Goal: Task Accomplishment & Management: Manage account settings

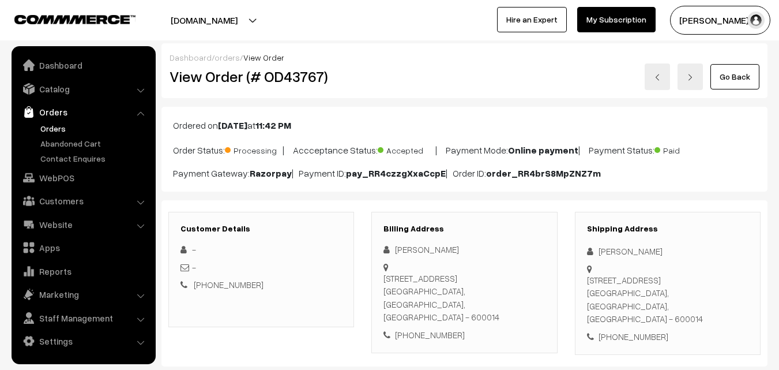
scroll to position [693, 0]
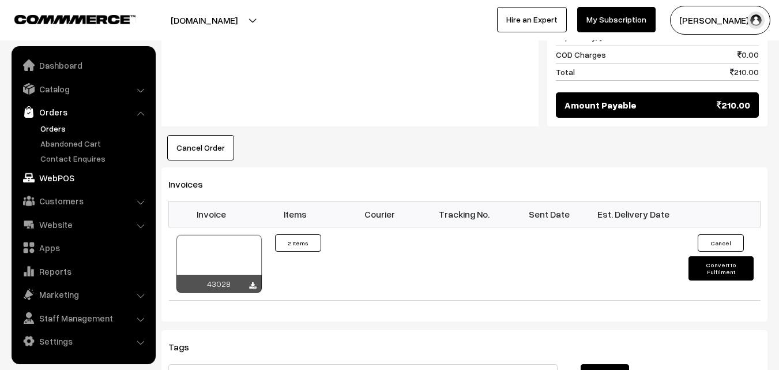
click at [57, 179] on link "WebPOS" at bounding box center [82, 177] width 137 height 21
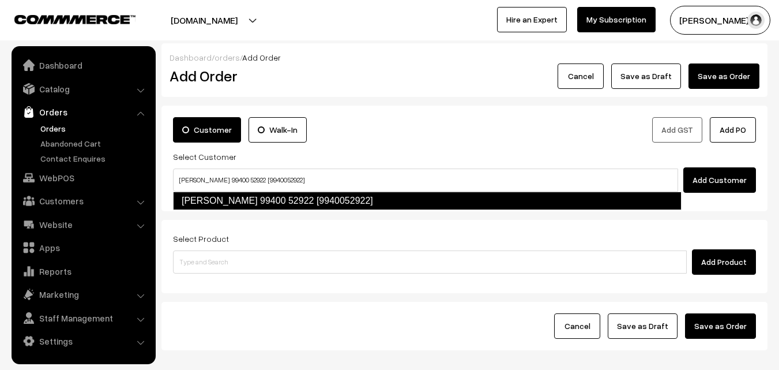
type input "Vasanthi 99400 52922 [9940052922]"
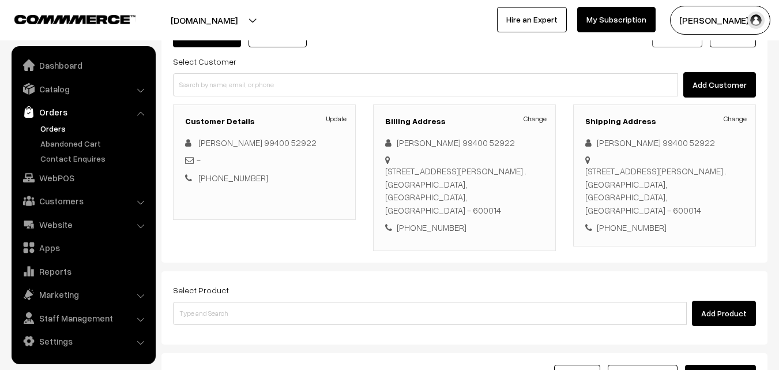
scroll to position [115, 0]
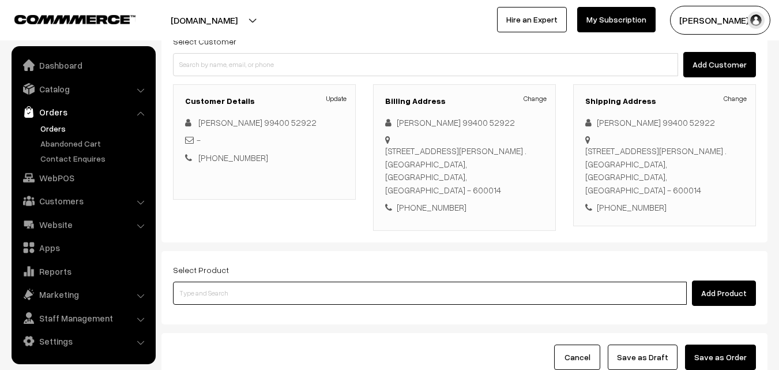
click at [407, 282] on input at bounding box center [430, 293] width 514 height 23
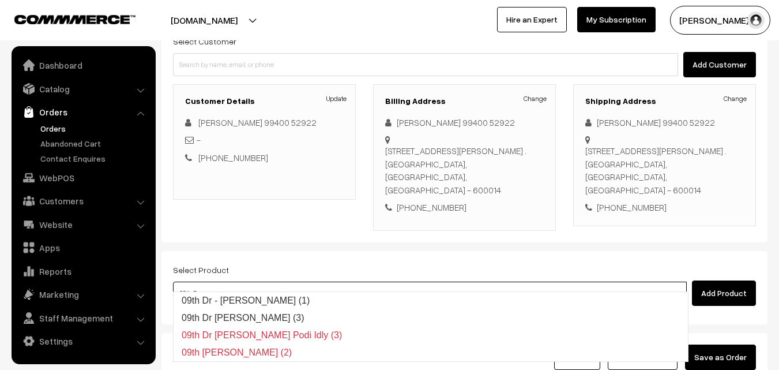
type input "09th Dr - Chola Poori (1)"
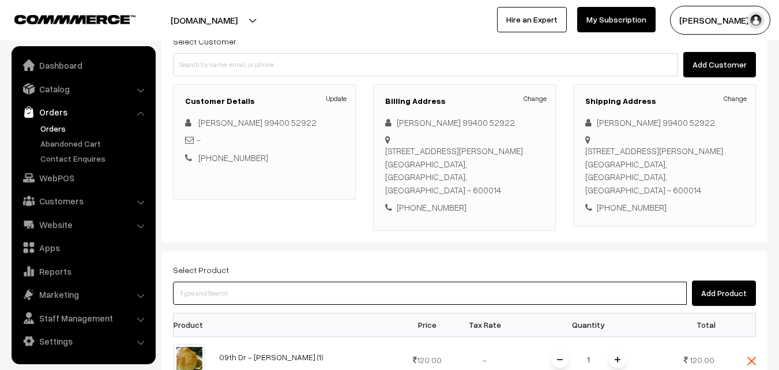
click at [306, 282] on input at bounding box center [430, 293] width 514 height 23
type input "0"
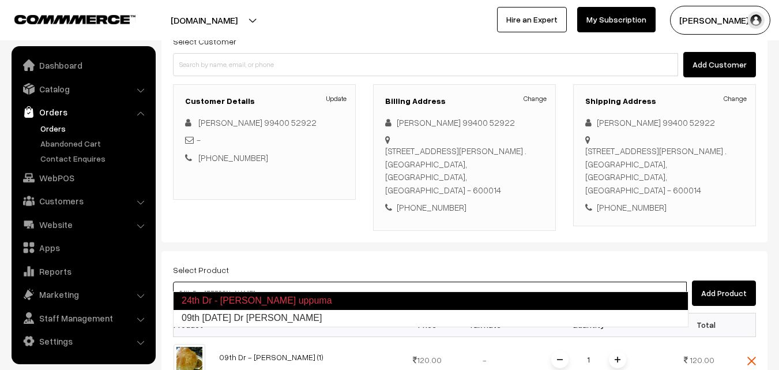
type input "09th [DATE] Dr [PERSON_NAME]"
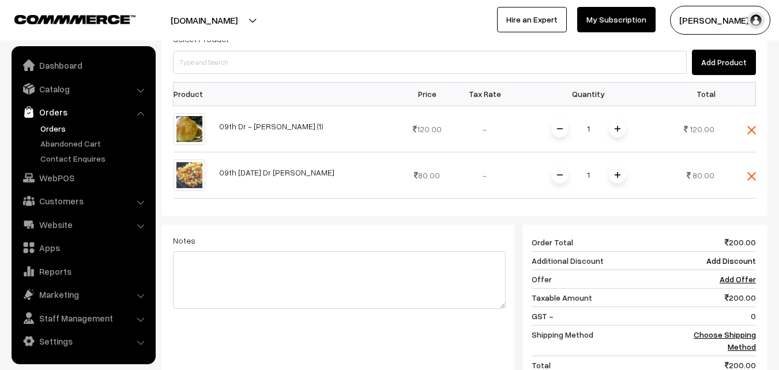
scroll to position [462, 0]
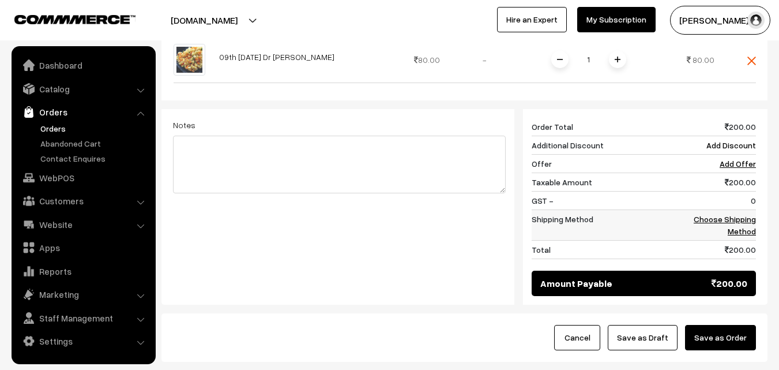
click at [736, 214] on link "Choose Shipping Method" at bounding box center [725, 225] width 62 height 22
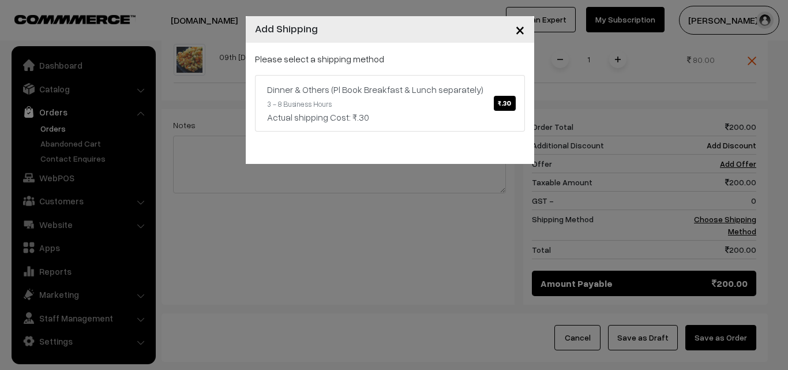
click at [247, 331] on div "× Add Shipping Please select a shipping method Dinner & Others (Pl Book Breakfa…" at bounding box center [394, 185] width 788 height 370
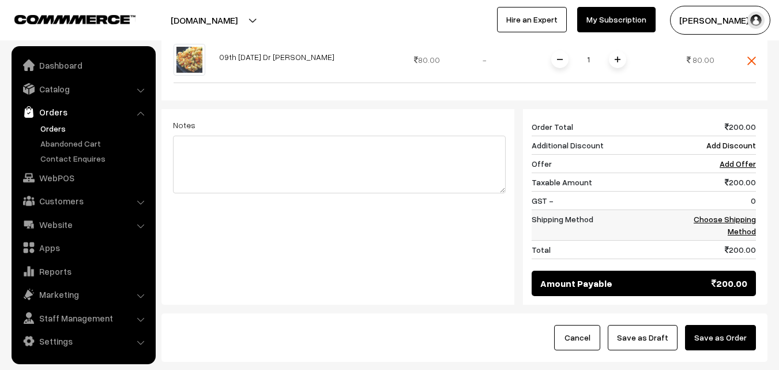
click at [751, 214] on link "Choose Shipping Method" at bounding box center [725, 225] width 62 height 22
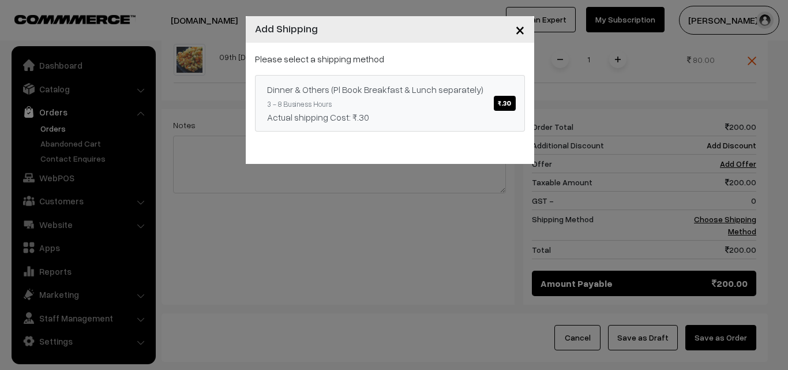
click at [511, 104] on span "₹.30" at bounding box center [504, 103] width 21 height 15
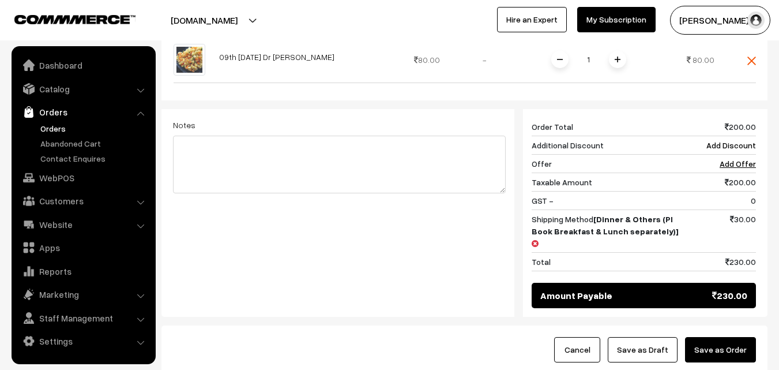
drag, startPoint x: 745, startPoint y: 317, endPoint x: 724, endPoint y: 318, distance: 21.4
click at [745, 337] on button "Save as Order" at bounding box center [720, 349] width 71 height 25
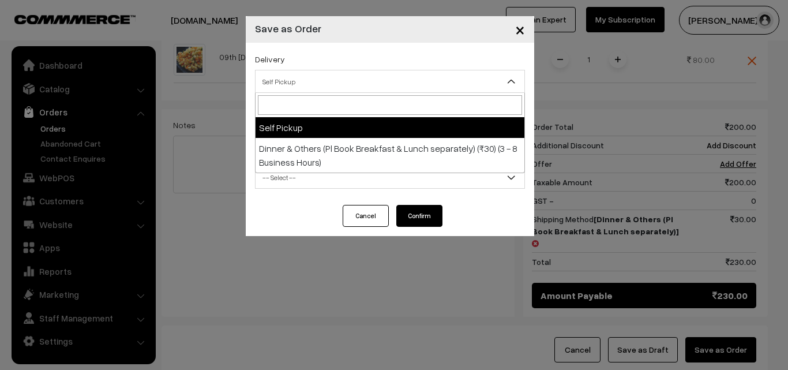
click at [452, 81] on span "Self Pickup" at bounding box center [390, 82] width 269 height 20
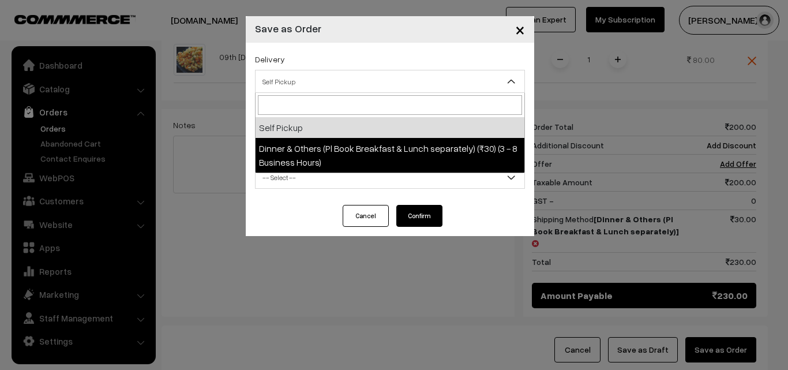
select select "DOP1"
select select "3"
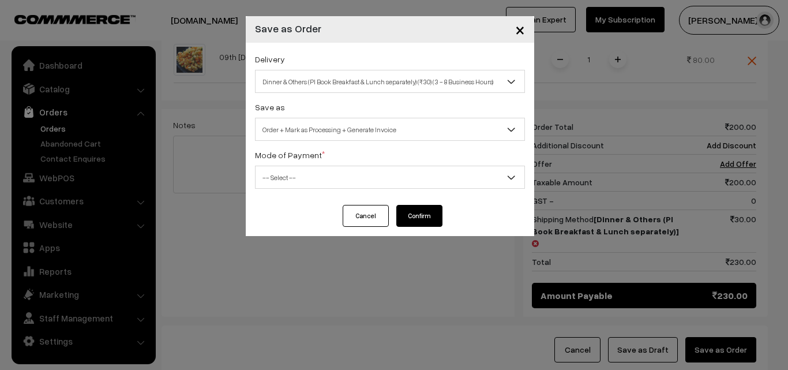
click at [451, 172] on span "-- Select --" at bounding box center [390, 177] width 269 height 20
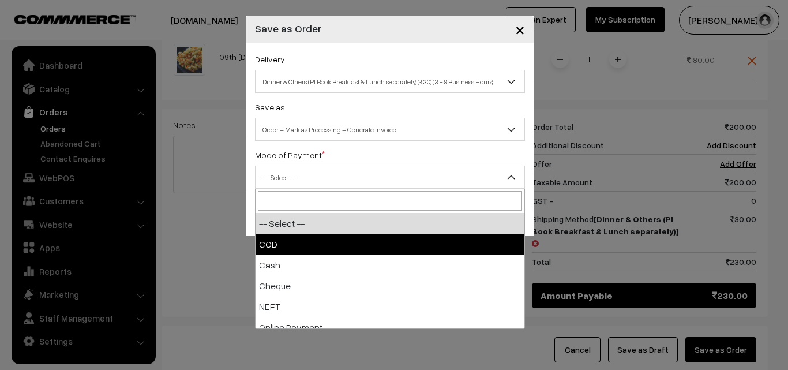
select select "1"
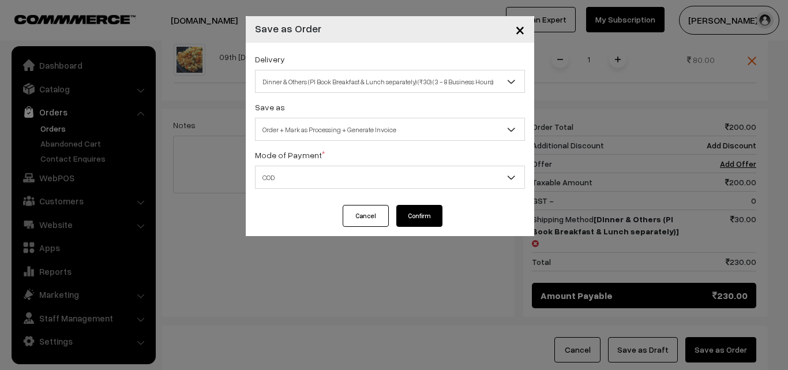
click at [440, 211] on button "Confirm" at bounding box center [419, 216] width 46 height 22
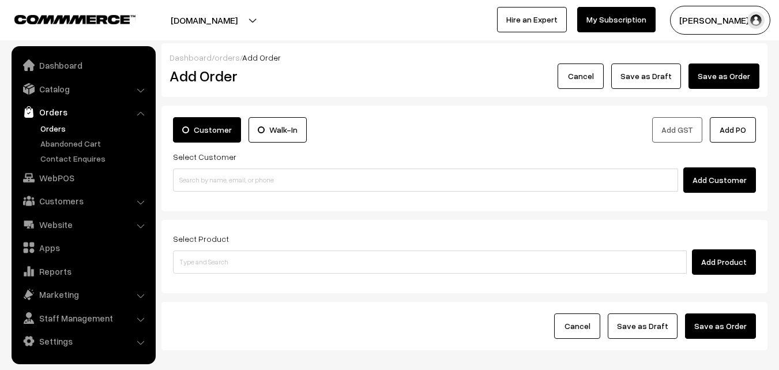
click at [61, 127] on link "Orders" at bounding box center [95, 128] width 114 height 12
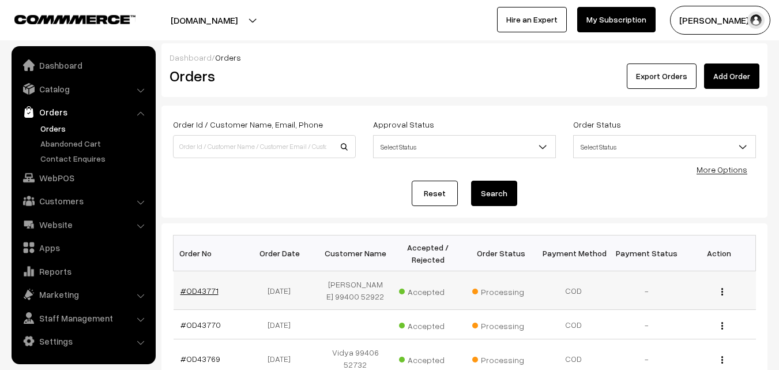
click at [211, 291] on link "#OD43771" at bounding box center [200, 291] width 38 height 10
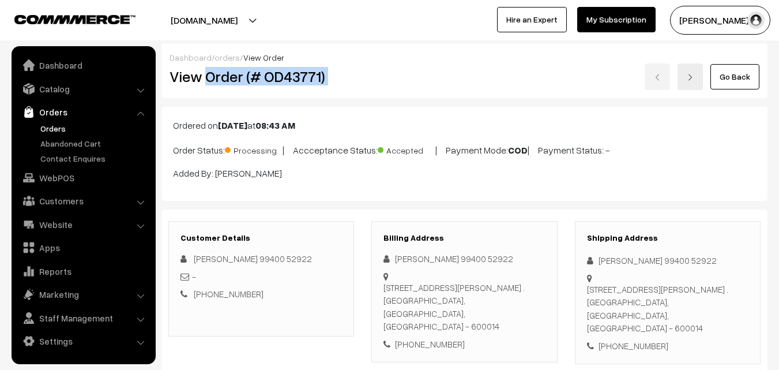
drag, startPoint x: 207, startPoint y: 76, endPoint x: 380, endPoint y: 85, distance: 173.9
click at [380, 85] on div "View Order (# OD43771) Go Back" at bounding box center [465, 76] width 608 height 27
copy div "Order (# OD43771)"
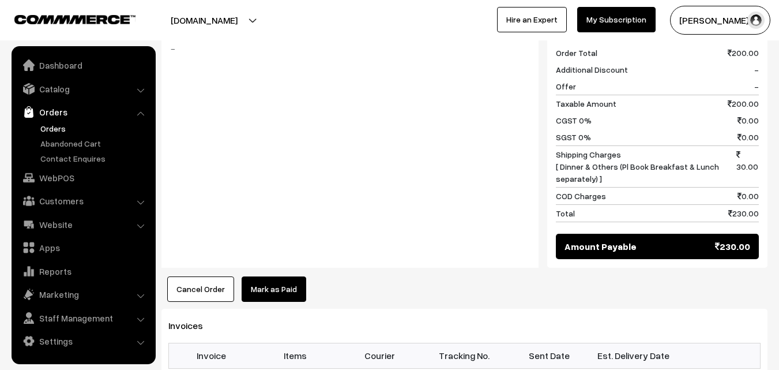
scroll to position [635, 0]
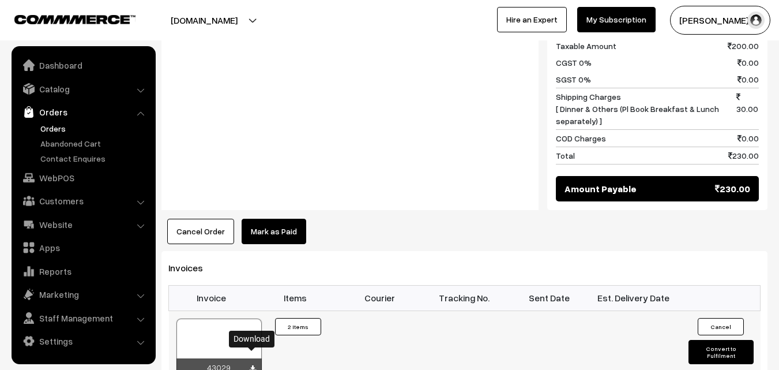
click at [251, 365] on icon at bounding box center [252, 369] width 7 height 8
drag, startPoint x: 54, startPoint y: 130, endPoint x: 60, endPoint y: 128, distance: 6.8
click at [54, 130] on link "Orders" at bounding box center [95, 128] width 114 height 12
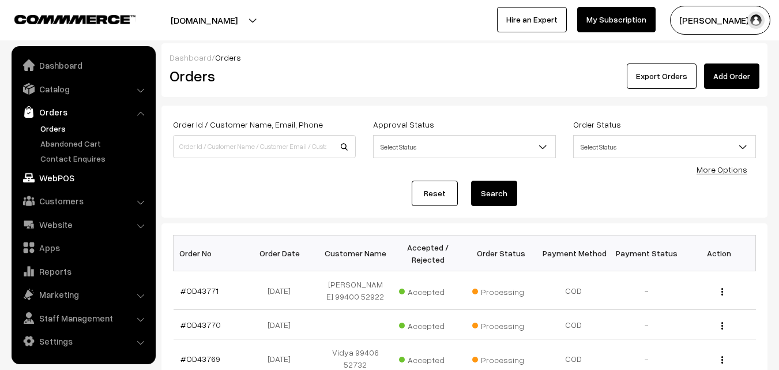
click at [53, 184] on link "WebPOS" at bounding box center [82, 177] width 137 height 21
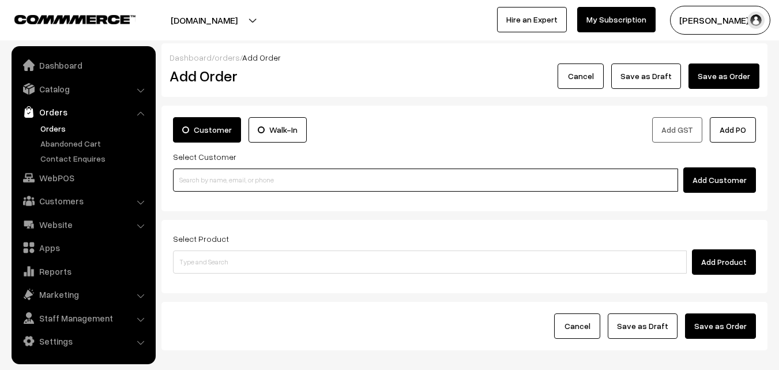
click at [395, 176] on input at bounding box center [425, 179] width 505 height 23
paste input "98843 27689"
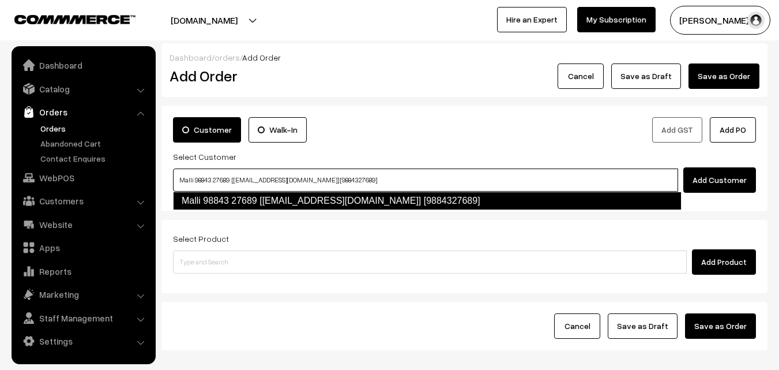
type input "Malli 98843 27689 [[EMAIL_ADDRESS][DOMAIN_NAME]] [9884327689]"
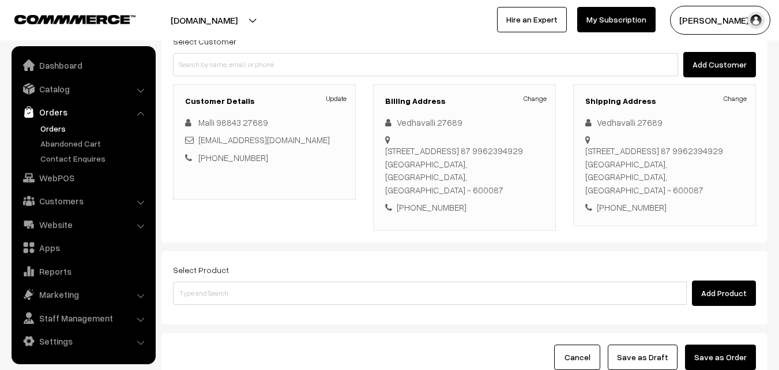
scroll to position [173, 0]
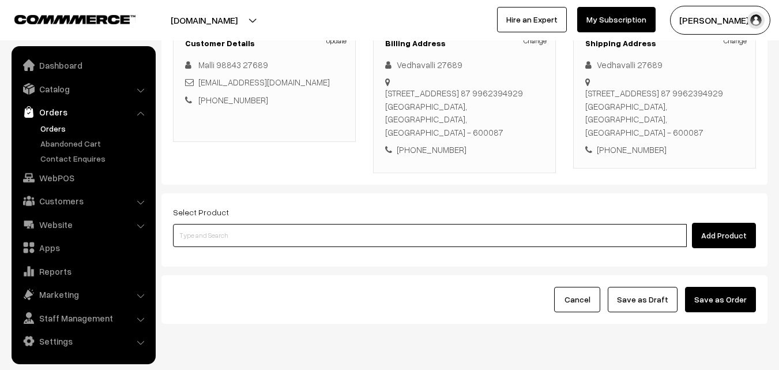
click at [366, 238] on input at bounding box center [430, 235] width 514 height 23
type input "[DATE] - Spl Mixture"
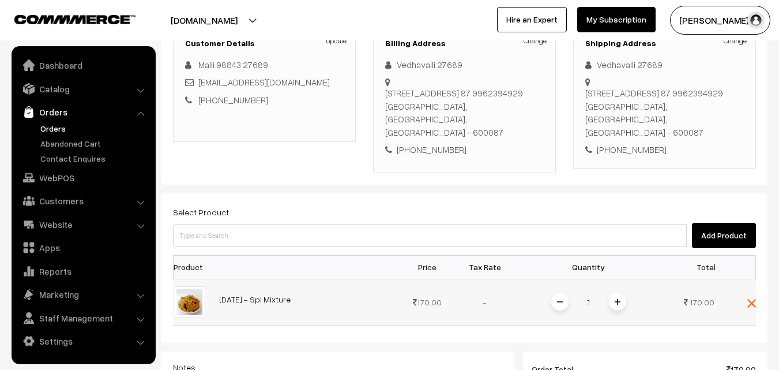
click at [614, 296] on span at bounding box center [617, 301] width 17 height 17
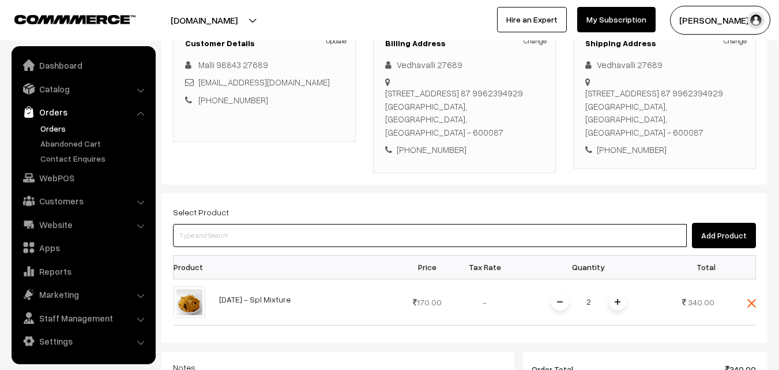
click at [368, 234] on input at bounding box center [430, 235] width 514 height 23
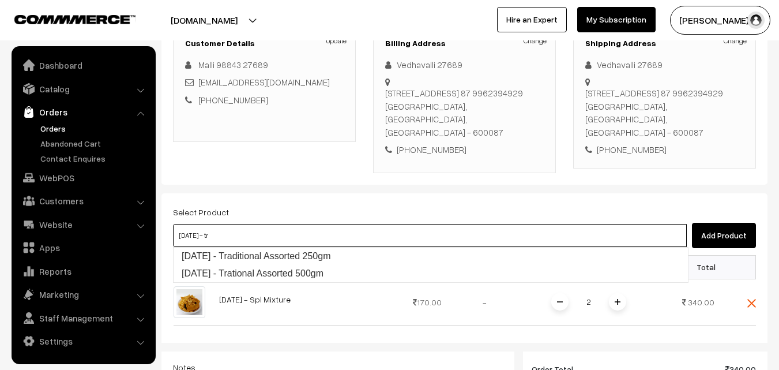
type input "Diwali - tra"
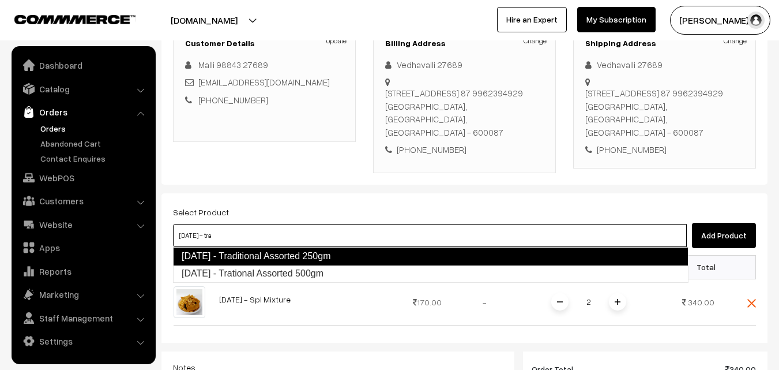
click at [361, 256] on link "[DATE] - Traditional Assorted 250gm" at bounding box center [431, 256] width 516 height 18
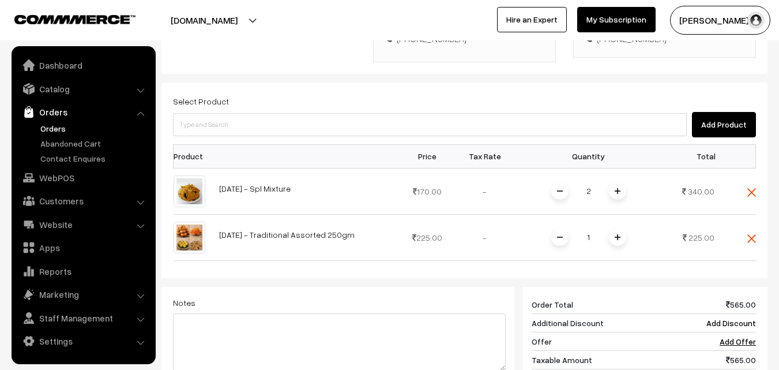
scroll to position [288, 0]
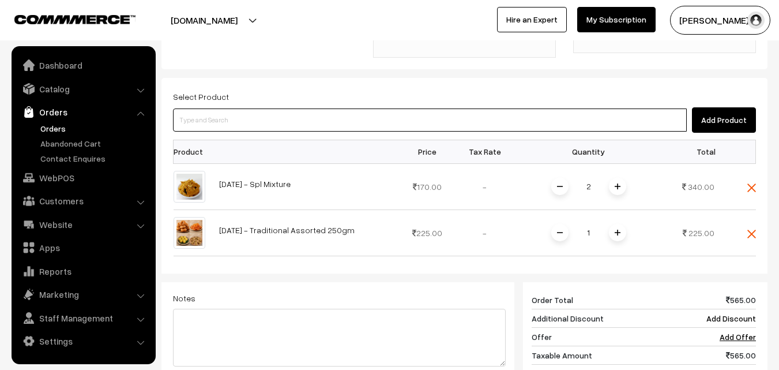
click at [378, 121] on input at bounding box center [430, 119] width 514 height 23
click at [300, 114] on input at bounding box center [430, 119] width 514 height 23
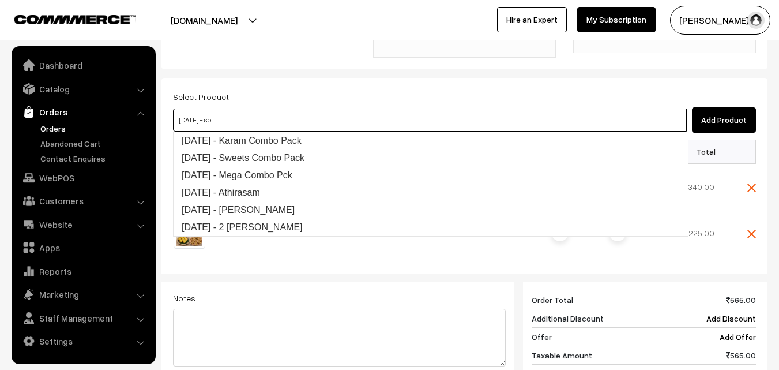
type input "diwali - spl"
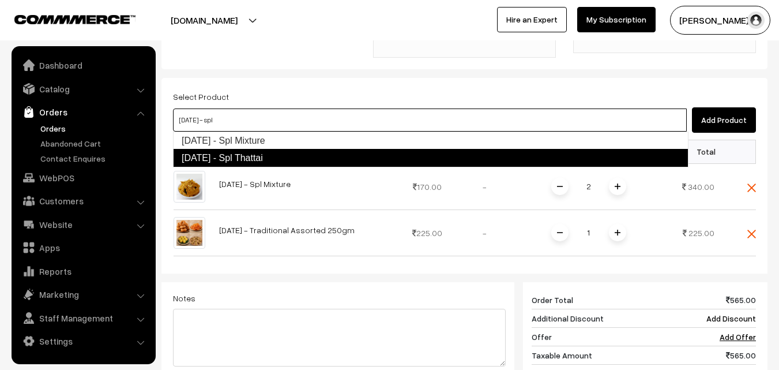
click at [244, 153] on link "[DATE] - Spl Thattai" at bounding box center [431, 158] width 516 height 18
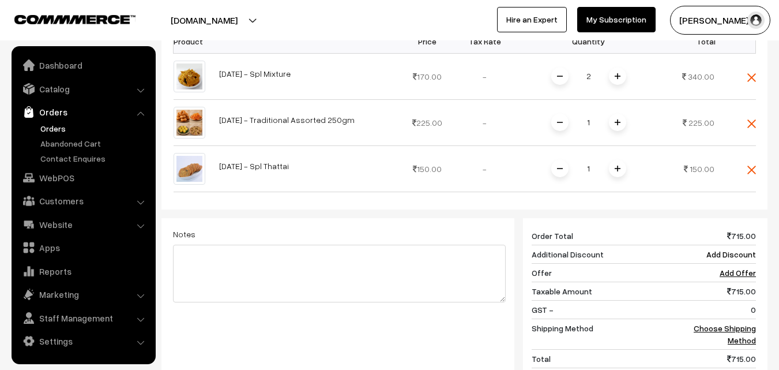
scroll to position [404, 0]
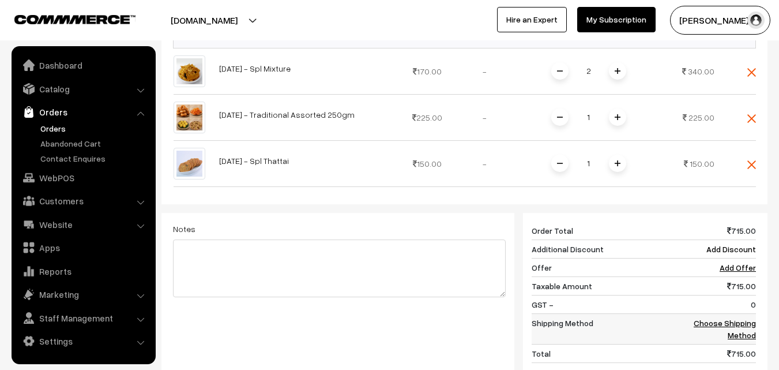
click at [734, 321] on link "Choose Shipping Method" at bounding box center [725, 329] width 62 height 22
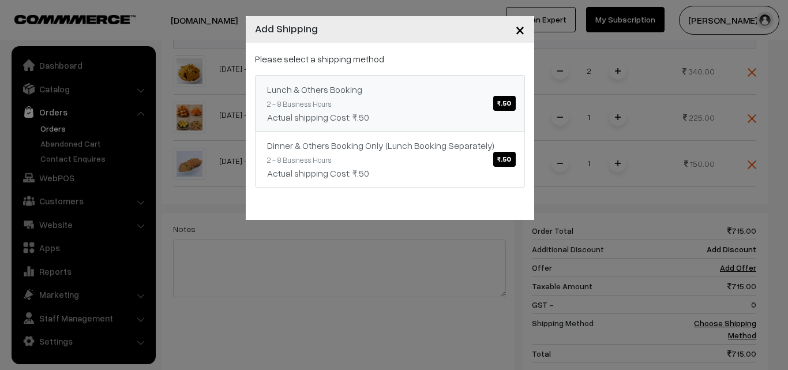
click at [509, 106] on span "₹.50" at bounding box center [504, 103] width 22 height 15
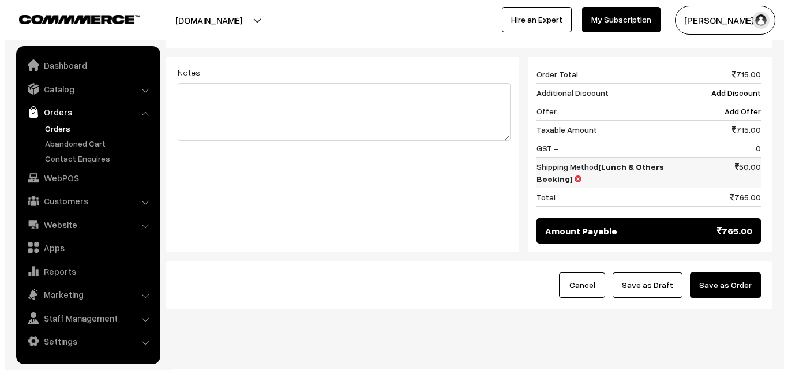
scroll to position [577, 0]
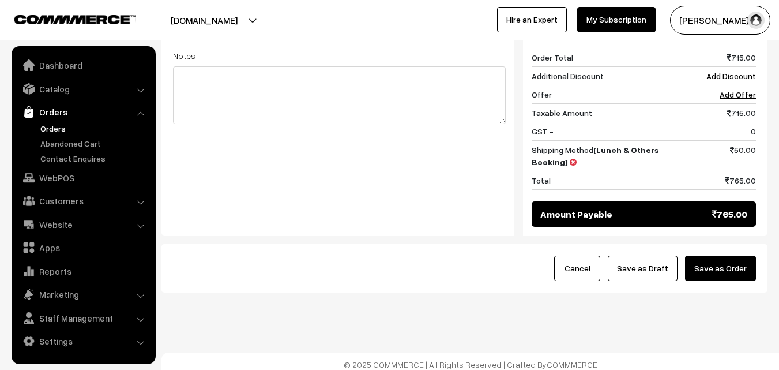
click at [715, 260] on button "Save as Order" at bounding box center [720, 268] width 71 height 25
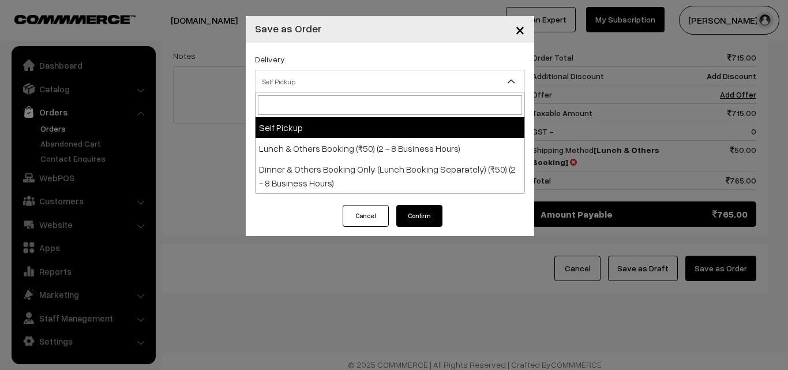
click at [333, 92] on span "Self Pickup" at bounding box center [390, 81] width 270 height 23
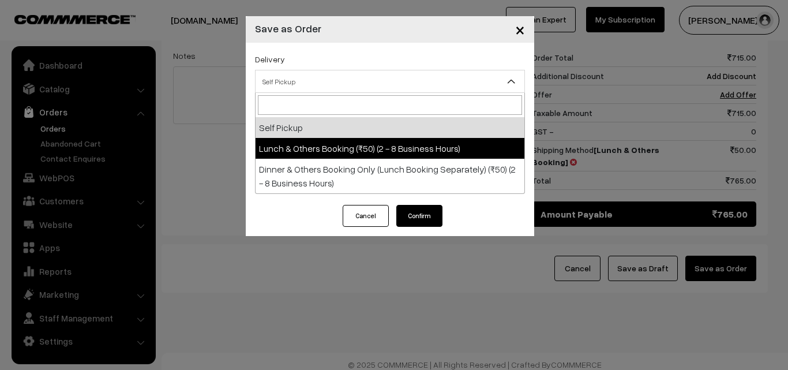
select select "LOB2"
select select "3"
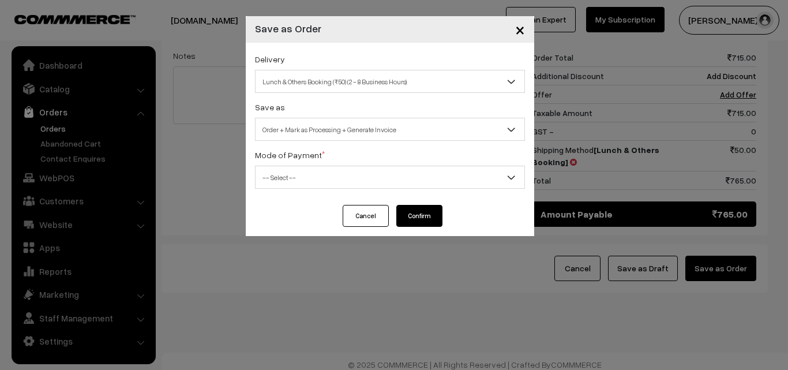
click at [370, 168] on span "-- Select --" at bounding box center [390, 177] width 269 height 20
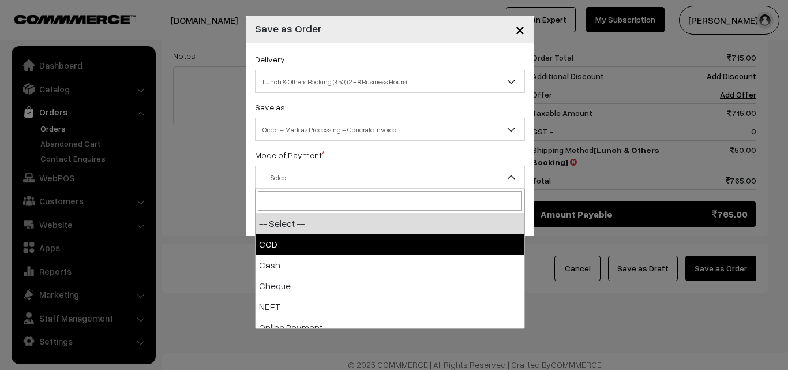
select select "1"
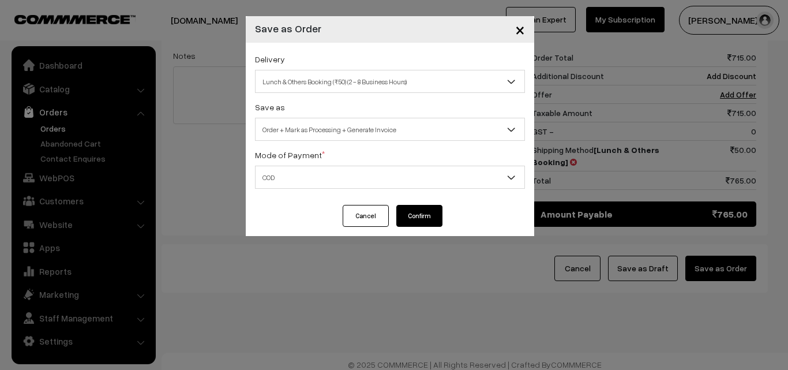
click at [408, 221] on button "Confirm" at bounding box center [419, 216] width 46 height 22
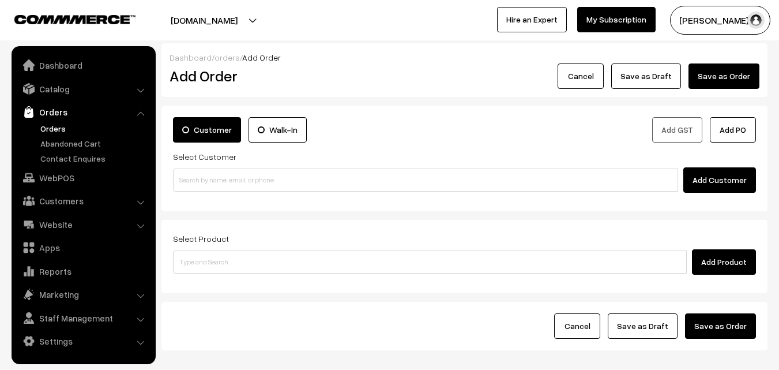
click at [58, 125] on link "Orders" at bounding box center [95, 128] width 114 height 12
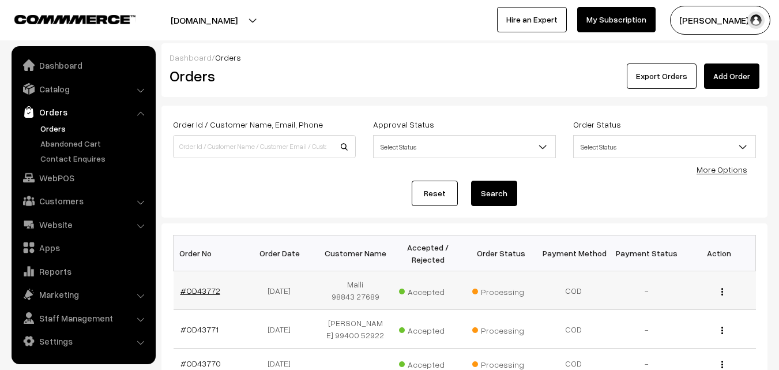
click at [212, 290] on link "#OD43772" at bounding box center [201, 291] width 40 height 10
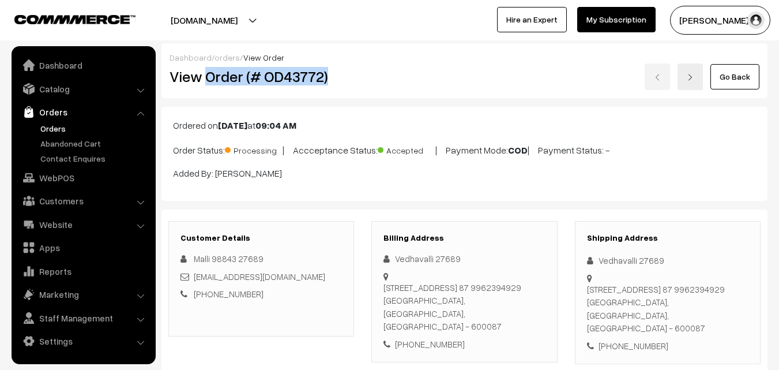
drag, startPoint x: 205, startPoint y: 76, endPoint x: 362, endPoint y: 84, distance: 156.6
click at [362, 84] on div "View Order (# OD43772)" at bounding box center [262, 76] width 203 height 27
copy h2 "Order (# OD43772)"
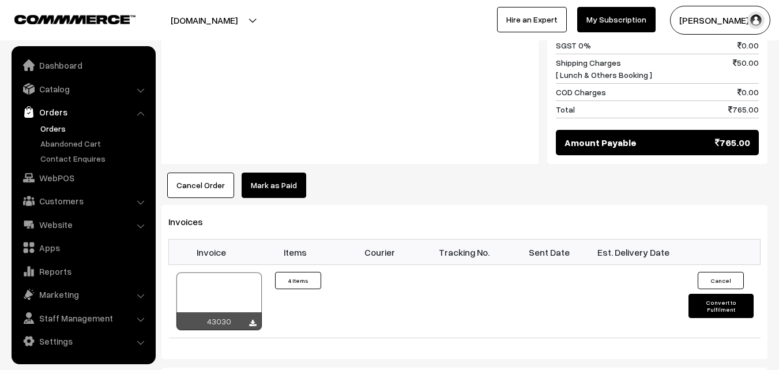
scroll to position [750, 0]
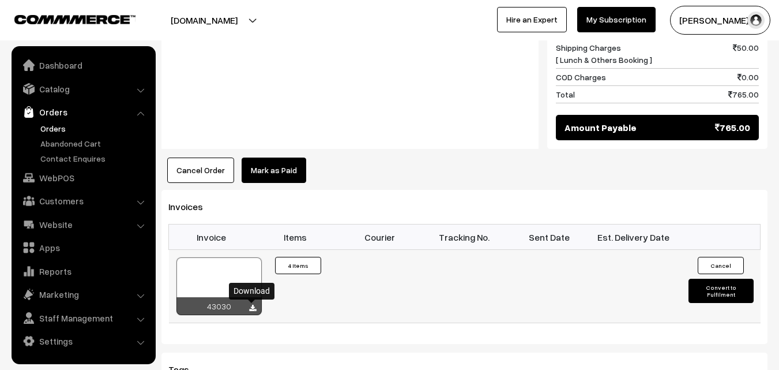
click at [254, 308] on icon at bounding box center [252, 309] width 7 height 8
click at [74, 182] on link "WebPOS" at bounding box center [82, 177] width 137 height 21
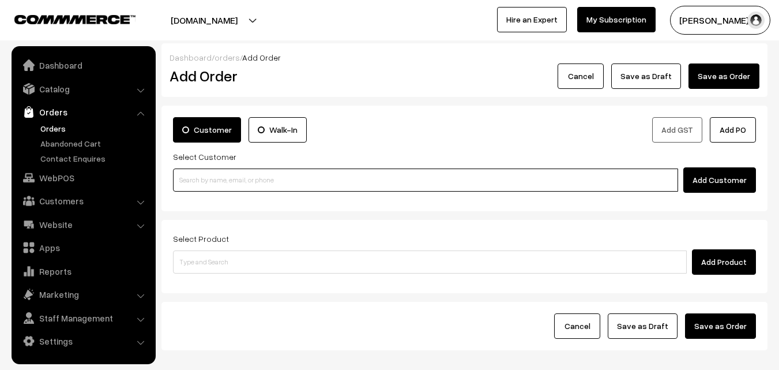
click at [282, 186] on input at bounding box center [425, 179] width 505 height 23
paste input "+91 93826 66454"
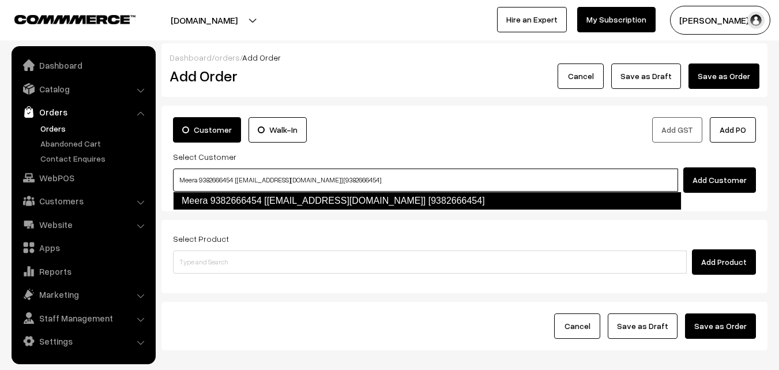
type input "Meera 9382666454 [test209@gmail.com] [9382666454]"
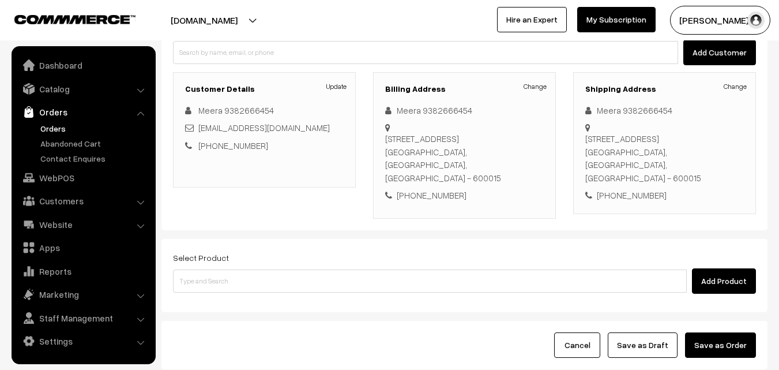
scroll to position [173, 0]
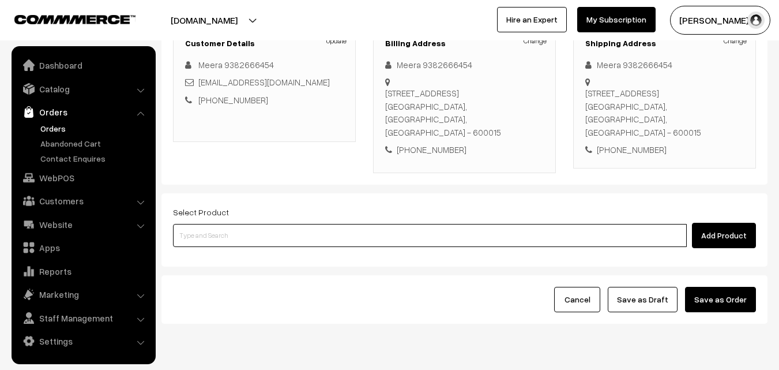
click at [422, 224] on input at bounding box center [430, 235] width 514 height 23
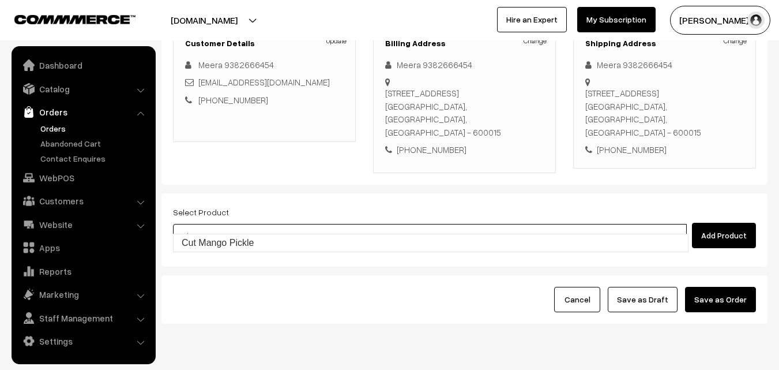
type input "Cut Mango Pickle"
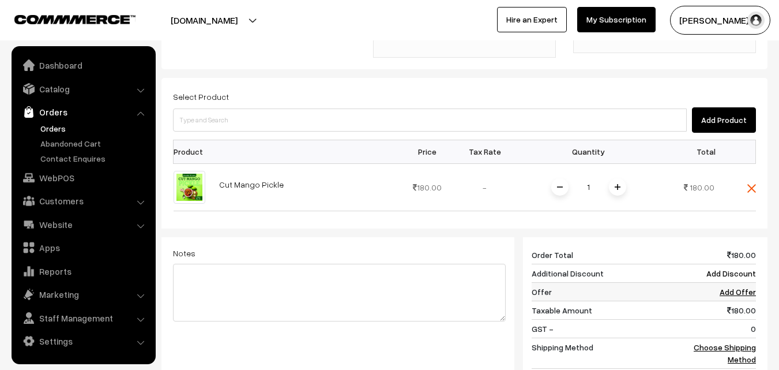
scroll to position [346, 0]
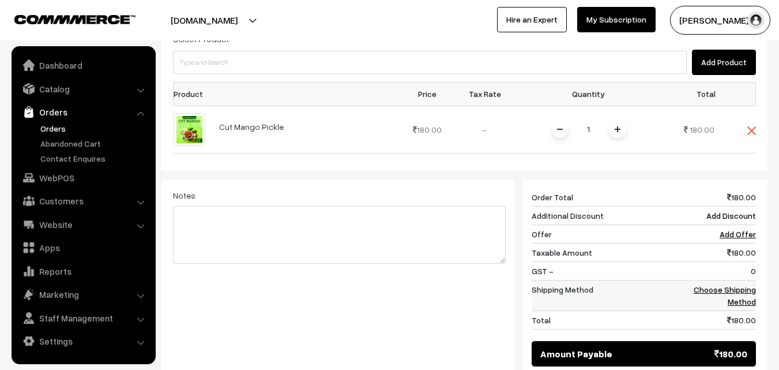
click at [745, 285] on link "Choose Shipping Method" at bounding box center [725, 295] width 62 height 22
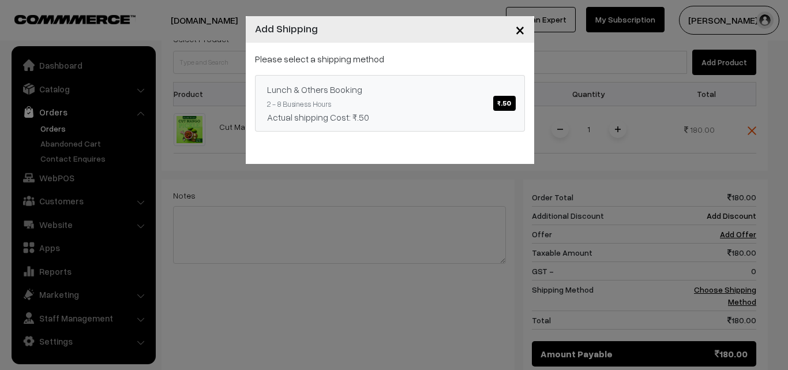
click at [512, 96] on span "₹.50" at bounding box center [504, 103] width 22 height 15
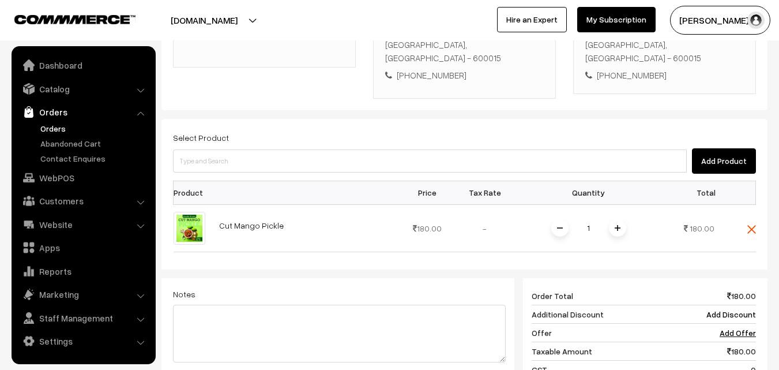
scroll to position [231, 0]
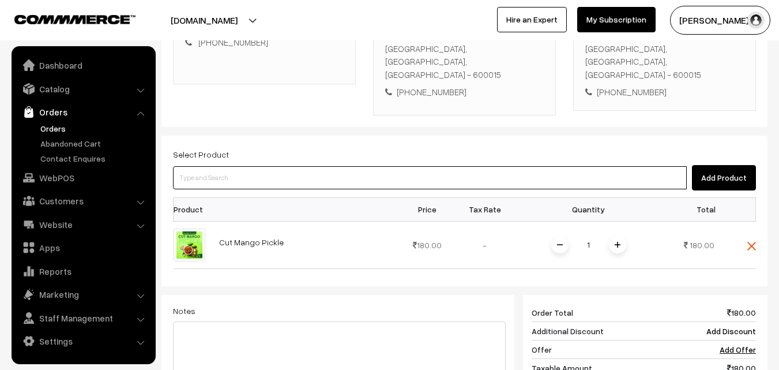
click at [414, 170] on input at bounding box center [430, 177] width 514 height 23
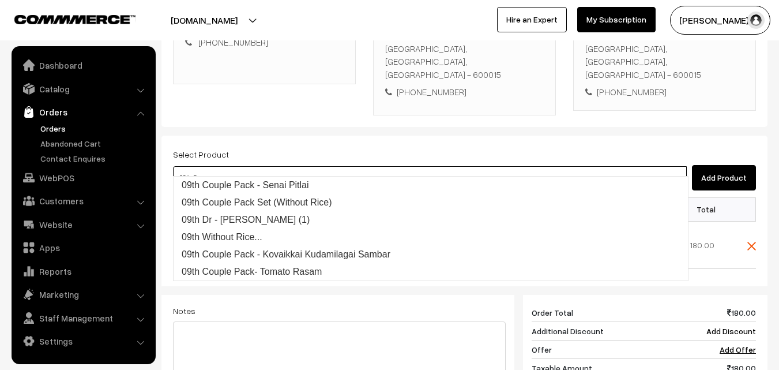
type input "09th Dr"
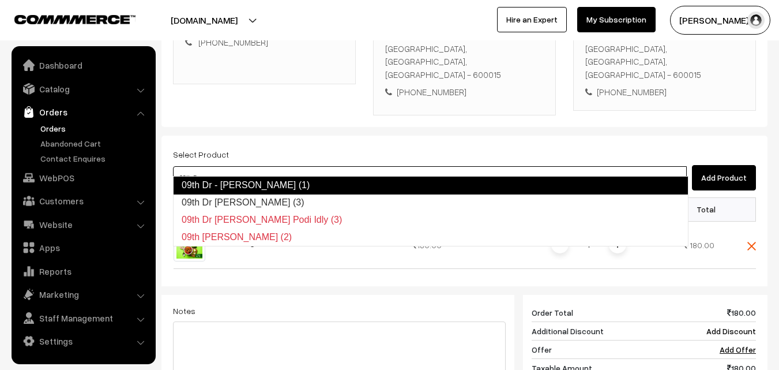
click at [237, 190] on link "09th Dr - [PERSON_NAME] (1)" at bounding box center [431, 185] width 516 height 18
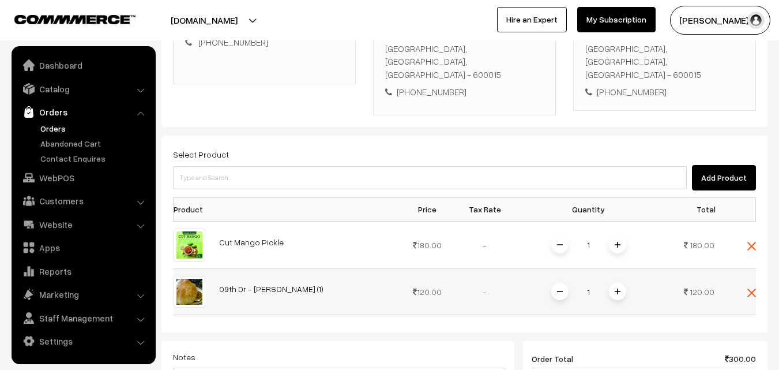
click at [615, 288] on img at bounding box center [618, 291] width 6 height 6
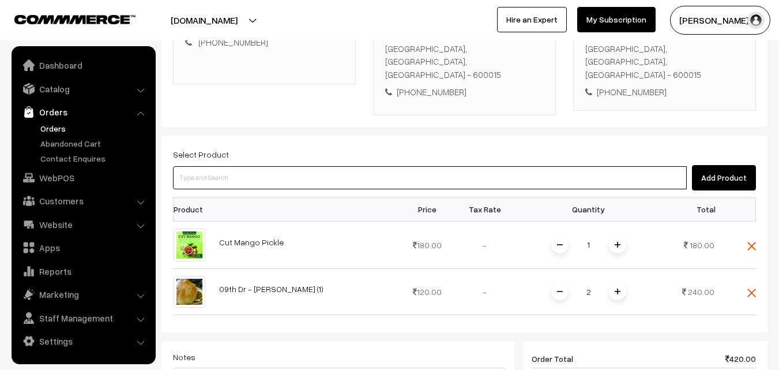
click at [507, 167] on input at bounding box center [430, 177] width 514 height 23
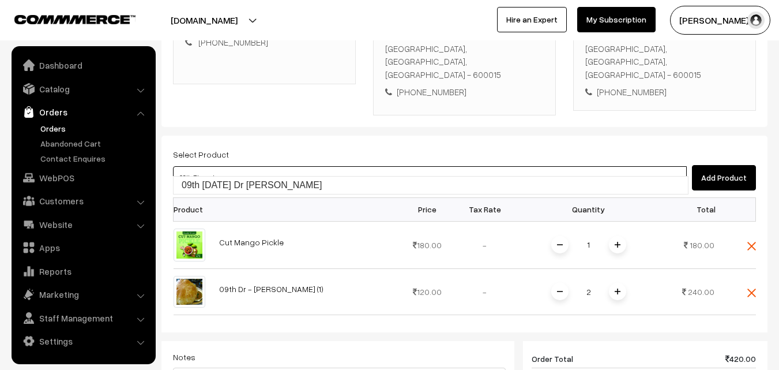
type input "09th [DATE] Dr [PERSON_NAME]"
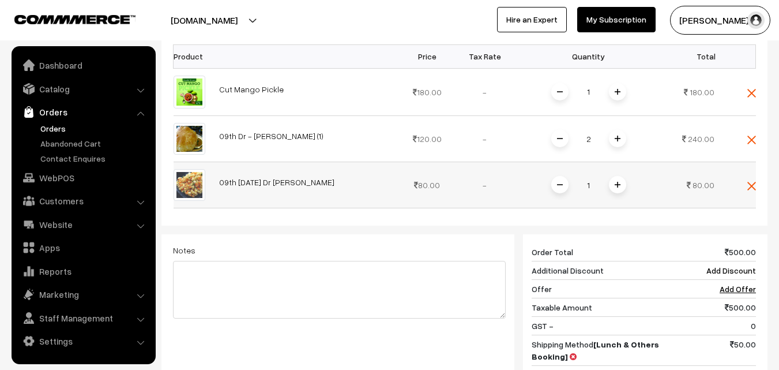
scroll to position [404, 0]
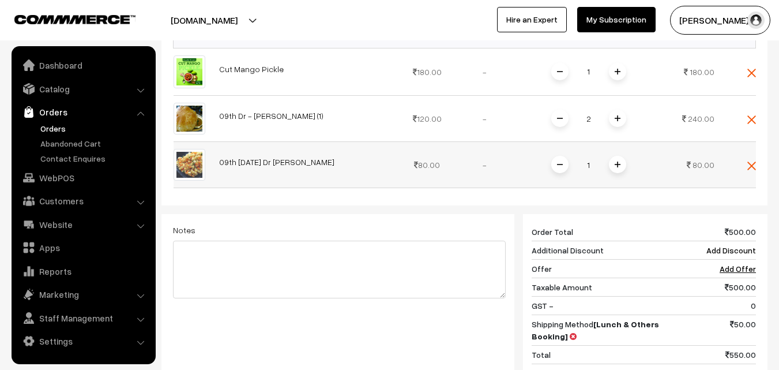
click at [618, 159] on span at bounding box center [617, 164] width 17 height 17
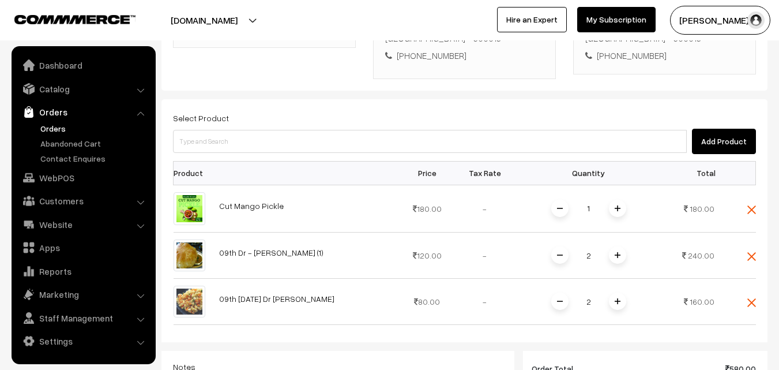
scroll to position [231, 0]
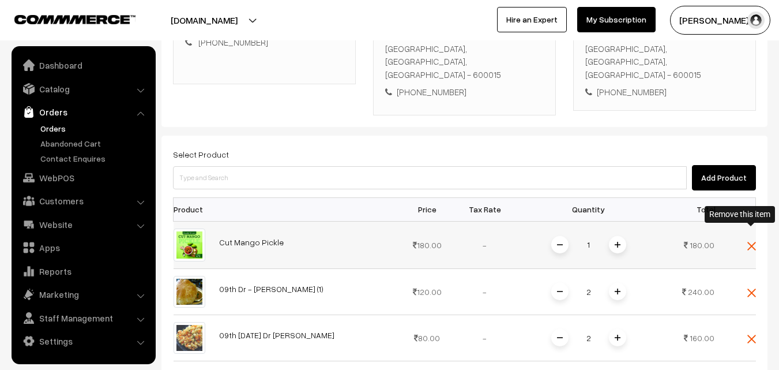
click at [752, 242] on img at bounding box center [752, 246] width 9 height 9
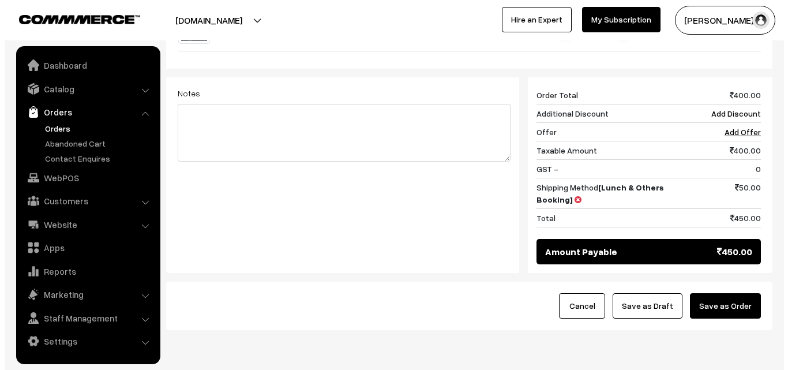
scroll to position [524, 0]
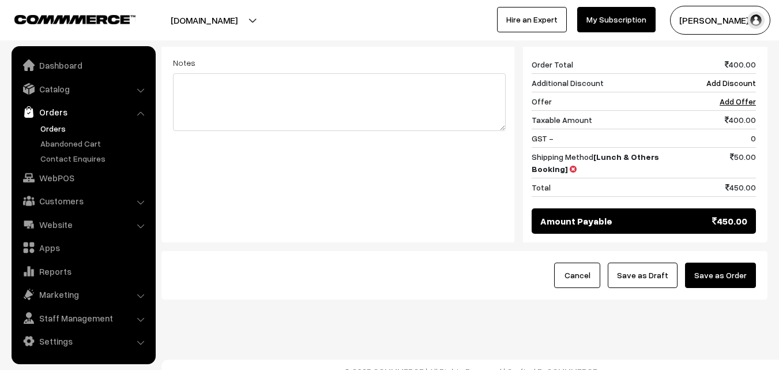
click at [740, 263] on button "Save as Order" at bounding box center [720, 275] width 71 height 25
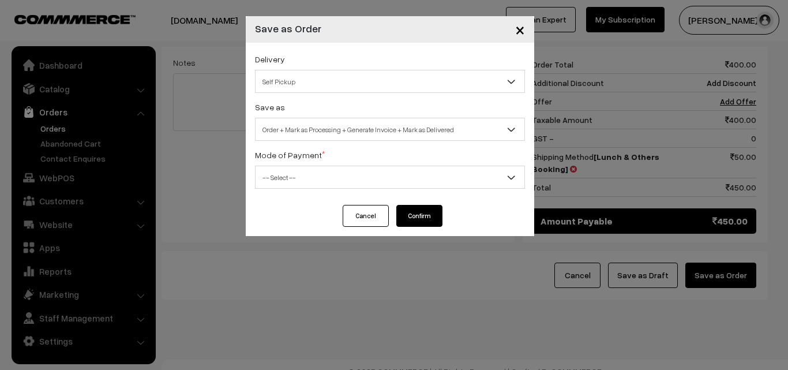
click at [368, 79] on span "Self Pickup" at bounding box center [390, 82] width 269 height 20
click at [365, 131] on span "Order + Mark as Processing + Generate Invoice + Mark as Delivered" at bounding box center [390, 129] width 269 height 20
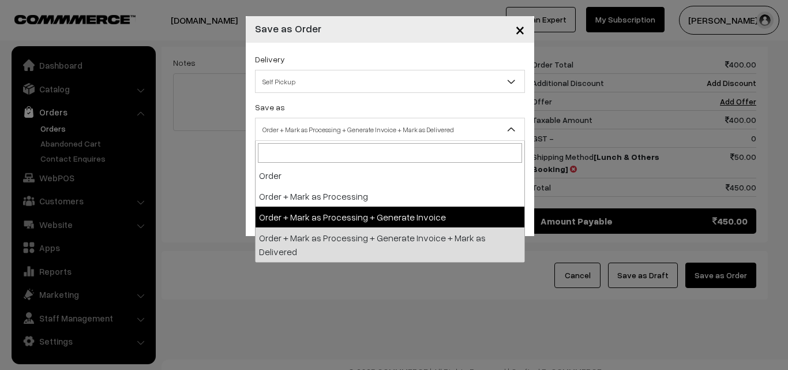
select select "3"
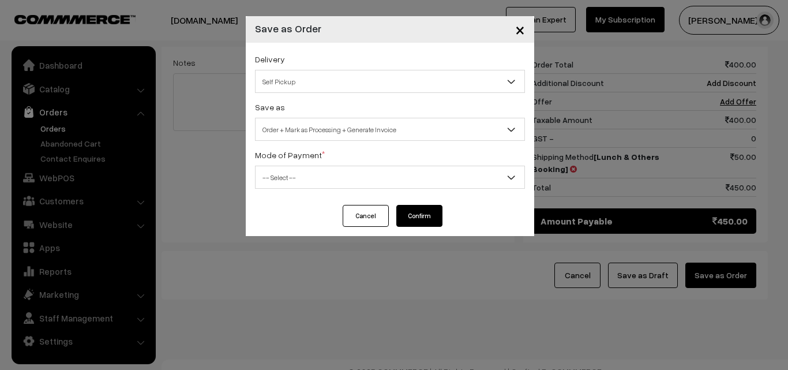
click at [383, 181] on span "-- Select --" at bounding box center [390, 177] width 269 height 20
select select "1"
click at [410, 218] on button "Confirm" at bounding box center [419, 216] width 46 height 22
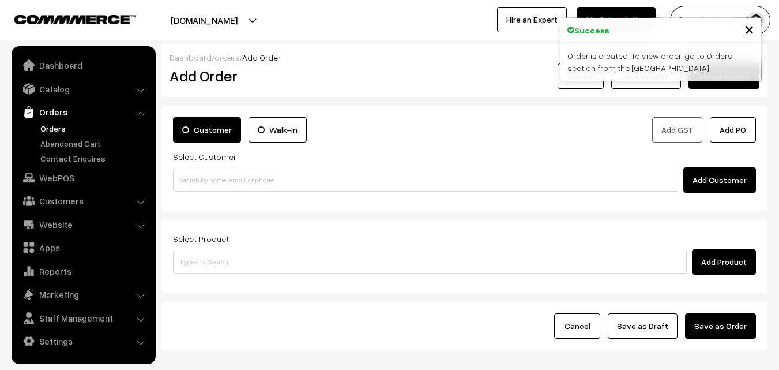
click at [58, 125] on link "Orders" at bounding box center [95, 128] width 114 height 12
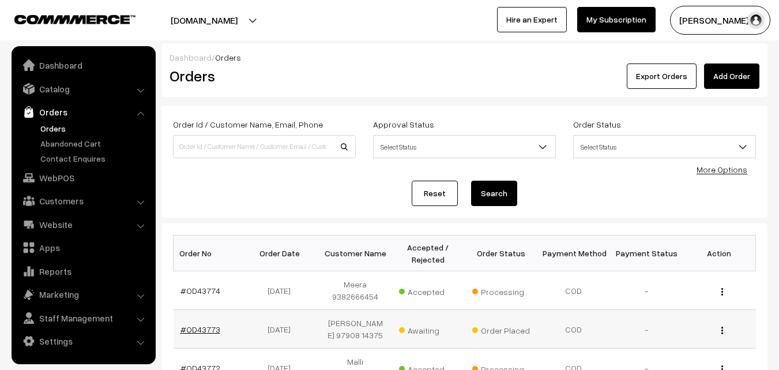
click at [210, 329] on link "#OD43773" at bounding box center [201, 329] width 40 height 10
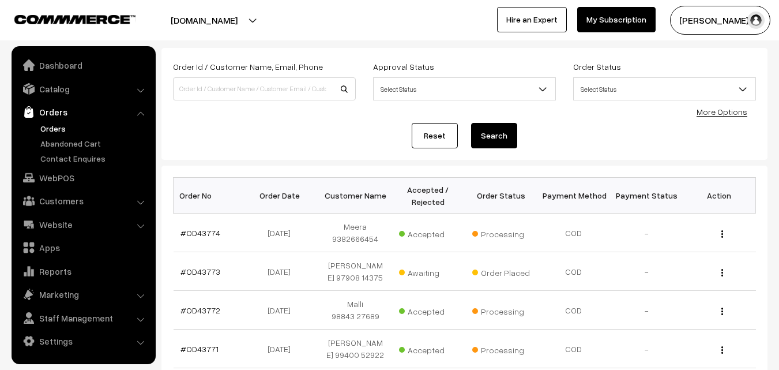
scroll to position [115, 0]
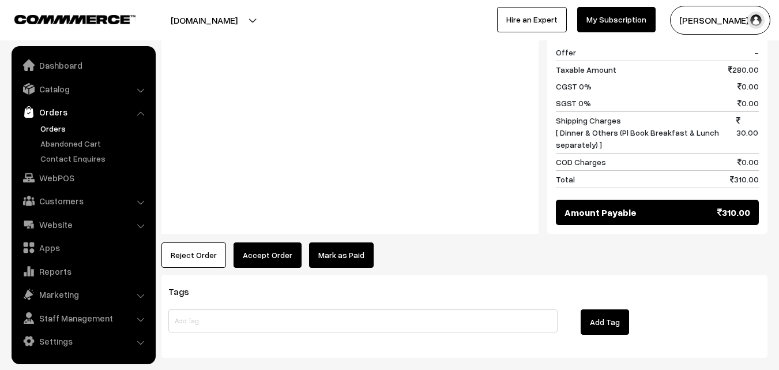
scroll to position [692, 0]
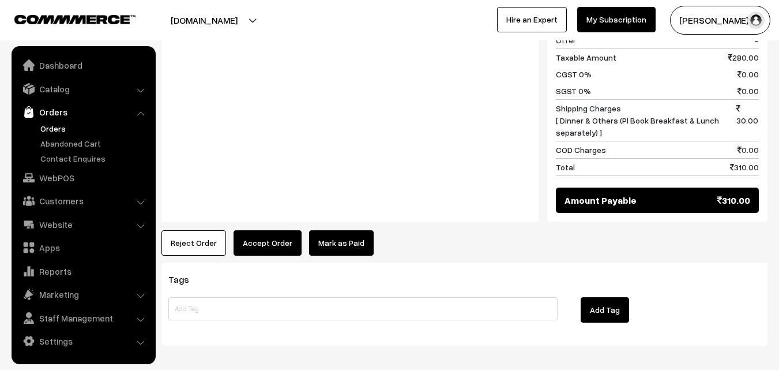
click at [258, 230] on button "Accept Order" at bounding box center [268, 242] width 68 height 25
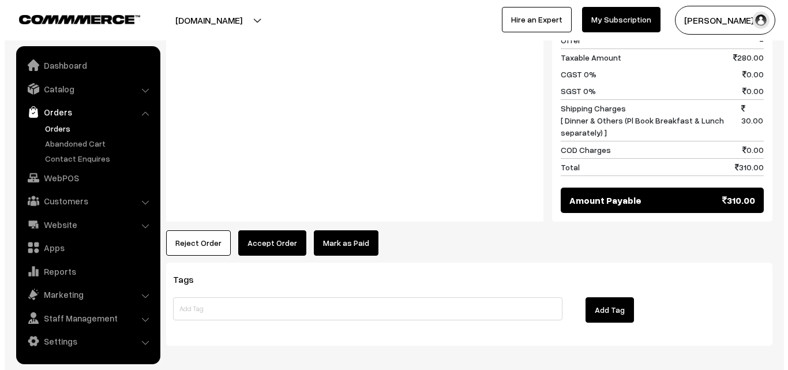
scroll to position [695, 0]
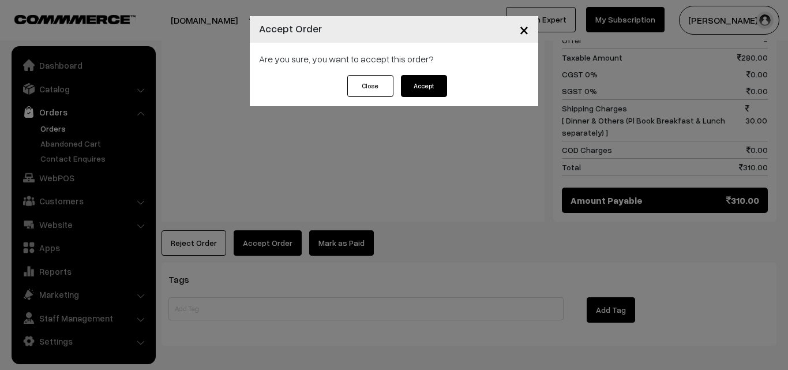
click at [434, 95] on button "Accept" at bounding box center [424, 86] width 46 height 22
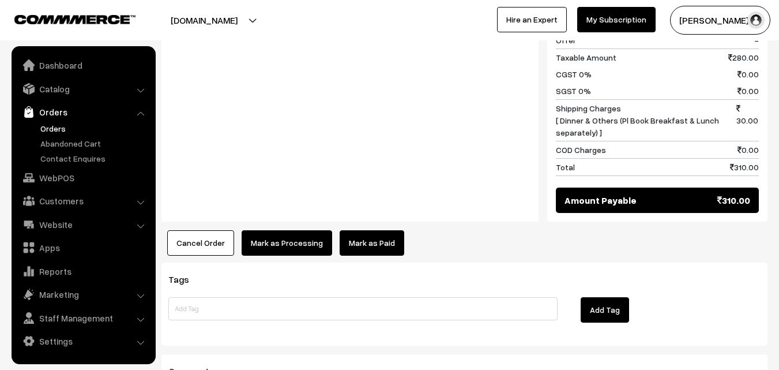
click at [302, 230] on button "Mark as Processing" at bounding box center [287, 242] width 91 height 25
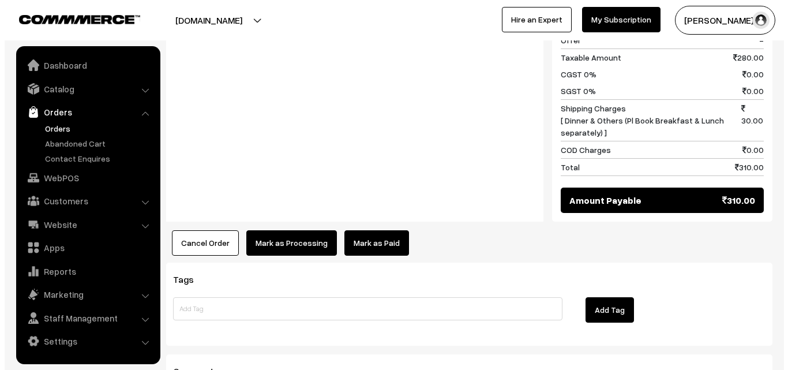
scroll to position [695, 0]
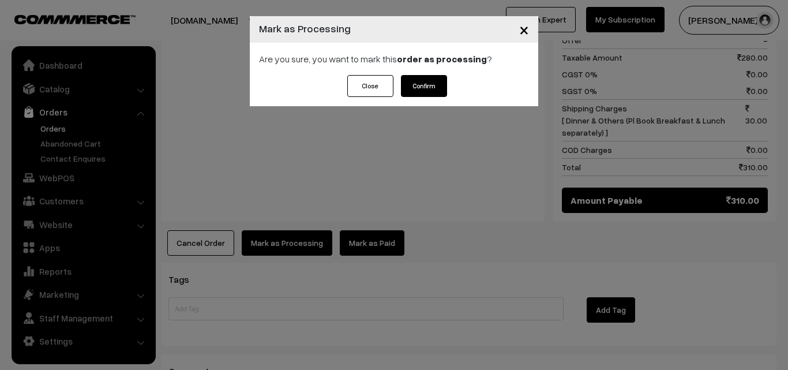
click at [440, 81] on button "Confirm" at bounding box center [424, 86] width 46 height 22
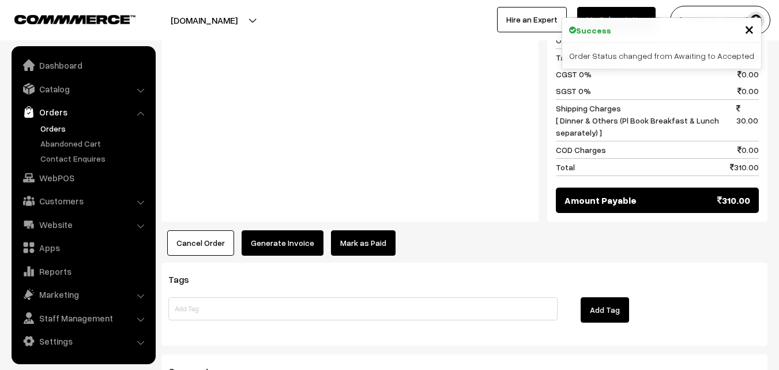
click at [290, 230] on button "Generate Invoice" at bounding box center [283, 242] width 82 height 25
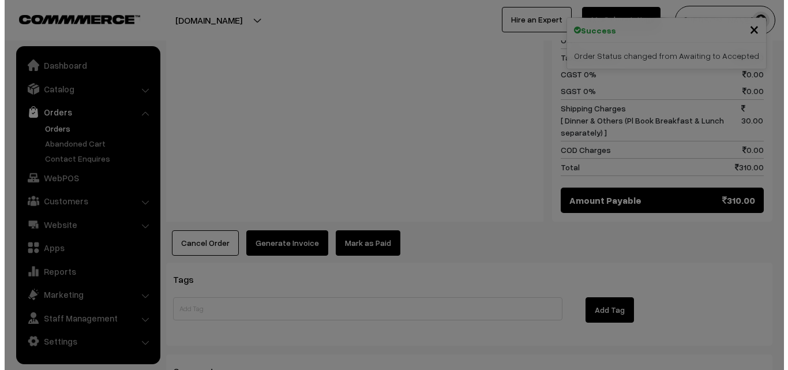
scroll to position [695, 0]
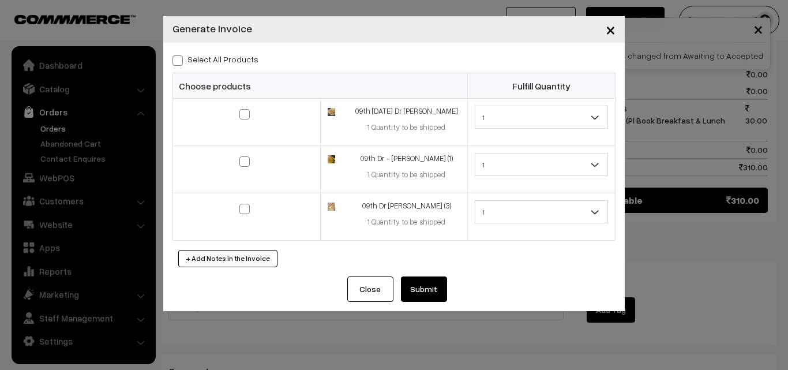
click at [180, 56] on span at bounding box center [178, 60] width 10 height 10
click at [180, 56] on input "Select All Products" at bounding box center [177, 59] width 8 height 8
checkbox input "true"
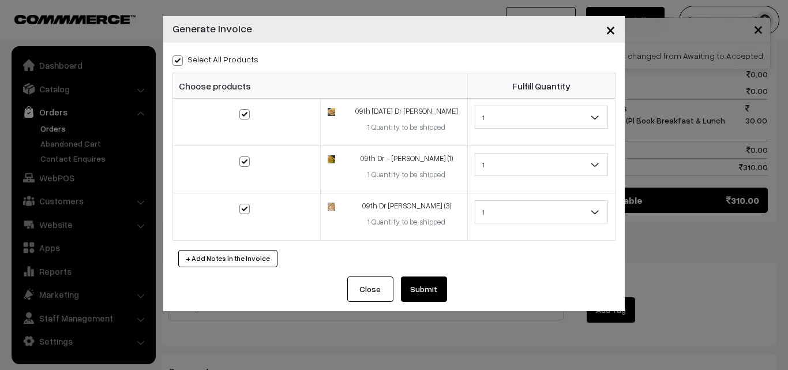
checkbox input "true"
click at [434, 288] on button "Submit" at bounding box center [424, 288] width 46 height 25
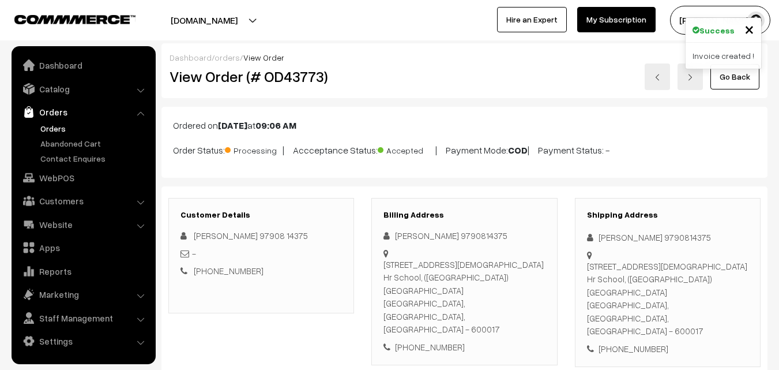
scroll to position [692, 0]
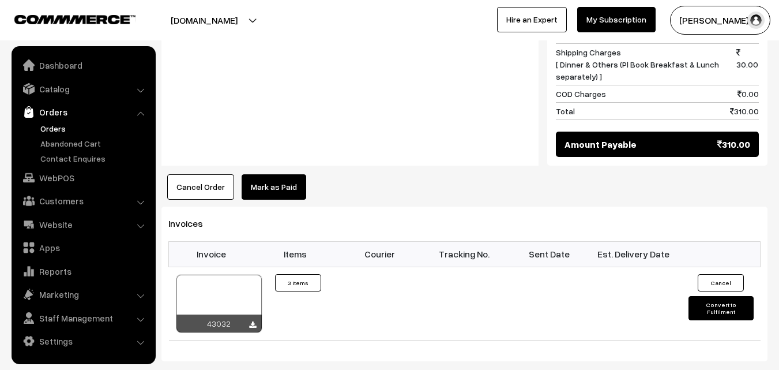
scroll to position [750, 0]
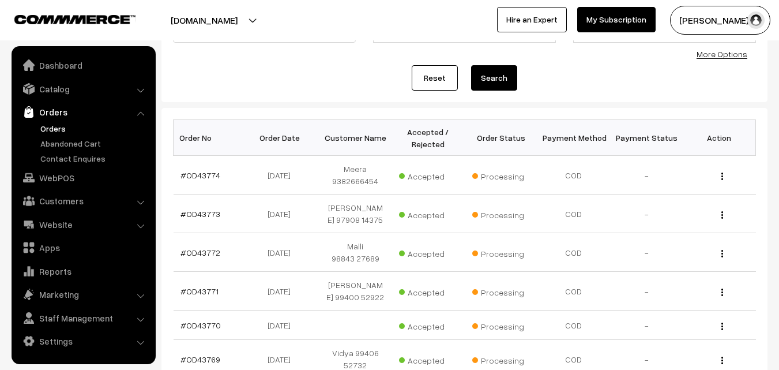
scroll to position [115, 0]
click at [201, 175] on link "#OD43774" at bounding box center [201, 175] width 40 height 10
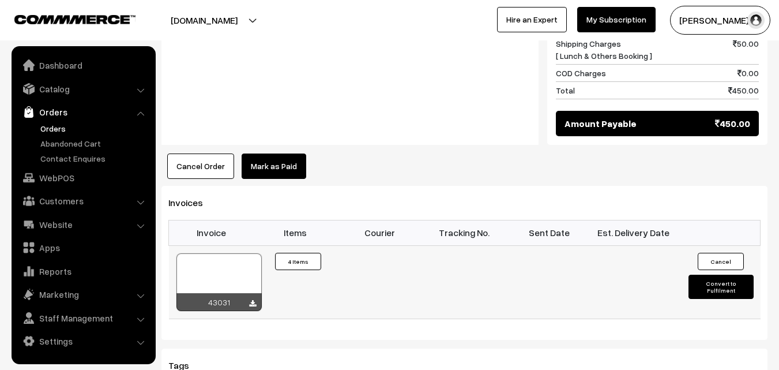
scroll to position [692, 0]
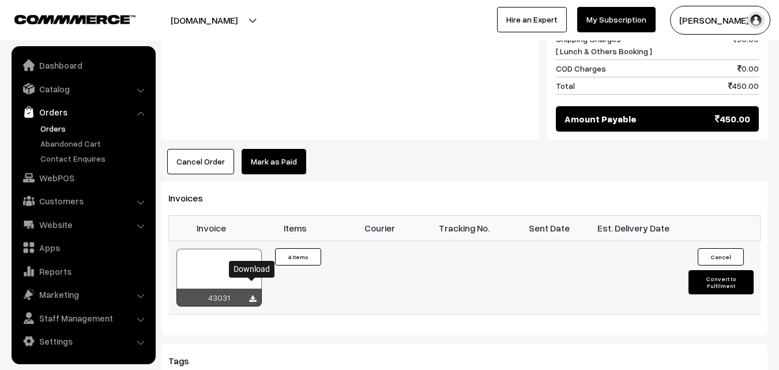
click at [252, 295] on icon at bounding box center [252, 299] width 7 height 8
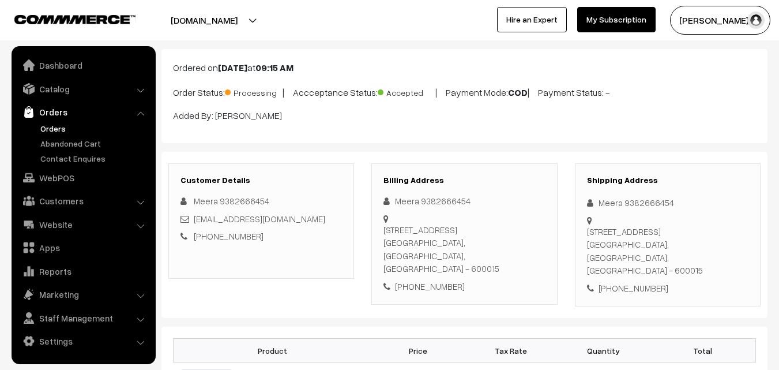
scroll to position [0, 0]
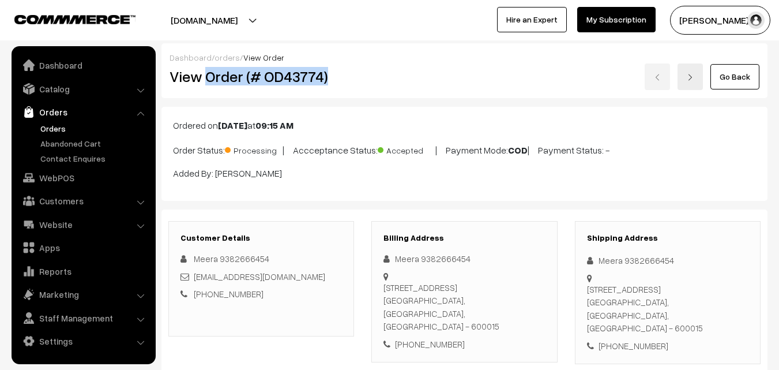
drag, startPoint x: 207, startPoint y: 74, endPoint x: 357, endPoint y: 82, distance: 149.6
click at [357, 82] on div "View Order (# OD43774)" at bounding box center [262, 76] width 203 height 27
copy h2 "Order (# OD43774)"
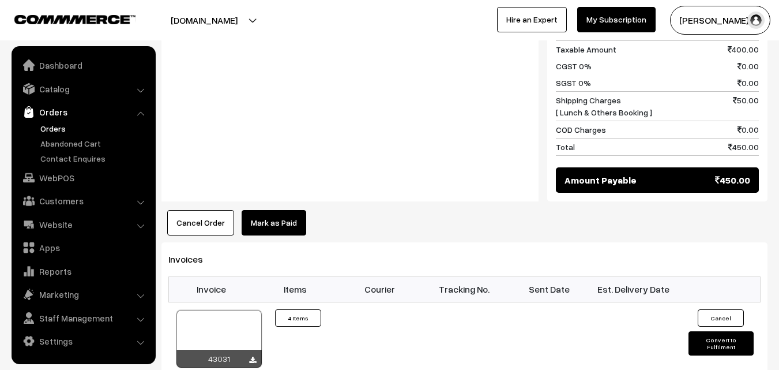
scroll to position [635, 0]
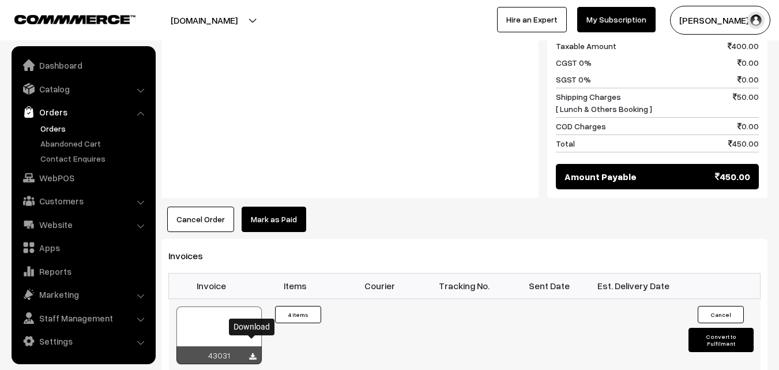
click at [254, 352] on link at bounding box center [252, 356] width 7 height 9
click at [58, 177] on link "WebPOS" at bounding box center [82, 177] width 137 height 21
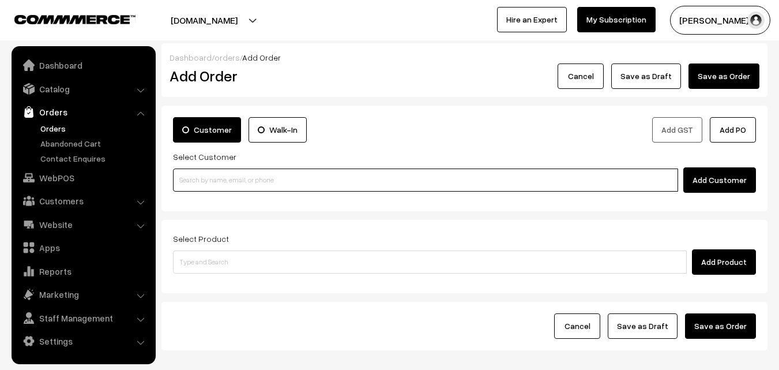
click at [265, 184] on input at bounding box center [425, 179] width 505 height 23
paste input "[PHONE_NUMBER]"
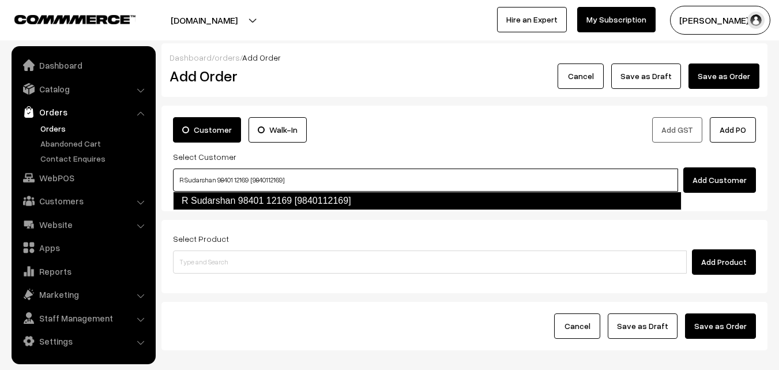
type input "R Sudarshan 98401 12169 [9840112169]"
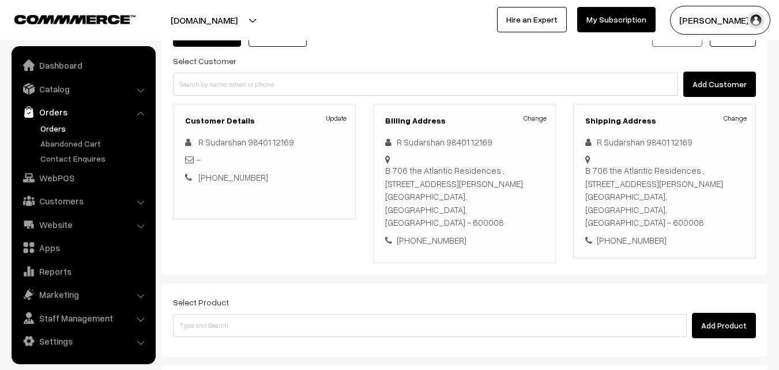
scroll to position [115, 0]
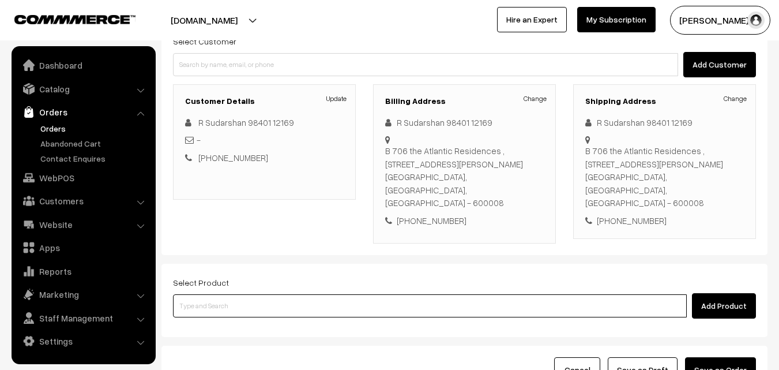
click at [317, 294] on input at bounding box center [430, 305] width 514 height 23
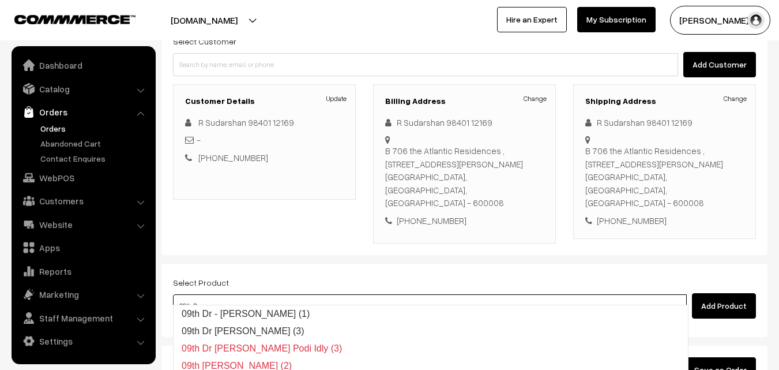
type input "09th Dr - [PERSON_NAME] (1)"
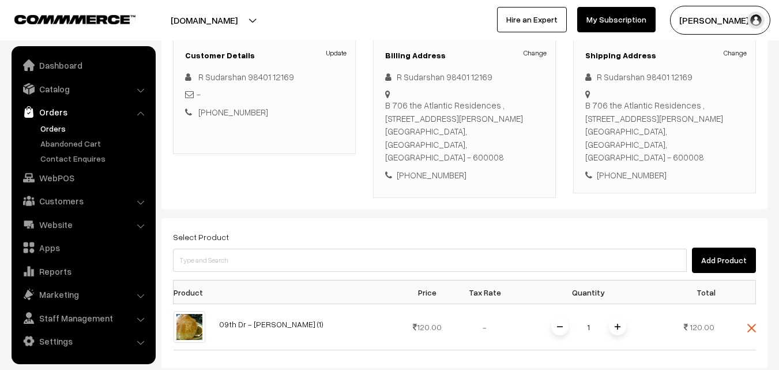
scroll to position [231, 0]
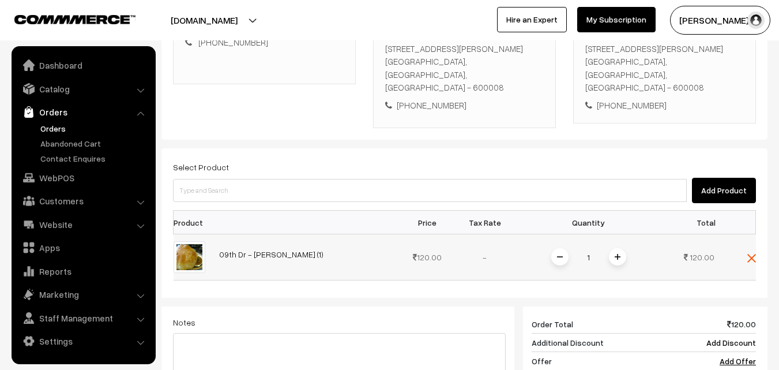
click at [623, 248] on span at bounding box center [617, 256] width 17 height 17
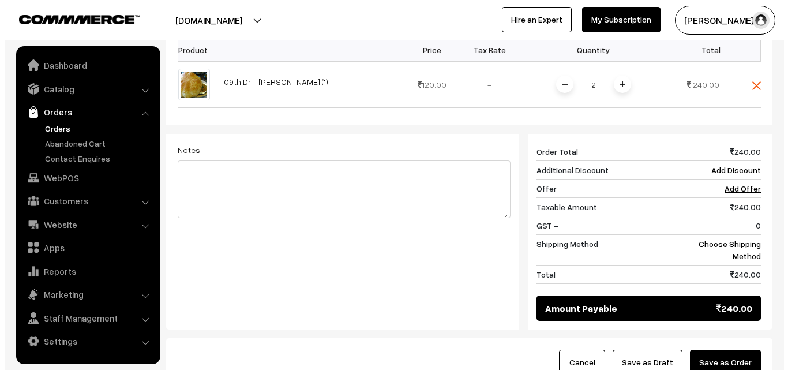
scroll to position [404, 0]
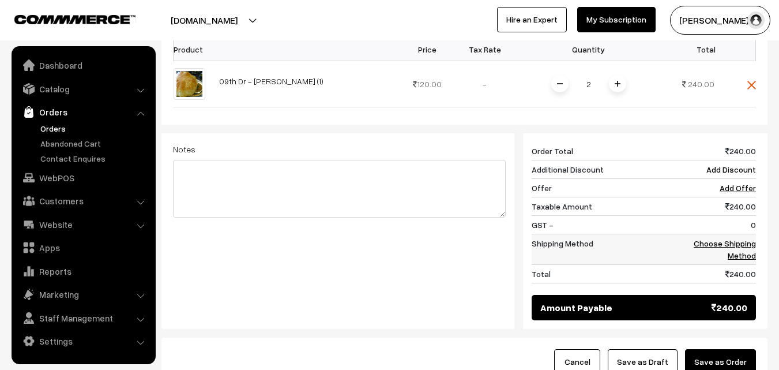
click at [721, 238] on link "Choose Shipping Method" at bounding box center [725, 249] width 62 height 22
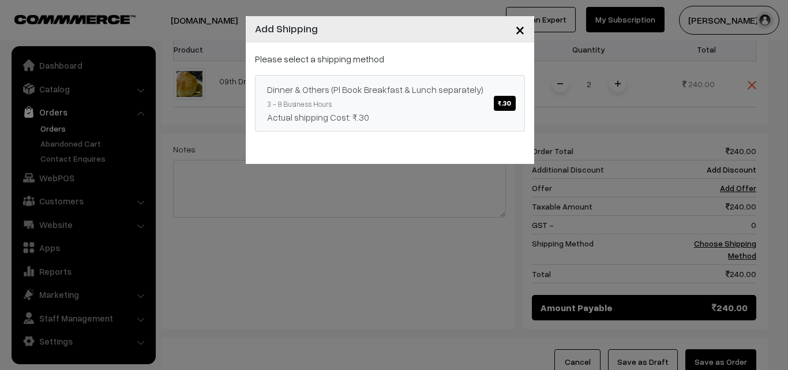
click at [503, 105] on span "₹.30" at bounding box center [504, 103] width 21 height 15
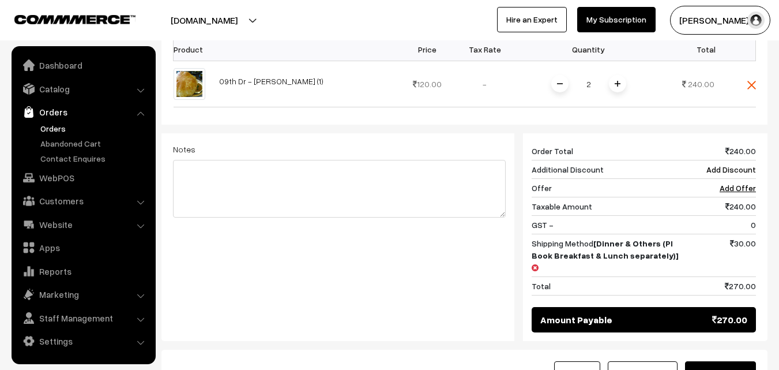
click at [722, 361] on button "Save as Order" at bounding box center [720, 373] width 71 height 25
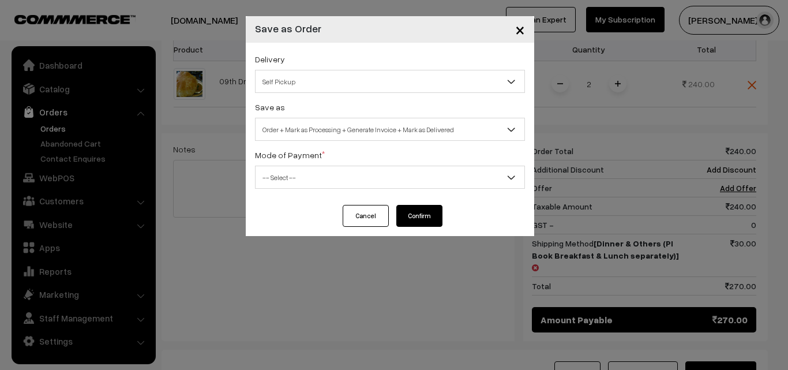
click at [361, 78] on span "Self Pickup" at bounding box center [390, 82] width 269 height 20
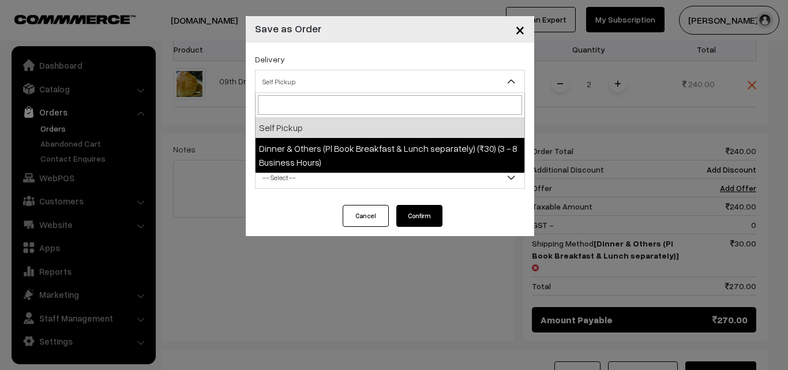
select select "DOP1"
select select "3"
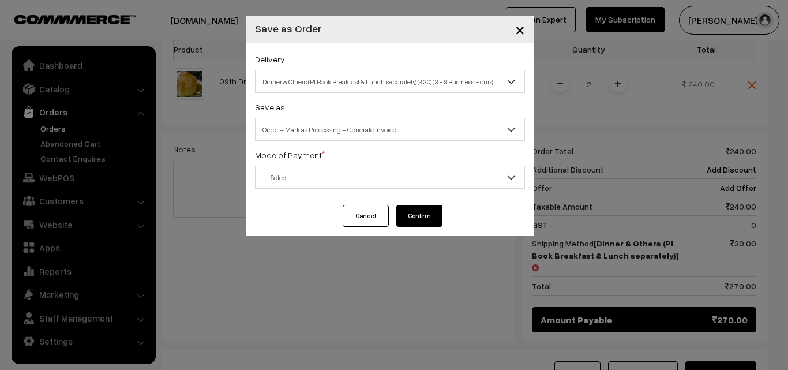
click at [374, 179] on span "-- Select --" at bounding box center [390, 177] width 269 height 20
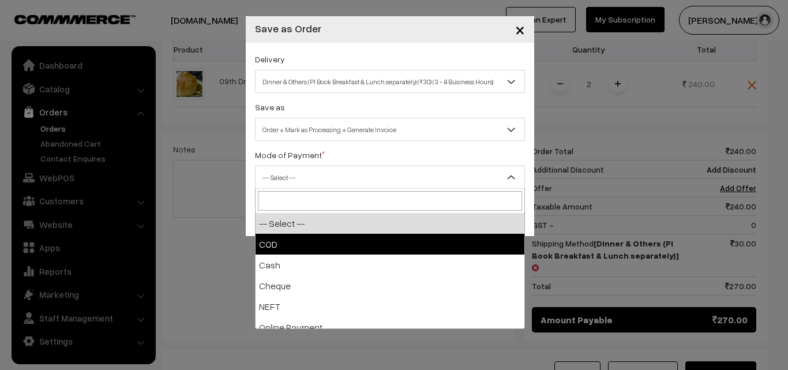
select select "1"
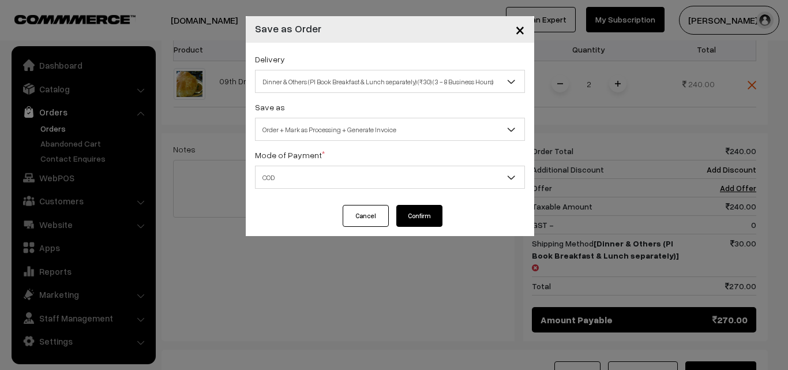
click at [420, 213] on button "Confirm" at bounding box center [419, 216] width 46 height 22
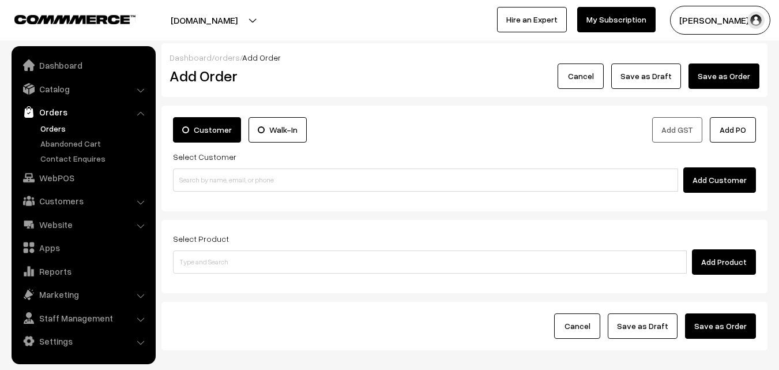
click at [57, 128] on link "Orders" at bounding box center [95, 128] width 114 height 12
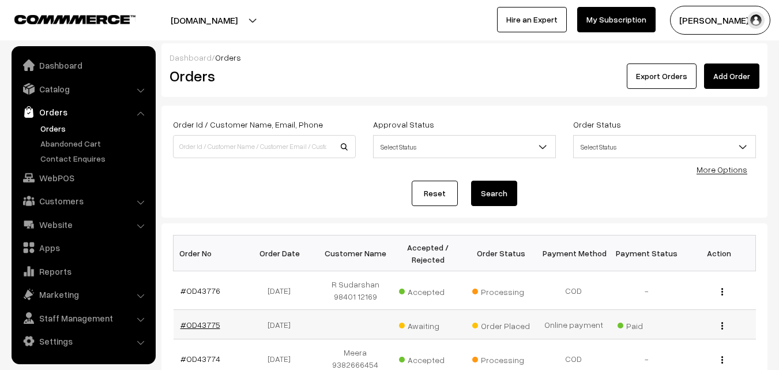
click at [216, 325] on link "#OD43775" at bounding box center [201, 325] width 40 height 10
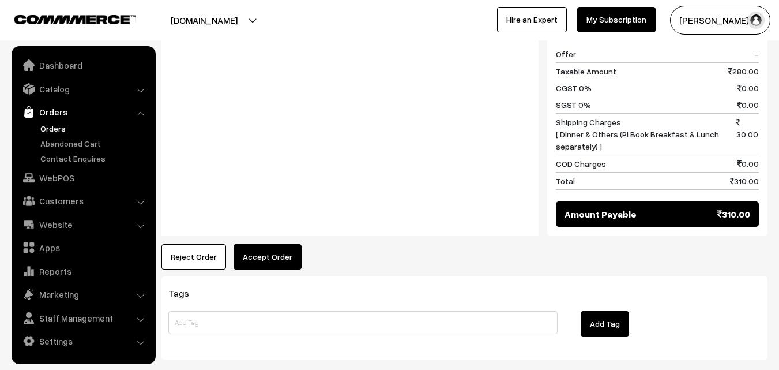
click at [269, 244] on button "Accept Order" at bounding box center [268, 256] width 68 height 25
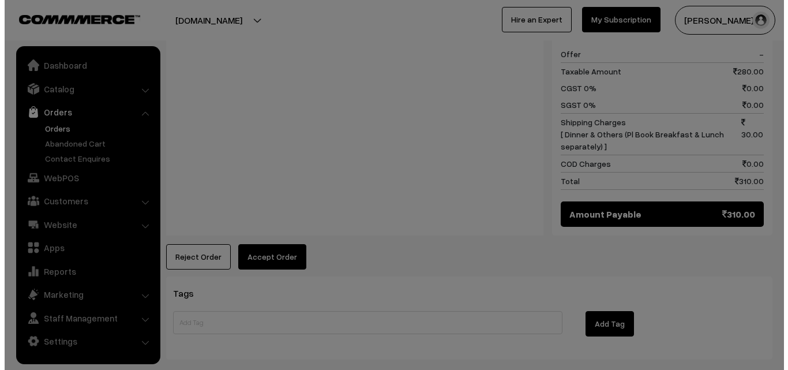
scroll to position [695, 0]
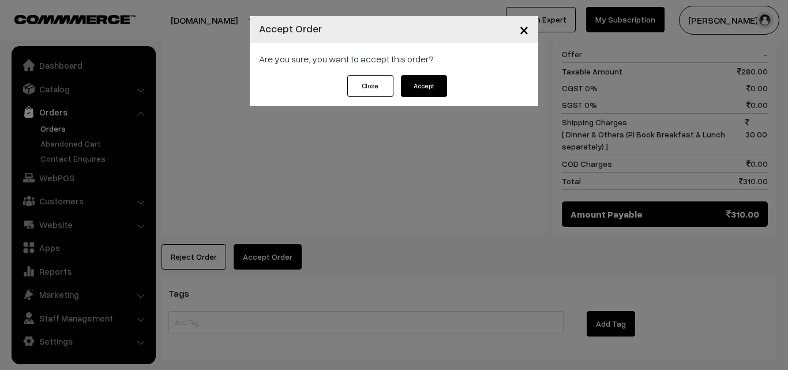
click at [421, 90] on button "Accept" at bounding box center [424, 86] width 46 height 22
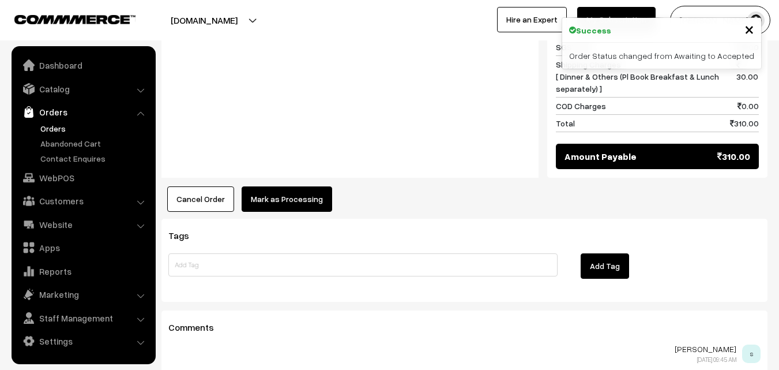
click at [276, 186] on button "Mark as Processing" at bounding box center [287, 198] width 91 height 25
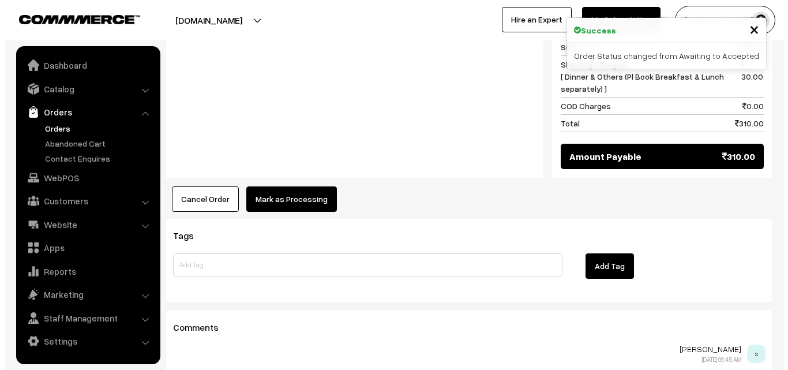
scroll to position [753, 0]
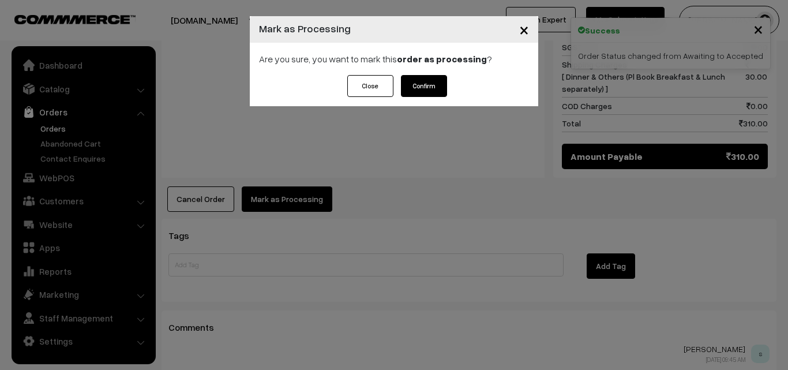
click at [423, 85] on button "Confirm" at bounding box center [424, 86] width 46 height 22
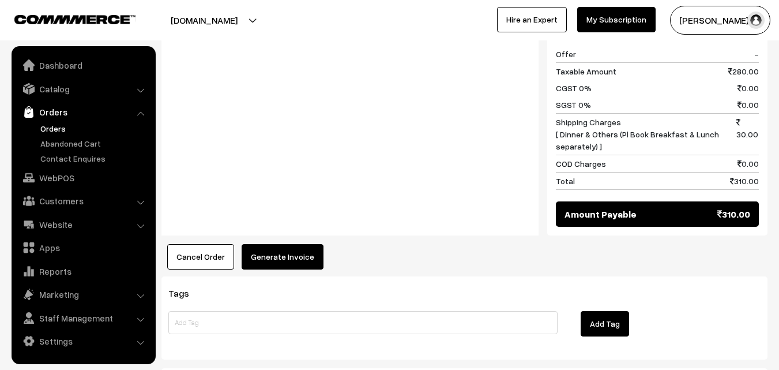
click at [299, 244] on button "Generate Invoice" at bounding box center [283, 256] width 82 height 25
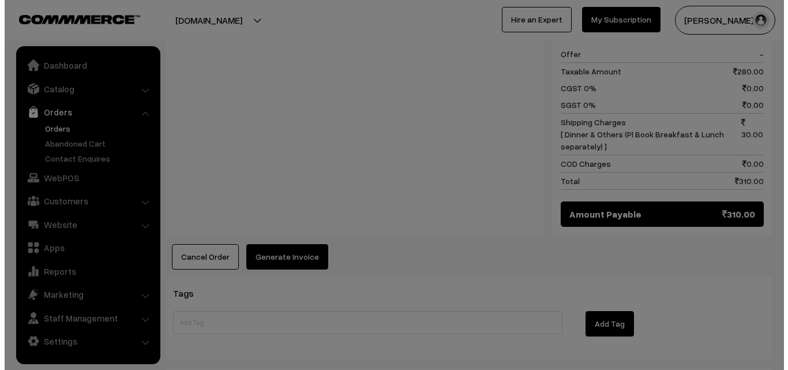
scroll to position [695, 0]
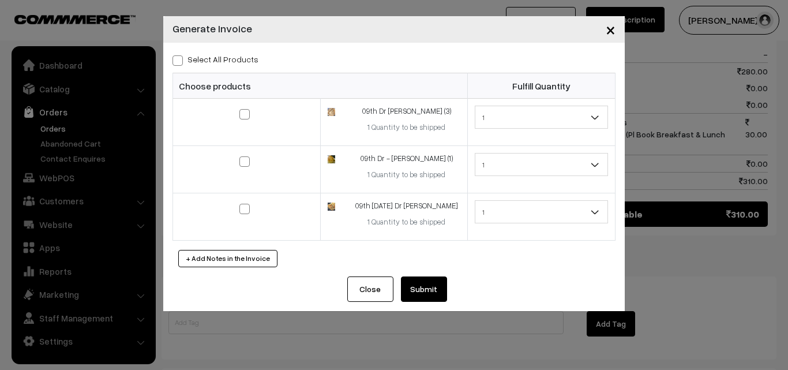
click at [182, 63] on span at bounding box center [178, 60] width 10 height 10
click at [180, 62] on input "Select All Products" at bounding box center [177, 59] width 8 height 8
checkbox input "true"
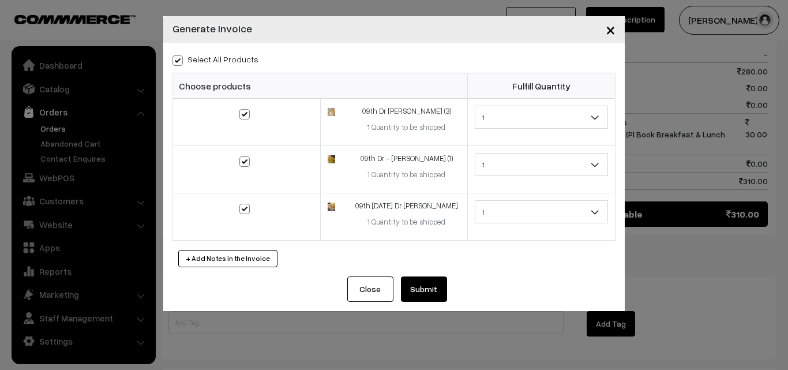
checkbox input "true"
click at [428, 290] on button "Submit" at bounding box center [424, 288] width 46 height 25
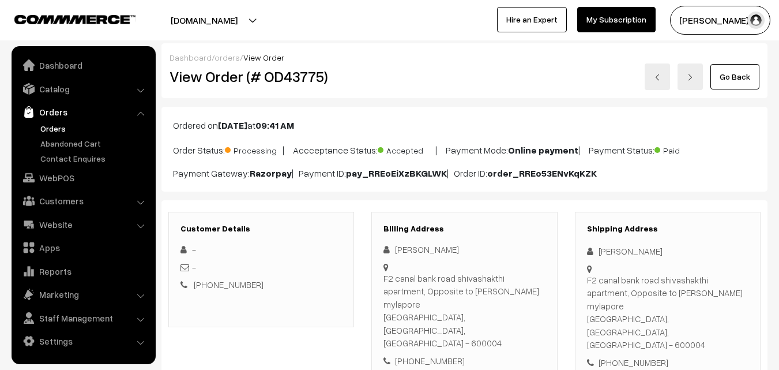
scroll to position [692, 0]
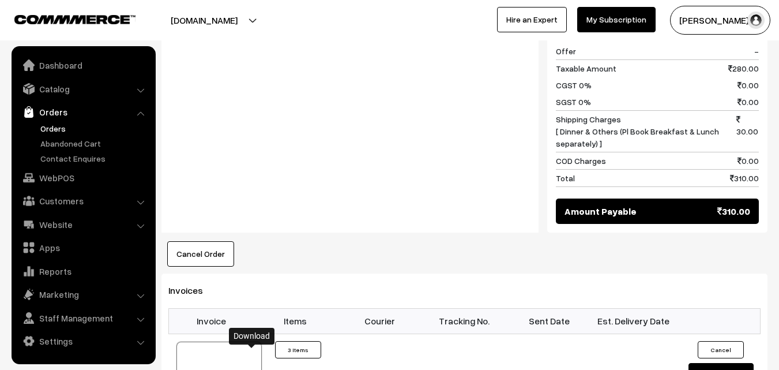
click at [57, 124] on link "Orders" at bounding box center [95, 128] width 114 height 12
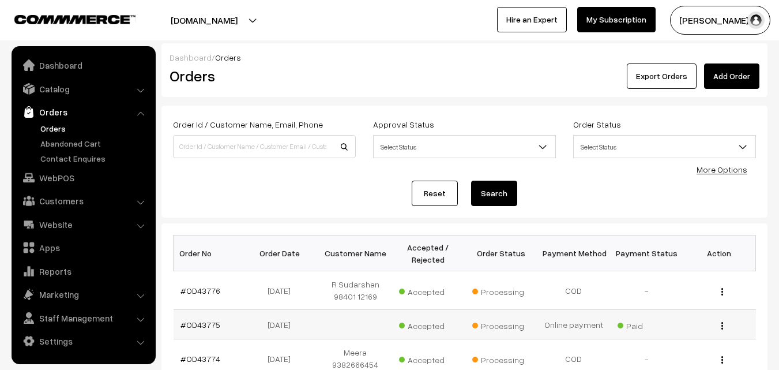
click at [212, 330] on td "#OD43775" at bounding box center [210, 324] width 73 height 29
click at [253, 182] on div "Reset Search" at bounding box center [464, 193] width 583 height 25
click at [204, 287] on link "#OD43776" at bounding box center [201, 291] width 40 height 10
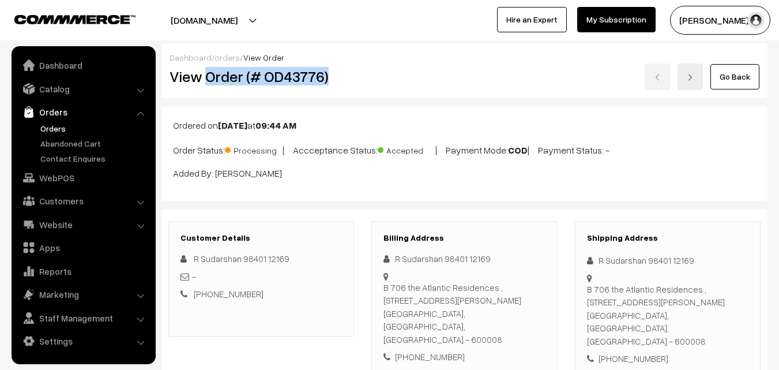
drag, startPoint x: 205, startPoint y: 76, endPoint x: 339, endPoint y: 93, distance: 134.4
click at [339, 93] on div "Dashboard / orders / View Order View Order (# OD43776) Go Back" at bounding box center [465, 70] width 606 height 55
copy h2 "Order (# OD43776)"
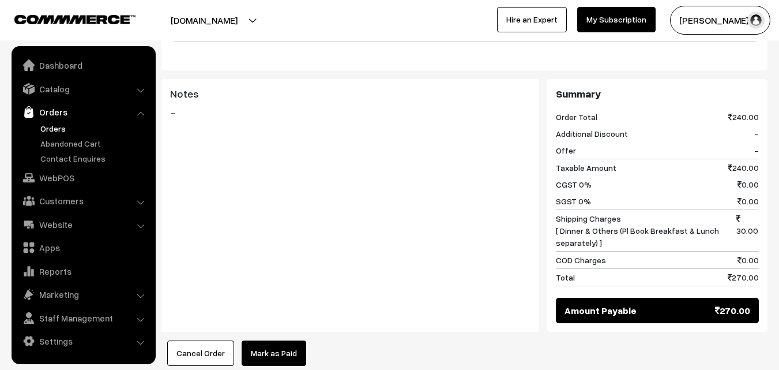
scroll to position [577, 0]
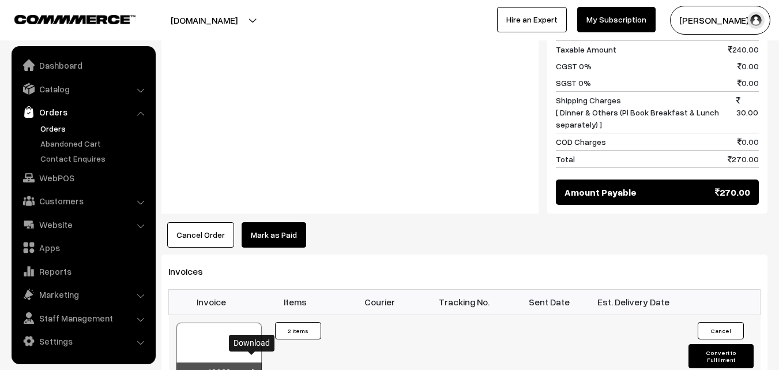
click at [252, 369] on icon at bounding box center [252, 373] width 7 height 8
click at [66, 178] on link "WebPOS" at bounding box center [82, 177] width 137 height 21
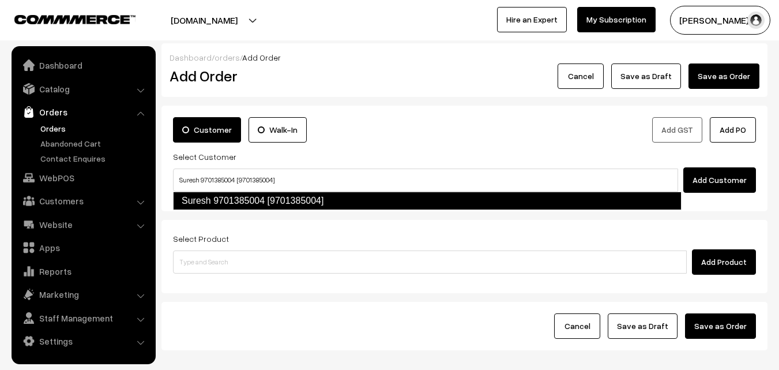
type input "Suresh 9701385004 [9701385004]"
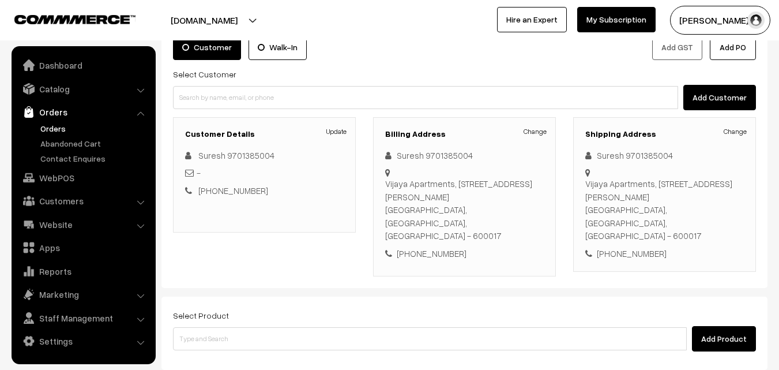
scroll to position [115, 0]
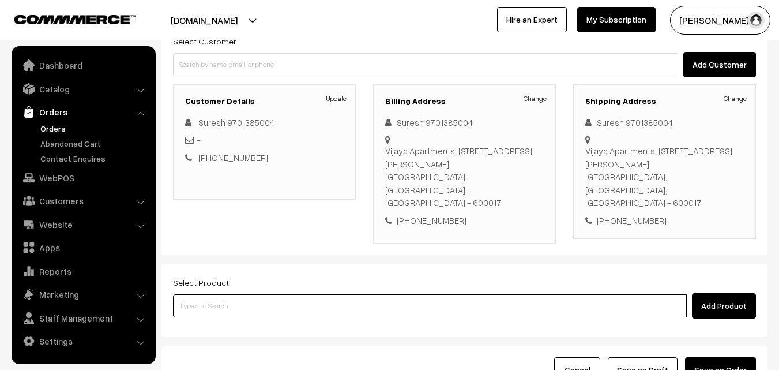
click at [320, 294] on input at bounding box center [430, 305] width 514 height 23
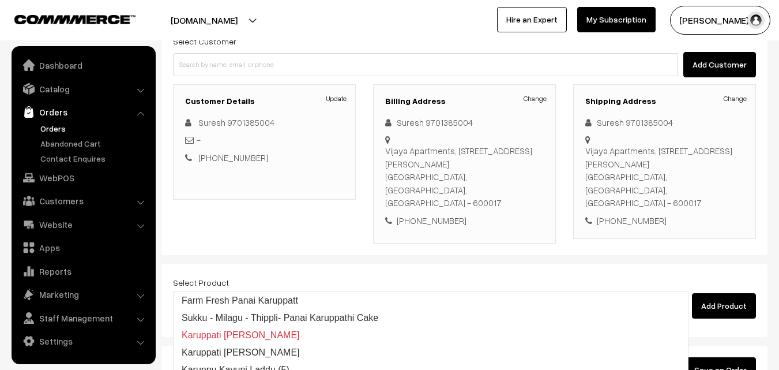
type input "k"
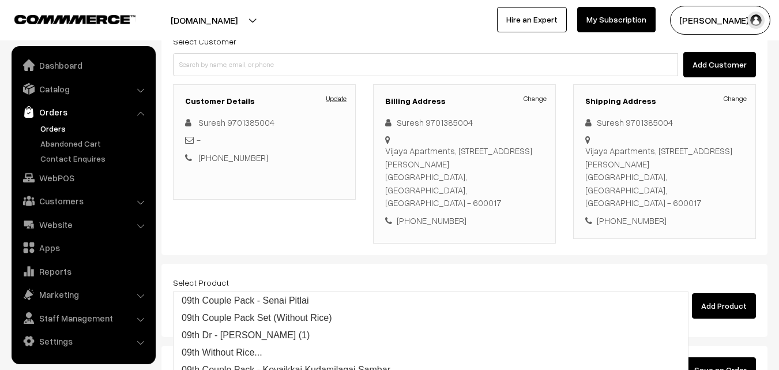
type input "09th"
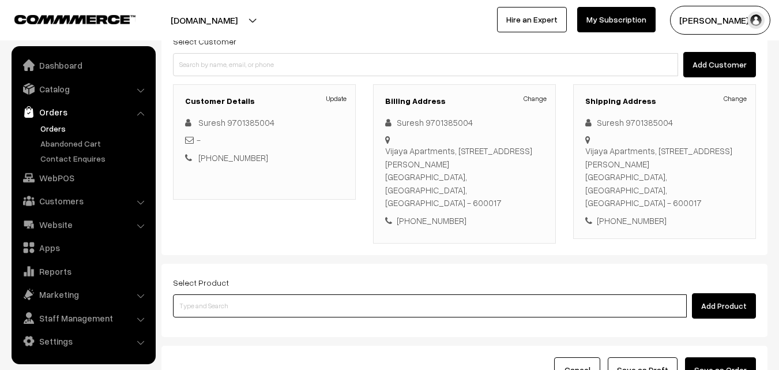
click at [256, 294] on input at bounding box center [430, 305] width 514 height 23
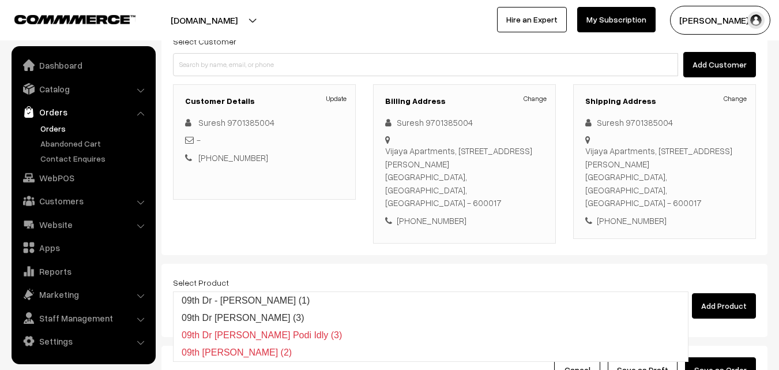
type input "09th Dr [PERSON_NAME]"
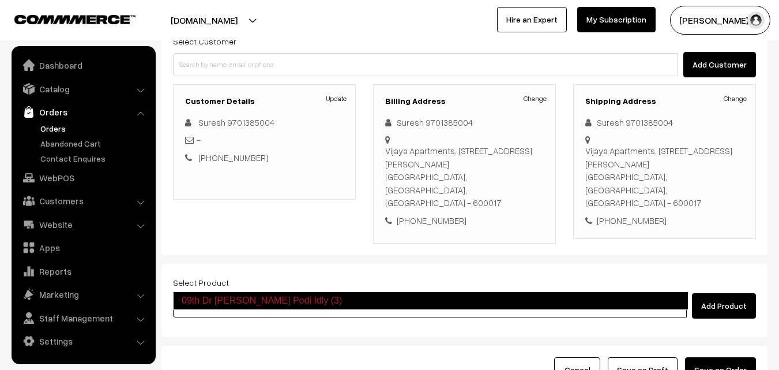
click at [294, 297] on link "09th Dr [PERSON_NAME] Podi Idly (3)" at bounding box center [431, 300] width 516 height 18
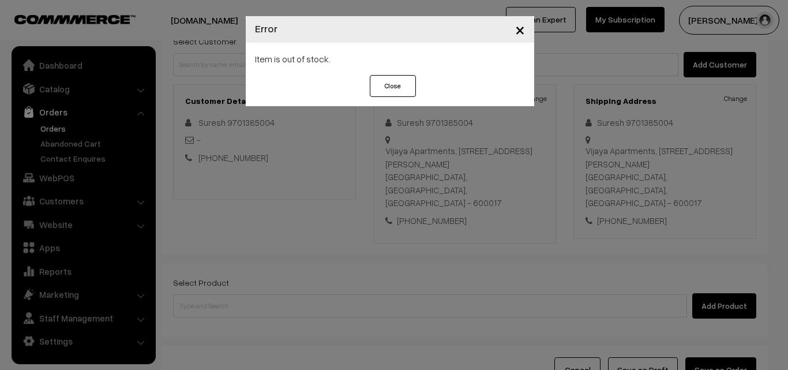
click at [406, 82] on button "Close" at bounding box center [393, 86] width 46 height 22
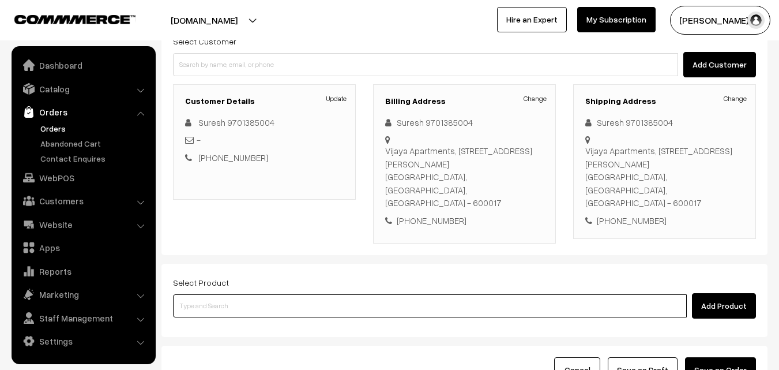
click at [318, 294] on input at bounding box center [430, 305] width 514 height 23
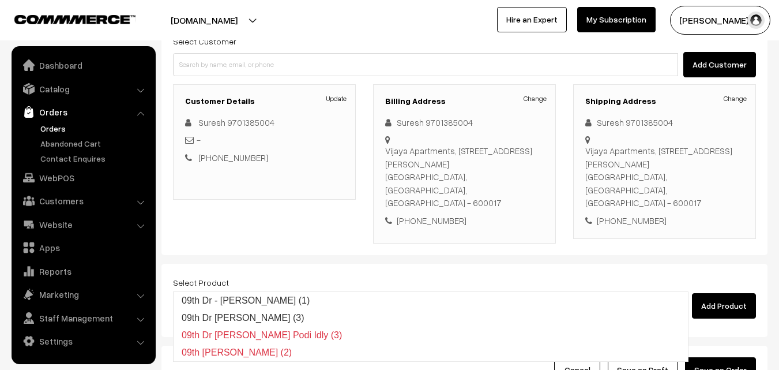
type input "09th Dr"
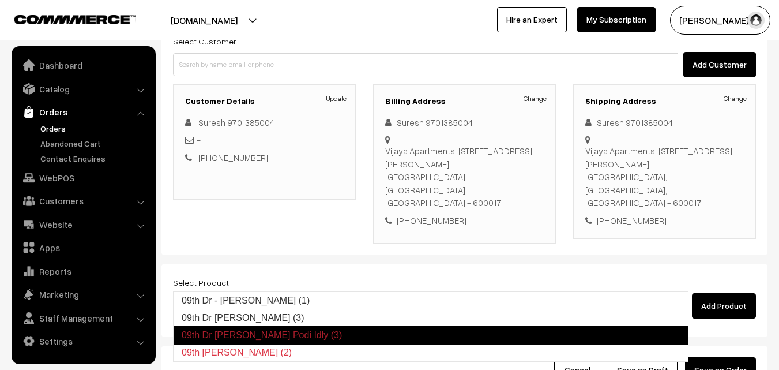
click at [311, 333] on link "09th Dr [PERSON_NAME] Podi Idly (3)" at bounding box center [431, 335] width 516 height 18
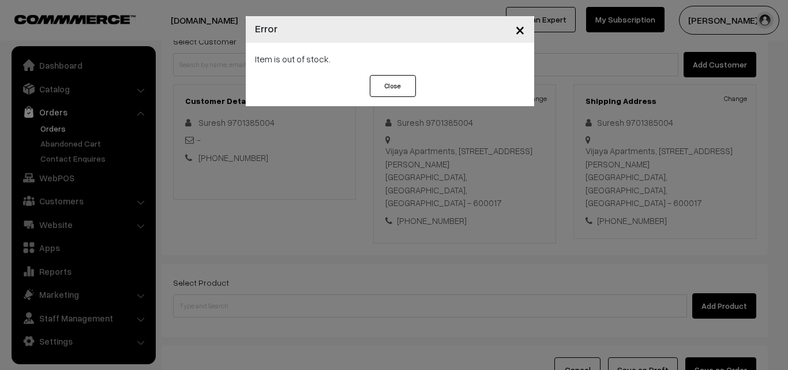
click at [514, 28] on button "×" at bounding box center [520, 30] width 28 height 36
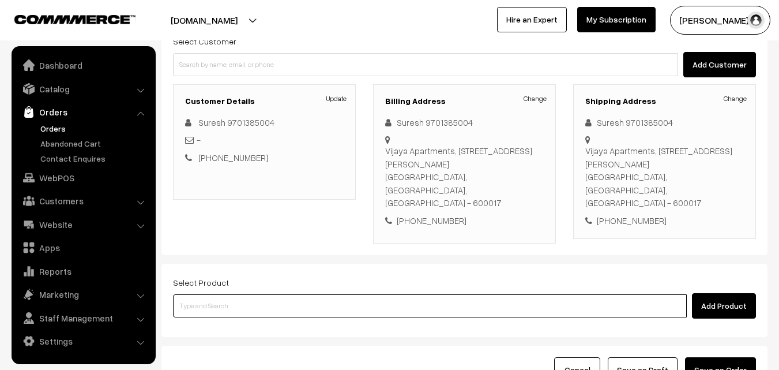
click at [248, 294] on input at bounding box center [430, 305] width 514 height 23
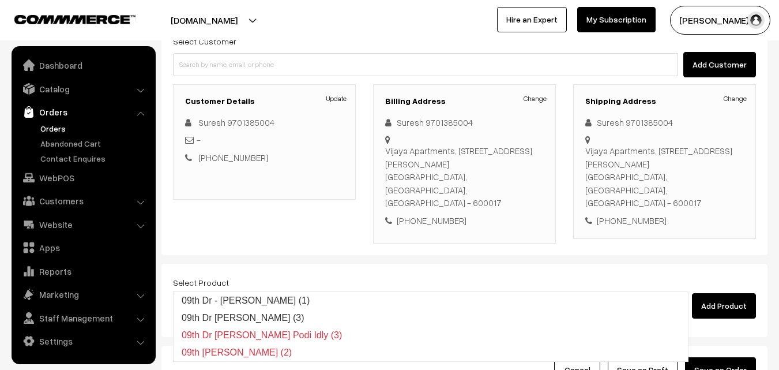
type input "09th Dr"
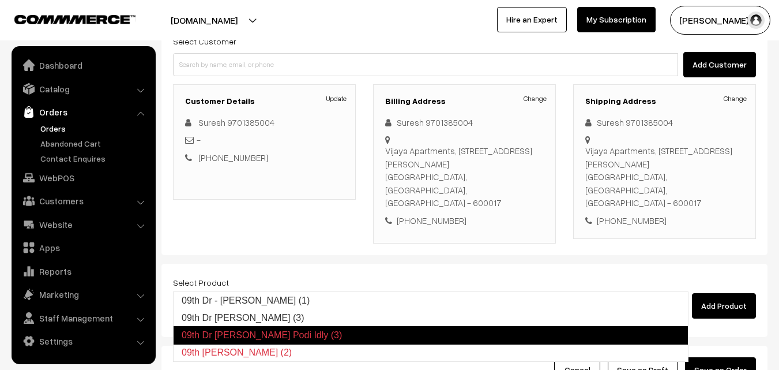
drag, startPoint x: 276, startPoint y: 340, endPoint x: 257, endPoint y: 329, distance: 22.5
click at [257, 329] on link "09th Dr Kariveppilai Podi Idly (3)" at bounding box center [431, 335] width 516 height 18
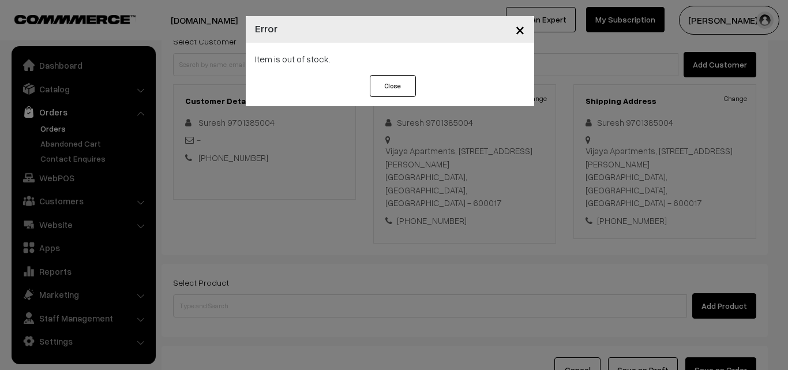
click at [520, 33] on span "×" at bounding box center [520, 28] width 10 height 21
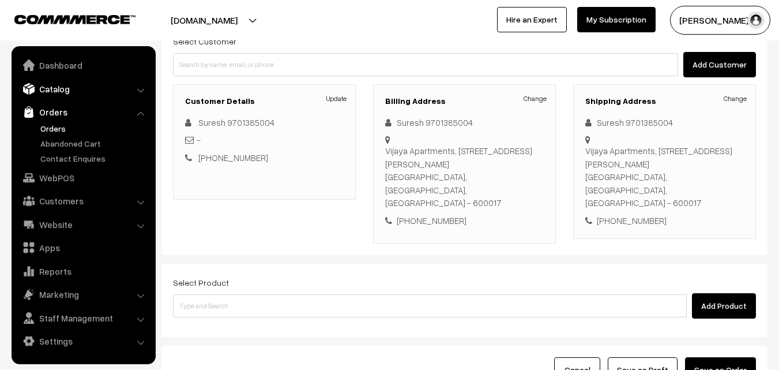
click at [54, 84] on link "Catalog" at bounding box center [82, 88] width 137 height 21
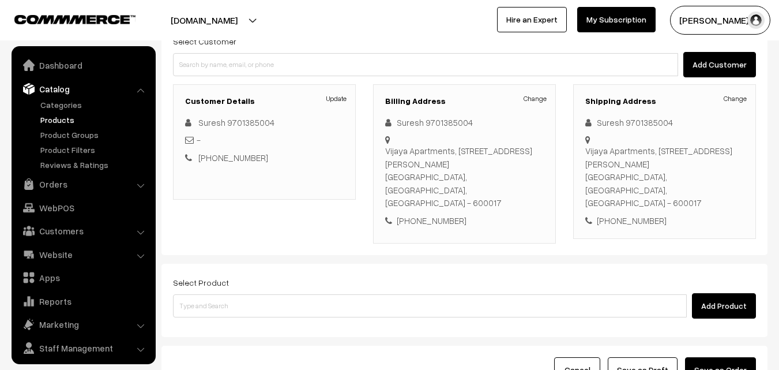
click at [66, 118] on link "Products" at bounding box center [95, 120] width 114 height 12
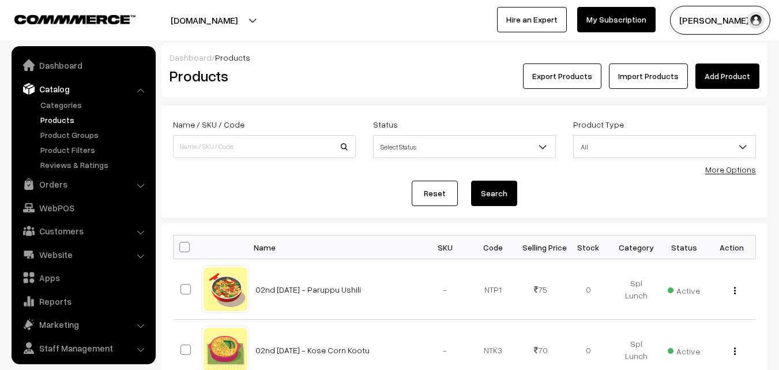
scroll to position [29, 0]
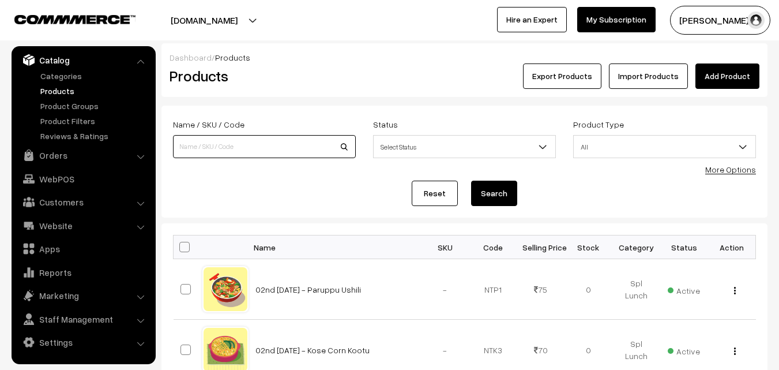
click at [246, 149] on input at bounding box center [264, 146] width 183 height 23
type input "09th Dr"
click at [500, 189] on button "Search" at bounding box center [494, 193] width 46 height 25
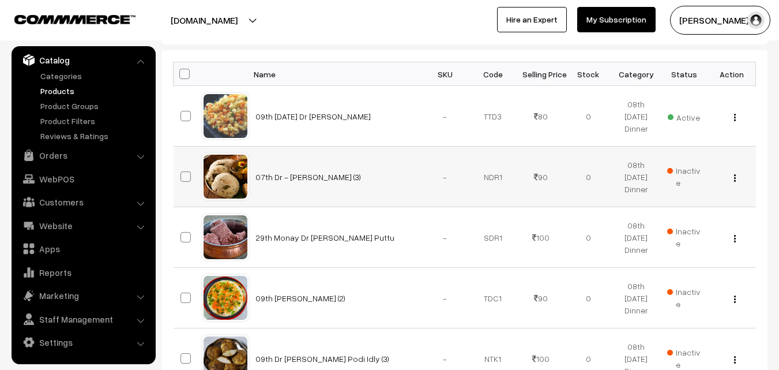
scroll to position [231, 0]
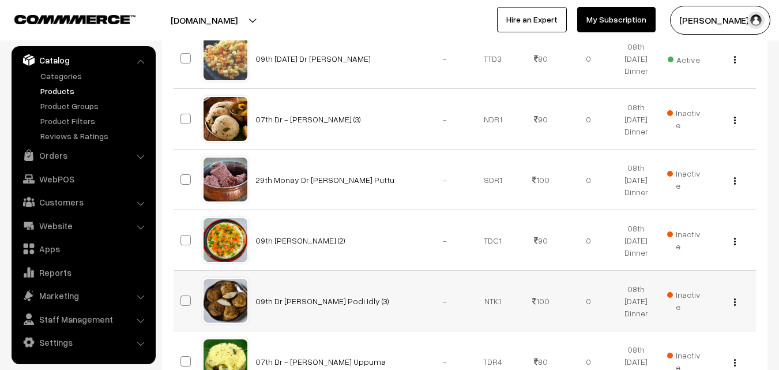
click at [734, 303] on button "button" at bounding box center [735, 301] width 3 height 9
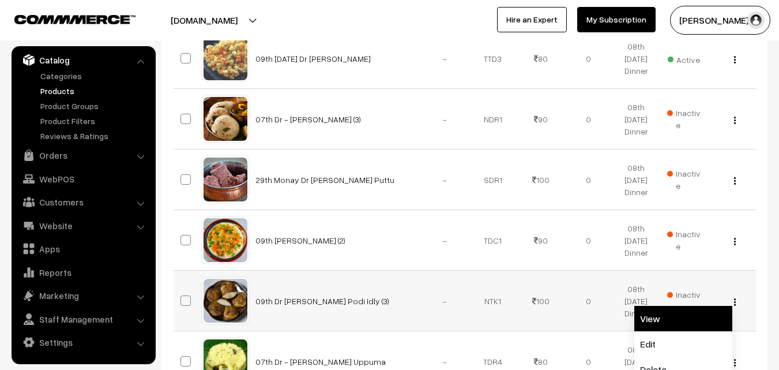
click at [687, 314] on link "View" at bounding box center [684, 318] width 98 height 25
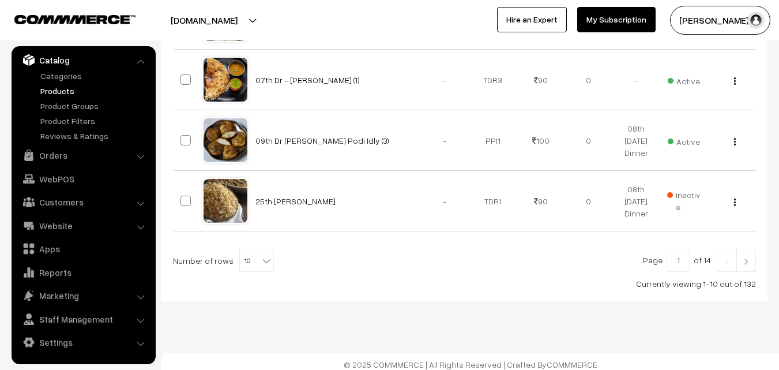
scroll to position [635, 0]
click at [44, 159] on link "Orders" at bounding box center [82, 155] width 137 height 21
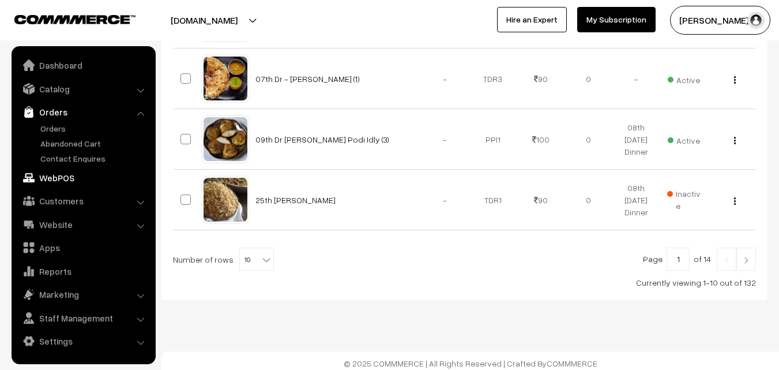
click at [57, 173] on link "WebPOS" at bounding box center [82, 177] width 137 height 21
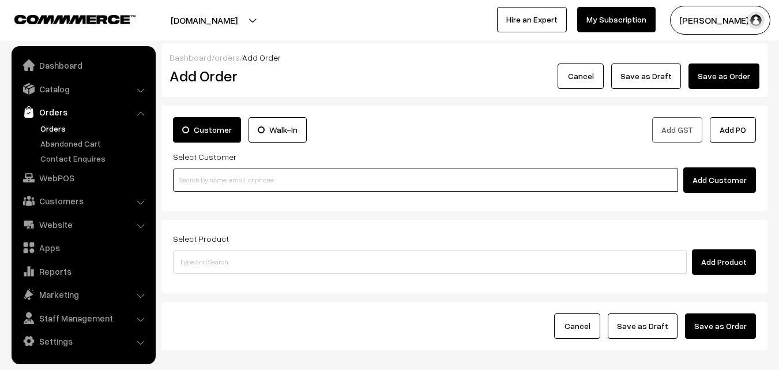
click at [272, 177] on input at bounding box center [425, 179] width 505 height 23
click at [220, 177] on input at bounding box center [425, 179] width 505 height 23
paste input "+91 97013 85004"
type input "Suresh 9701385004 [9701385004]"
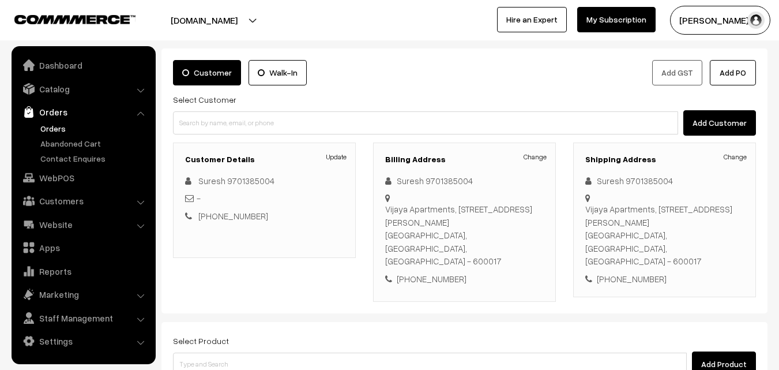
scroll to position [58, 0]
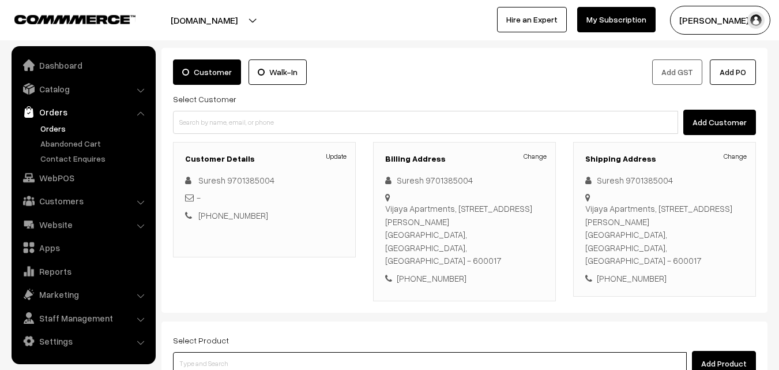
click at [296, 352] on input at bounding box center [430, 363] width 514 height 23
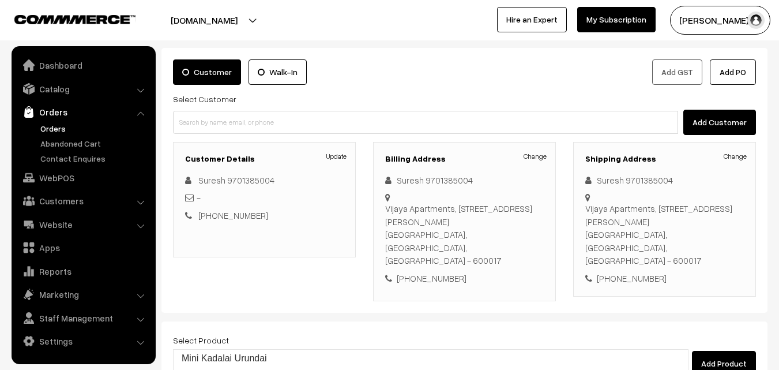
type input "kari"
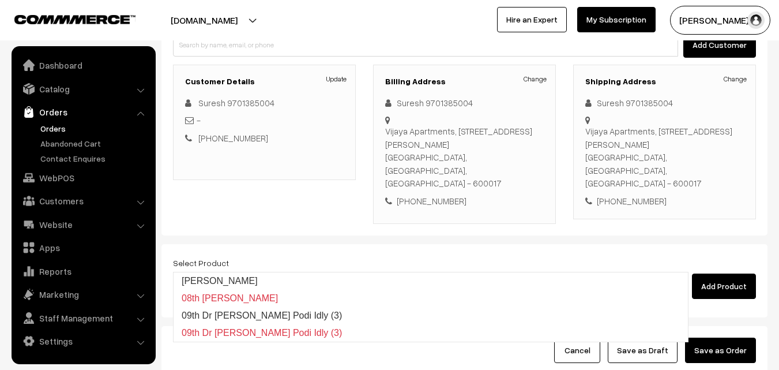
scroll to position [173, 0]
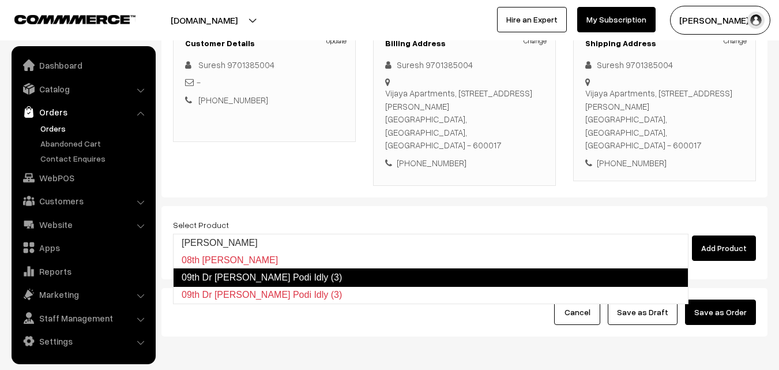
click at [313, 273] on link "09th Dr Kariveppiliai Podi Idly (3)" at bounding box center [431, 277] width 516 height 18
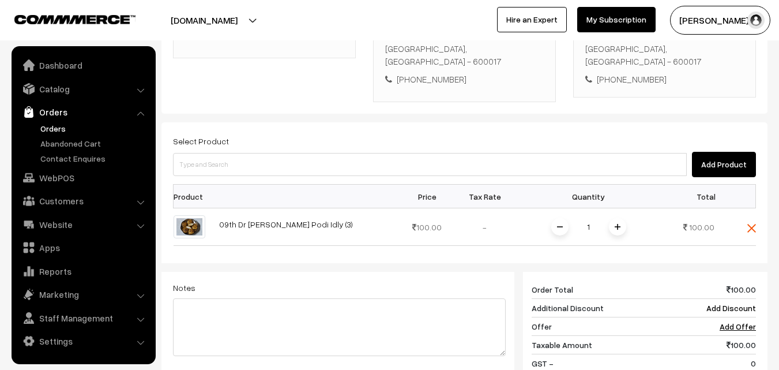
scroll to position [288, 0]
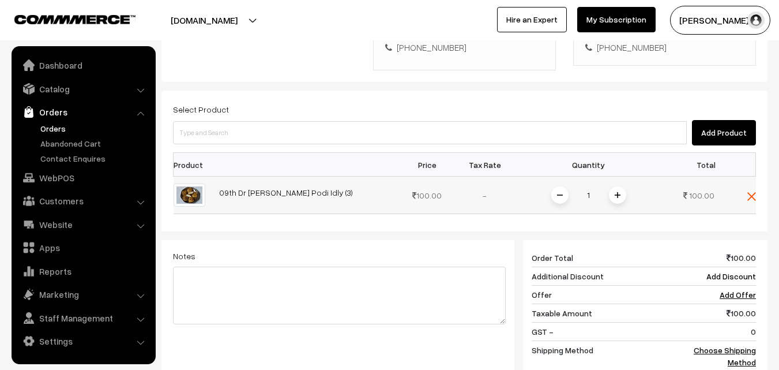
click at [618, 192] on img at bounding box center [618, 195] width 6 height 6
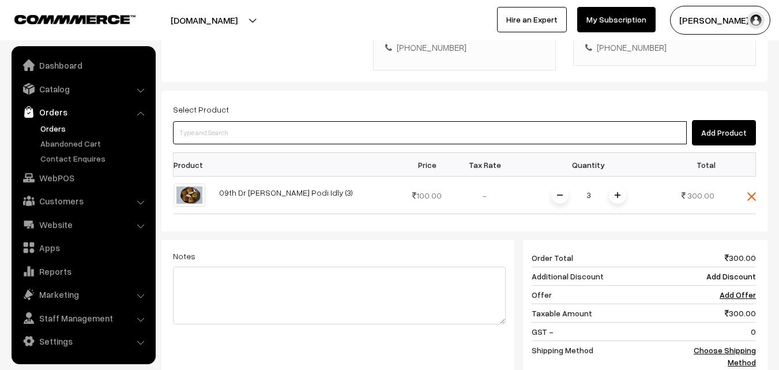
click at [320, 121] on input at bounding box center [430, 132] width 514 height 23
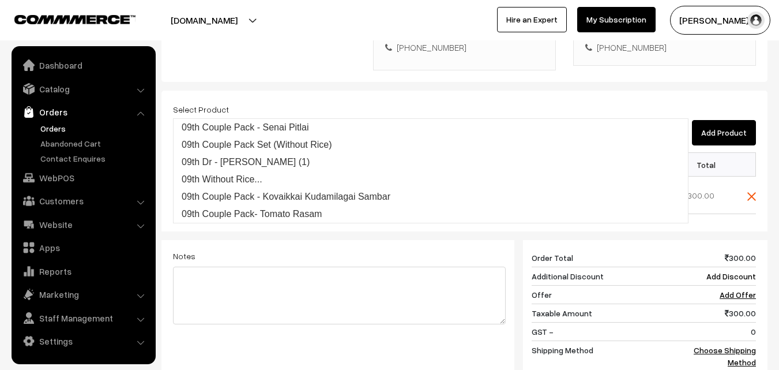
type input "09th Dr"
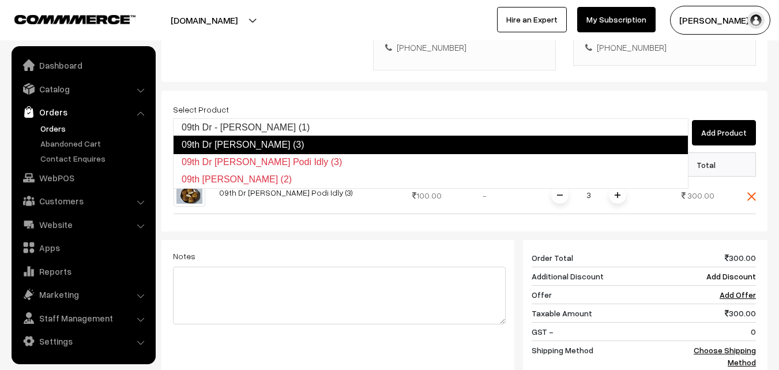
click at [259, 148] on link "09th Dr Chapathi (3)" at bounding box center [431, 145] width 516 height 18
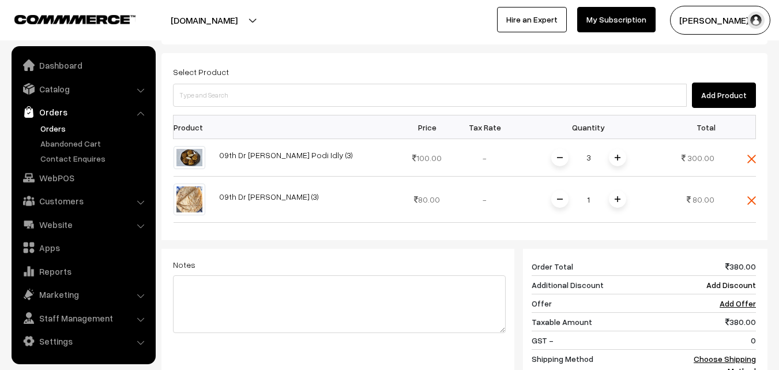
scroll to position [346, 0]
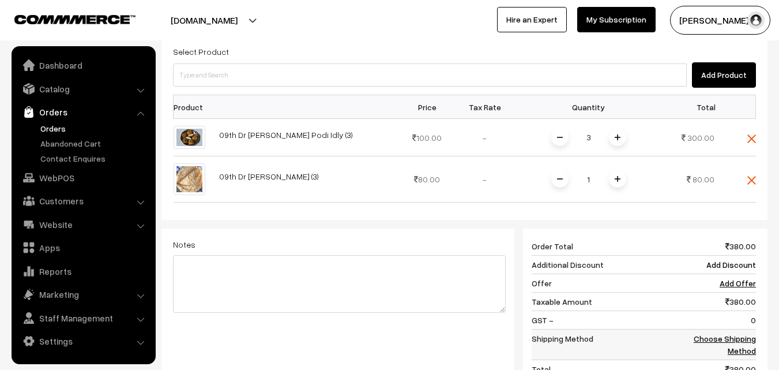
click at [750, 333] on link "Choose Shipping Method" at bounding box center [725, 344] width 62 height 22
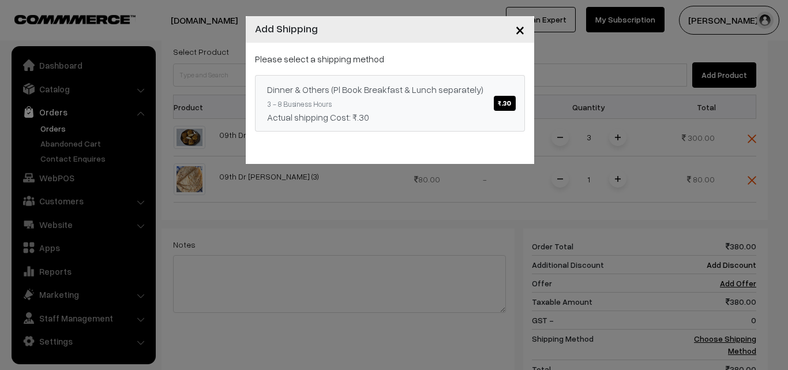
click at [500, 105] on span "₹.30" at bounding box center [504, 103] width 21 height 15
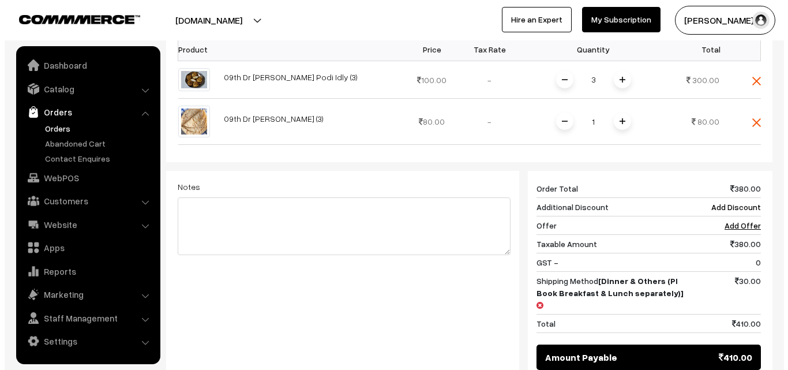
scroll to position [515, 0]
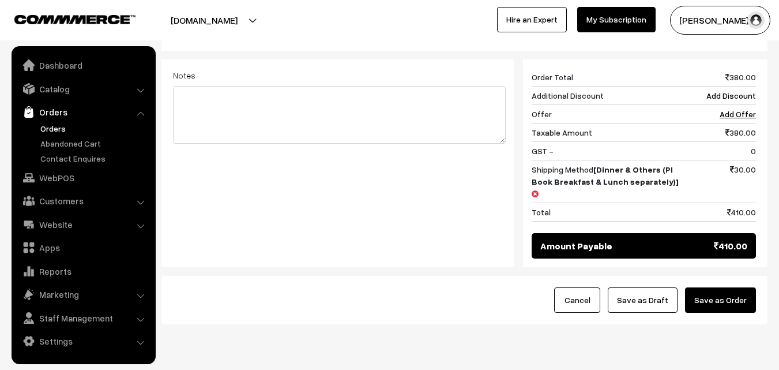
click at [723, 287] on button "Save as Order" at bounding box center [720, 299] width 71 height 25
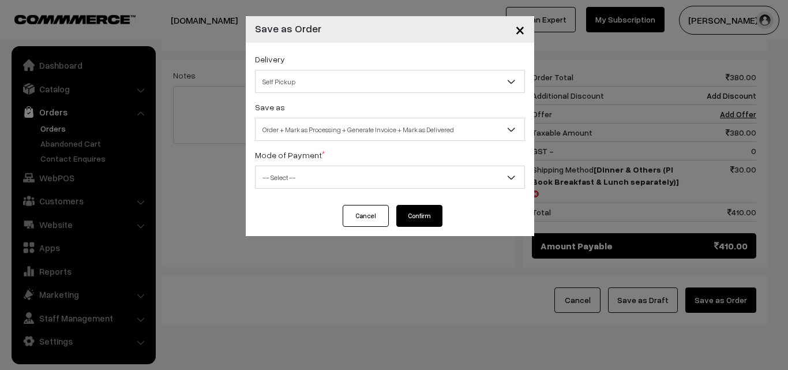
click at [417, 83] on span "Self Pickup" at bounding box center [390, 82] width 269 height 20
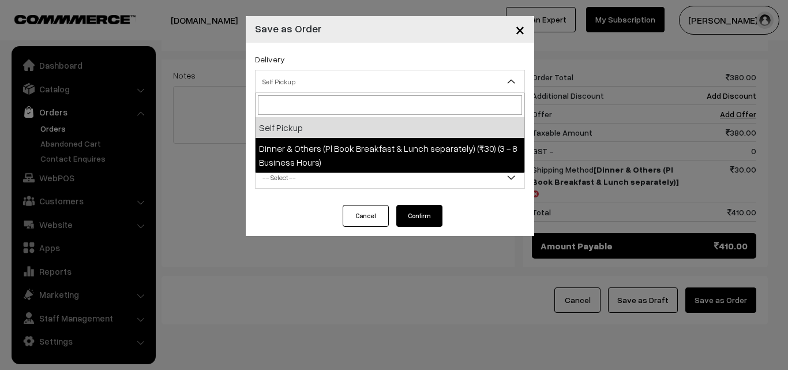
select select "DOP1"
select select "3"
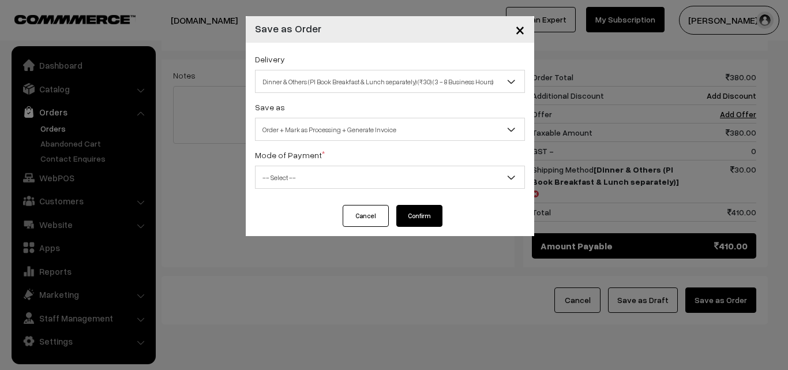
click at [407, 180] on span "-- Select --" at bounding box center [390, 177] width 269 height 20
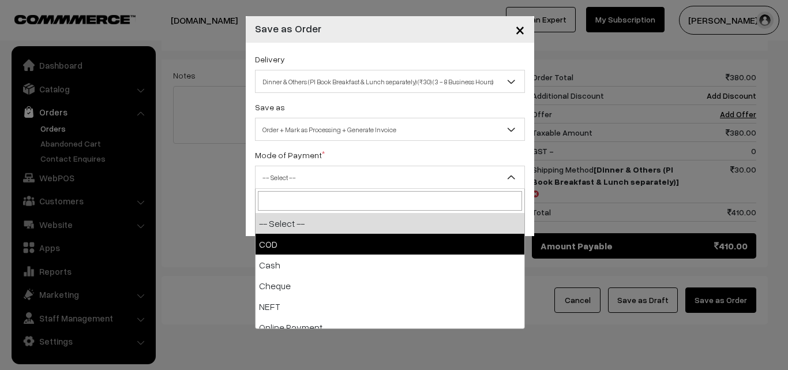
select select "1"
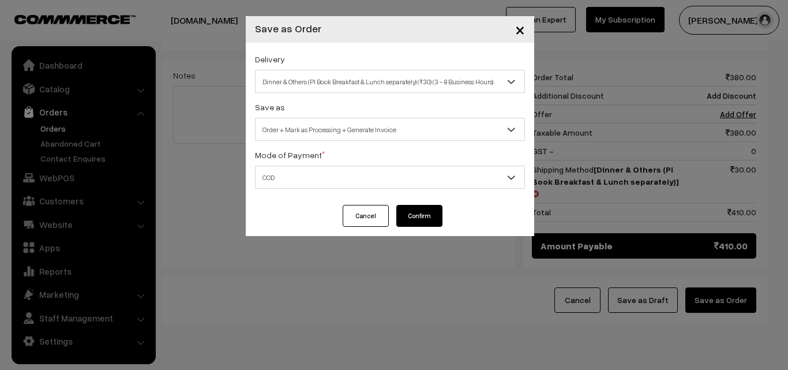
click at [419, 219] on button "Confirm" at bounding box center [419, 216] width 46 height 22
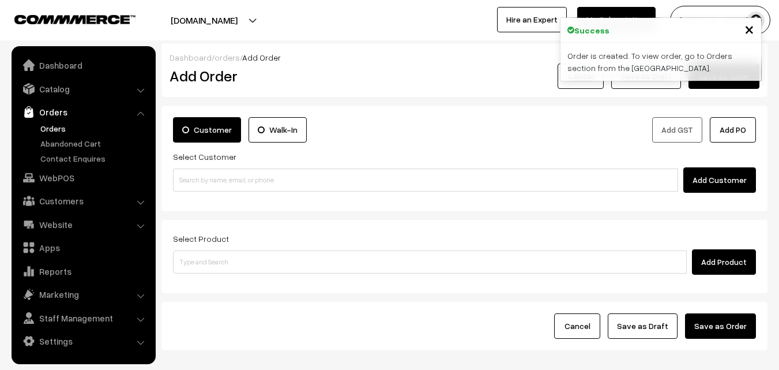
click at [63, 128] on link "Orders" at bounding box center [95, 128] width 114 height 12
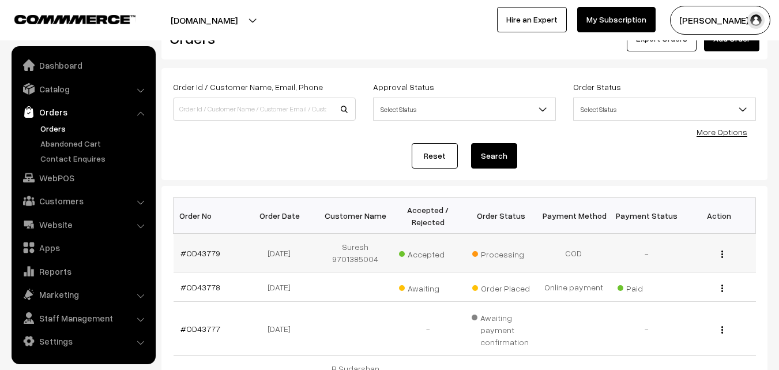
scroll to position [58, 0]
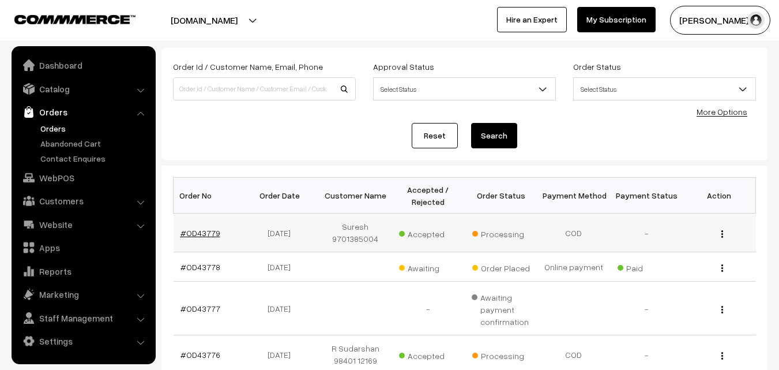
click at [209, 233] on link "#OD43779" at bounding box center [201, 233] width 40 height 10
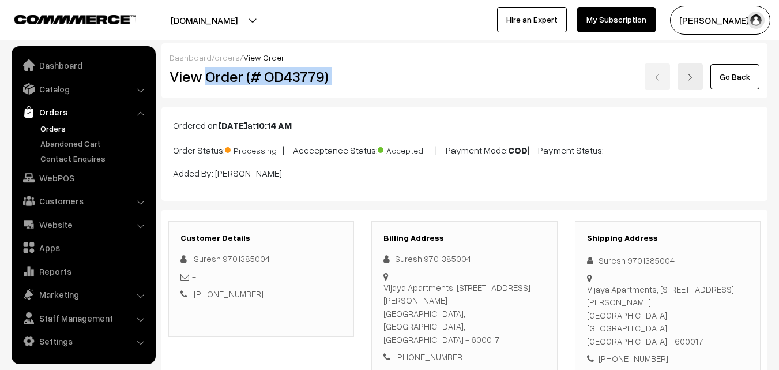
drag, startPoint x: 205, startPoint y: 76, endPoint x: 462, endPoint y: 87, distance: 257.0
click at [462, 87] on div "View Order (# OD43779) Go Back" at bounding box center [465, 76] width 608 height 27
copy div "Order (# OD43779)"
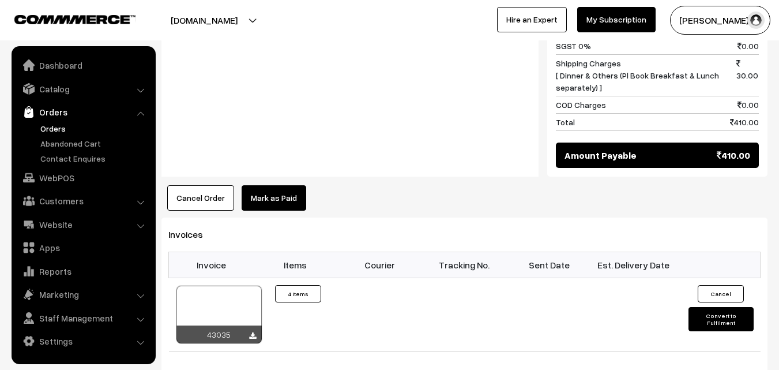
scroll to position [692, 0]
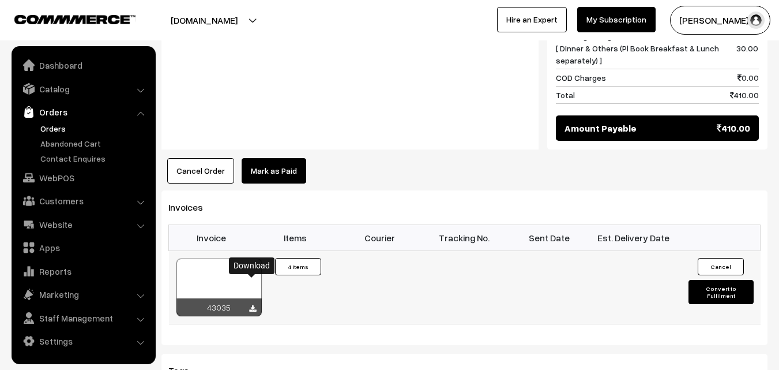
click at [254, 305] on icon at bounding box center [252, 309] width 7 height 8
click at [46, 128] on link "Orders" at bounding box center [95, 128] width 114 height 12
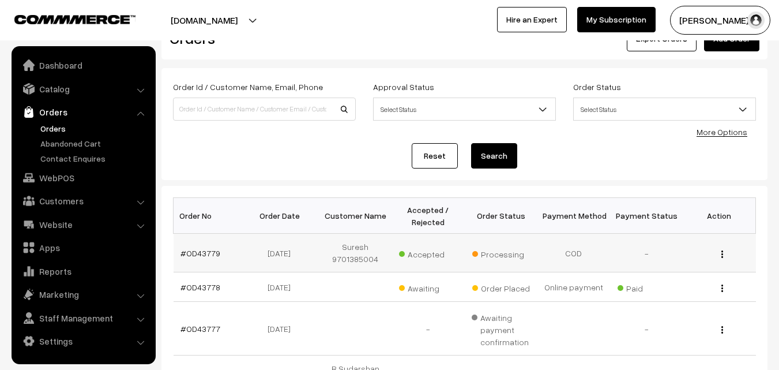
scroll to position [58, 0]
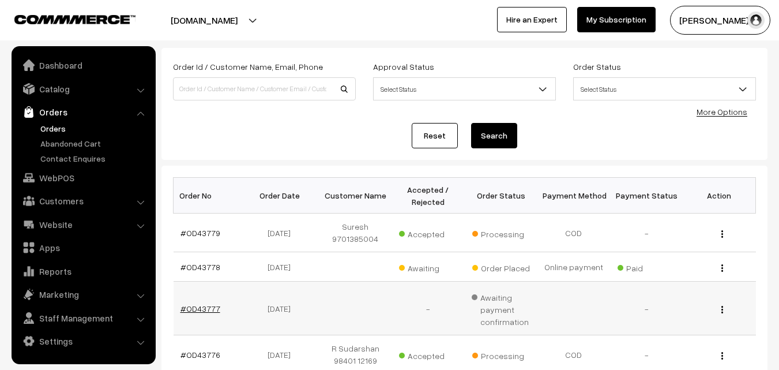
click at [201, 308] on link "#OD43777" at bounding box center [201, 308] width 40 height 10
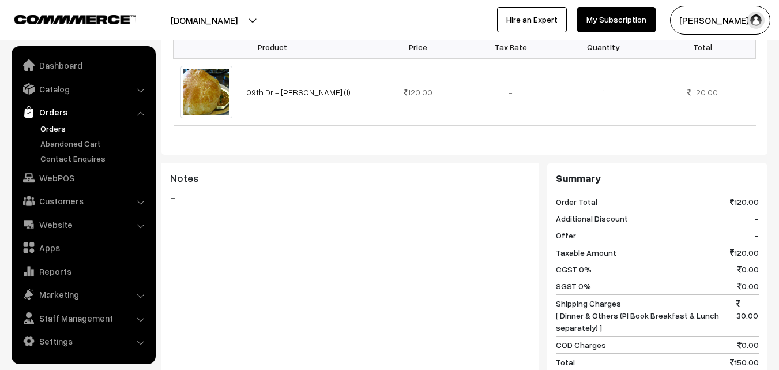
scroll to position [404, 0]
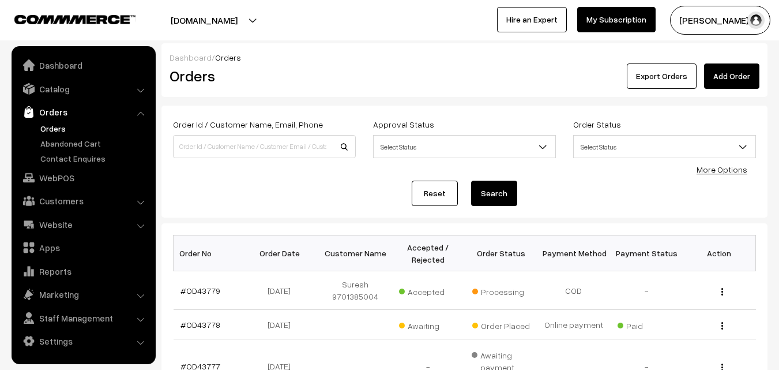
scroll to position [58, 0]
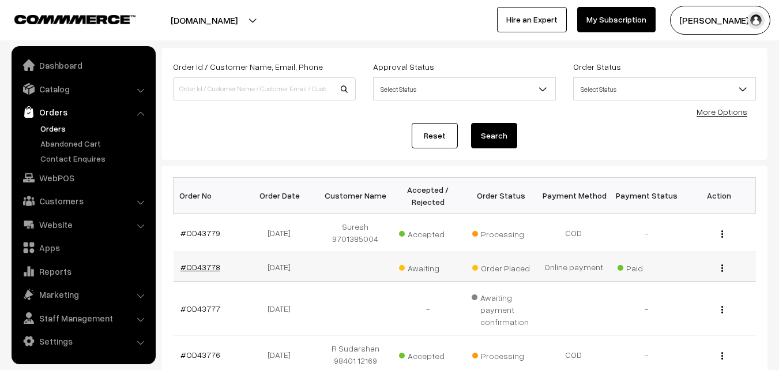
click at [210, 264] on link "#OD43778" at bounding box center [201, 267] width 40 height 10
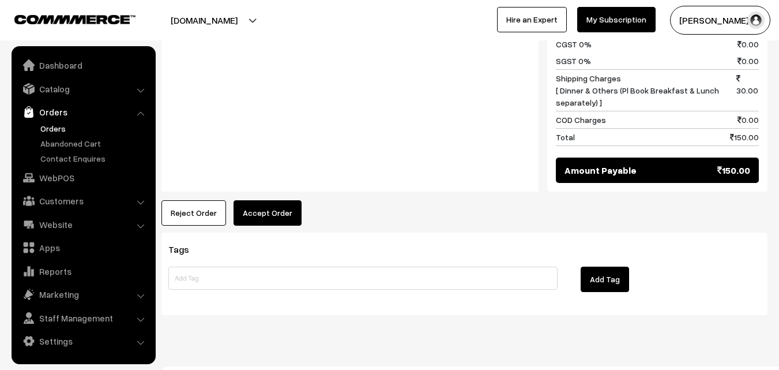
click at [258, 201] on button "Accept Order" at bounding box center [268, 212] width 68 height 25
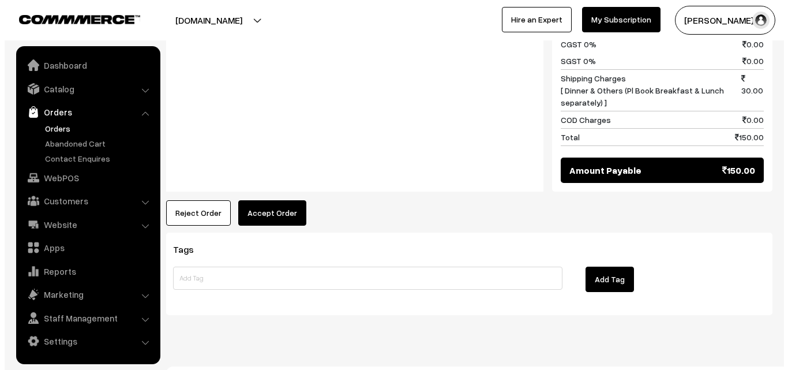
scroll to position [578, 0]
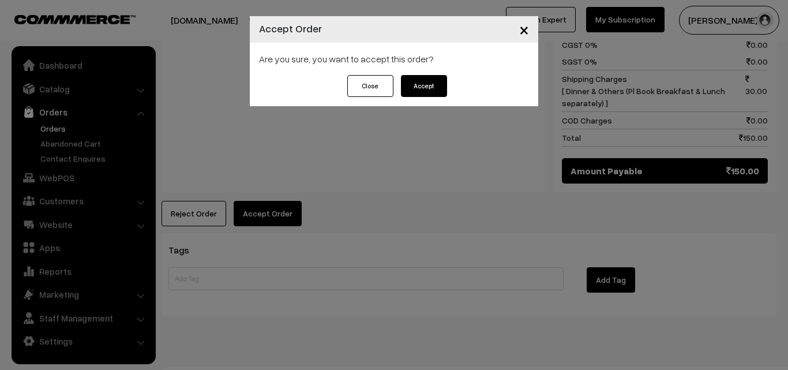
click at [431, 84] on button "Accept" at bounding box center [424, 86] width 46 height 22
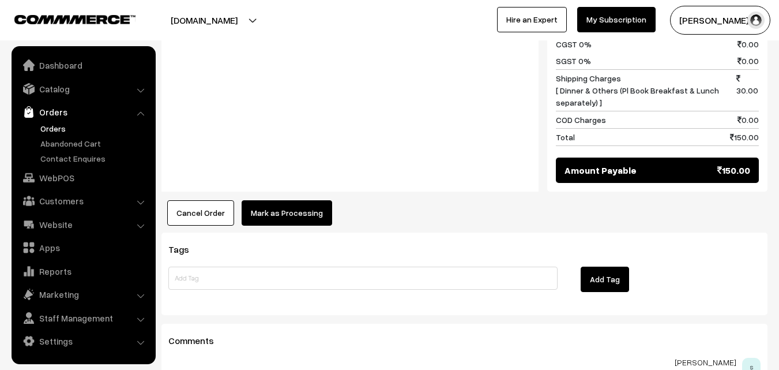
click at [269, 200] on button "Mark as Processing" at bounding box center [287, 212] width 91 height 25
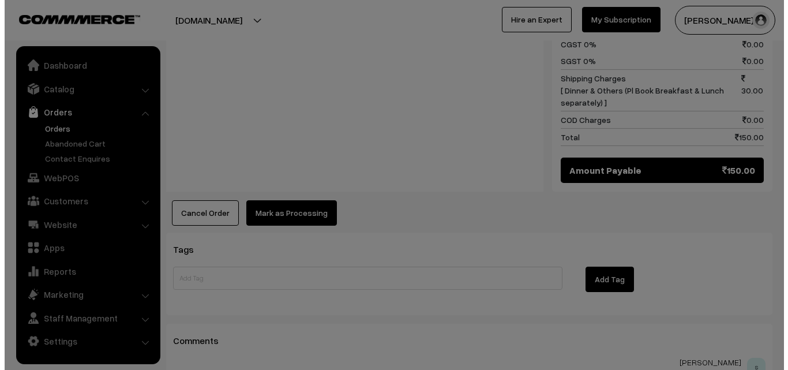
scroll to position [578, 0]
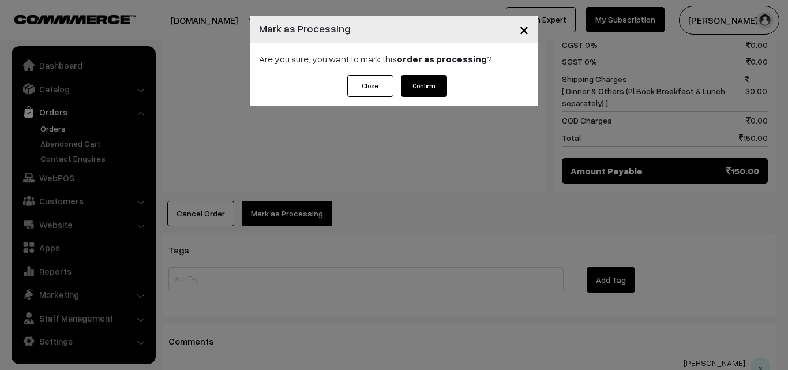
click at [433, 88] on button "Confirm" at bounding box center [424, 86] width 46 height 22
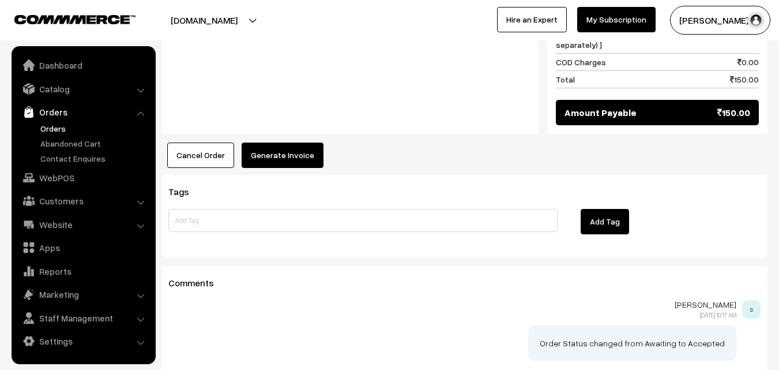
click at [295, 143] on button "Generate Invoice" at bounding box center [283, 155] width 82 height 25
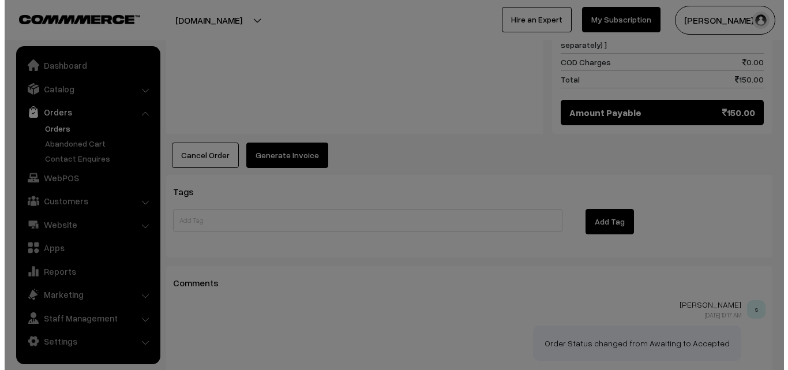
scroll to position [635, 0]
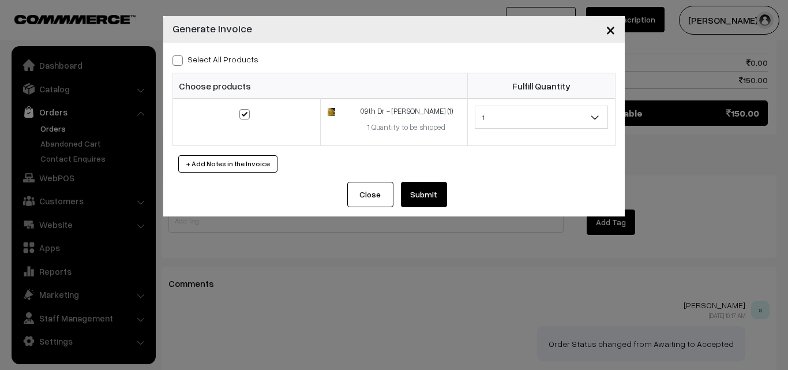
click at [180, 61] on span at bounding box center [178, 60] width 10 height 10
click at [180, 61] on input "Select All Products" at bounding box center [177, 59] width 8 height 8
checkbox input "true"
click at [415, 189] on button "Submit" at bounding box center [424, 194] width 46 height 25
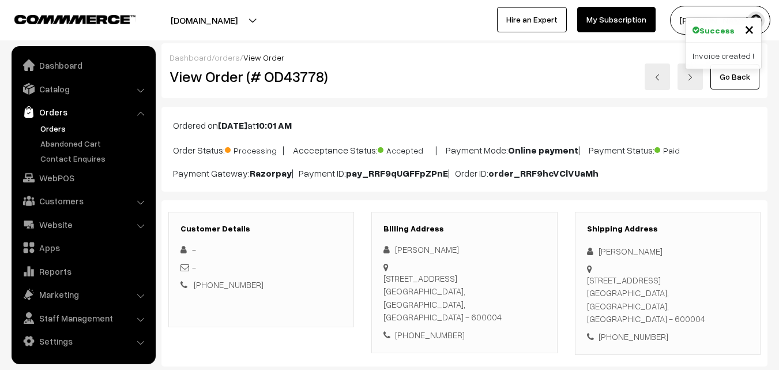
scroll to position [635, 0]
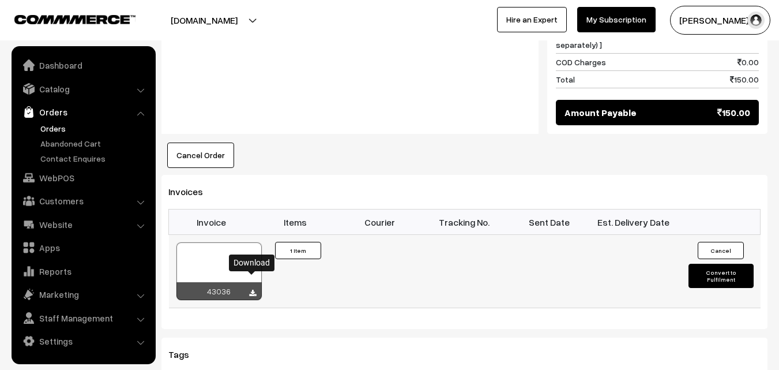
click at [255, 290] on icon at bounding box center [252, 294] width 7 height 8
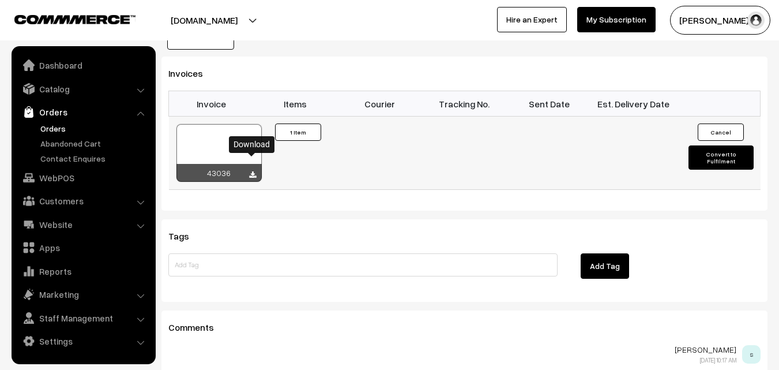
scroll to position [808, 0]
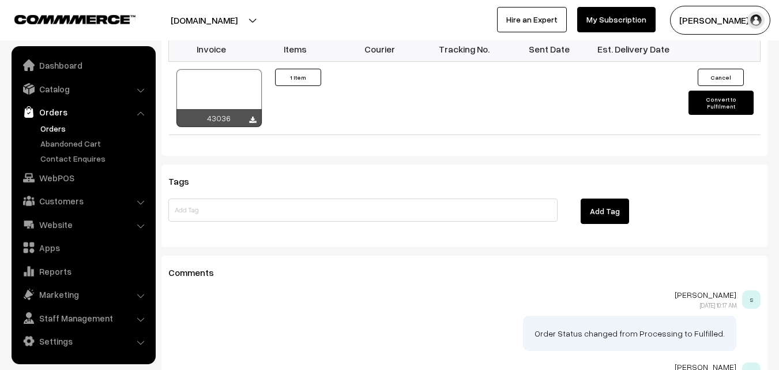
click at [46, 128] on link "Orders" at bounding box center [95, 128] width 114 height 12
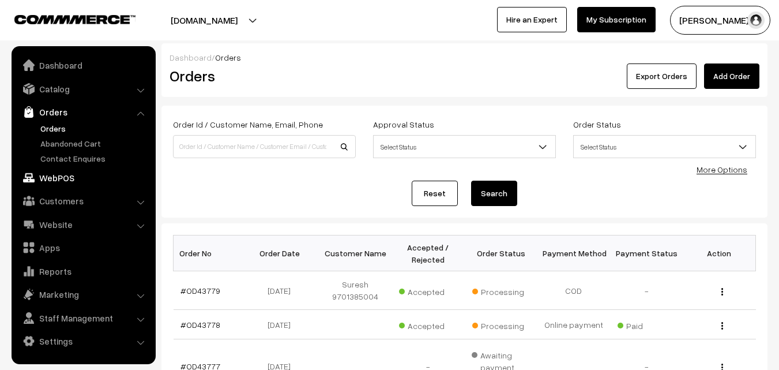
click at [63, 181] on link "WebPOS" at bounding box center [82, 177] width 137 height 21
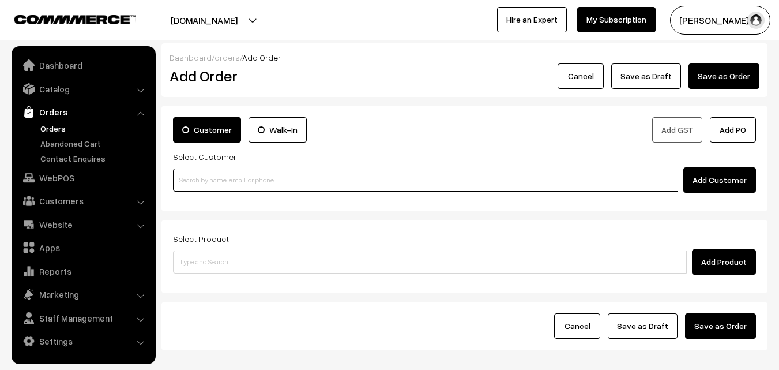
click at [280, 177] on input at bounding box center [425, 179] width 505 height 23
paste input "91762 80498"
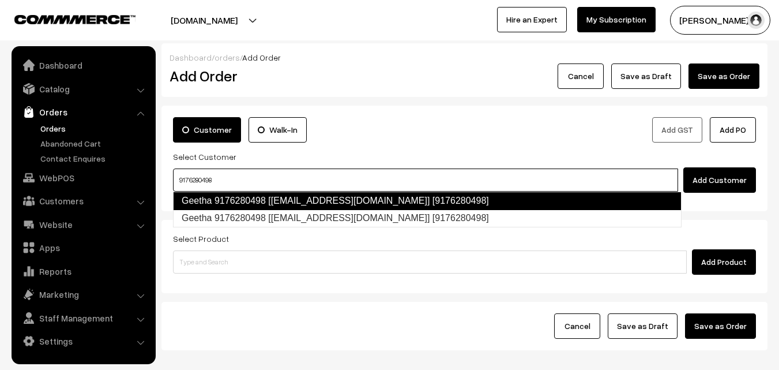
click at [283, 197] on link "Geetha 9176280498 [test115@gmail.com] [9176280498]" at bounding box center [427, 201] width 509 height 18
type input "9176280498"
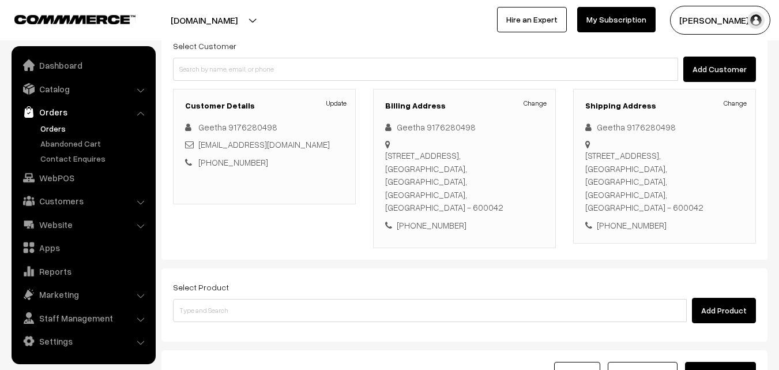
scroll to position [115, 0]
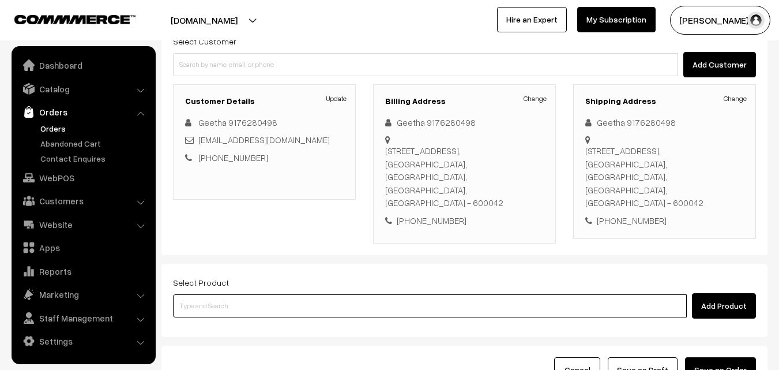
click at [351, 297] on input at bounding box center [430, 305] width 514 height 23
click at [401, 294] on input at bounding box center [430, 305] width 514 height 23
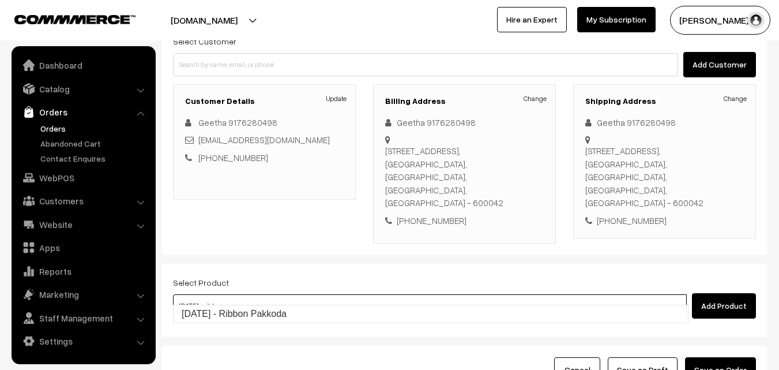
type input "Diwali - Ribbon Pakkoda"
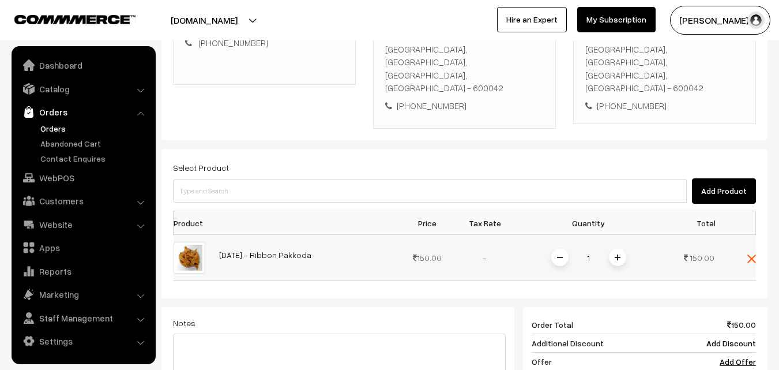
scroll to position [231, 0]
click at [617, 254] on img at bounding box center [618, 257] width 6 height 6
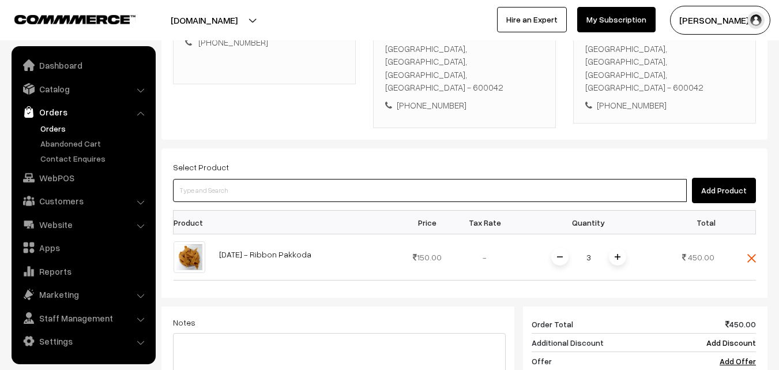
click at [419, 179] on input at bounding box center [430, 190] width 514 height 23
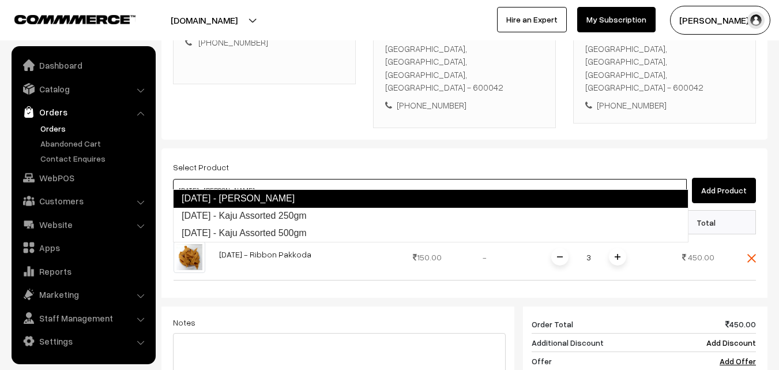
type input "Diwali - Kaju Assorted 250gm"
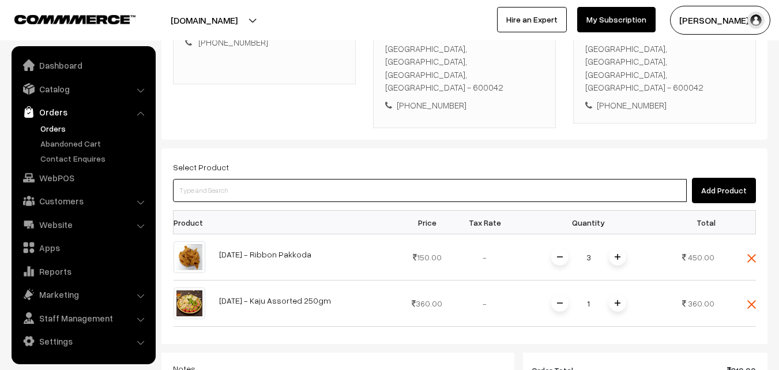
click at [272, 179] on input at bounding box center [430, 190] width 514 height 23
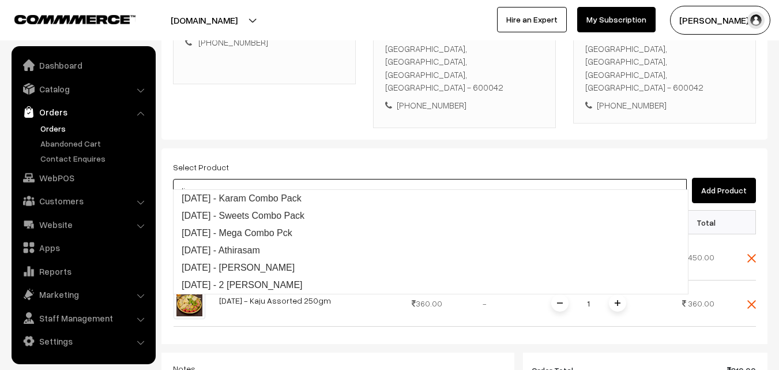
type input "d"
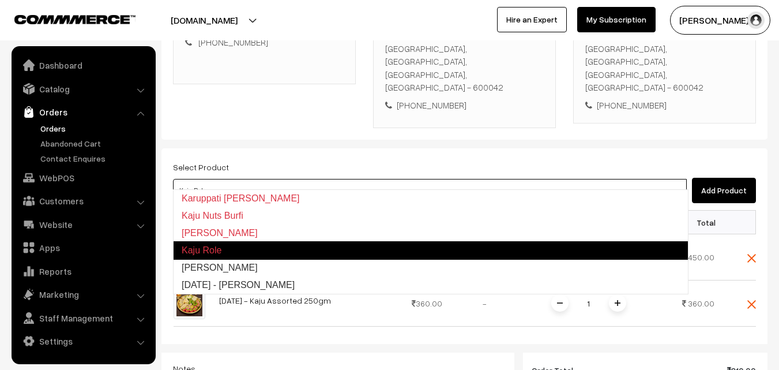
type input "Kaju Kathli"
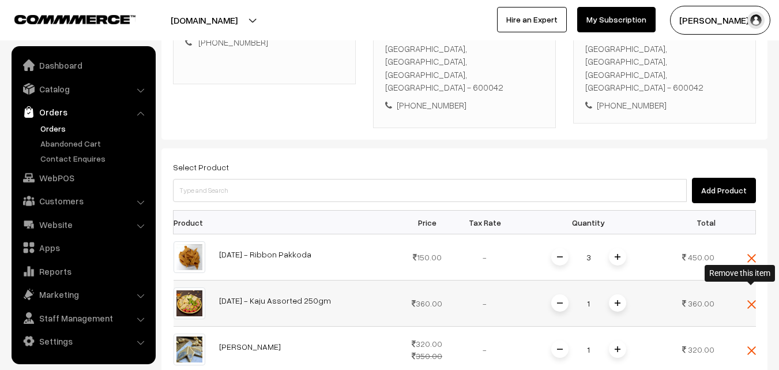
click at [753, 300] on img at bounding box center [752, 304] width 9 height 9
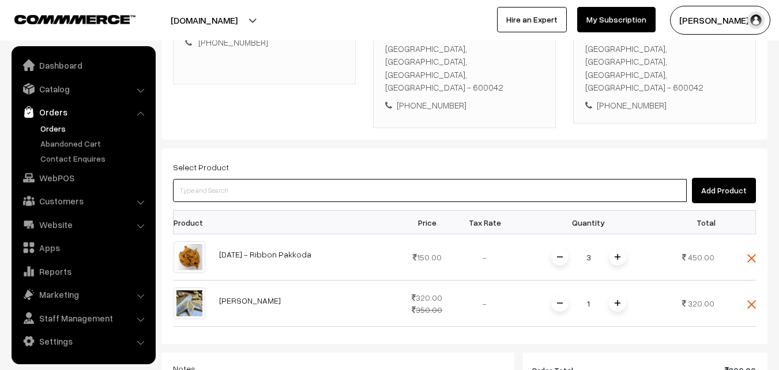
click at [294, 179] on input at bounding box center [430, 190] width 514 height 23
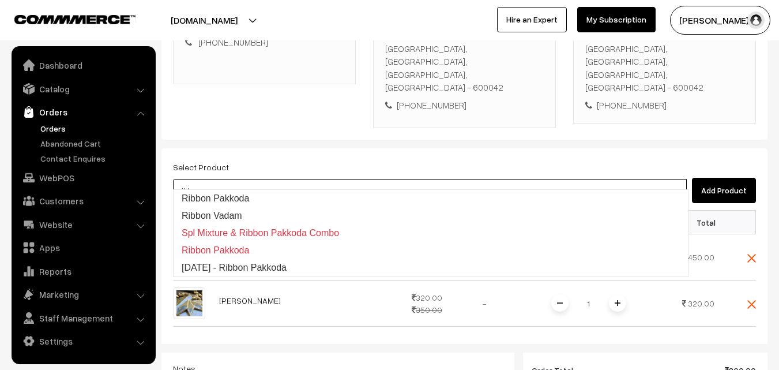
type input "Ribbon Pakkoda"
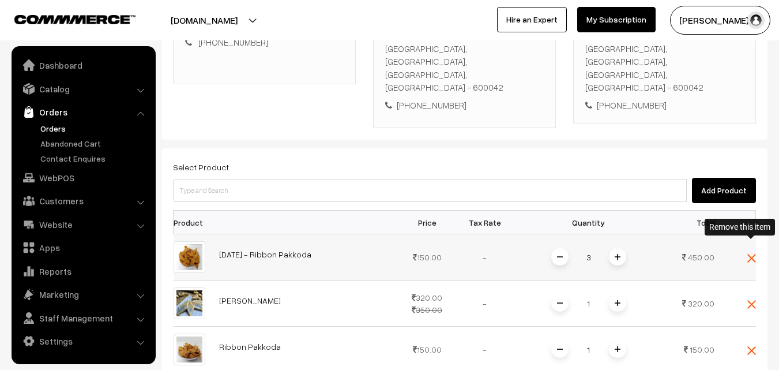
click at [748, 254] on img at bounding box center [752, 258] width 9 height 9
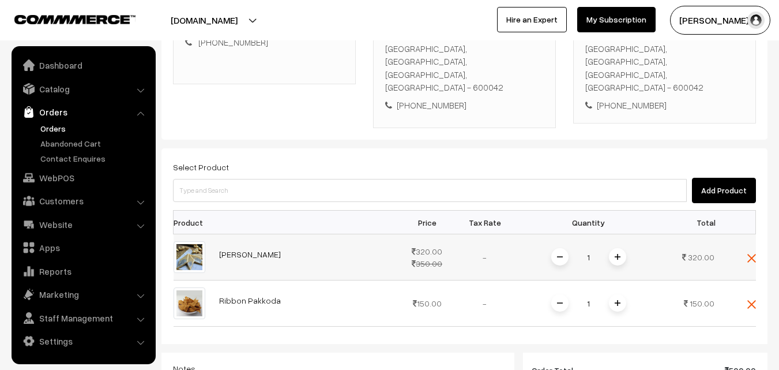
click at [617, 248] on span at bounding box center [617, 256] width 17 height 17
click at [616, 254] on img at bounding box center [618, 257] width 6 height 6
click at [616, 294] on span at bounding box center [617, 302] width 17 height 17
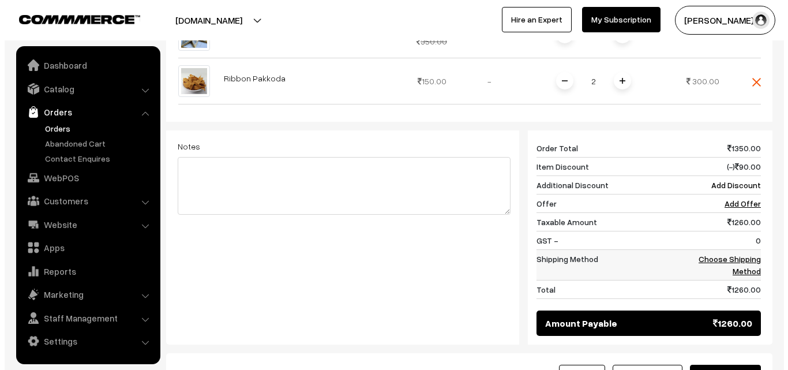
scroll to position [462, 0]
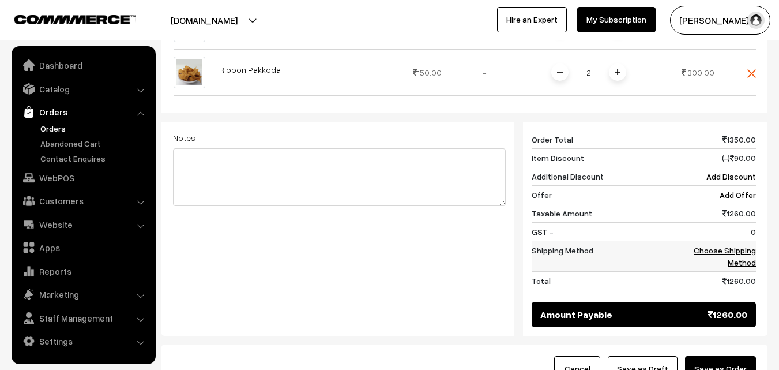
click at [744, 243] on td "Choose Shipping Method" at bounding box center [721, 256] width 72 height 31
click at [745, 245] on link "Choose Shipping Method" at bounding box center [725, 256] width 62 height 22
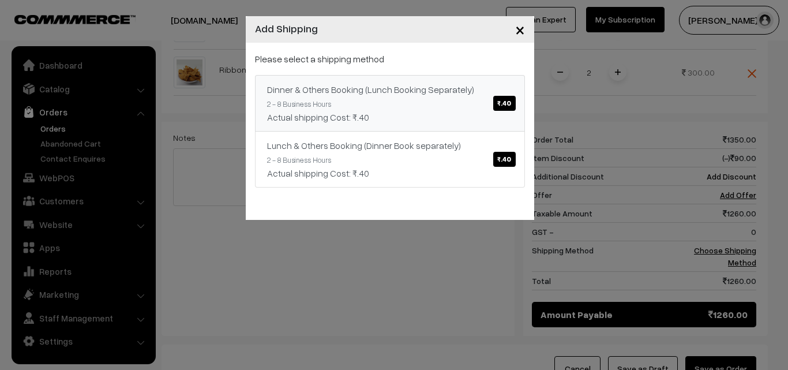
click at [503, 102] on span "₹.40" at bounding box center [504, 103] width 22 height 15
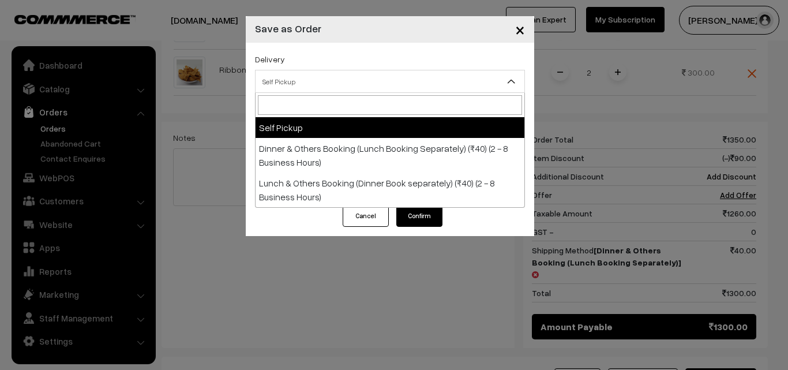
click at [349, 81] on span "Self Pickup" at bounding box center [390, 82] width 269 height 20
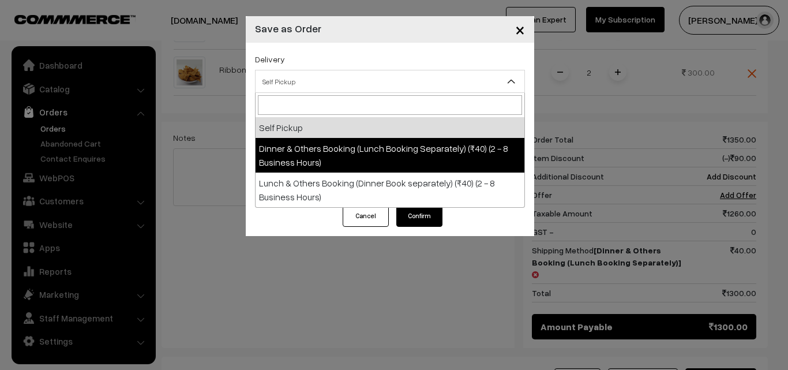
select select "DOB1"
select select "3"
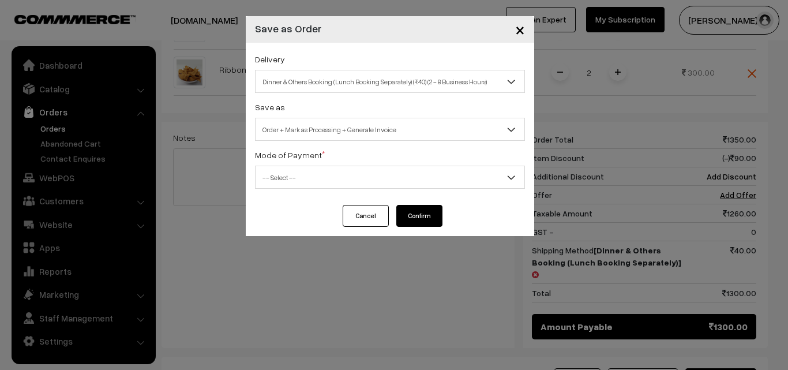
click at [370, 168] on span "-- Select --" at bounding box center [390, 177] width 269 height 20
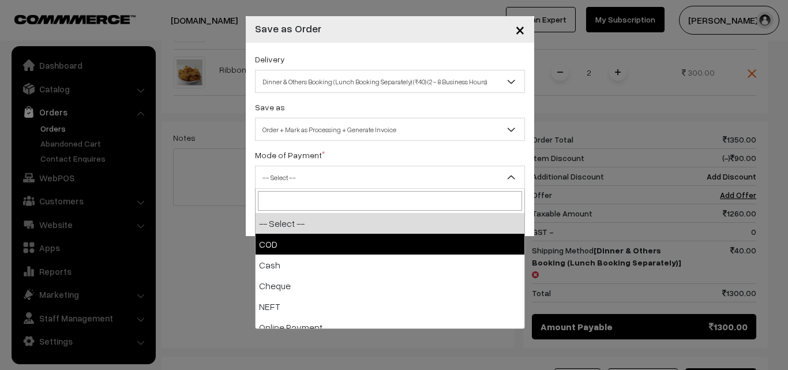
select select "1"
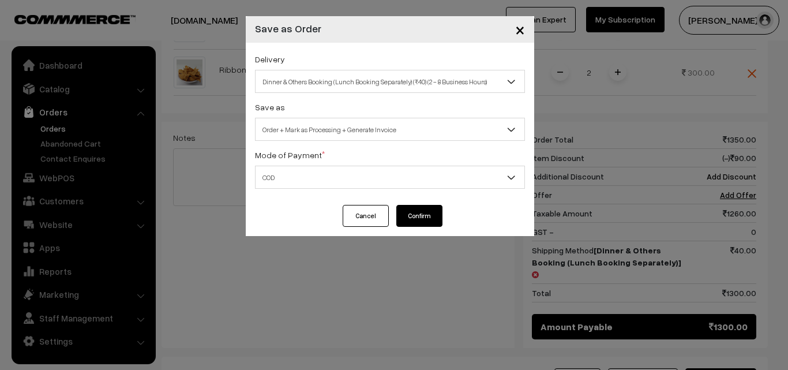
click at [404, 219] on button "Confirm" at bounding box center [419, 216] width 46 height 22
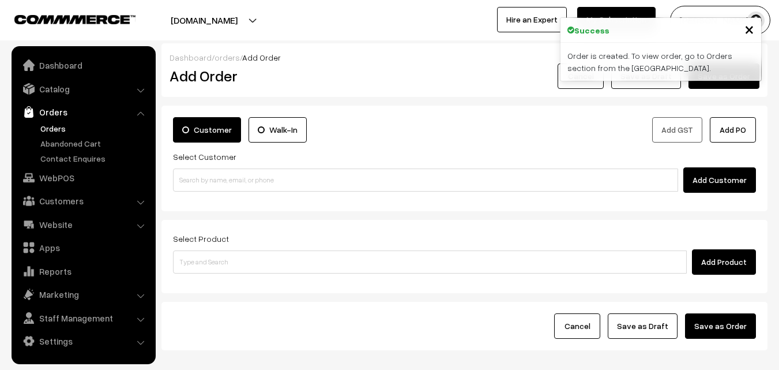
click at [54, 130] on link "Orders" at bounding box center [95, 128] width 114 height 12
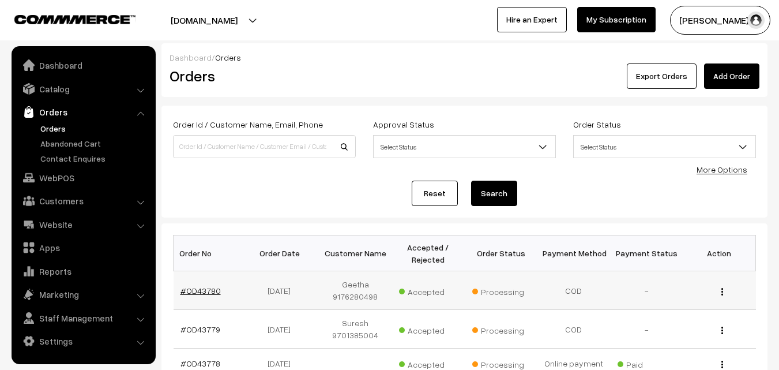
click at [204, 293] on link "#OD43780" at bounding box center [201, 291] width 40 height 10
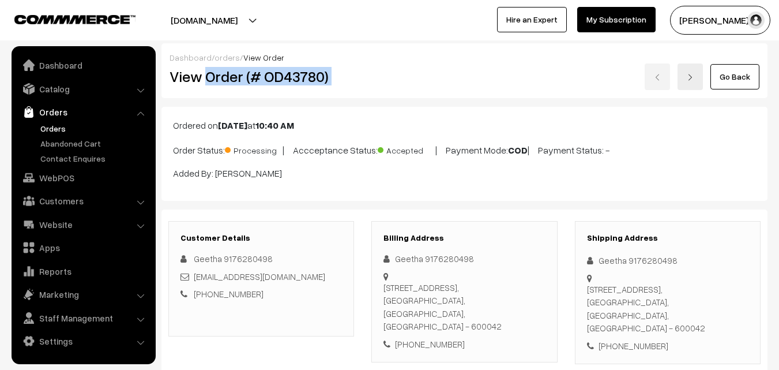
drag, startPoint x: 207, startPoint y: 76, endPoint x: 412, endPoint y: 76, distance: 205.4
click at [412, 76] on div "View Order (# OD43780) Go Back" at bounding box center [465, 76] width 608 height 27
copy div "Order (# OD43780)"
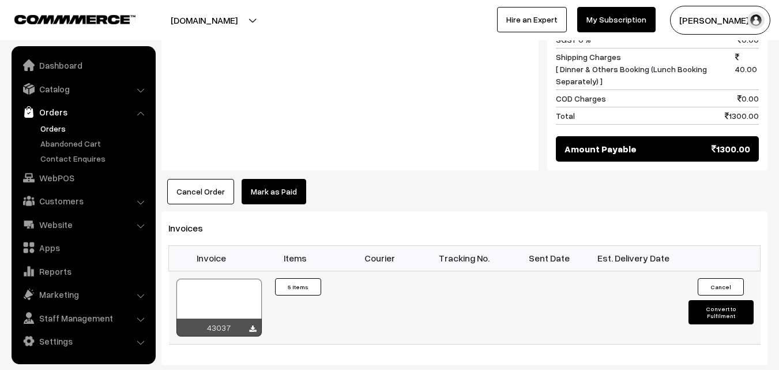
scroll to position [692, 0]
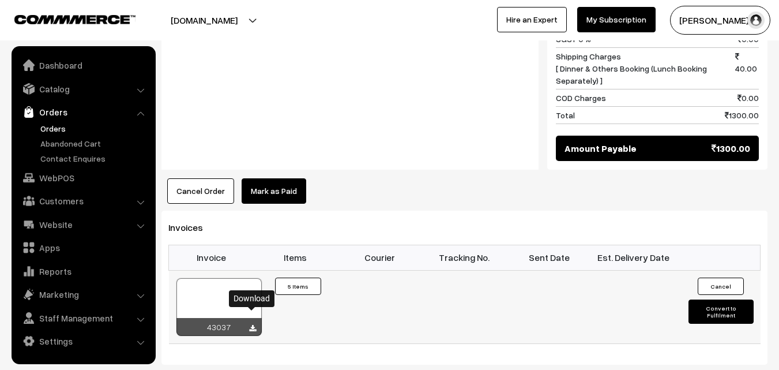
click at [252, 325] on icon at bounding box center [252, 329] width 7 height 8
click at [179, 178] on button "Cancel Order" at bounding box center [200, 190] width 67 height 25
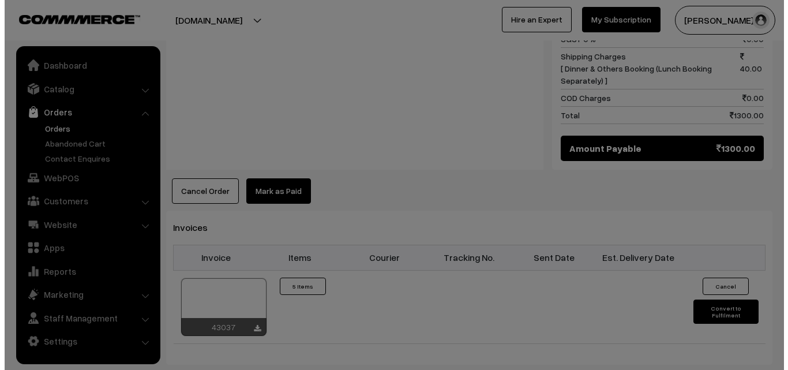
scroll to position [694, 0]
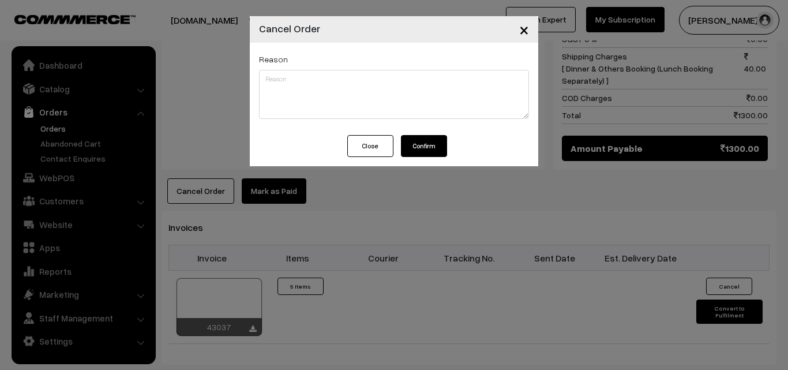
click at [436, 143] on button "Confirm" at bounding box center [424, 146] width 46 height 22
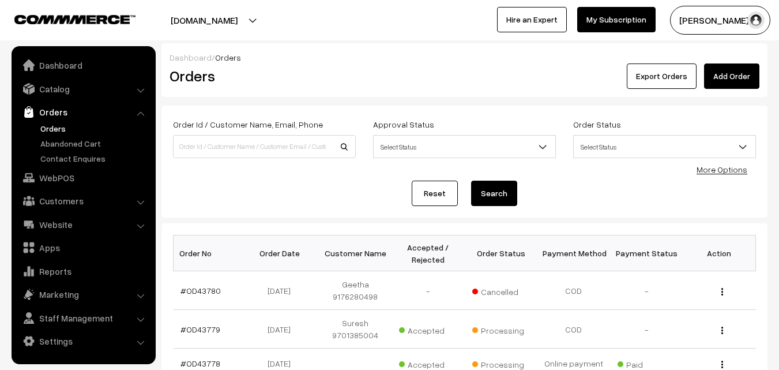
click at [485, 192] on button "Search" at bounding box center [494, 193] width 46 height 25
click at [61, 177] on link "WebPOS" at bounding box center [82, 177] width 137 height 21
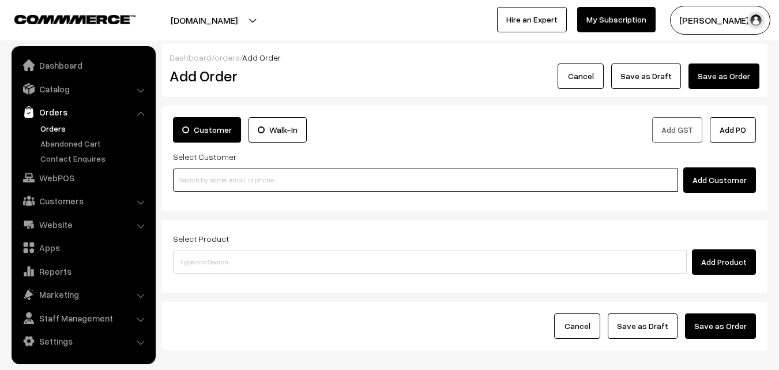
click at [385, 177] on input at bounding box center [425, 179] width 505 height 23
paste input "91762 80498"
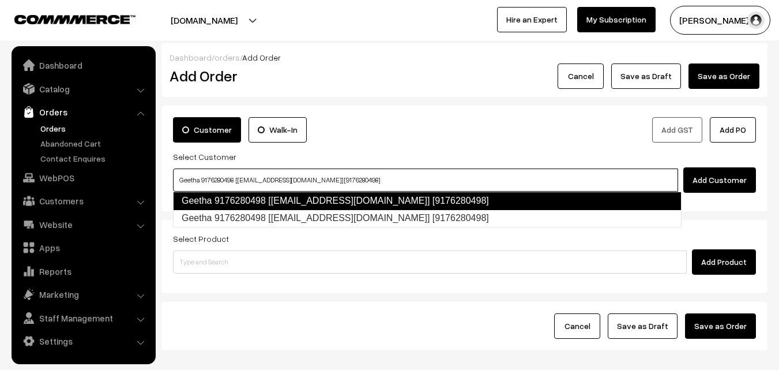
type input "Geetha 9176280498 [[EMAIL_ADDRESS][DOMAIN_NAME]] [9176280498]"
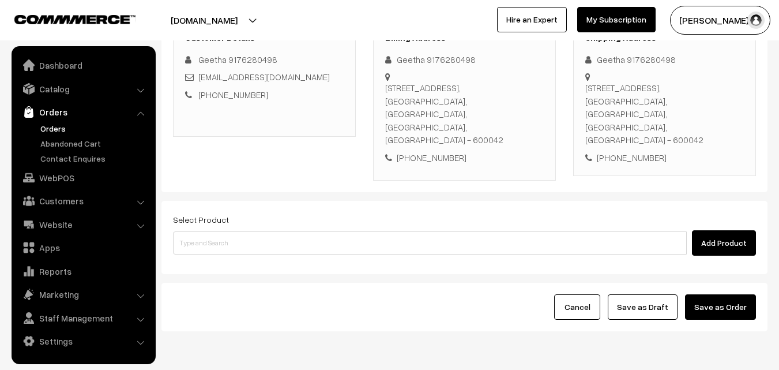
scroll to position [211, 0]
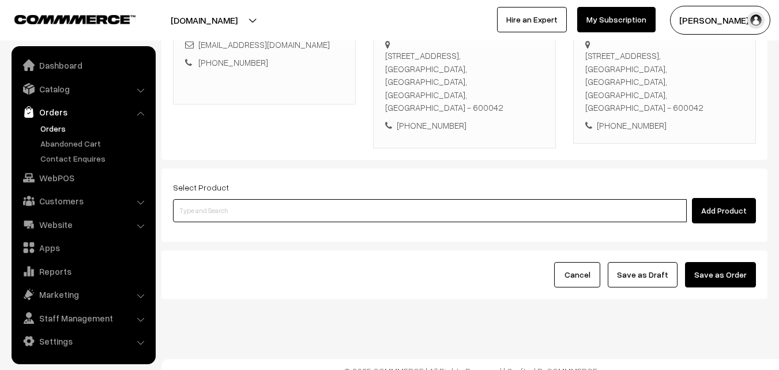
click at [380, 199] on input at bounding box center [430, 210] width 514 height 23
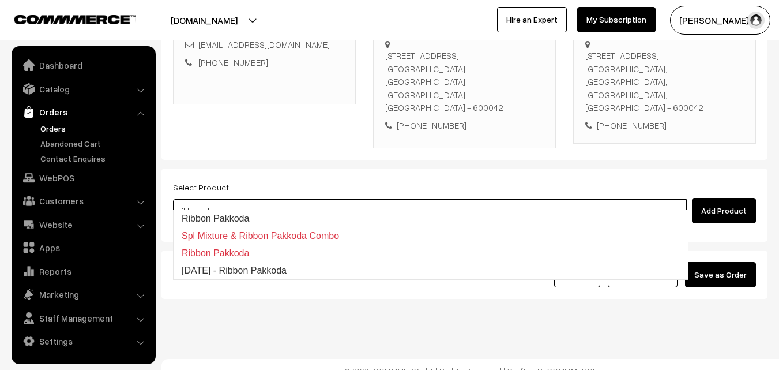
type input "Ribbon Pakkoda"
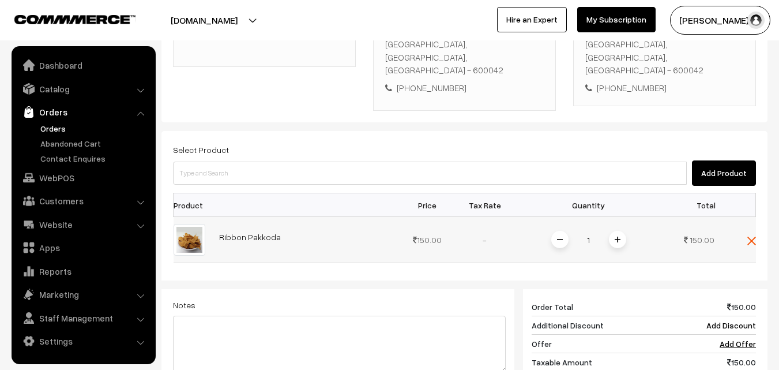
scroll to position [268, 0]
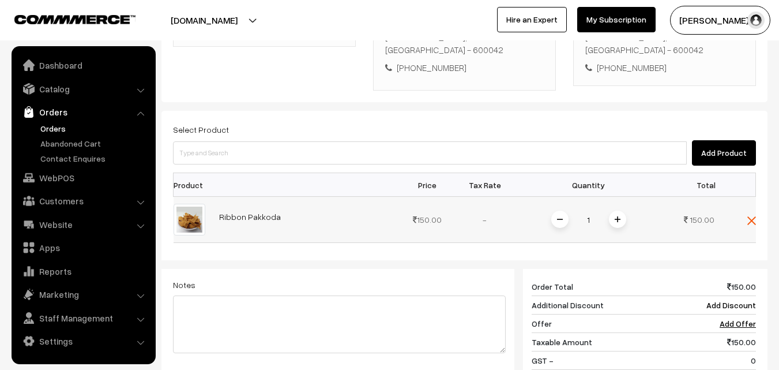
click at [616, 216] on img at bounding box center [618, 219] width 6 height 6
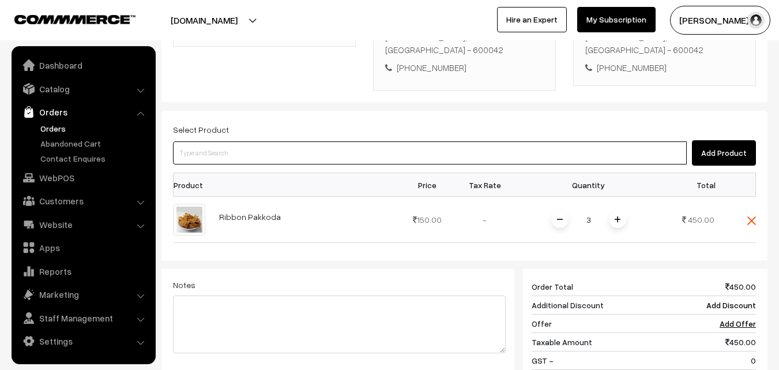
click at [309, 143] on input at bounding box center [430, 152] width 514 height 23
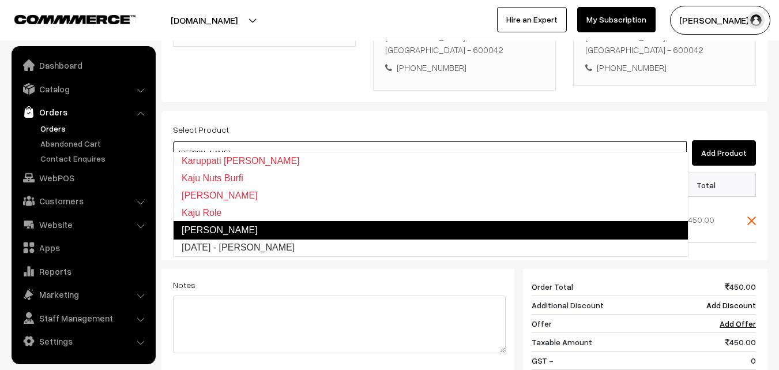
type input "[DATE] - [PERSON_NAME]"
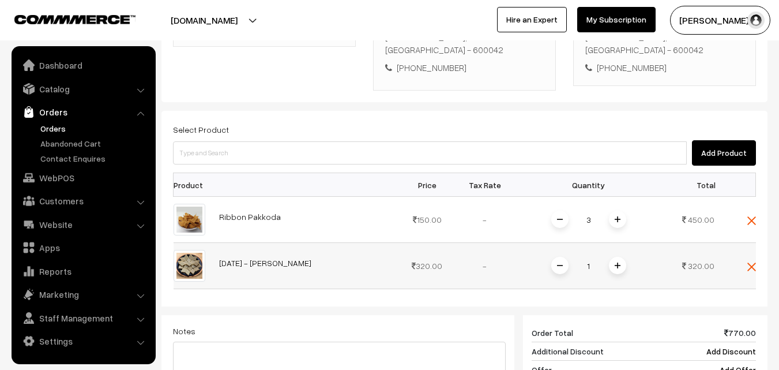
click at [620, 257] on span at bounding box center [617, 265] width 17 height 17
click at [751, 216] on img at bounding box center [752, 220] width 9 height 9
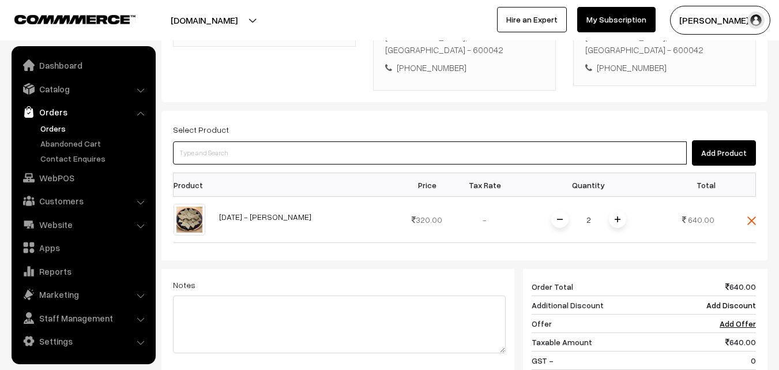
click at [323, 141] on input at bounding box center [430, 152] width 514 height 23
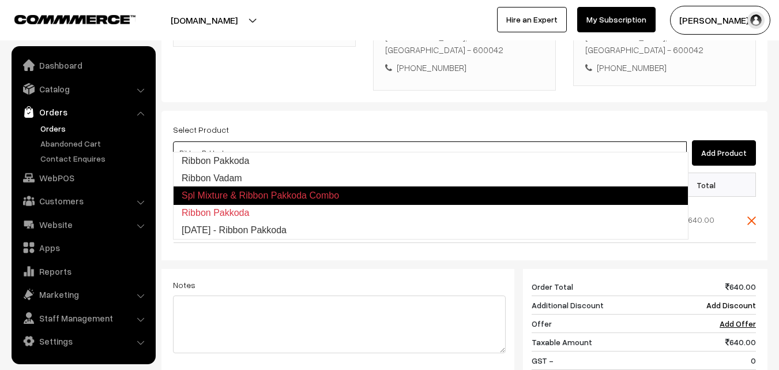
type input "[DATE] - Ribbon Pakkoda"
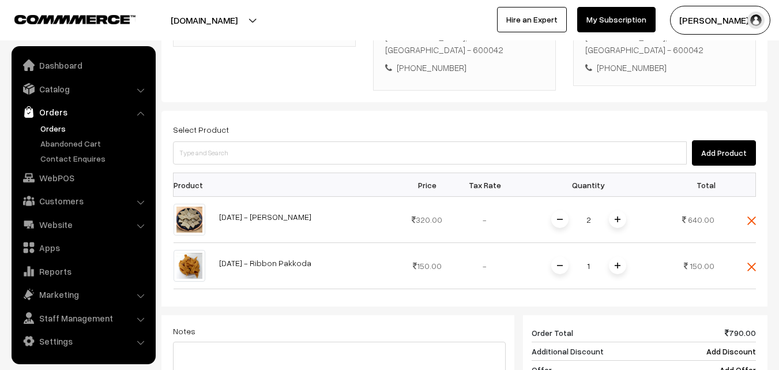
click at [620, 263] on img at bounding box center [618, 266] width 6 height 6
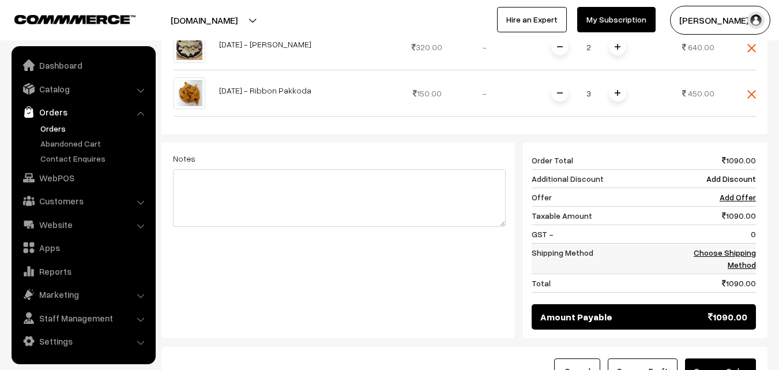
scroll to position [441, 0]
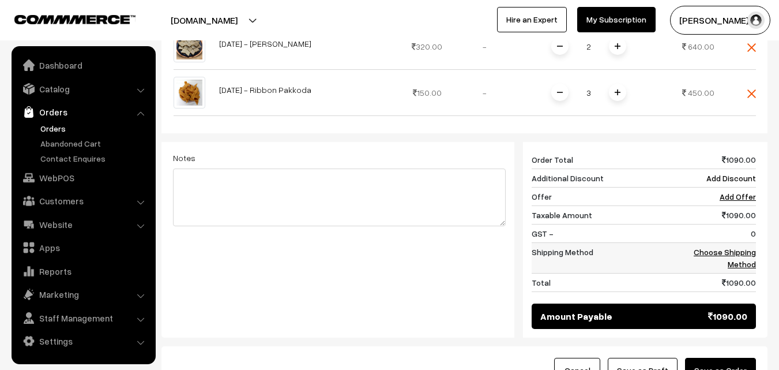
click at [733, 247] on link "Choose Shipping Method" at bounding box center [725, 258] width 62 height 22
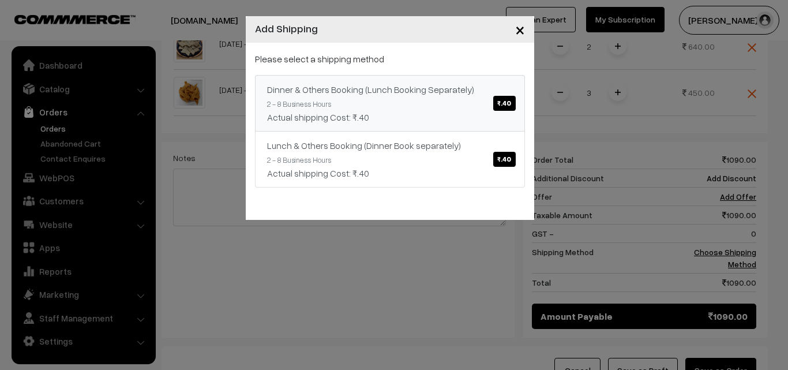
click at [504, 99] on span "₹.40" at bounding box center [504, 103] width 22 height 15
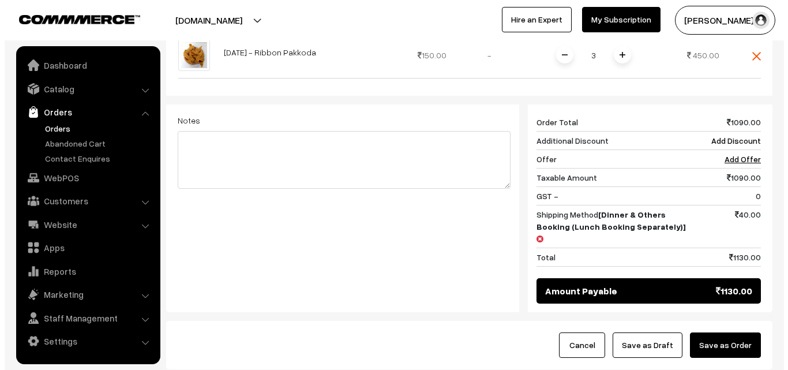
scroll to position [499, 0]
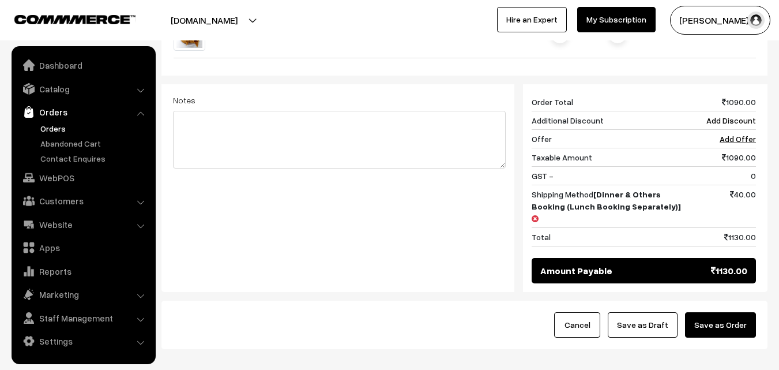
click at [707, 312] on button "Save as Order" at bounding box center [720, 324] width 71 height 25
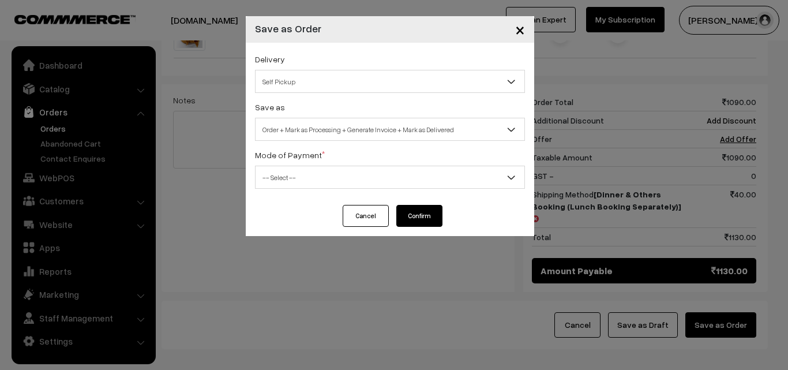
click at [493, 74] on span "Self Pickup" at bounding box center [390, 82] width 269 height 20
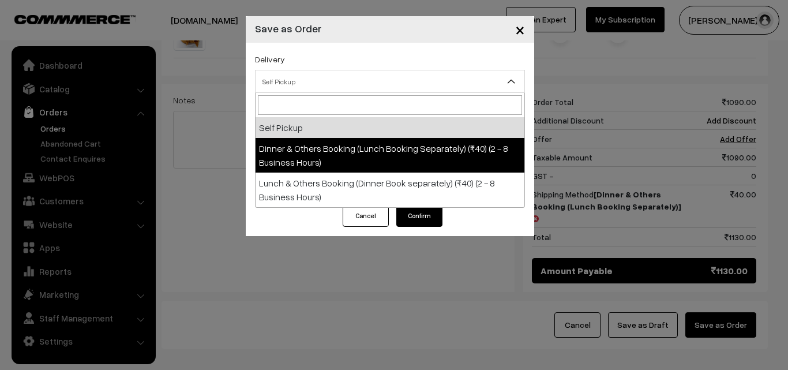
select select "DOB1"
select select "3"
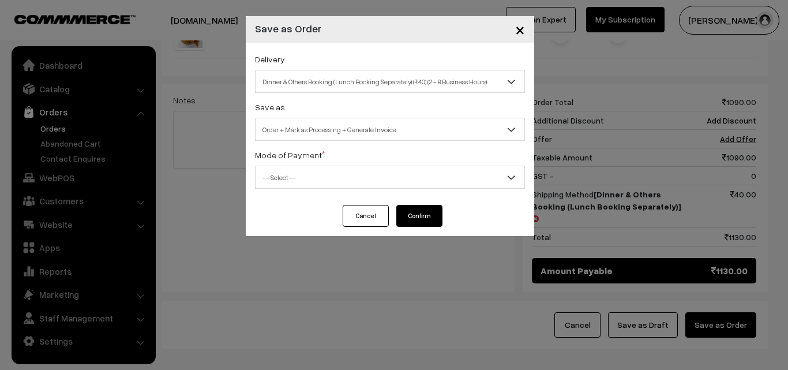
click at [407, 169] on span "-- Select --" at bounding box center [390, 177] width 269 height 20
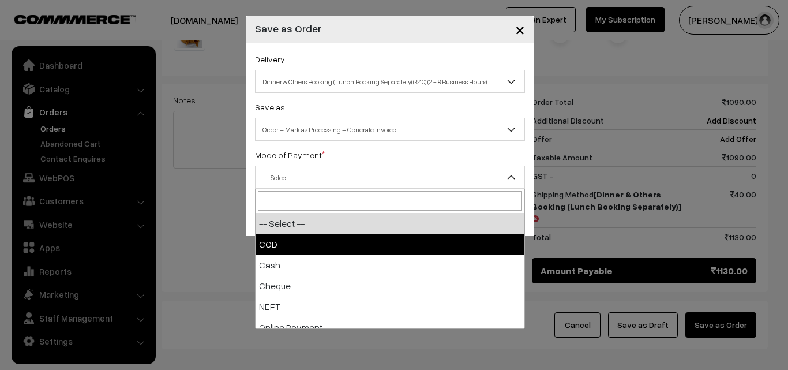
select select "1"
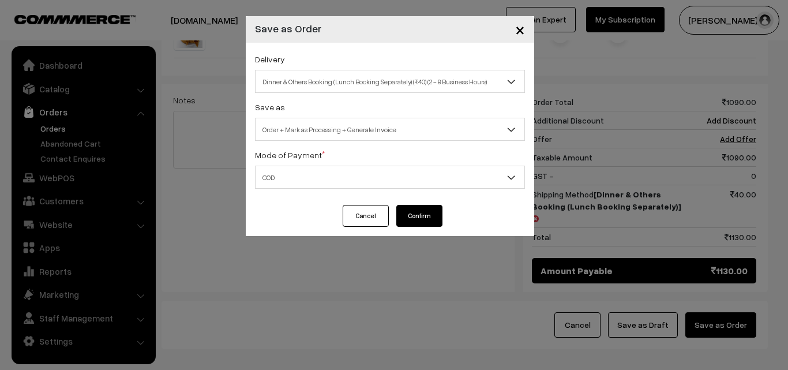
click at [404, 215] on button "Confirm" at bounding box center [419, 216] width 46 height 22
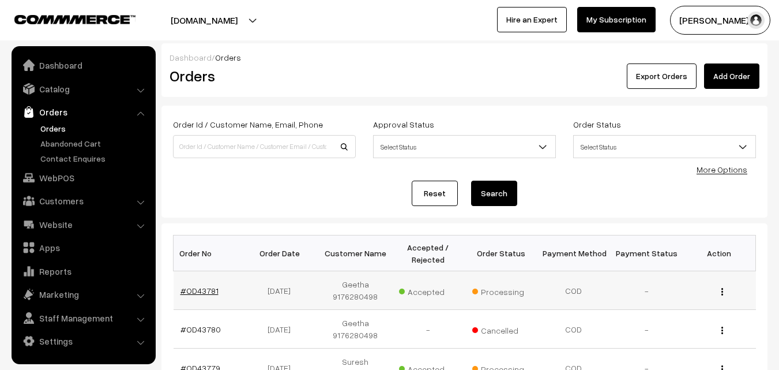
click at [198, 293] on link "#OD43781" at bounding box center [200, 291] width 38 height 10
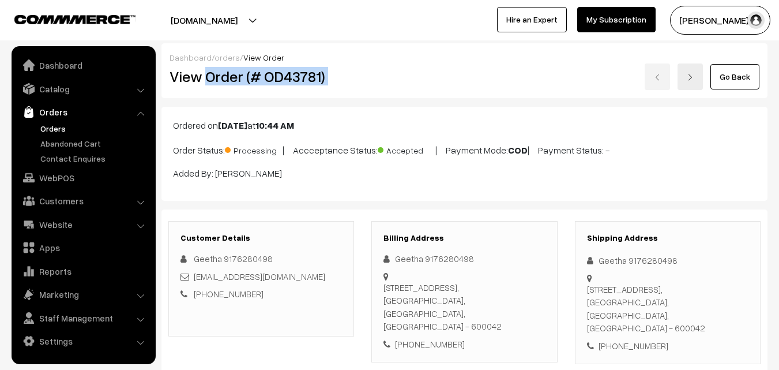
drag, startPoint x: 208, startPoint y: 78, endPoint x: 395, endPoint y: 97, distance: 188.4
click at [395, 97] on div "Dashboard / orders / View Order View Order (# OD43781) Go Back" at bounding box center [465, 70] width 606 height 55
copy div "Order (# OD43781)"
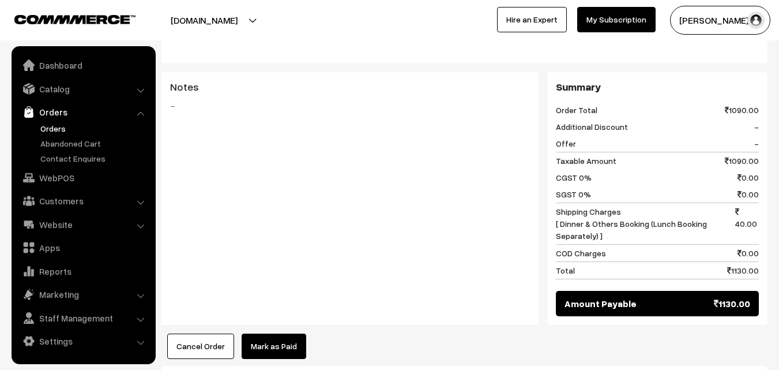
scroll to position [577, 0]
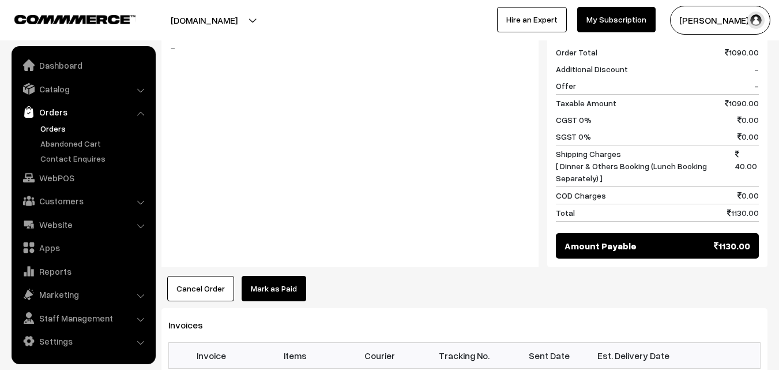
click at [253, 282] on link "Mark as Paid" at bounding box center [274, 288] width 65 height 25
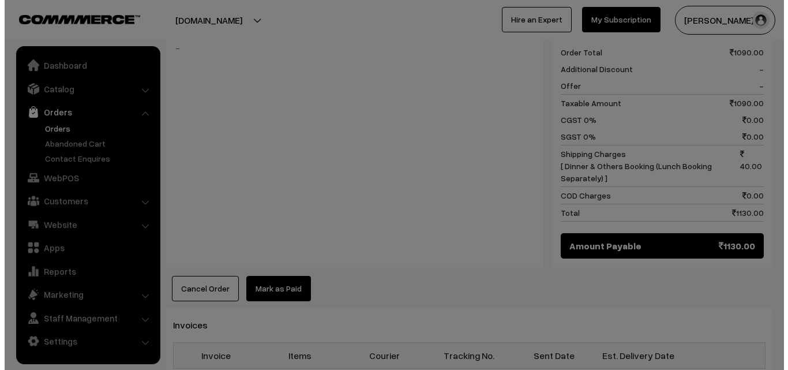
scroll to position [579, 0]
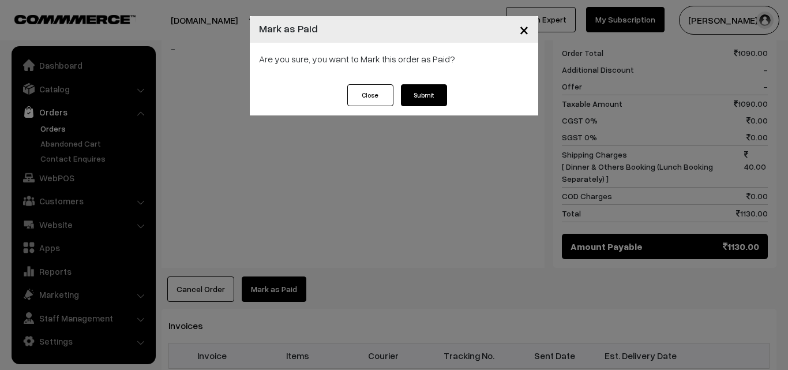
click at [527, 34] on span "×" at bounding box center [524, 28] width 10 height 21
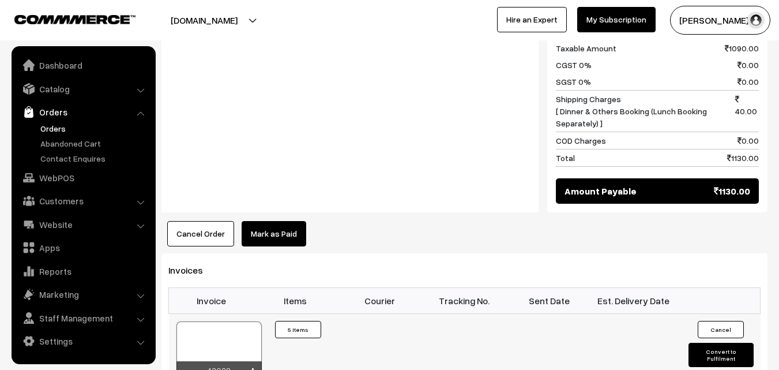
scroll to position [692, 0]
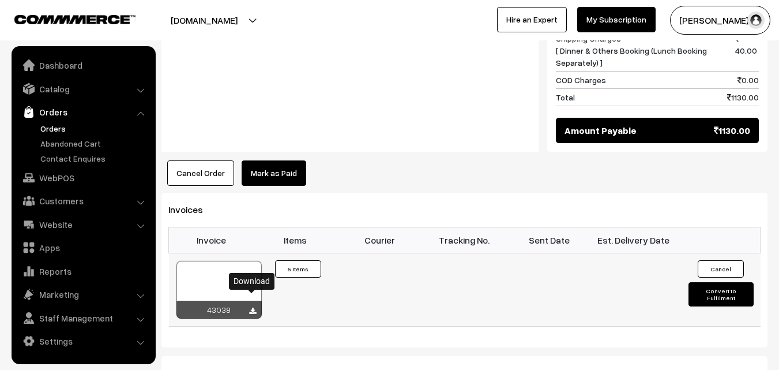
click at [251, 308] on icon at bounding box center [252, 312] width 7 height 8
click at [63, 129] on link "Orders" at bounding box center [95, 128] width 114 height 12
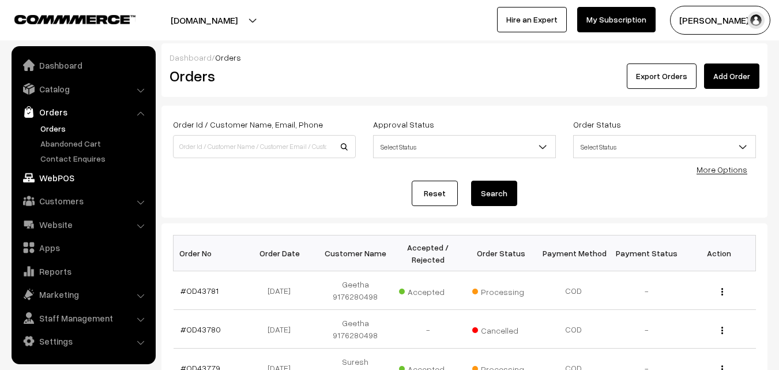
click at [61, 175] on link "WebPOS" at bounding box center [82, 177] width 137 height 21
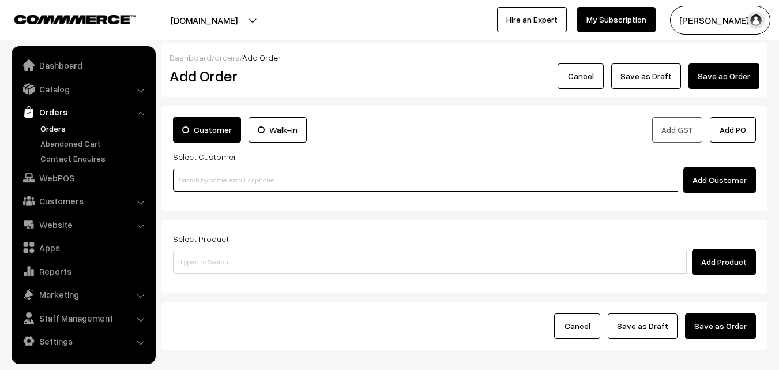
click at [302, 179] on input at bounding box center [425, 179] width 505 height 23
paste input "+91 73055 94177"
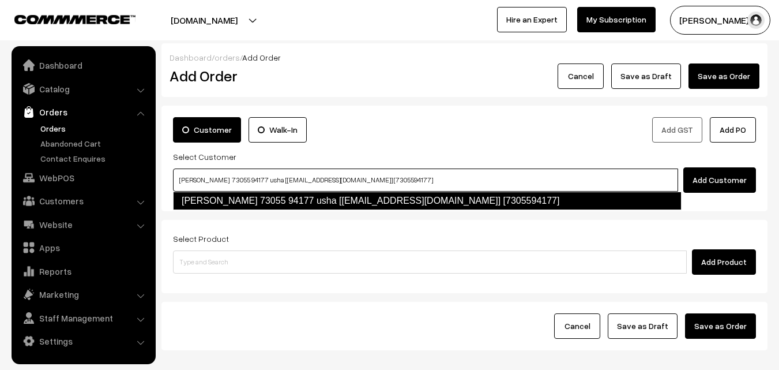
type input "usha shankar 73055 94177 usha [Annams14@gmail.com] [7305594177]"
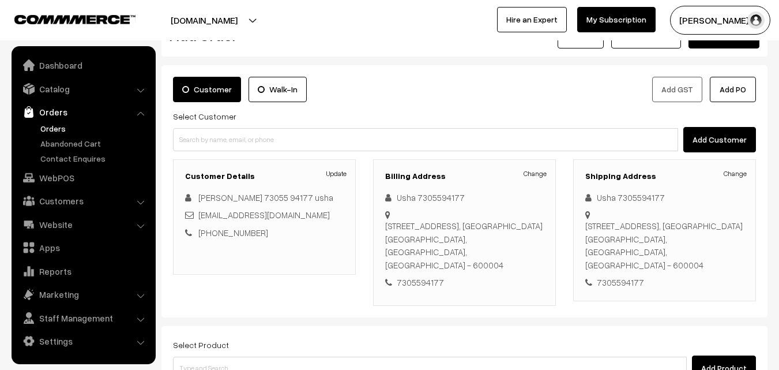
scroll to position [58, 0]
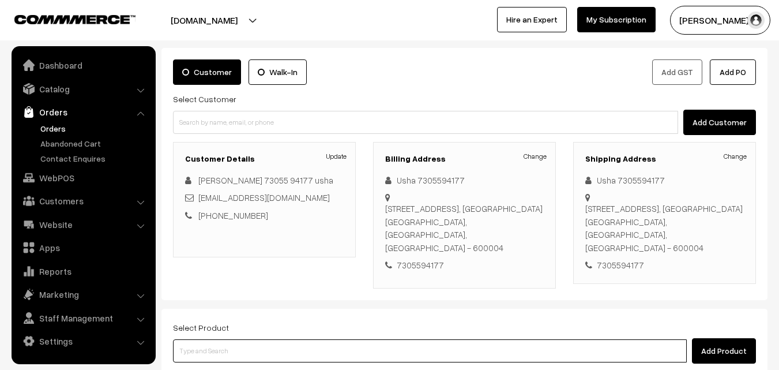
click at [326, 342] on input at bounding box center [430, 350] width 514 height 23
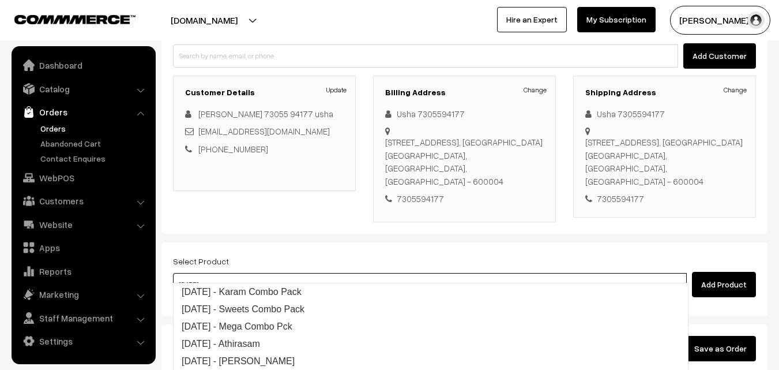
scroll to position [173, 0]
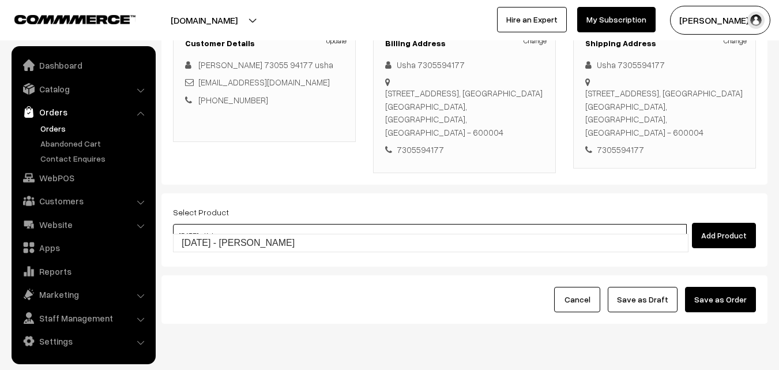
type input "Diwali - Kalyana Mysurpa"
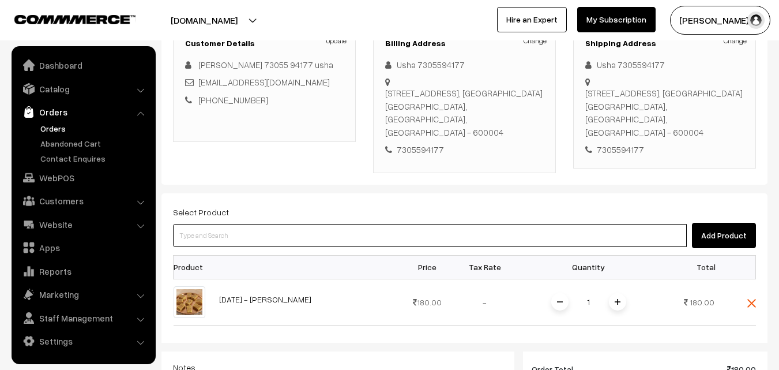
click at [322, 227] on input at bounding box center [430, 235] width 514 height 23
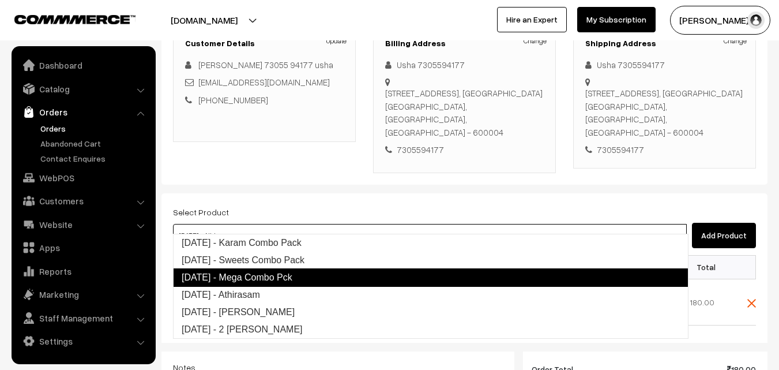
type input "Diwali - Tirunelveli Halwa"
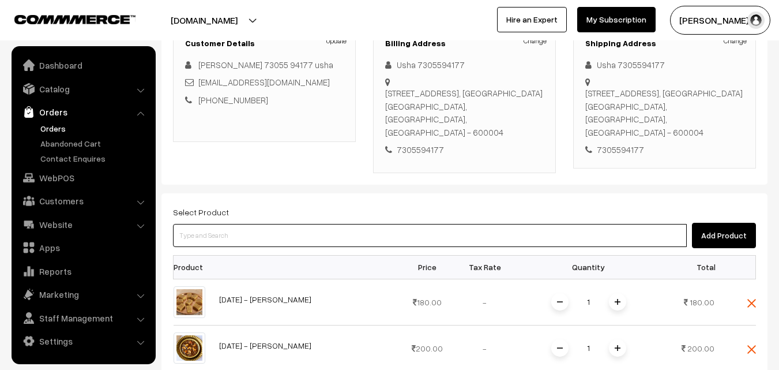
click at [322, 229] on input at bounding box center [430, 235] width 514 height 23
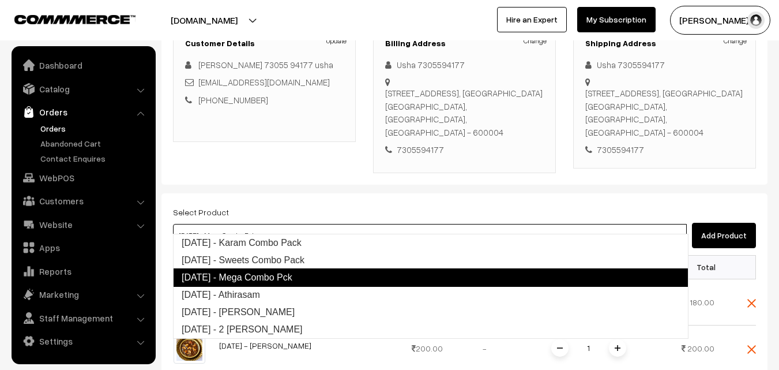
type input "Diwali - Athirasam"
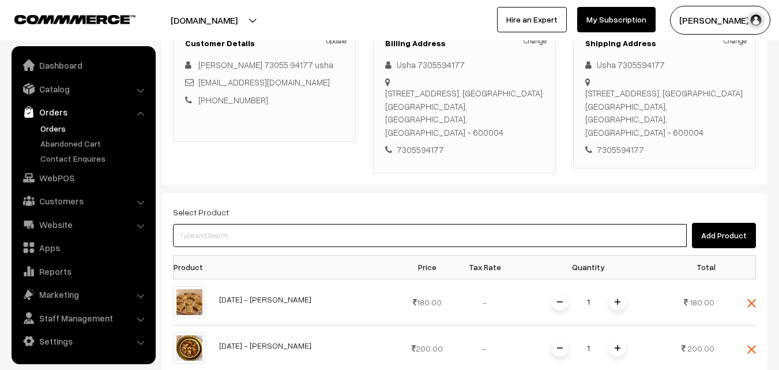
click at [302, 224] on input at bounding box center [430, 235] width 514 height 23
type input "D"
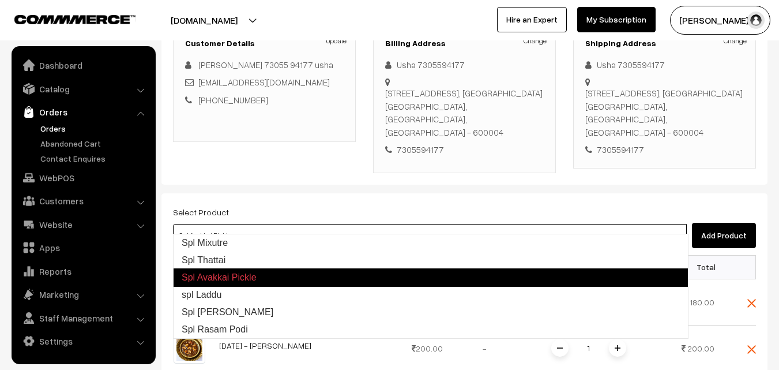
type input "spl Laddu"
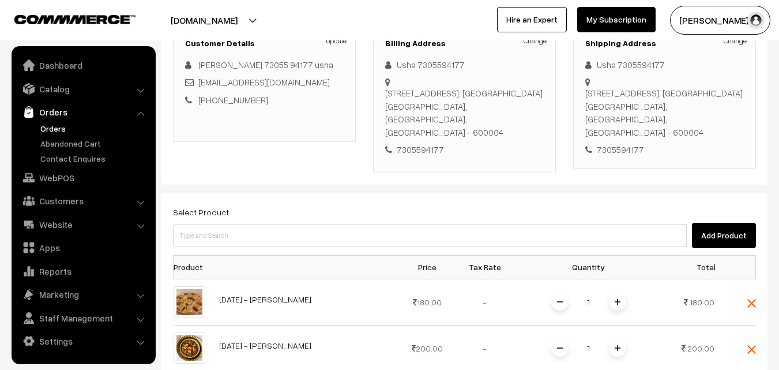
click at [276, 223] on div "Add Product" at bounding box center [464, 235] width 583 height 25
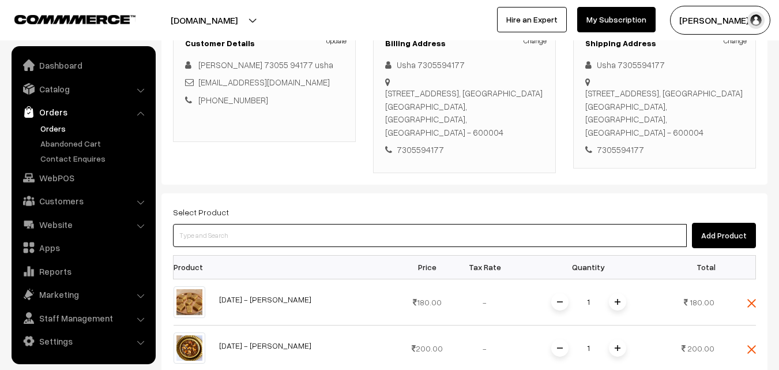
click at [273, 224] on input at bounding box center [430, 235] width 514 height 23
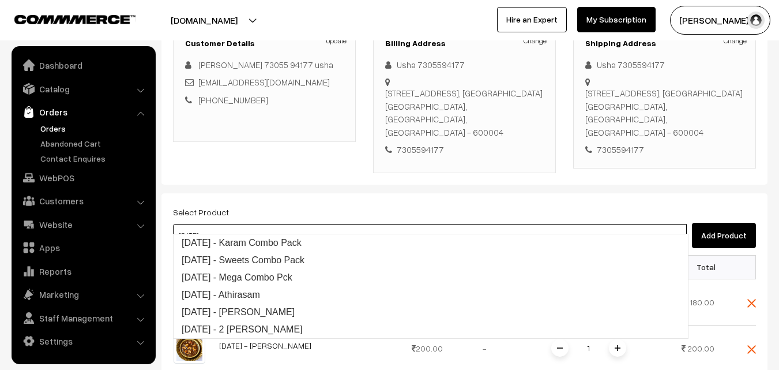
type input "[DATE] - Karam Combo Pack"
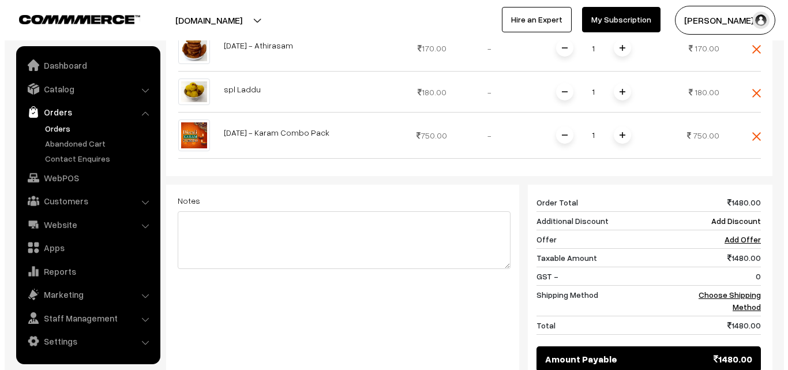
scroll to position [519, 0]
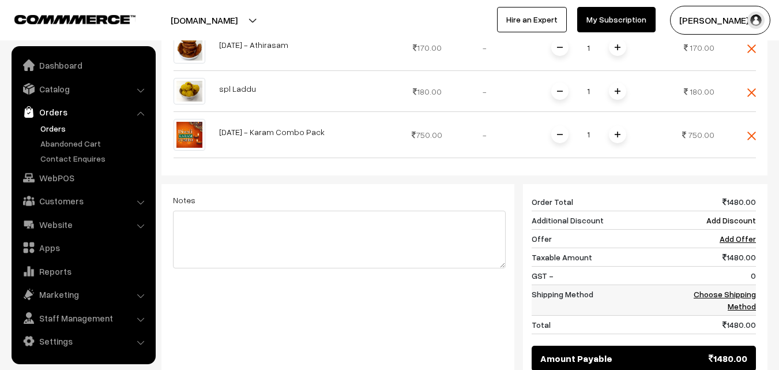
click at [736, 289] on link "Choose Shipping Method" at bounding box center [725, 300] width 62 height 22
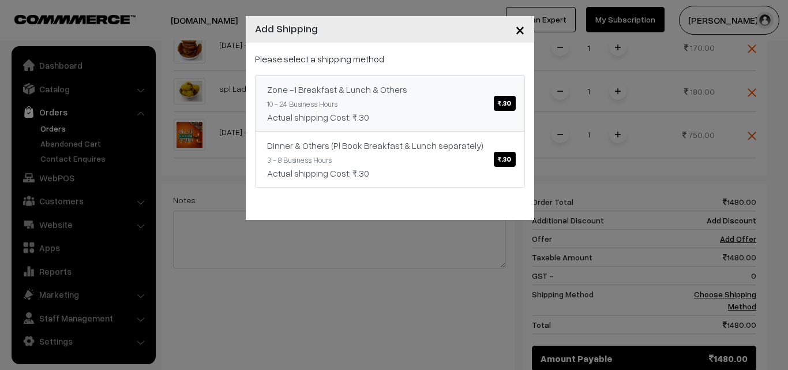
click at [506, 104] on span "₹.30" at bounding box center [504, 103] width 21 height 15
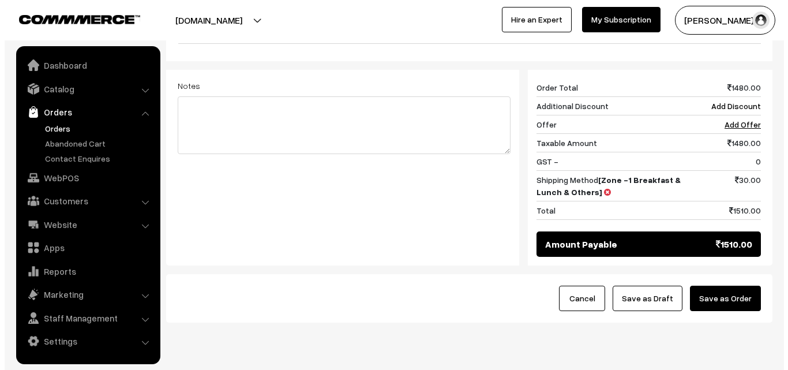
scroll to position [635, 0]
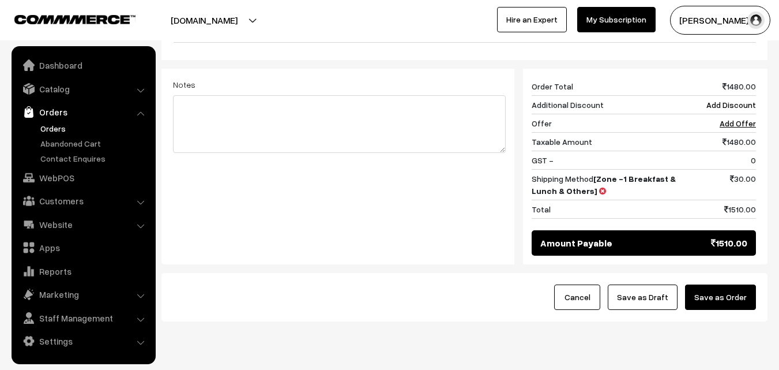
click at [708, 284] on button "Save as Order" at bounding box center [720, 296] width 71 height 25
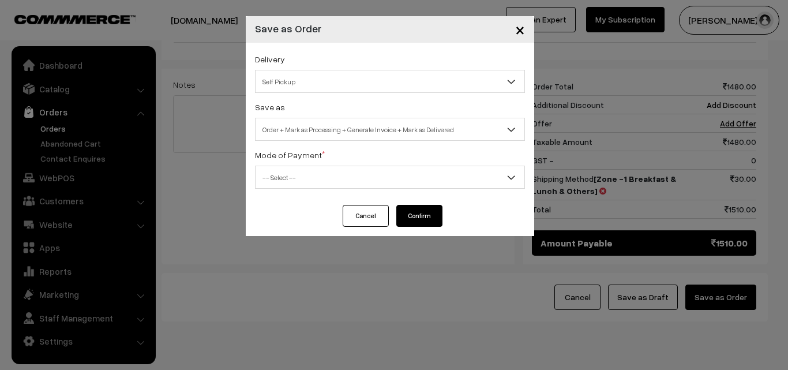
click at [523, 29] on span "×" at bounding box center [520, 28] width 10 height 21
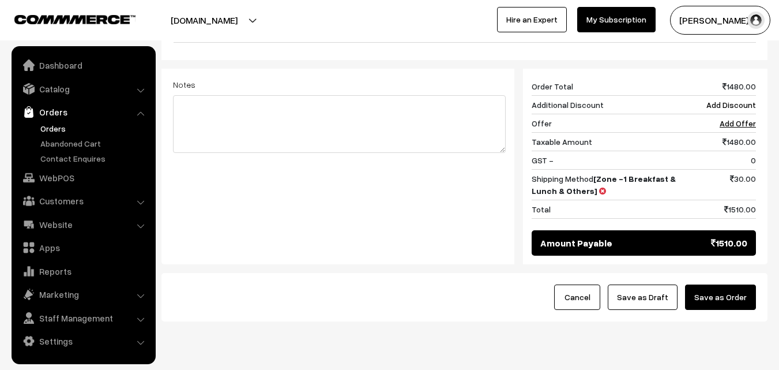
click at [729, 284] on button "Save as Order" at bounding box center [720, 296] width 71 height 25
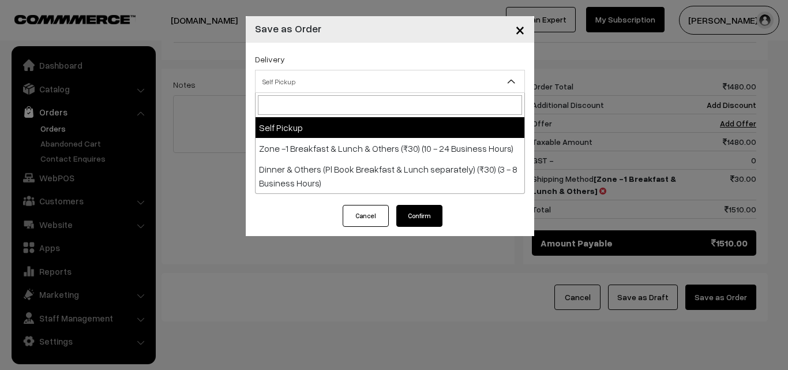
click at [398, 78] on span "Self Pickup" at bounding box center [390, 82] width 269 height 20
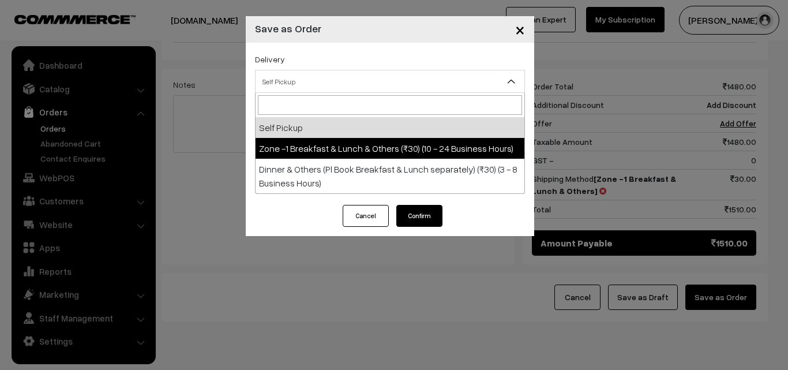
select select "ZON1"
select select "3"
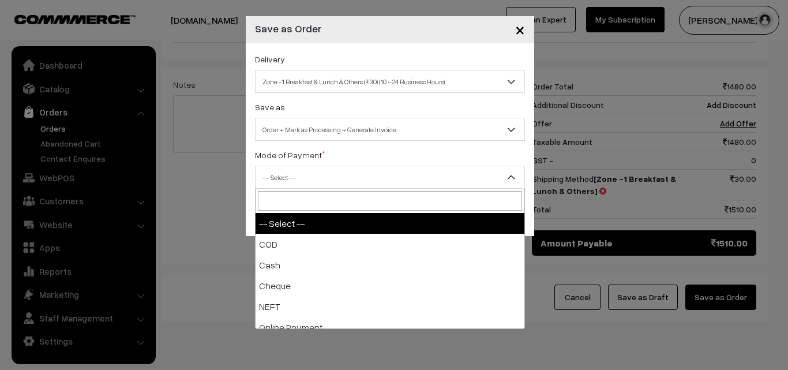
click at [367, 174] on span "-- Select --" at bounding box center [390, 177] width 269 height 20
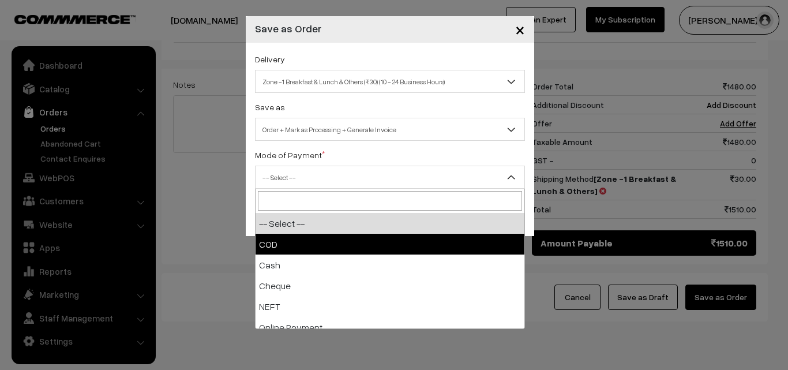
select select "1"
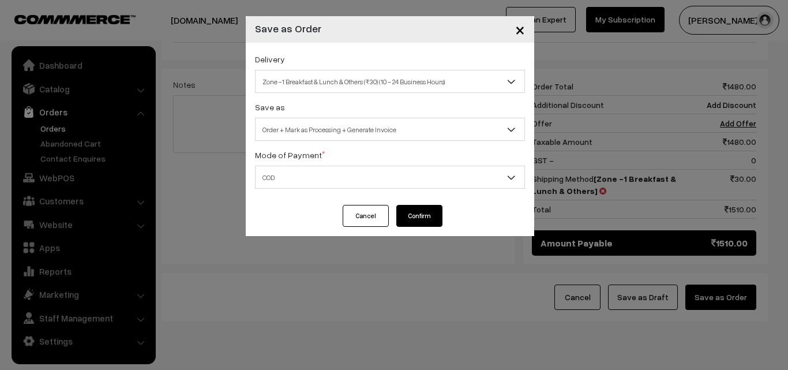
click at [426, 213] on button "Confirm" at bounding box center [419, 216] width 46 height 22
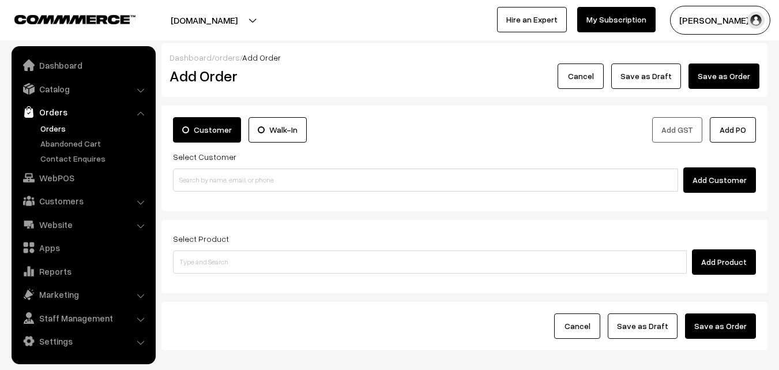
click at [50, 130] on link "Orders" at bounding box center [95, 128] width 114 height 12
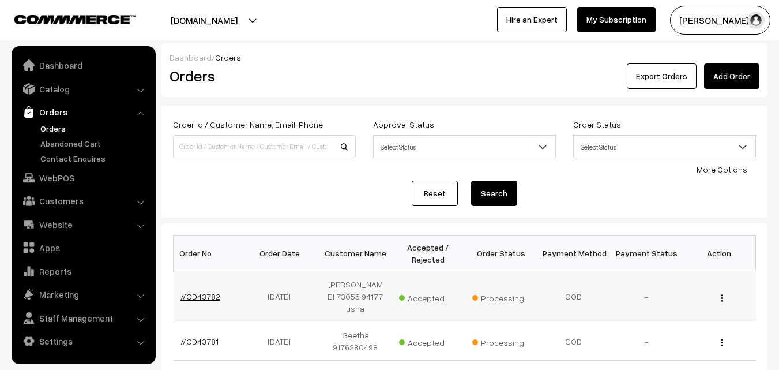
click at [212, 295] on link "#OD43782" at bounding box center [201, 296] width 40 height 10
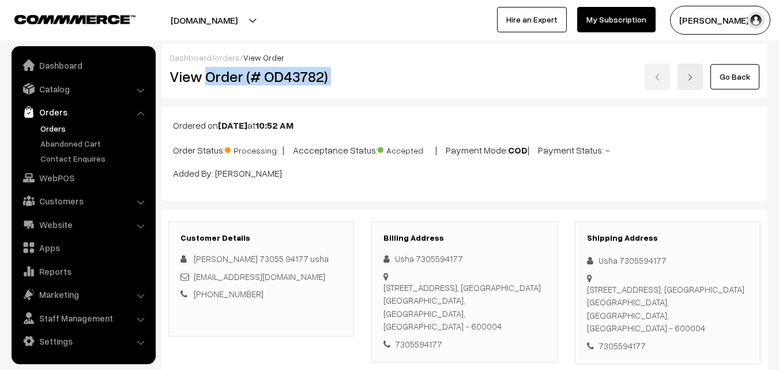
drag, startPoint x: 205, startPoint y: 78, endPoint x: 385, endPoint y: 78, distance: 180.0
click at [385, 78] on div "View Order (# OD43782) Go Back" at bounding box center [465, 76] width 608 height 27
copy div "Order (# OD43782)"
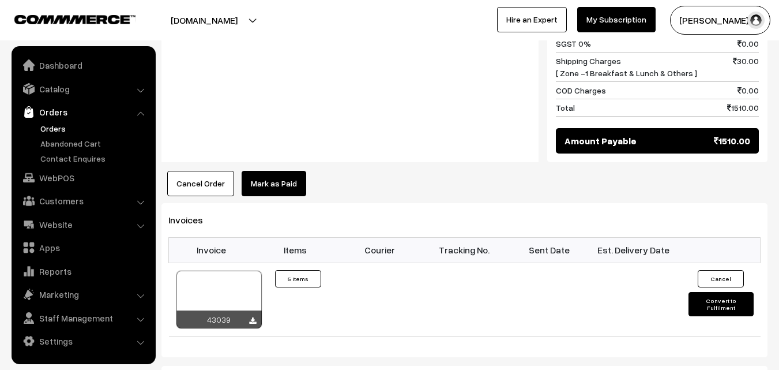
scroll to position [865, 0]
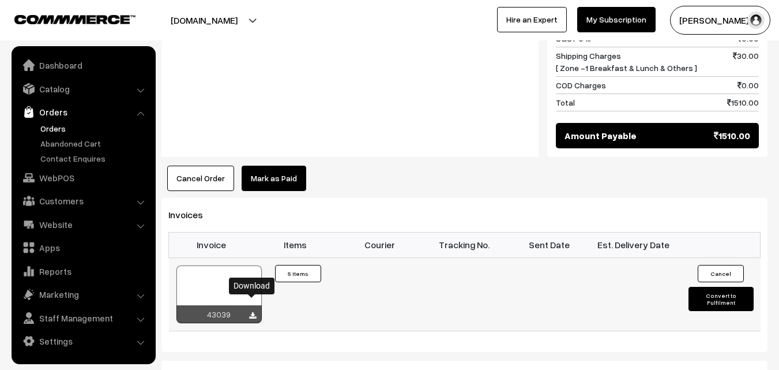
click at [250, 312] on icon at bounding box center [252, 316] width 7 height 8
click at [57, 129] on link "Orders" at bounding box center [95, 128] width 114 height 12
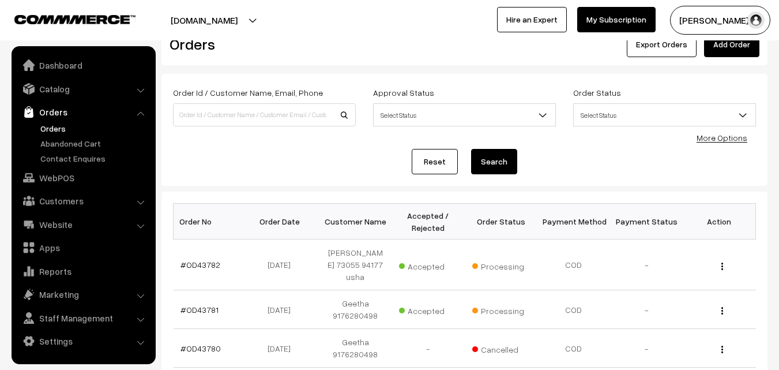
scroll to position [58, 0]
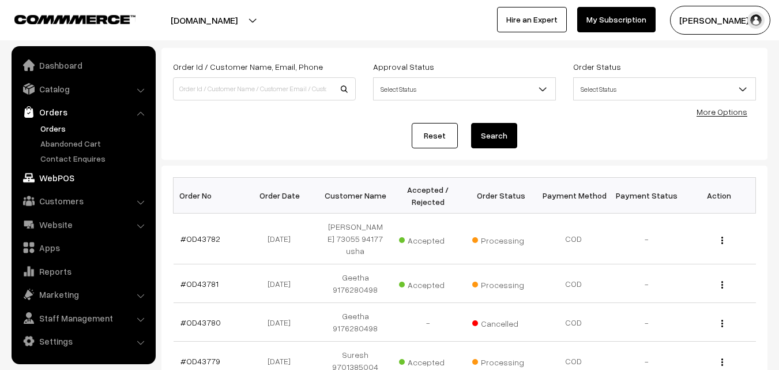
click at [61, 180] on link "WebPOS" at bounding box center [82, 177] width 137 height 21
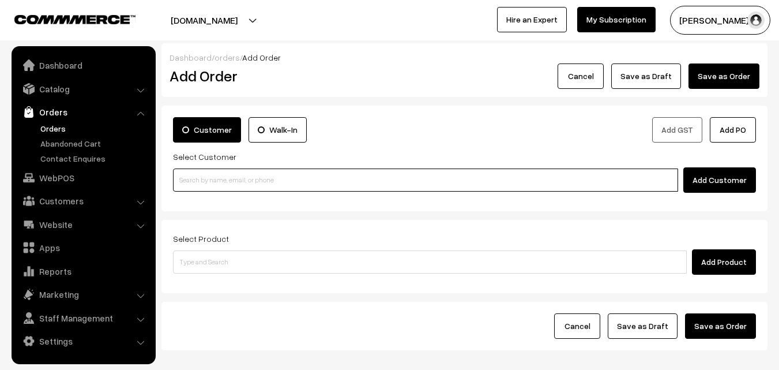
click at [253, 181] on input at bounding box center [425, 179] width 505 height 23
paste input "+91 73055 94177"
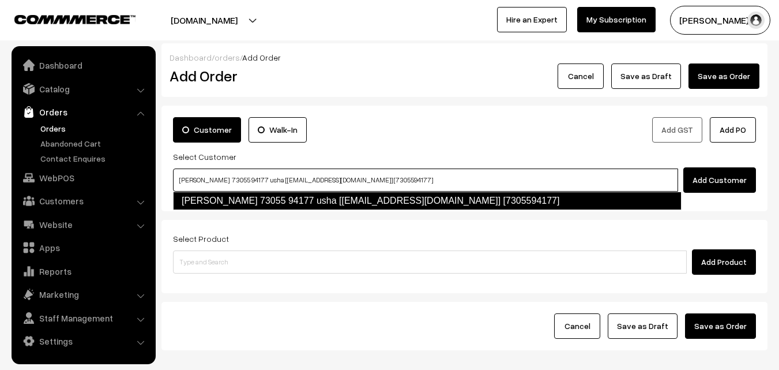
type input "usha shankar 73055 94177 usha [Annams14@gmail.com] [7305594177]"
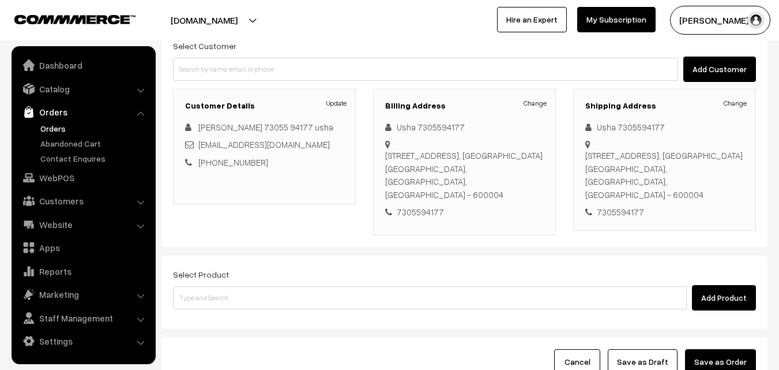
scroll to position [115, 0]
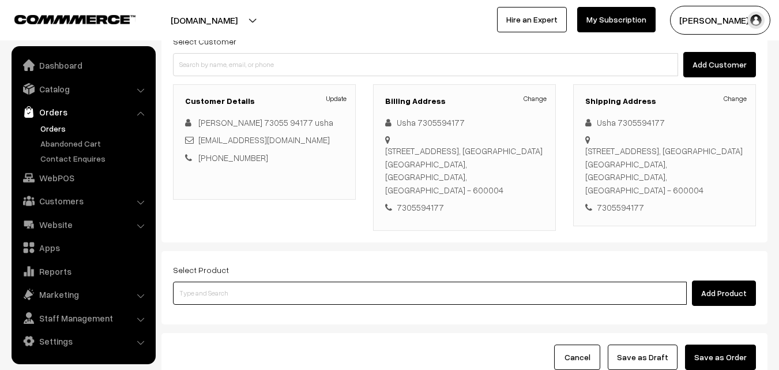
click at [283, 286] on input at bounding box center [430, 293] width 514 height 23
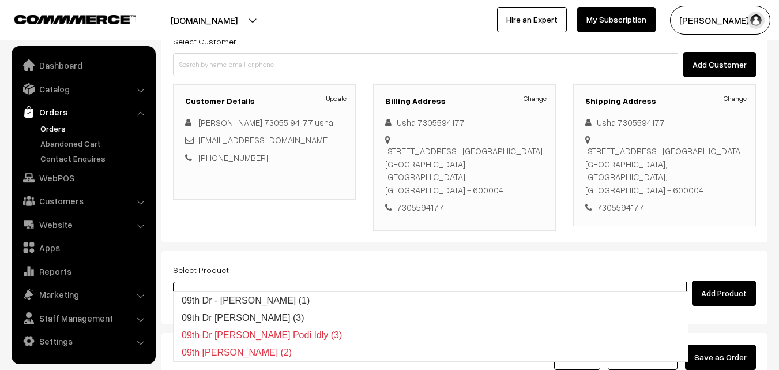
type input "09th Dr - Chola Poori (1)"
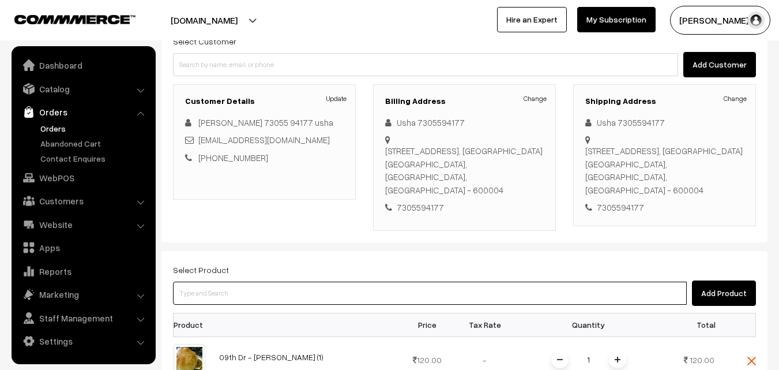
click at [281, 282] on input at bounding box center [430, 293] width 514 height 23
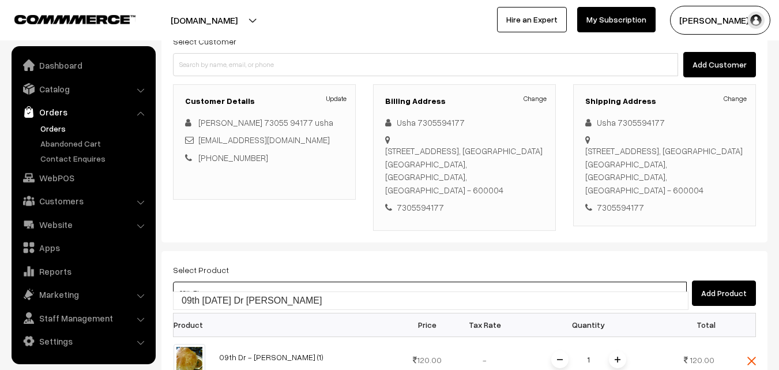
type input "09th Thursday Dr Idly Uppuma"
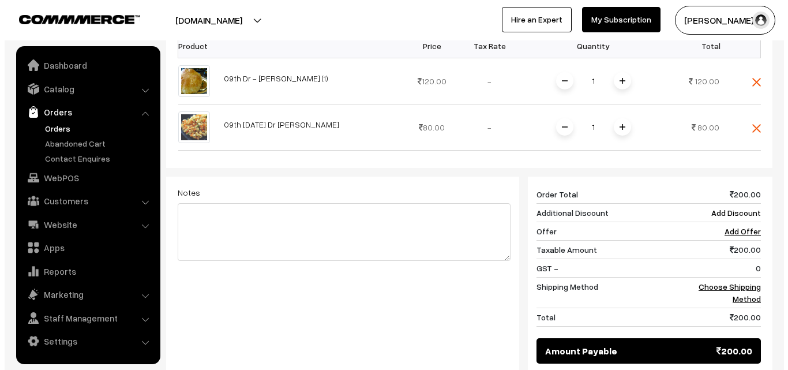
scroll to position [404, 0]
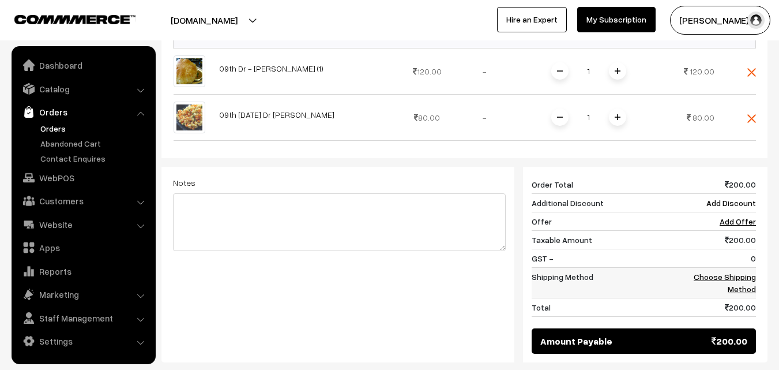
click at [740, 272] on link "Choose Shipping Method" at bounding box center [725, 283] width 62 height 22
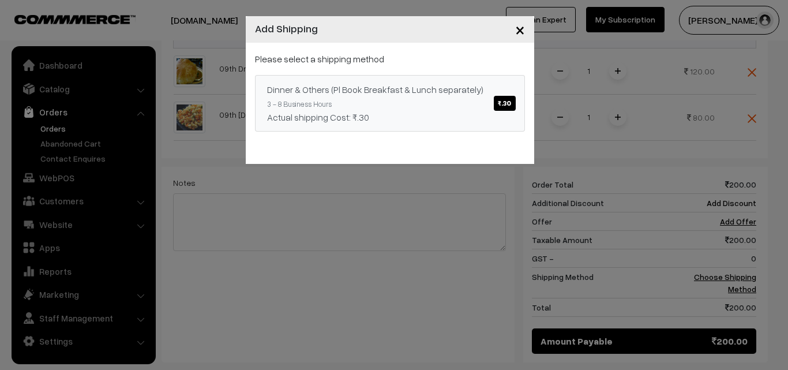
click at [506, 104] on span "₹.30" at bounding box center [504, 103] width 21 height 15
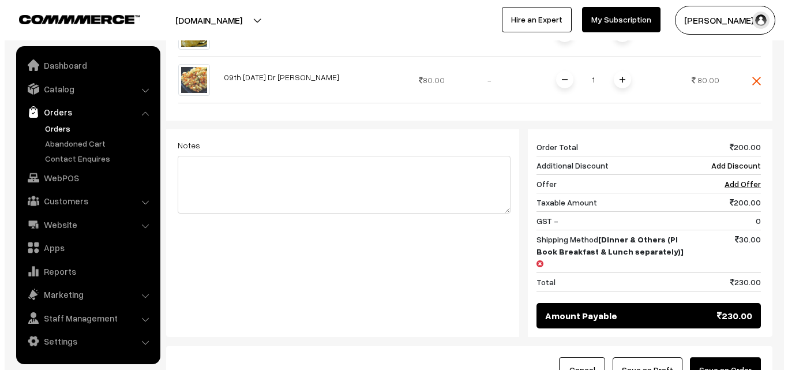
scroll to position [462, 0]
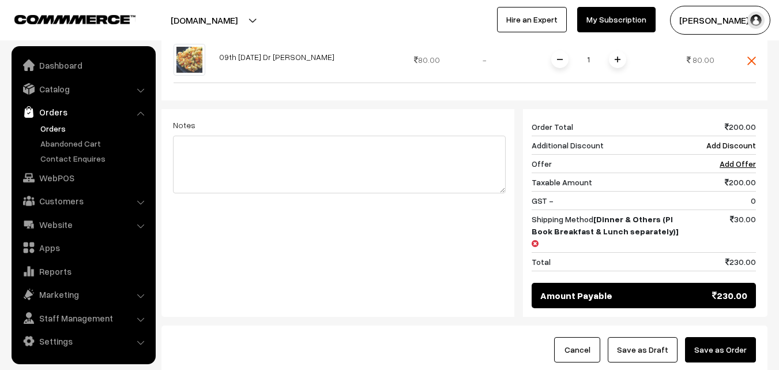
click at [741, 337] on button "Save as Order" at bounding box center [720, 349] width 71 height 25
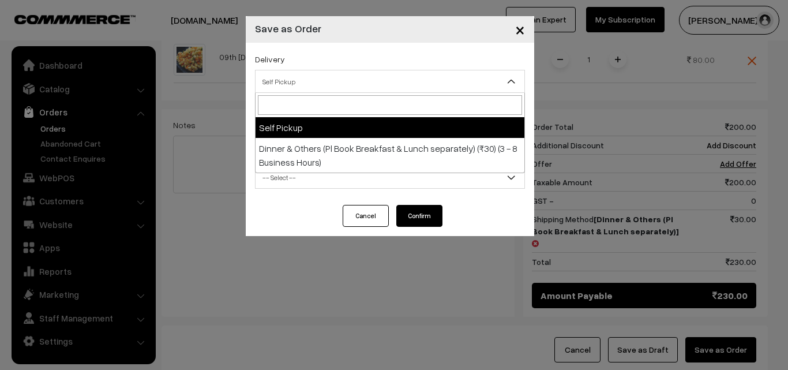
click at [397, 79] on span "Self Pickup" at bounding box center [390, 82] width 269 height 20
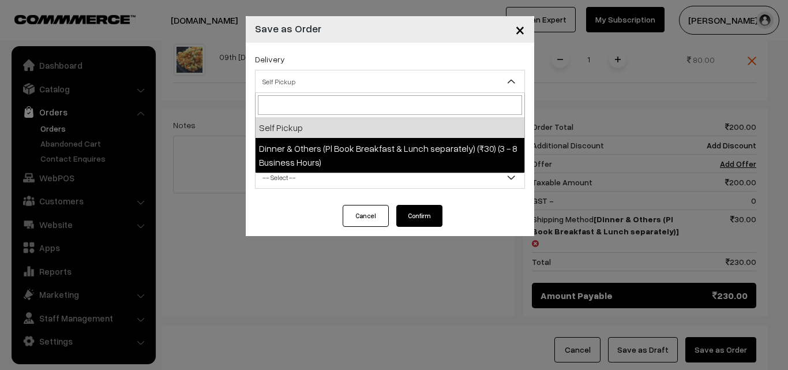
select select "DOP1"
select select "3"
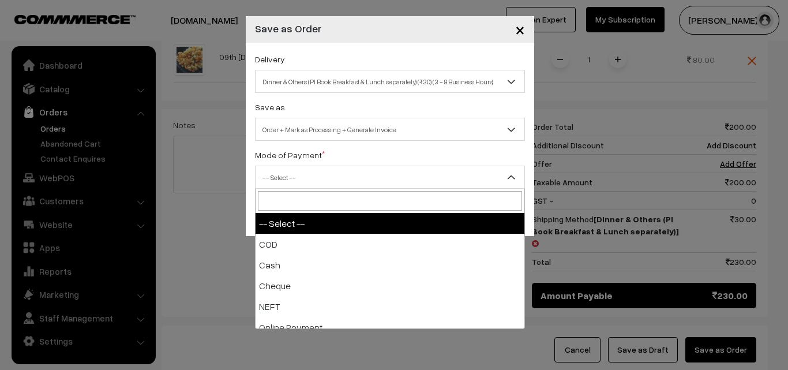
click at [377, 171] on span "-- Select --" at bounding box center [390, 177] width 269 height 20
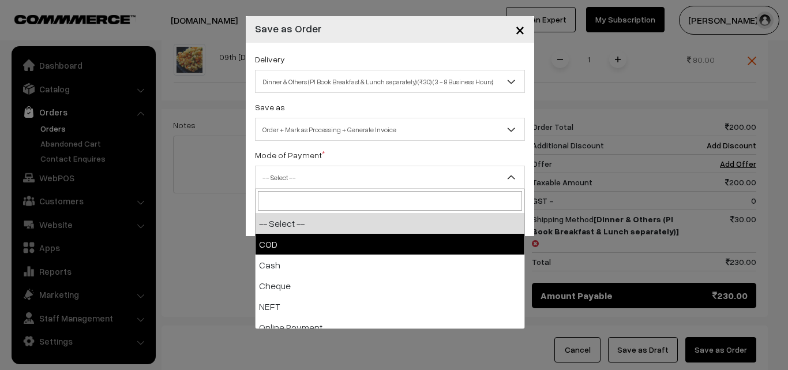
select select "1"
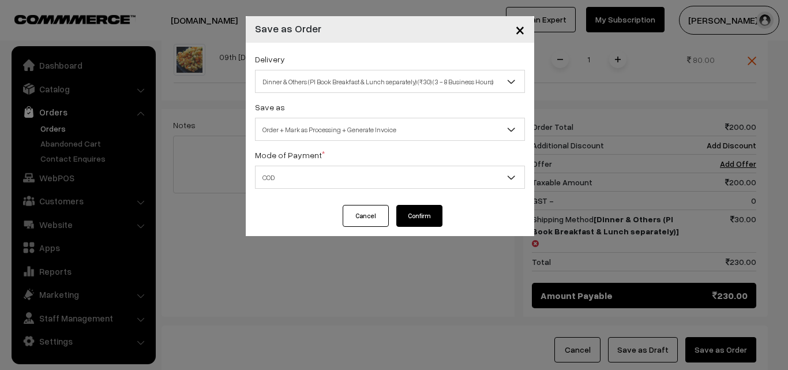
click at [406, 213] on button "Confirm" at bounding box center [419, 216] width 46 height 22
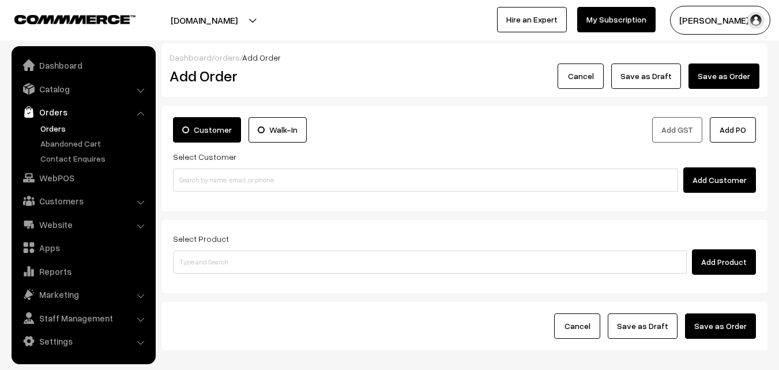
click at [49, 130] on link "Orders" at bounding box center [95, 128] width 114 height 12
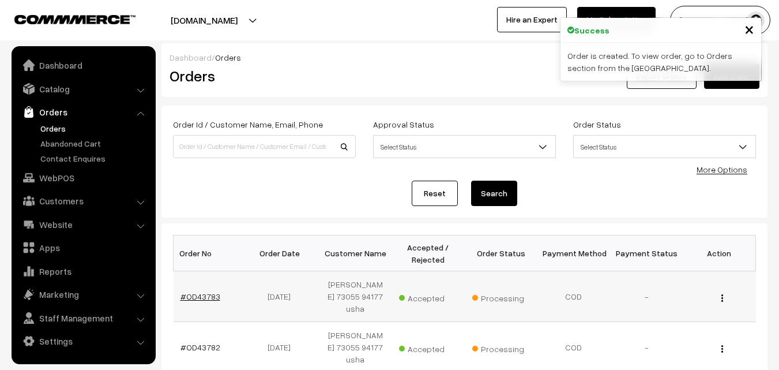
click at [203, 298] on link "#OD43783" at bounding box center [201, 296] width 40 height 10
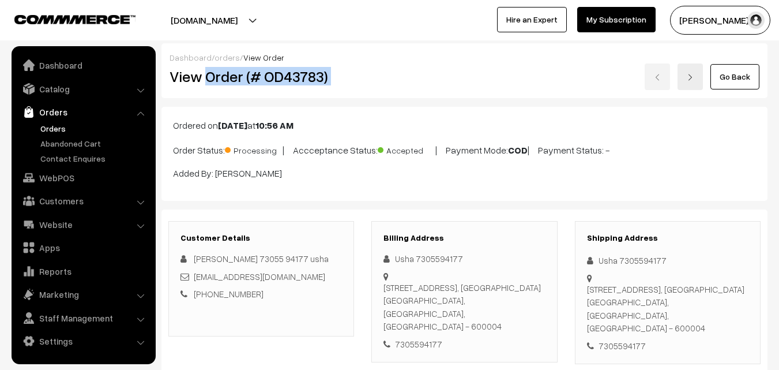
drag, startPoint x: 207, startPoint y: 75, endPoint x: 558, endPoint y: 81, distance: 351.4
click at [558, 81] on div "View Order (# OD43783) Go Back" at bounding box center [465, 76] width 608 height 27
copy div "Order (# OD43783)"
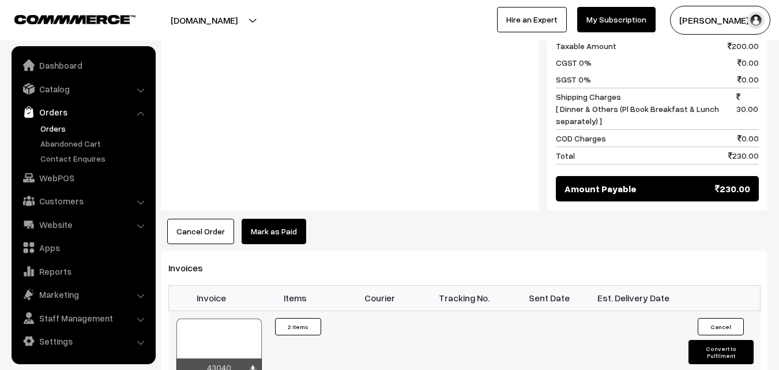
scroll to position [692, 0]
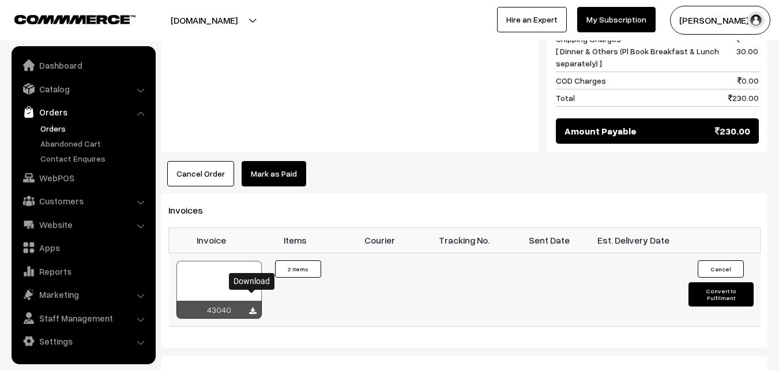
click at [250, 308] on icon at bounding box center [252, 312] width 7 height 8
click at [61, 175] on link "WebPOS" at bounding box center [82, 177] width 137 height 21
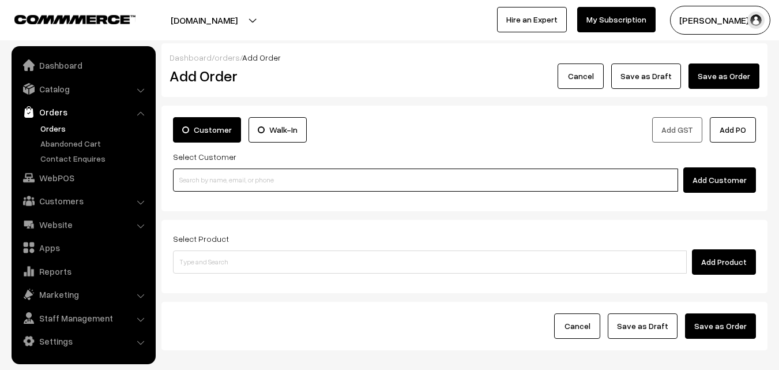
click at [269, 180] on input at bounding box center [425, 179] width 505 height 23
paste input "+91 98206 24474"
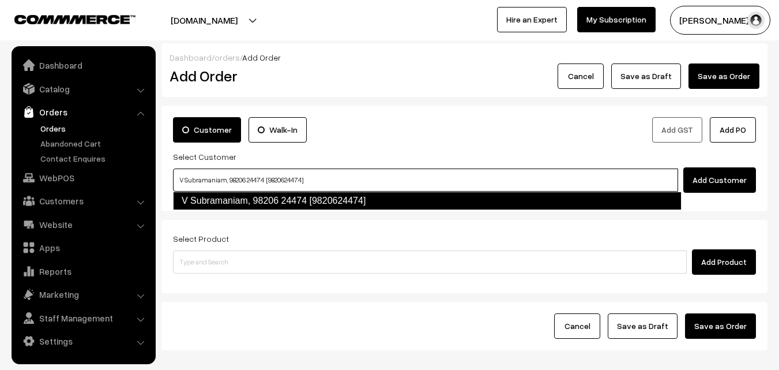
type input "V Subramaniam, 98206 24474 [9820624474]"
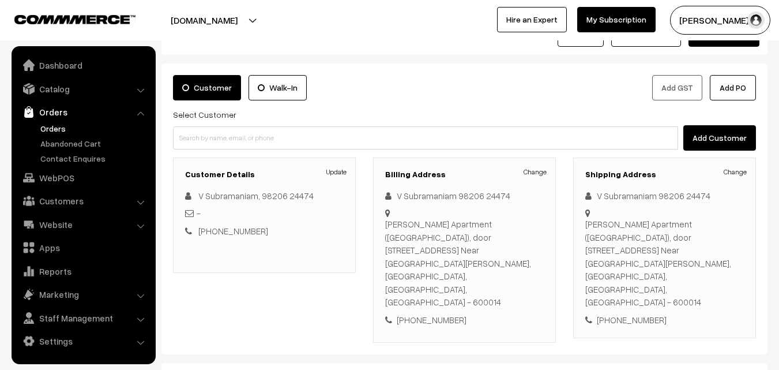
scroll to position [115, 0]
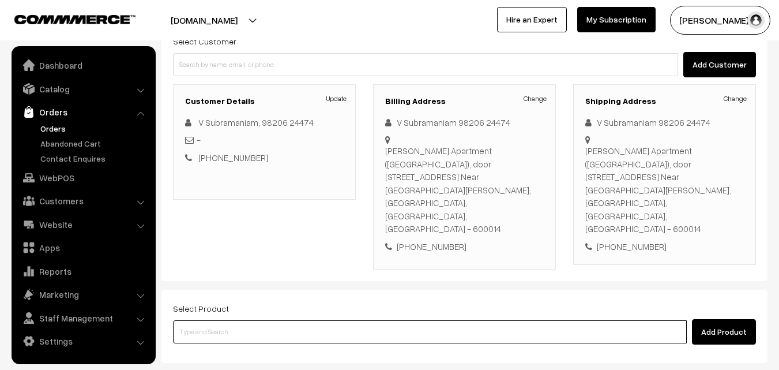
click at [321, 320] on input at bounding box center [430, 331] width 514 height 23
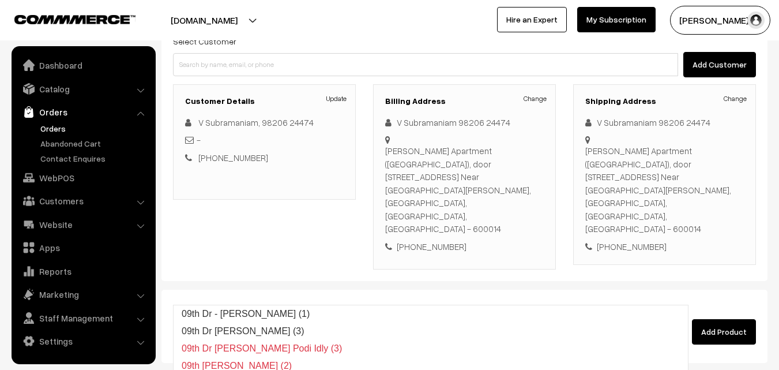
type input "09th Dr Chapathi (3)"
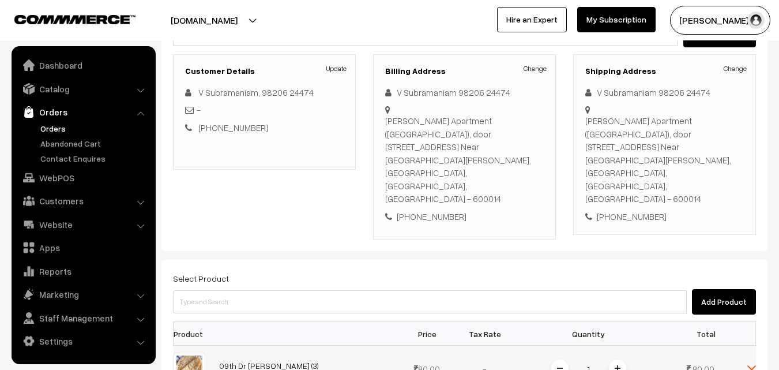
scroll to position [173, 0]
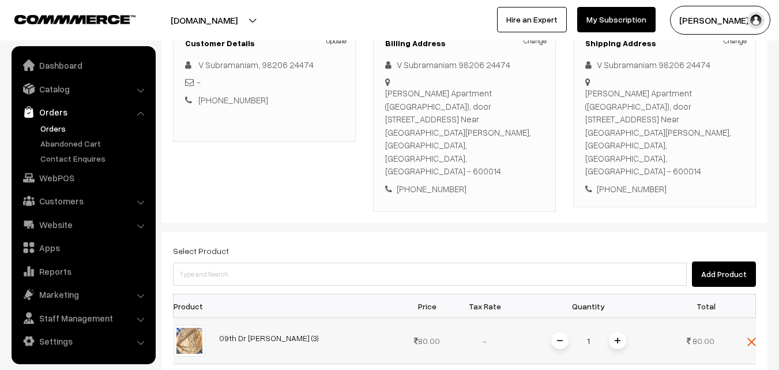
click at [616, 338] on img at bounding box center [618, 341] width 6 height 6
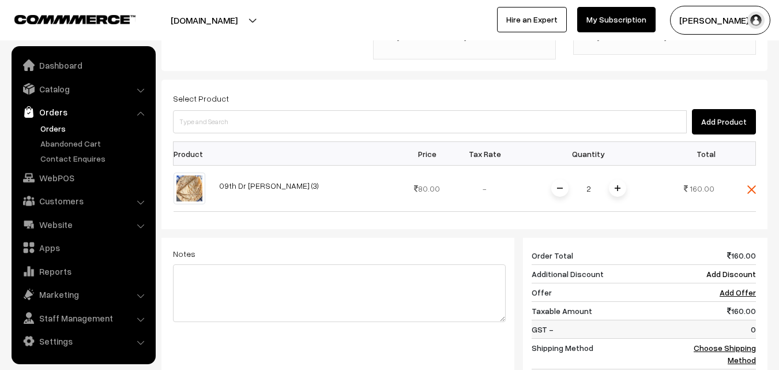
scroll to position [346, 0]
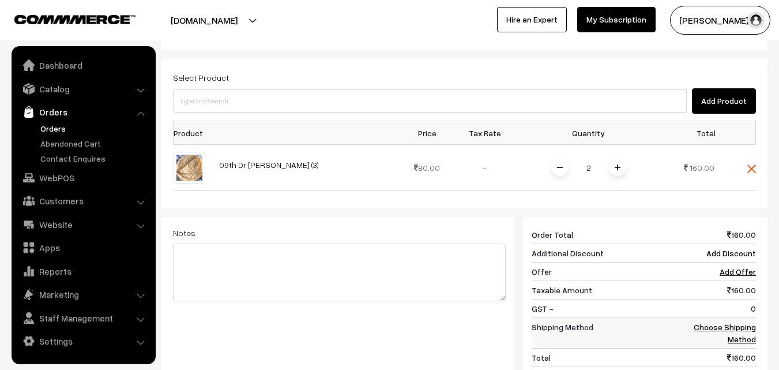
click at [751, 322] on link "Choose Shipping Method" at bounding box center [725, 333] width 62 height 22
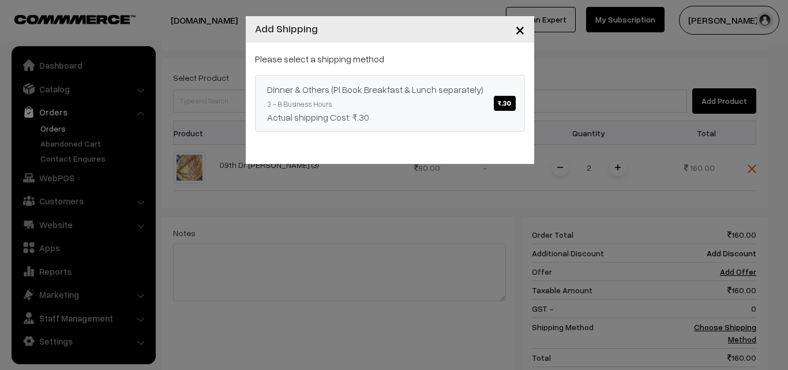
click at [502, 105] on span "₹.30" at bounding box center [504, 103] width 21 height 15
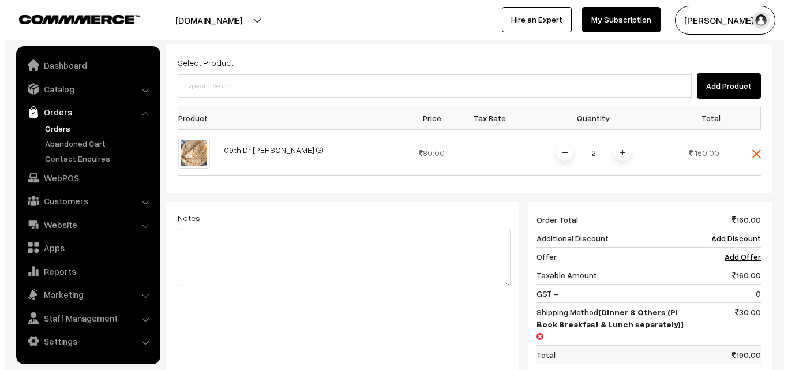
scroll to position [404, 0]
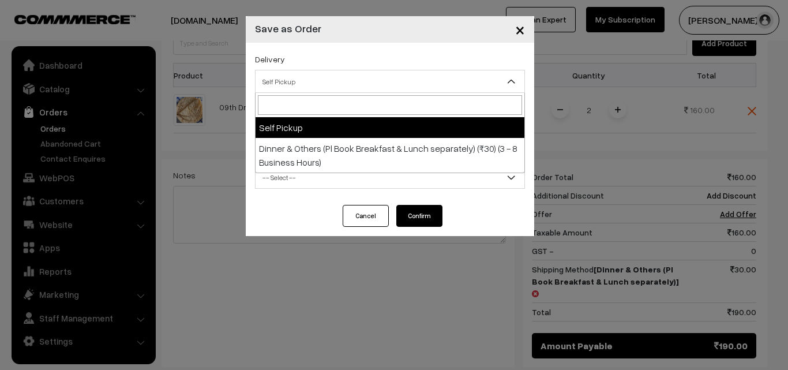
click at [384, 77] on span "Self Pickup" at bounding box center [390, 82] width 269 height 20
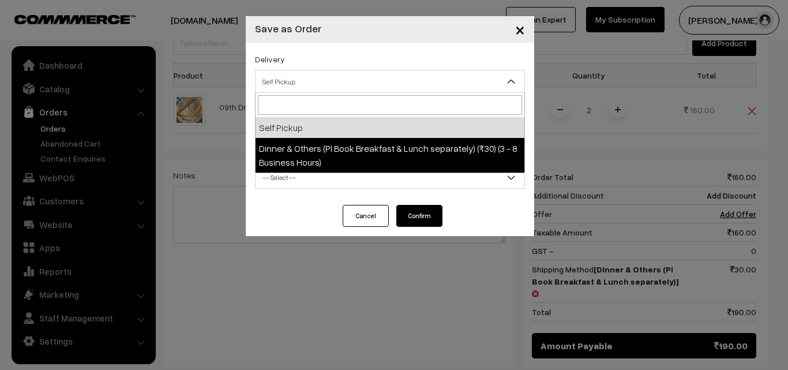
select select "DOP1"
select select "3"
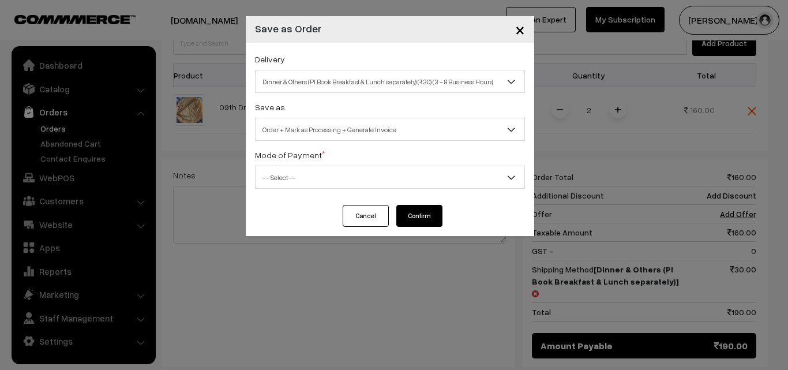
click at [354, 183] on span "-- Select --" at bounding box center [390, 177] width 269 height 20
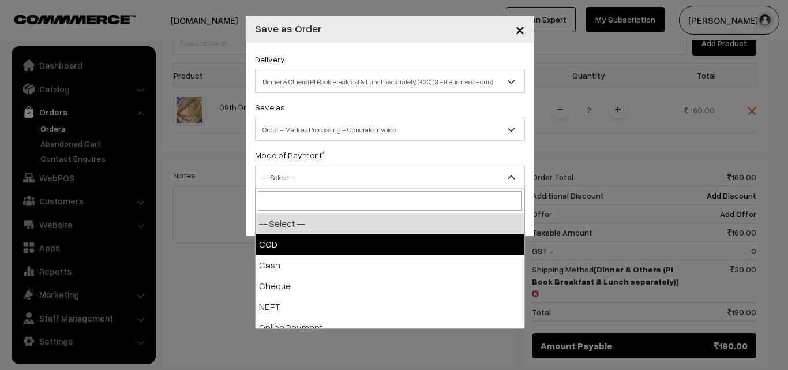
select select "1"
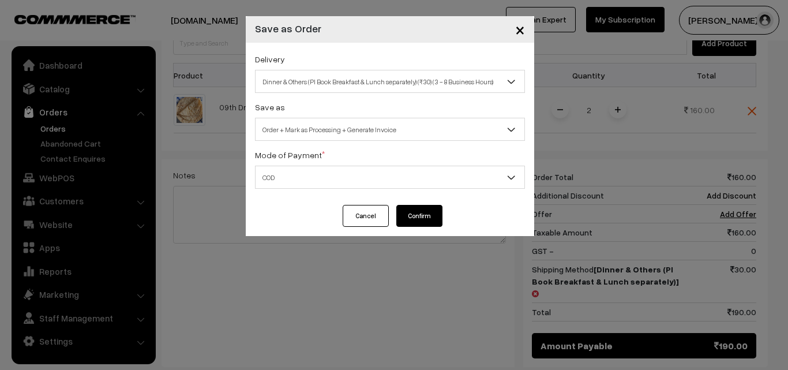
click at [406, 215] on button "Confirm" at bounding box center [419, 216] width 46 height 22
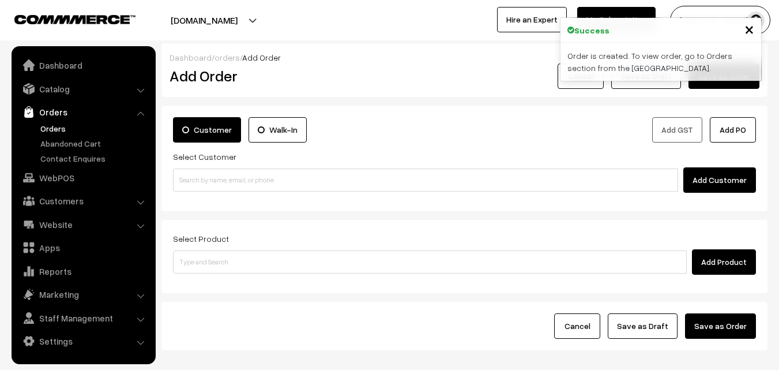
click at [52, 128] on link "Orders" at bounding box center [95, 128] width 114 height 12
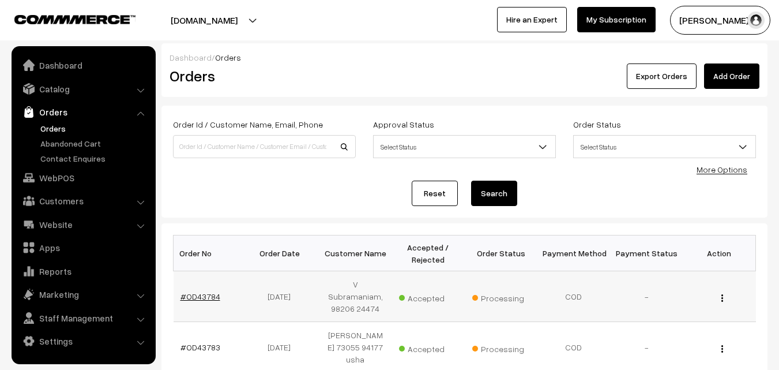
click at [213, 291] on link "#OD43784" at bounding box center [201, 296] width 40 height 10
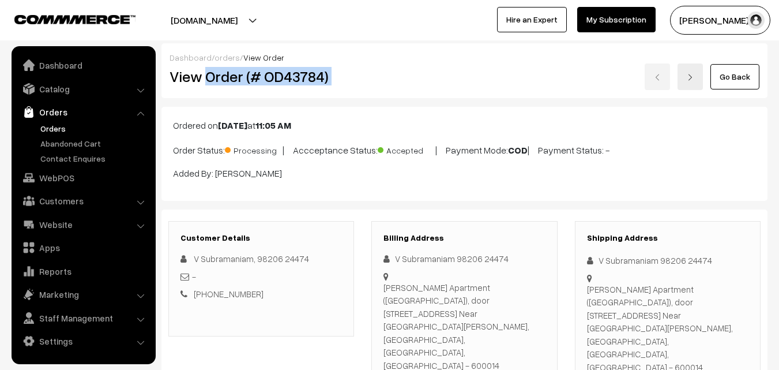
drag, startPoint x: 205, startPoint y: 76, endPoint x: 500, endPoint y: 76, distance: 294.2
click at [500, 76] on div "View Order (# OD43784) Go Back" at bounding box center [465, 76] width 608 height 27
copy div "Order (# OD43784)"
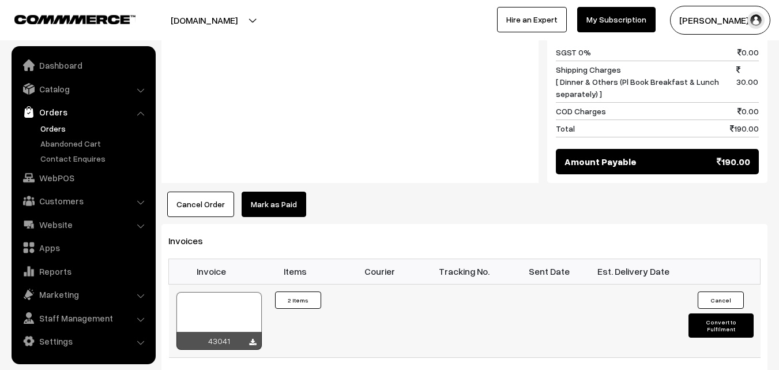
scroll to position [635, 0]
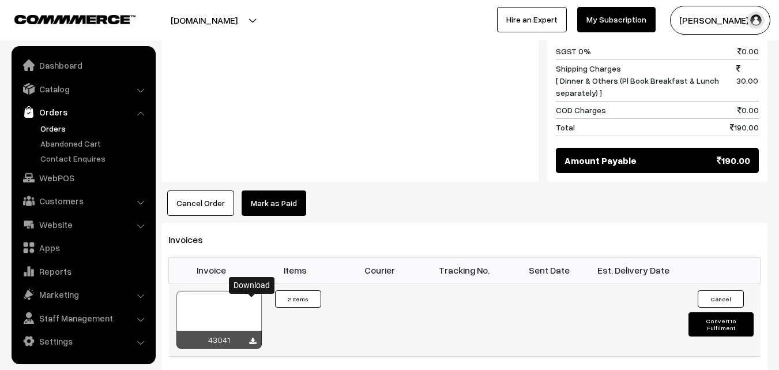
click at [253, 338] on icon at bounding box center [252, 342] width 7 height 8
click at [50, 176] on link "WebPOS" at bounding box center [82, 177] width 137 height 21
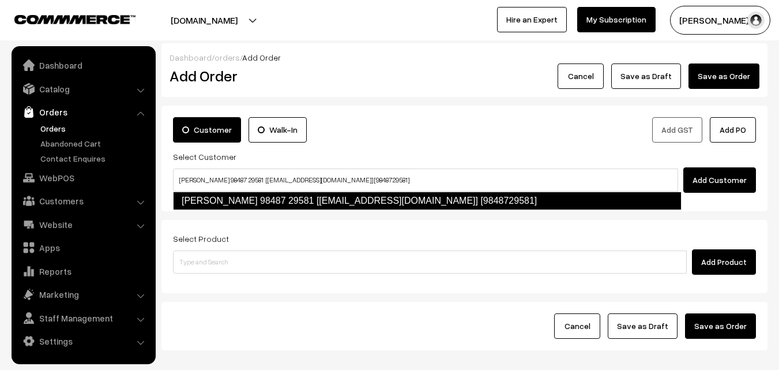
type input "[PERSON_NAME] 98487 29581 [[EMAIL_ADDRESS][DOMAIN_NAME]] [9848729581]"
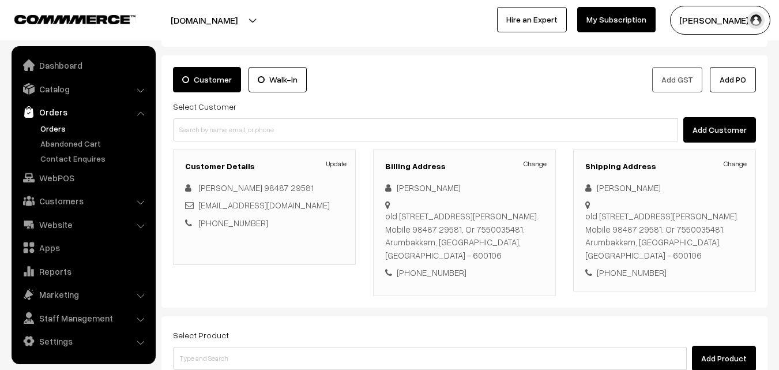
scroll to position [115, 0]
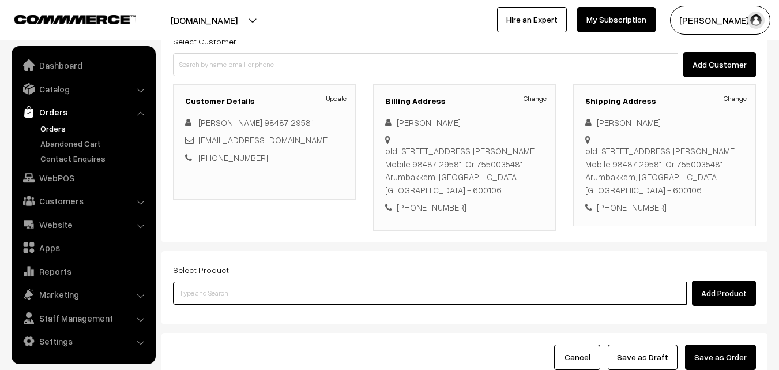
click at [344, 292] on input at bounding box center [430, 293] width 514 height 23
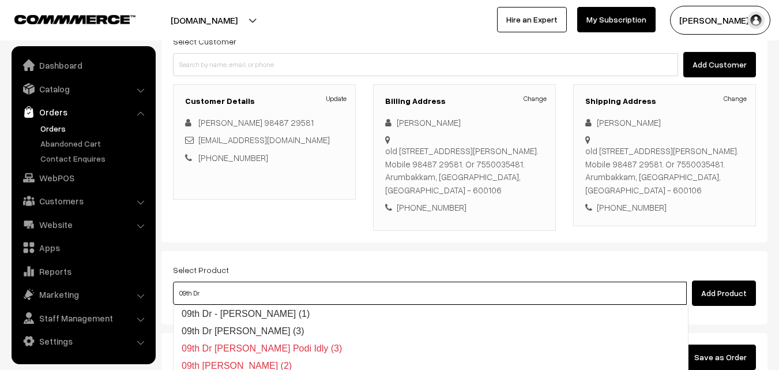
type input "09th Dr - [PERSON_NAME] (1)"
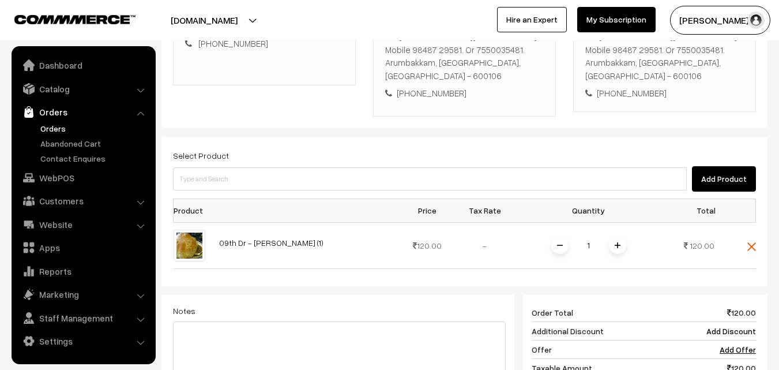
scroll to position [231, 0]
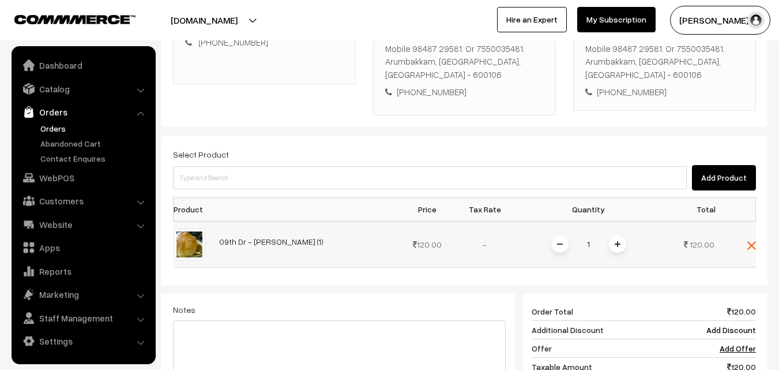
click at [611, 244] on span at bounding box center [617, 243] width 17 height 17
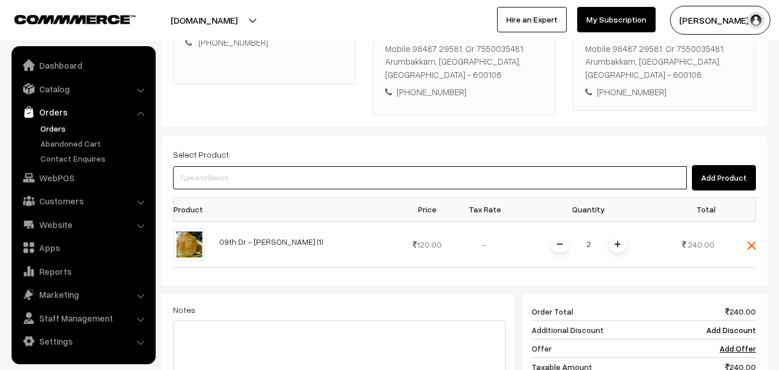
click at [490, 183] on input at bounding box center [430, 177] width 514 height 23
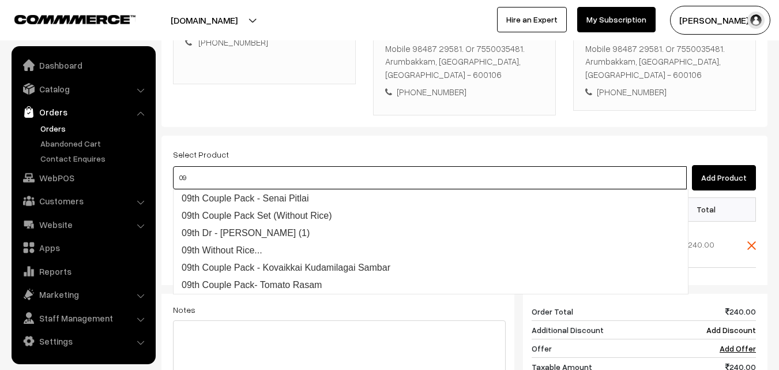
type input "0"
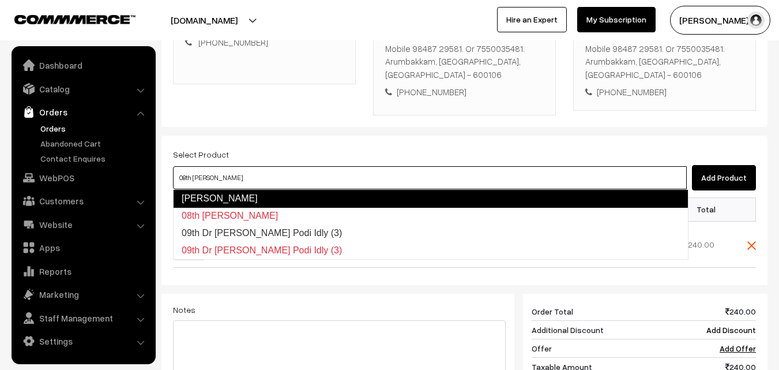
type input "09th Dr [PERSON_NAME] Podi Idly (3)"
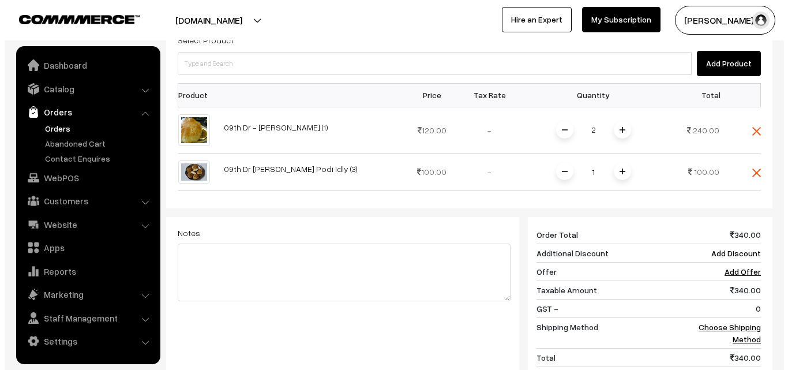
scroll to position [346, 0]
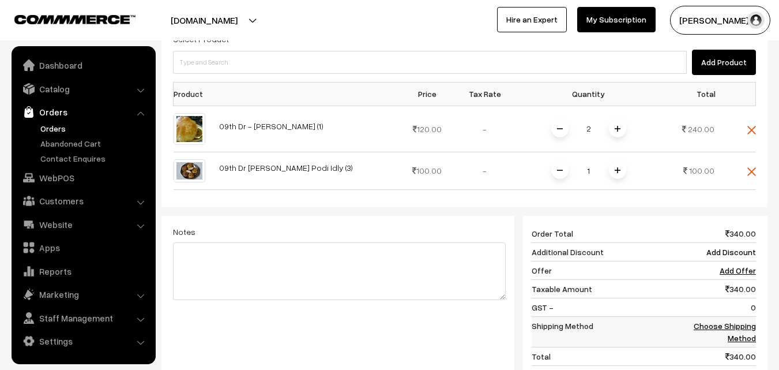
click at [751, 325] on link "Choose Shipping Method" at bounding box center [725, 332] width 62 height 22
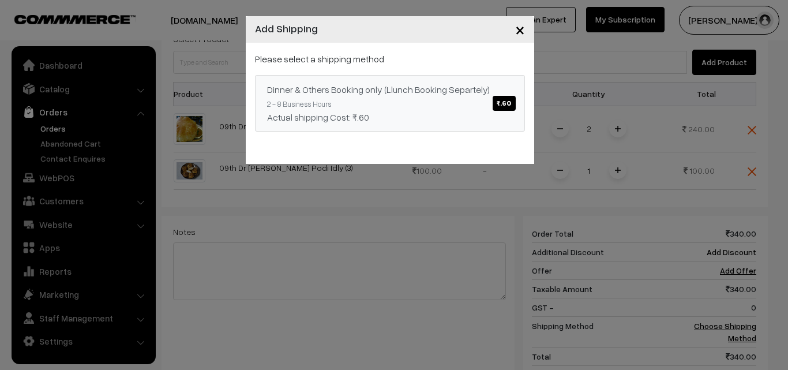
click at [504, 104] on span "₹.60" at bounding box center [504, 103] width 23 height 15
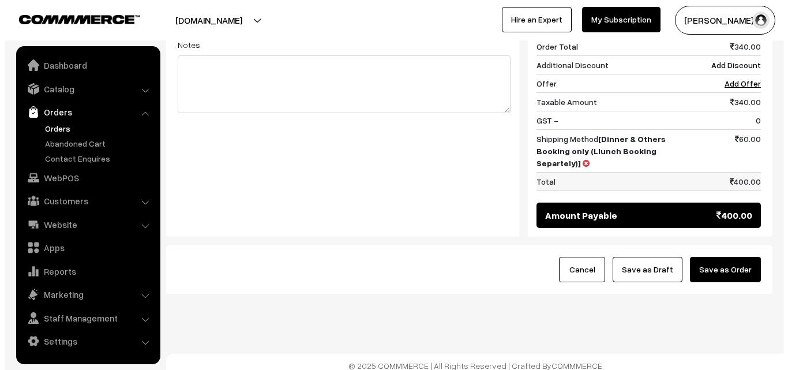
scroll to position [541, 0]
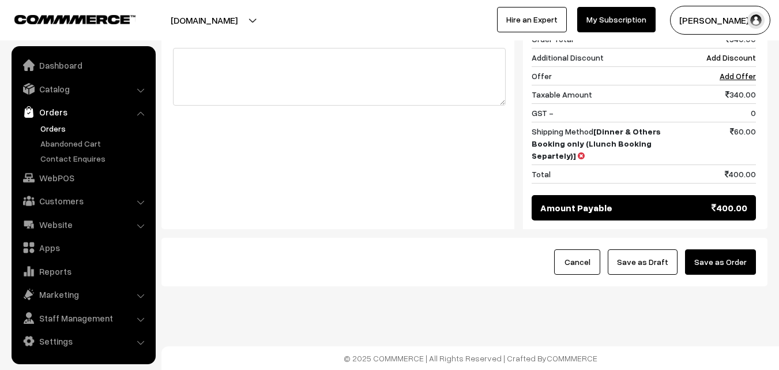
click at [738, 257] on button "Save as Order" at bounding box center [720, 261] width 71 height 25
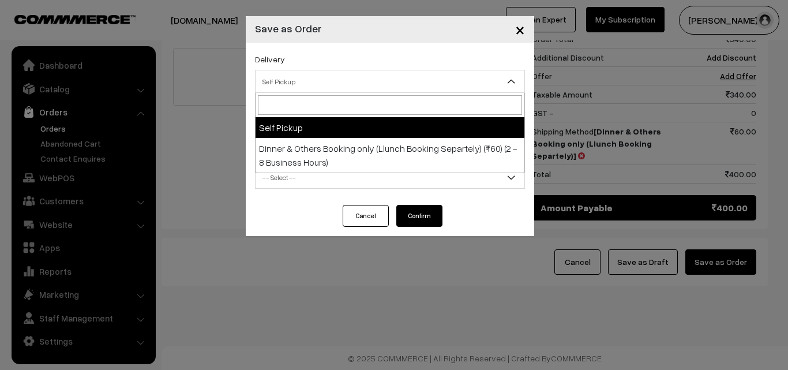
click at [368, 85] on span "Self Pickup" at bounding box center [390, 82] width 269 height 20
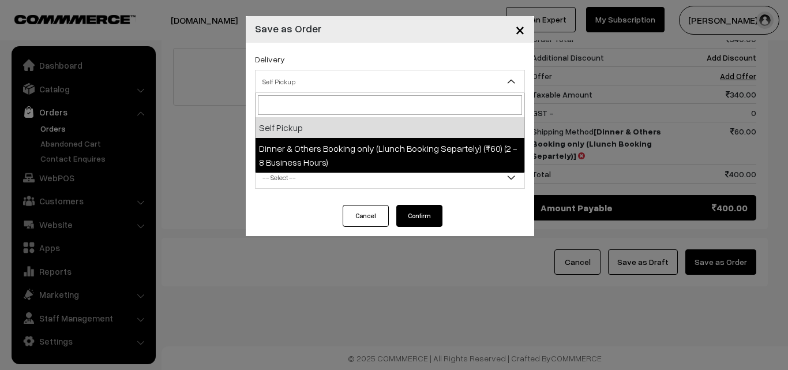
select select "DOB3"
select select "3"
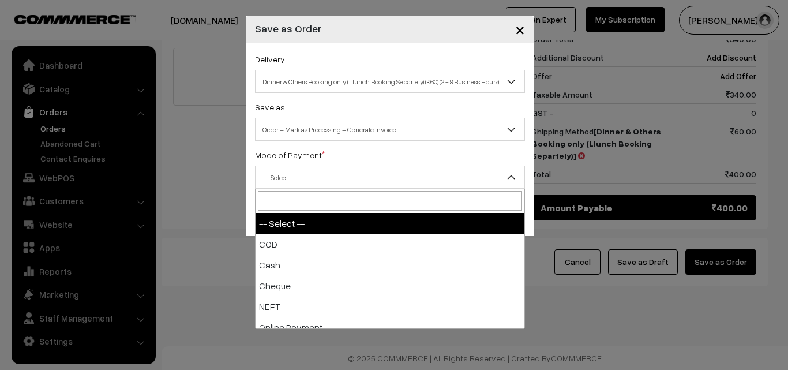
click at [359, 172] on span "-- Select --" at bounding box center [390, 177] width 269 height 20
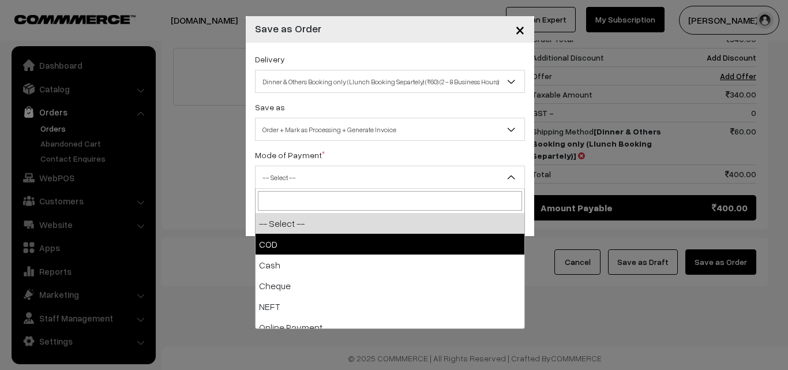
select select "1"
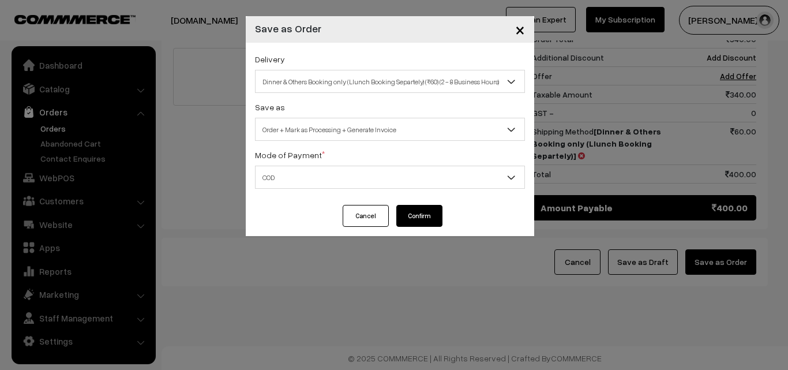
click at [404, 209] on button "Confirm" at bounding box center [419, 216] width 46 height 22
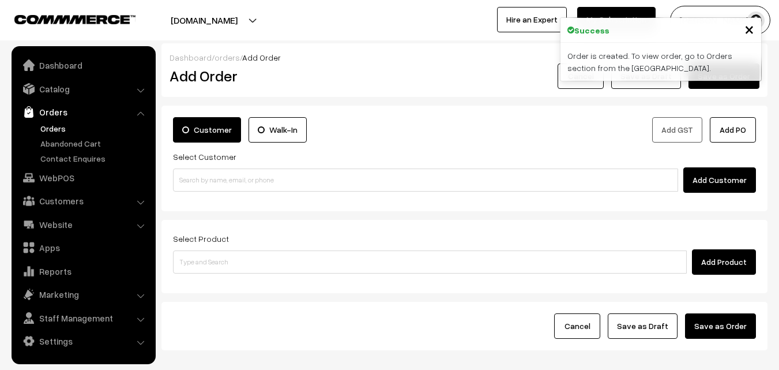
click at [50, 126] on link "Orders" at bounding box center [95, 128] width 114 height 12
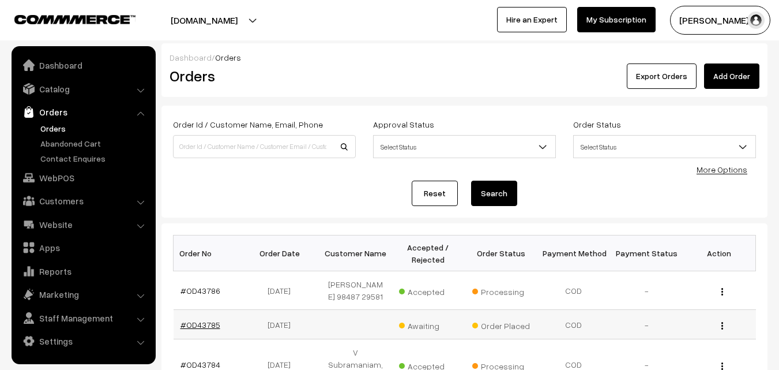
click at [211, 328] on link "#OD43785" at bounding box center [201, 325] width 40 height 10
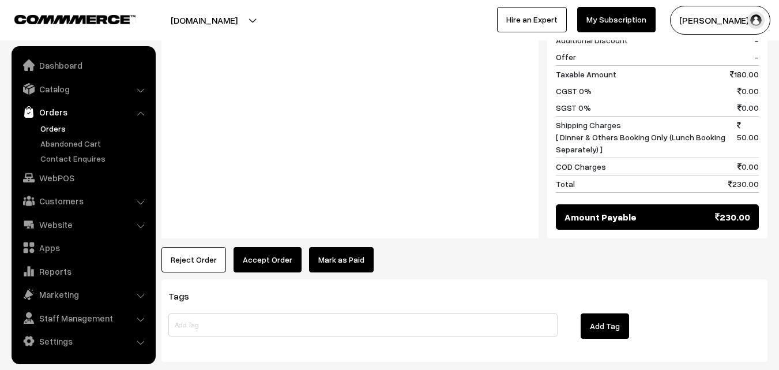
scroll to position [577, 0]
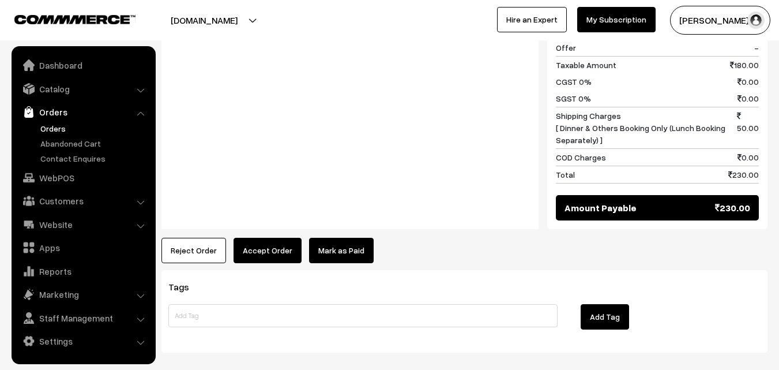
click at [291, 238] on button "Accept Order" at bounding box center [268, 250] width 68 height 25
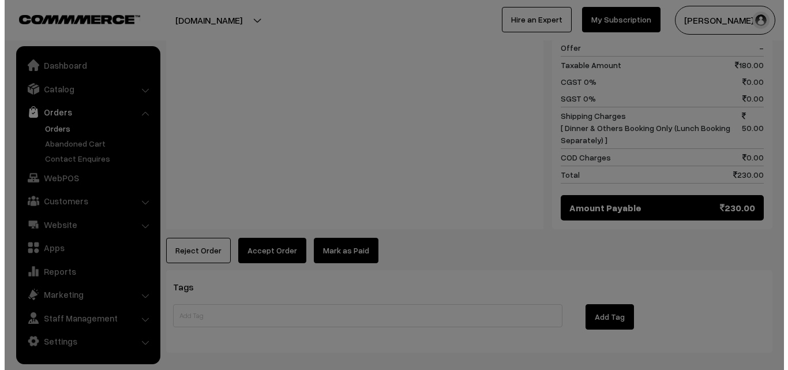
scroll to position [579, 0]
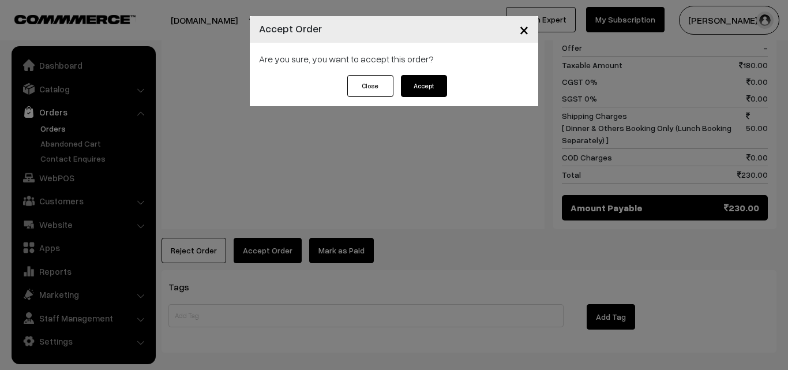
click at [436, 91] on button "Accept" at bounding box center [424, 86] width 46 height 22
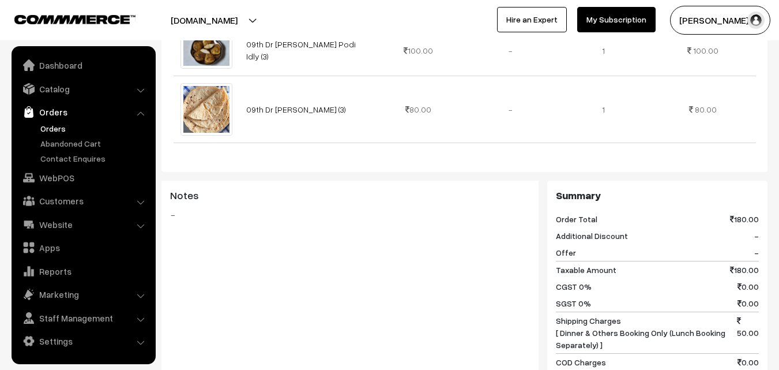
scroll to position [462, 0]
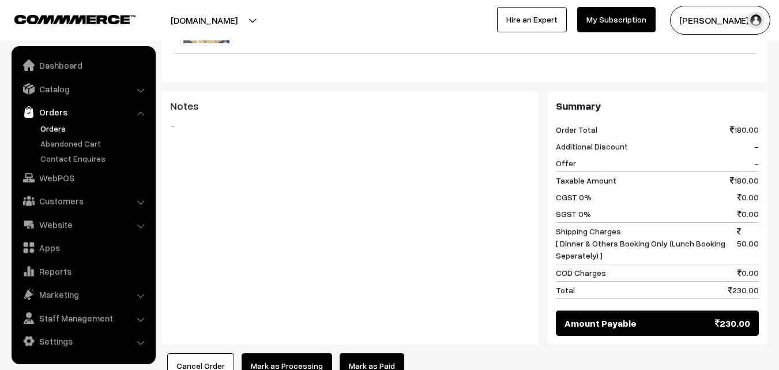
click at [271, 353] on button "Mark as Processing" at bounding box center [287, 365] width 91 height 25
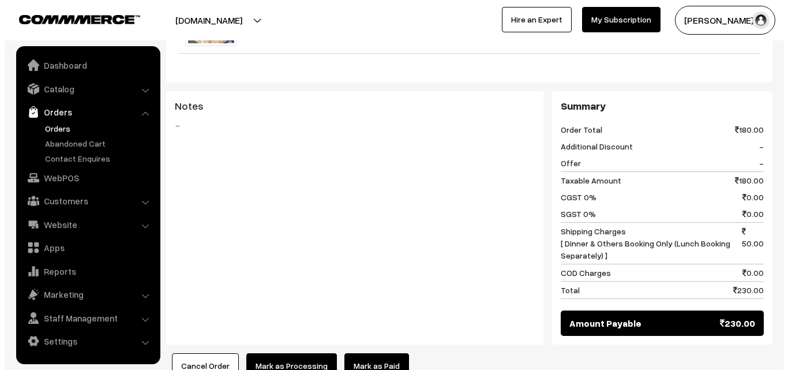
scroll to position [462, 0]
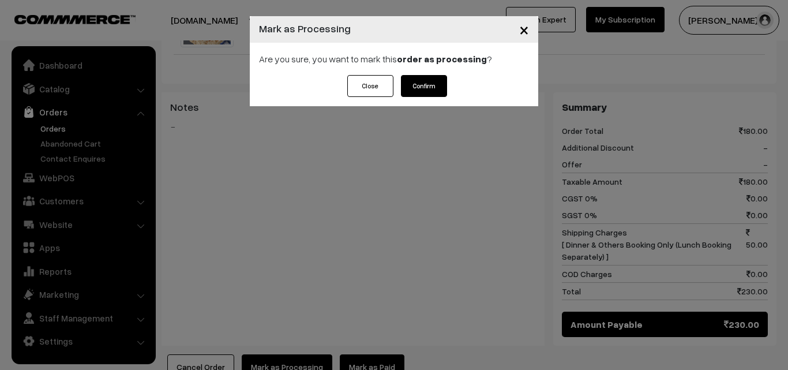
click at [429, 85] on button "Confirm" at bounding box center [424, 86] width 46 height 22
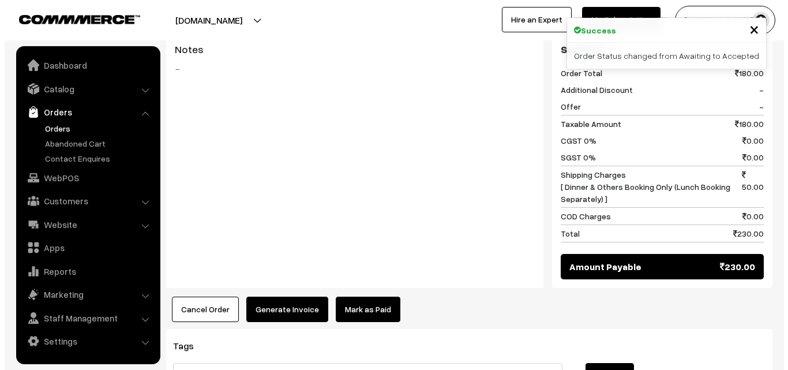
scroll to position [519, 0]
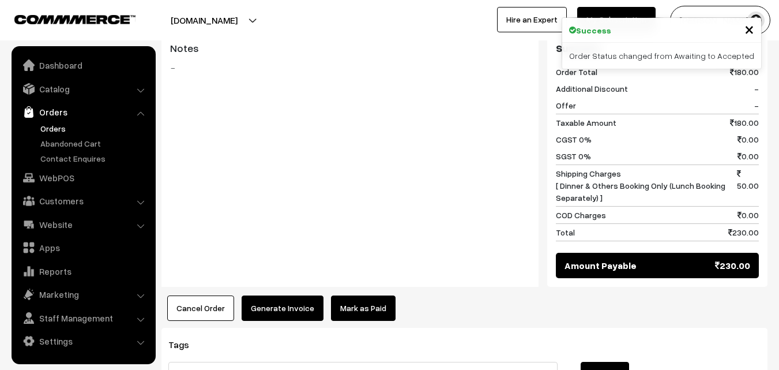
click at [284, 295] on button "Generate Invoice" at bounding box center [283, 307] width 82 height 25
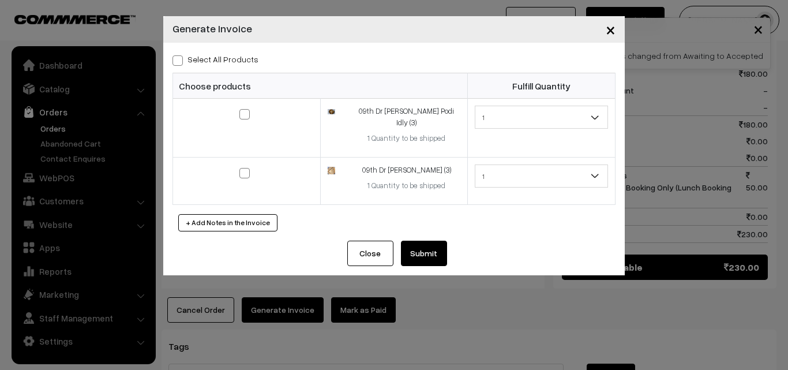
click at [184, 58] on label "Select All Products" at bounding box center [216, 59] width 86 height 12
click at [180, 58] on input "Select All Products" at bounding box center [177, 59] width 8 height 8
checkbox input "true"
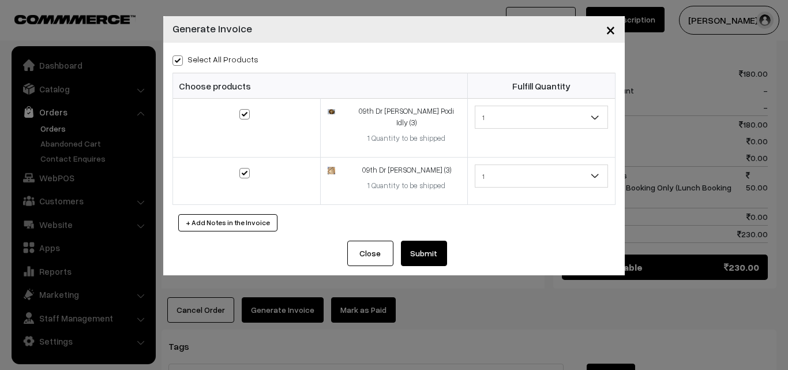
click at [422, 241] on button "Submit" at bounding box center [424, 253] width 46 height 25
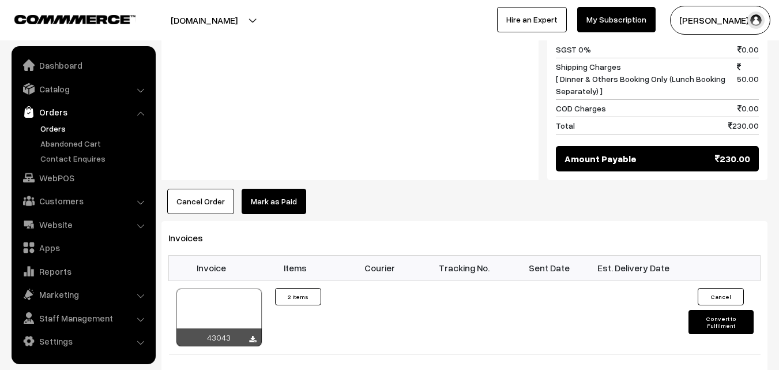
scroll to position [635, 0]
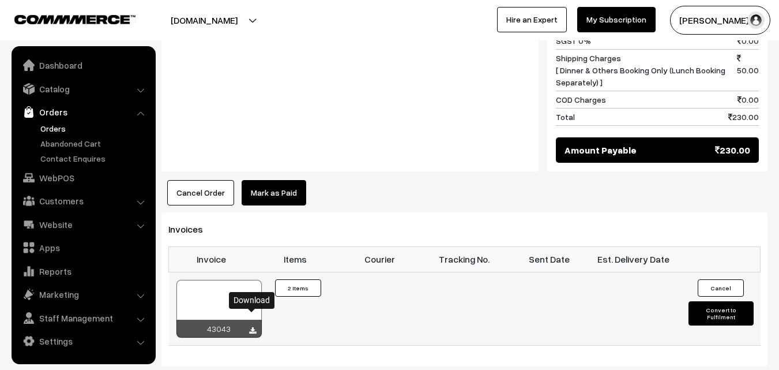
click at [254, 327] on icon at bounding box center [252, 331] width 7 height 8
click at [54, 130] on link "Orders" at bounding box center [95, 128] width 114 height 12
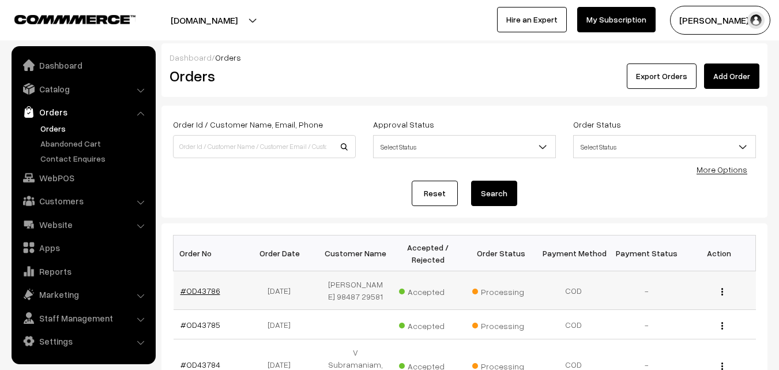
click at [208, 291] on link "#OD43786" at bounding box center [201, 291] width 40 height 10
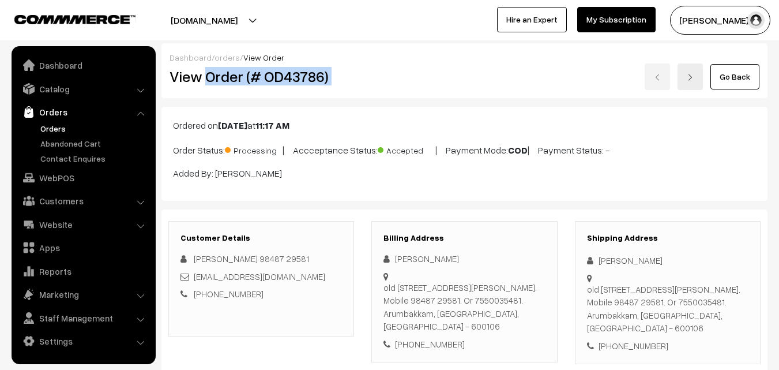
drag, startPoint x: 207, startPoint y: 76, endPoint x: 556, endPoint y: 76, distance: 348.5
click at [556, 76] on div "View Order (# OD43786) Go Back" at bounding box center [465, 76] width 608 height 27
copy div "Order (# OD43786)"
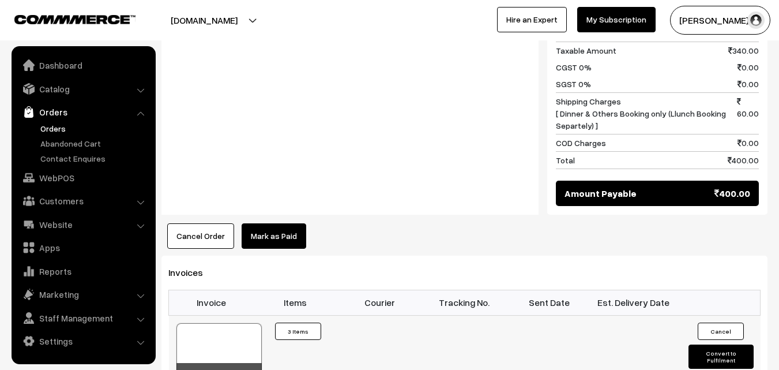
scroll to position [635, 0]
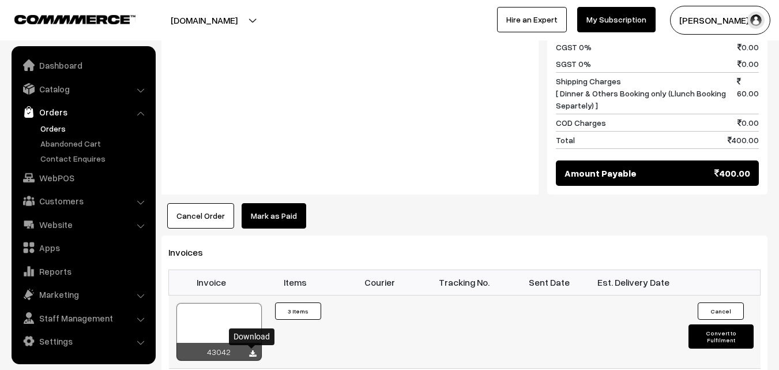
click at [252, 352] on icon at bounding box center [252, 354] width 7 height 8
click at [50, 177] on link "WebPOS" at bounding box center [82, 177] width 137 height 21
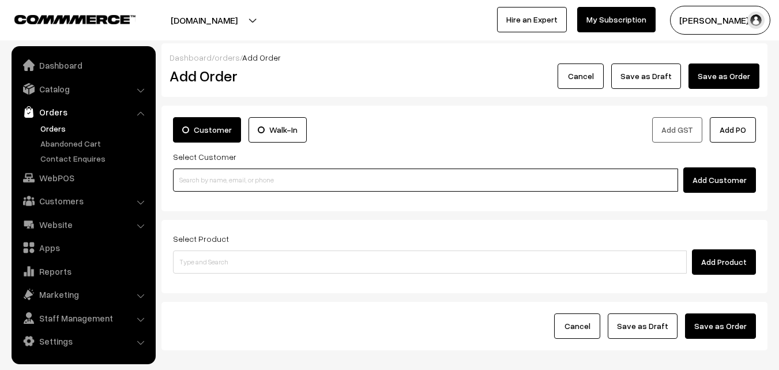
click at [387, 176] on input at bounding box center [425, 179] width 505 height 23
paste input "[PHONE_NUMBER]"
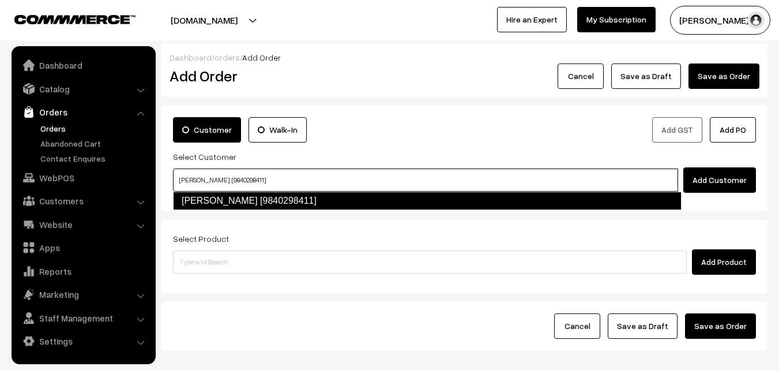
type input "[PERSON_NAME] [9840298411]"
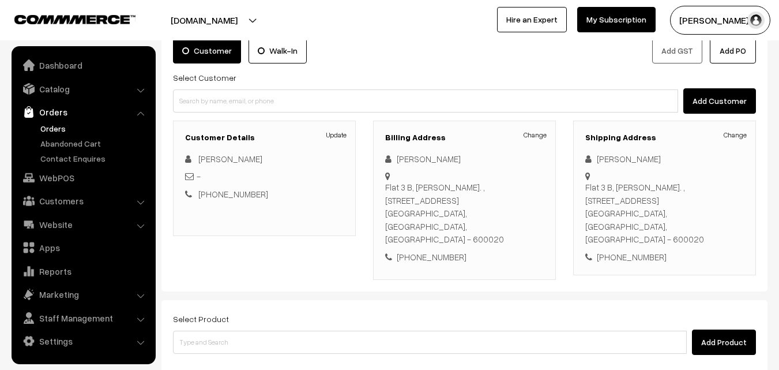
scroll to position [115, 0]
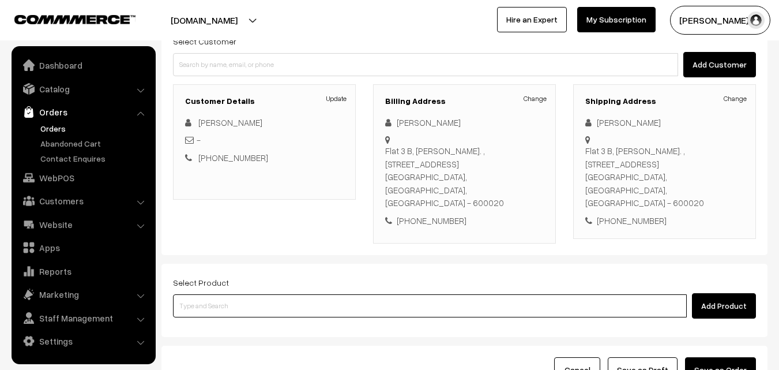
drag, startPoint x: 405, startPoint y: 273, endPoint x: 399, endPoint y: 285, distance: 13.7
click at [405, 294] on input at bounding box center [430, 305] width 514 height 23
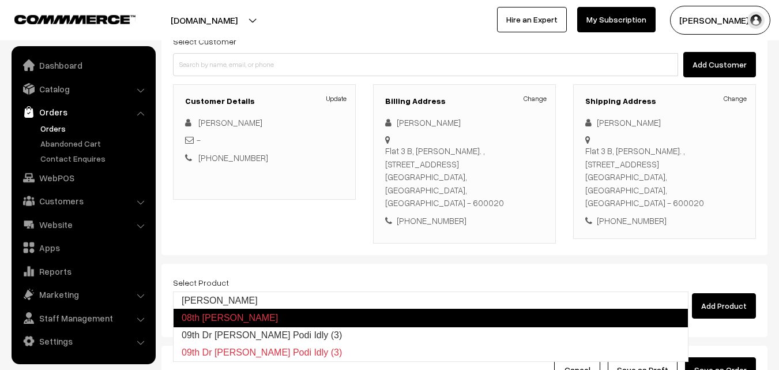
type input "09th Dr [PERSON_NAME] Podi Idly (3)"
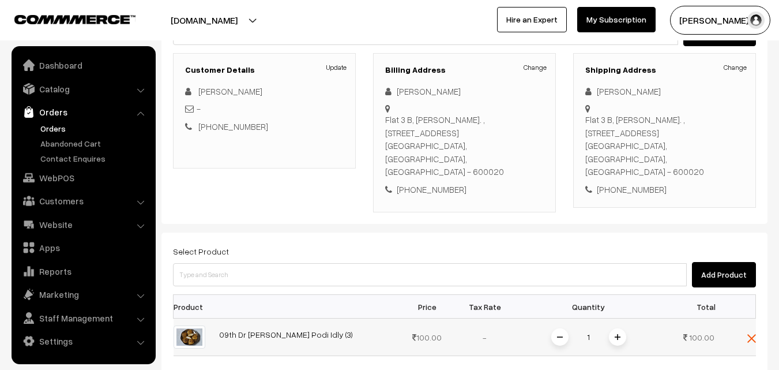
scroll to position [173, 0]
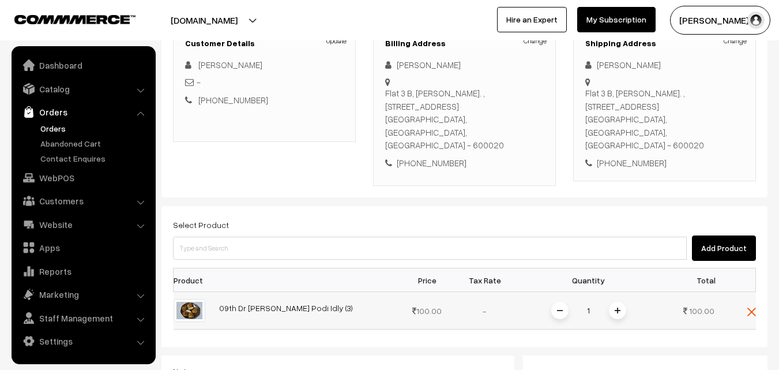
click at [618, 308] on img at bounding box center [618, 311] width 6 height 6
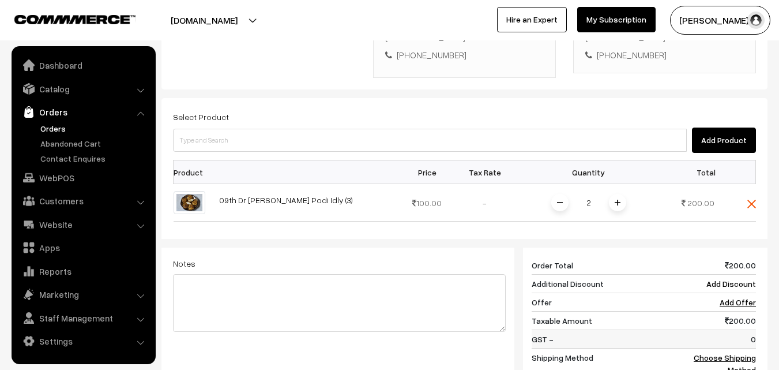
scroll to position [288, 0]
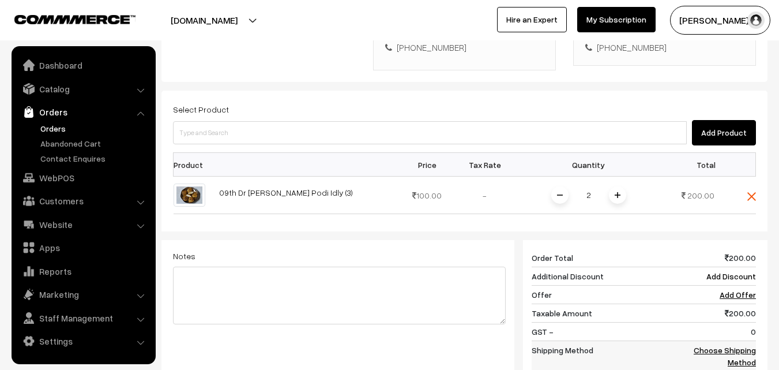
click at [737, 345] on link "Choose Shipping Method" at bounding box center [725, 356] width 62 height 22
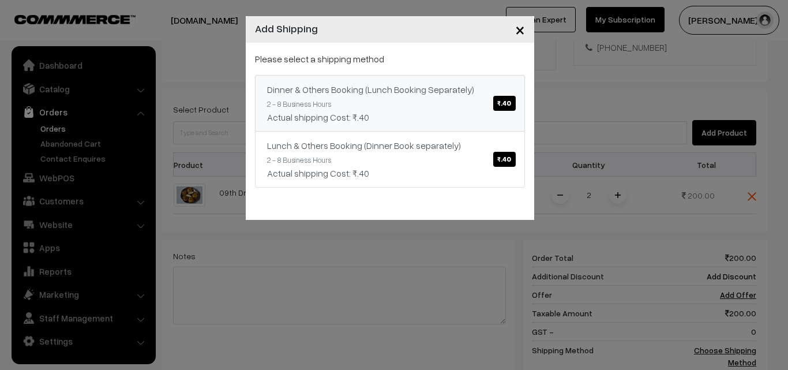
click at [506, 108] on span "₹.40" at bounding box center [504, 103] width 22 height 15
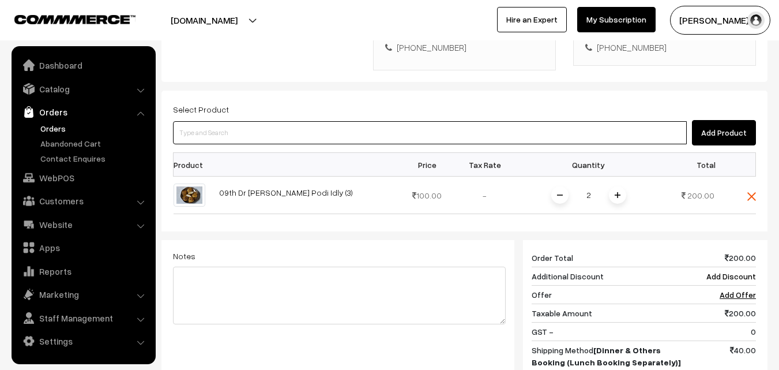
click at [375, 121] on input at bounding box center [430, 132] width 514 height 23
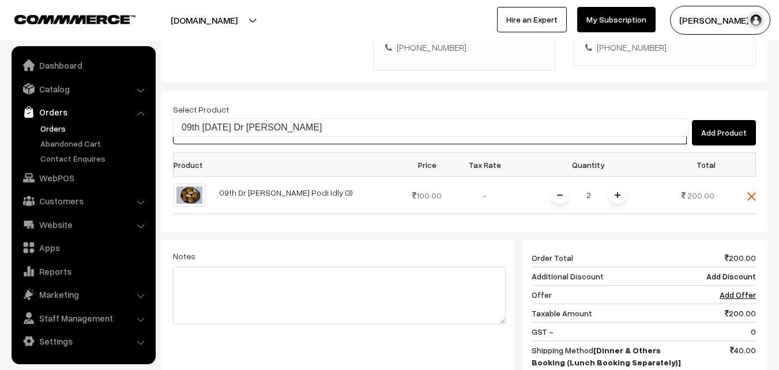
type input "09th [DATE] Dr [PERSON_NAME]"
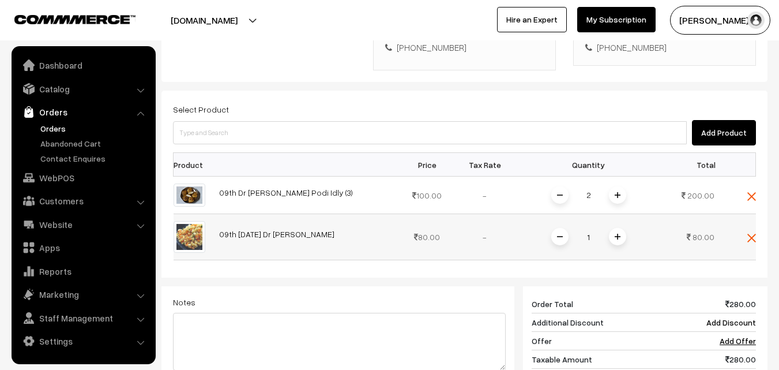
click at [616, 234] on img at bounding box center [618, 237] width 6 height 6
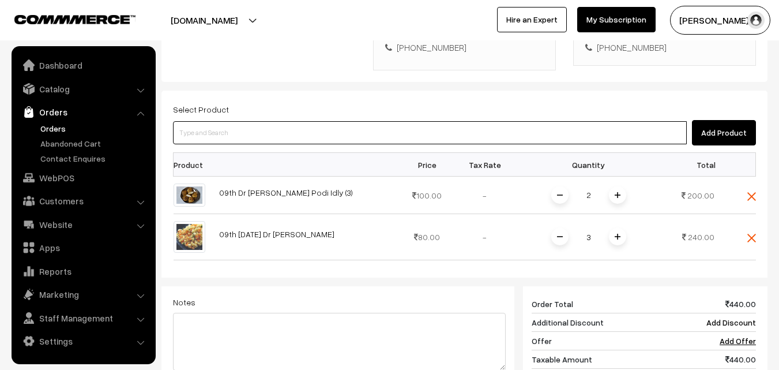
click at [530, 121] on input at bounding box center [430, 132] width 514 height 23
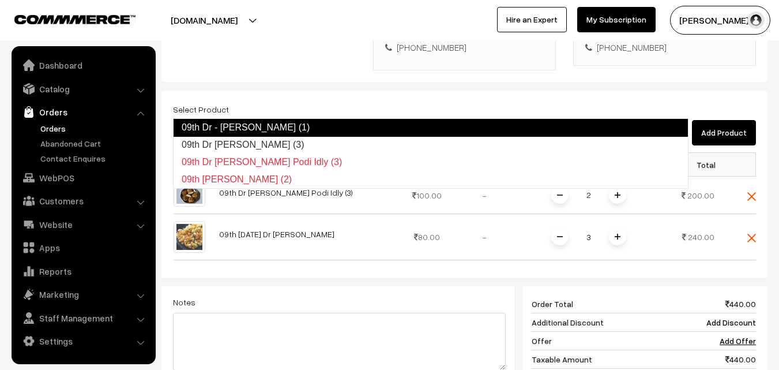
type input "09th Dr [PERSON_NAME] (3)"
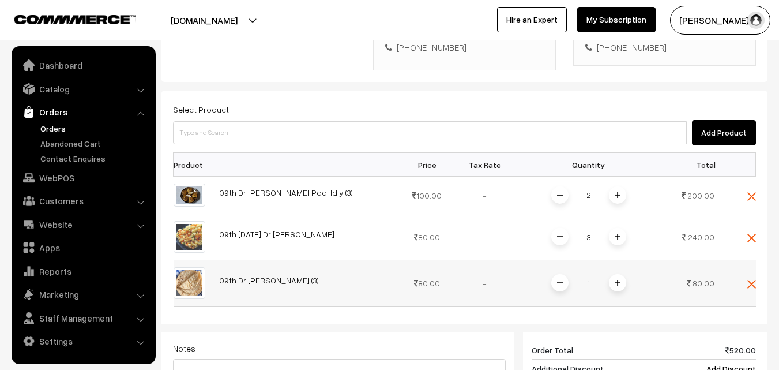
click at [618, 280] on img at bounding box center [618, 283] width 6 height 6
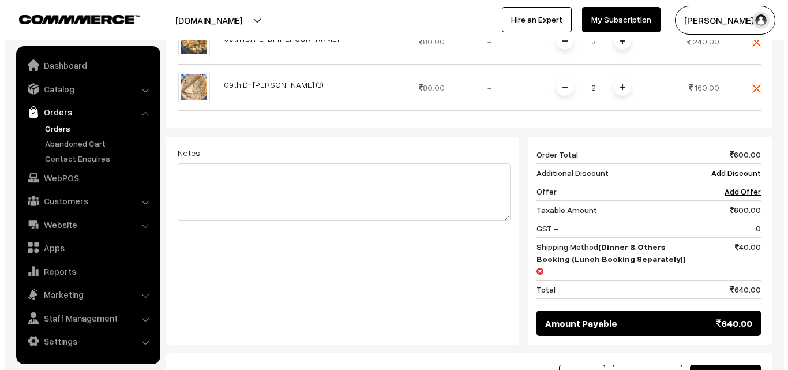
scroll to position [519, 0]
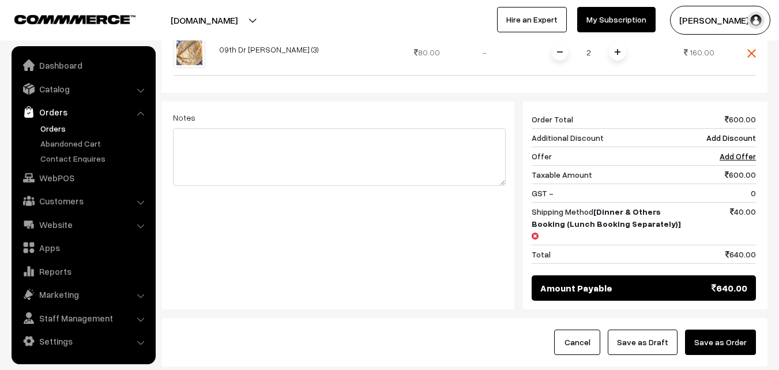
click at [737, 329] on button "Save as Order" at bounding box center [720, 341] width 71 height 25
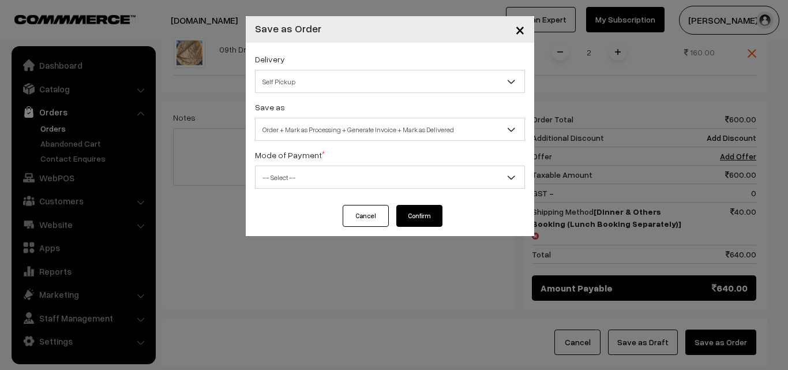
click at [459, 80] on span "Self Pickup" at bounding box center [390, 82] width 269 height 20
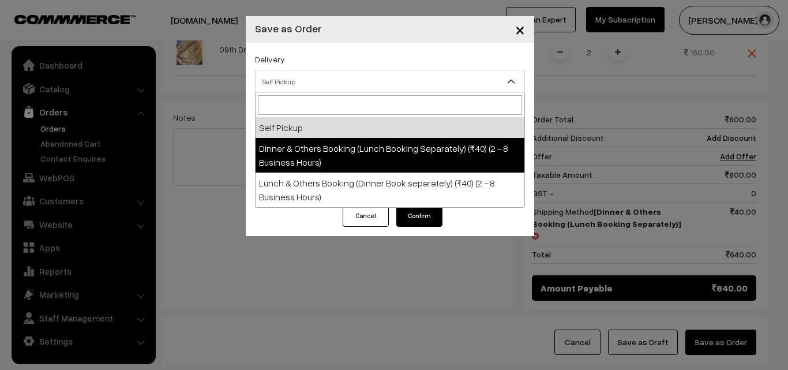
select select "DOB1"
select select "3"
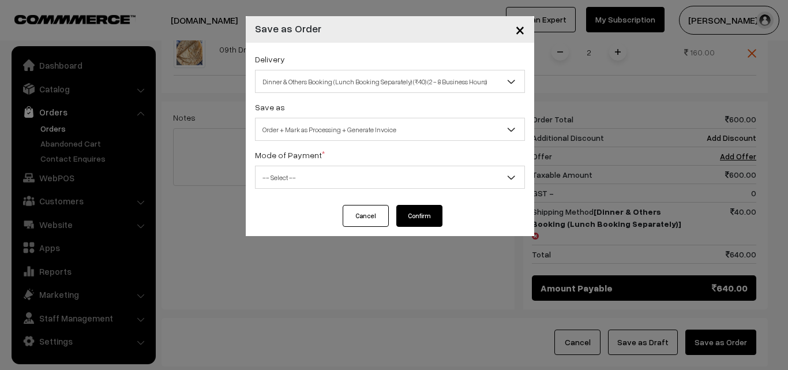
click at [477, 178] on span "-- Select --" at bounding box center [390, 177] width 269 height 20
select select "1"
click at [432, 220] on button "Confirm" at bounding box center [419, 216] width 46 height 22
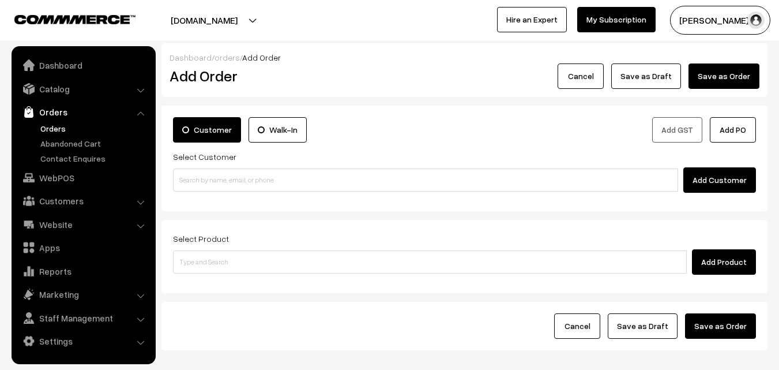
click at [50, 128] on link "Orders" at bounding box center [95, 128] width 114 height 12
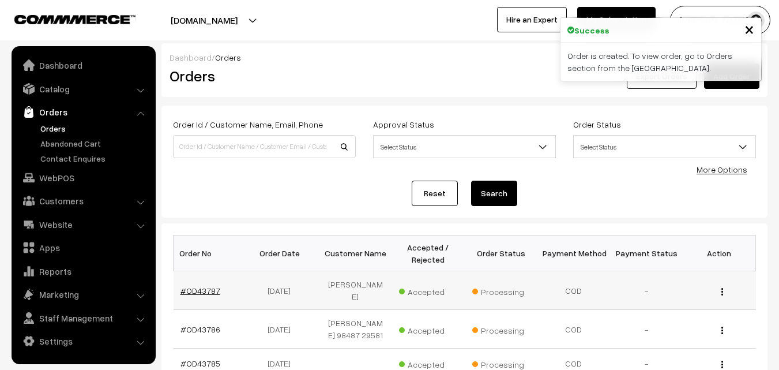
click at [212, 291] on link "#OD43787" at bounding box center [201, 291] width 40 height 10
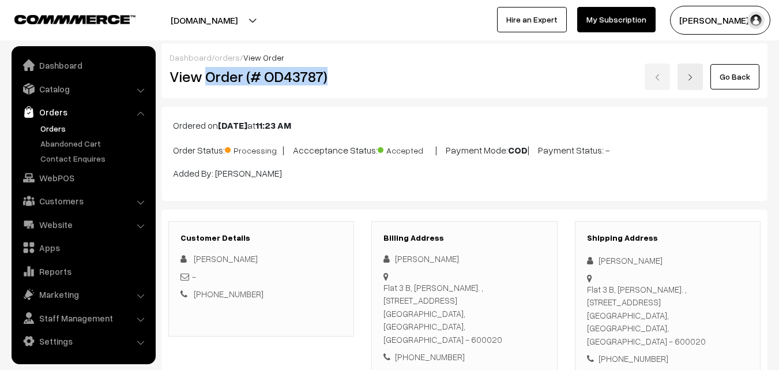
drag, startPoint x: 206, startPoint y: 73, endPoint x: 331, endPoint y: 73, distance: 125.2
click at [331, 73] on h2 "View Order (# OD43787)" at bounding box center [262, 77] width 185 height 18
copy h2 "Order (# OD43787)"
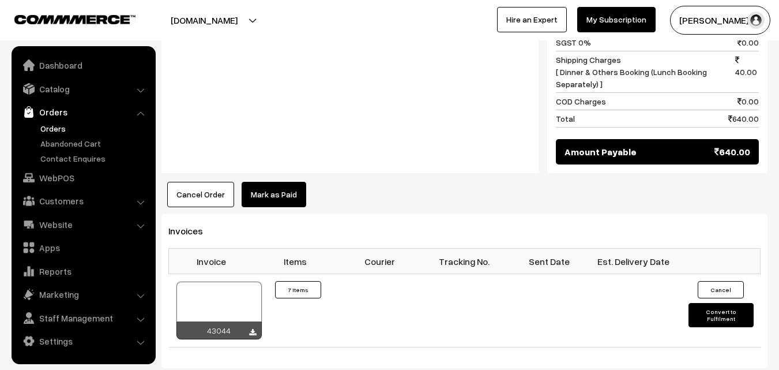
scroll to position [750, 0]
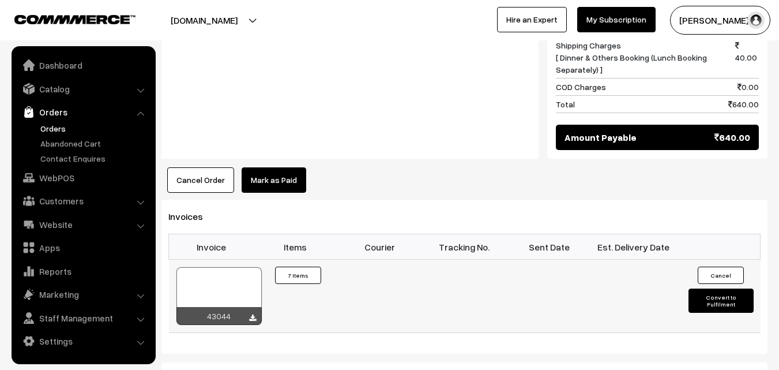
click at [248, 307] on div "43044" at bounding box center [219, 316] width 85 height 18
click at [253, 314] on icon at bounding box center [252, 318] width 7 height 8
click at [68, 185] on link "WebPOS" at bounding box center [82, 177] width 137 height 21
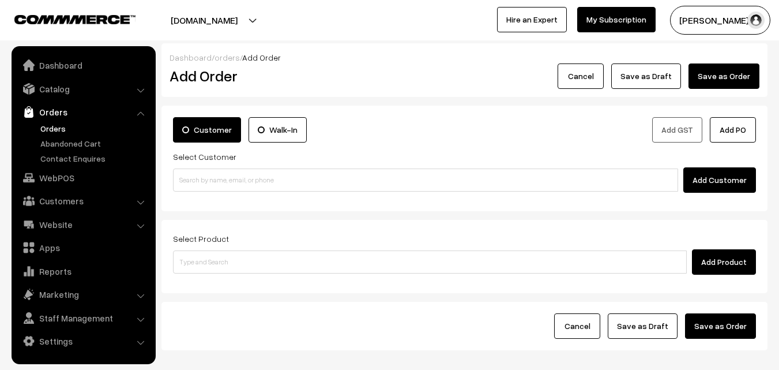
click at [48, 130] on link "Orders" at bounding box center [95, 128] width 114 height 12
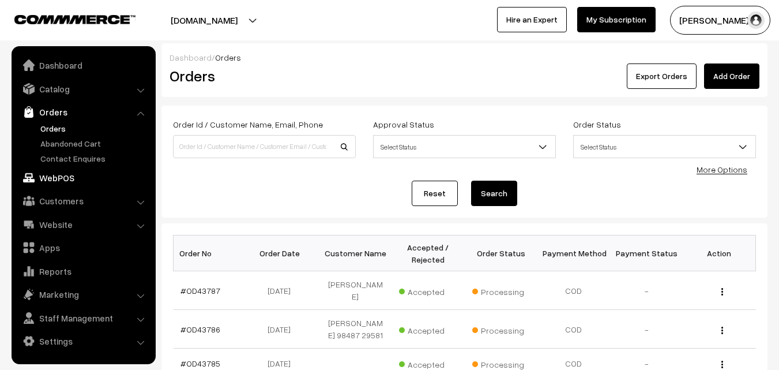
click at [42, 184] on link "WebPOS" at bounding box center [82, 177] width 137 height 21
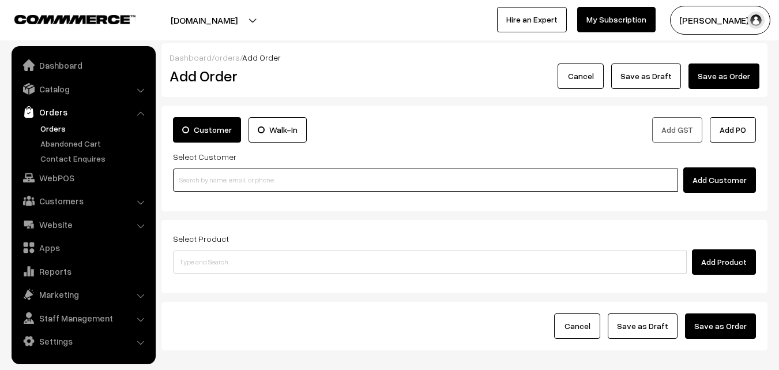
click at [216, 182] on input at bounding box center [425, 179] width 505 height 23
paste input "[PHONE_NUMBER]"
type input "No customers found."
paste input "+91 99417 08308"
type input "Sivakumar 9941708308 [9941708308]"
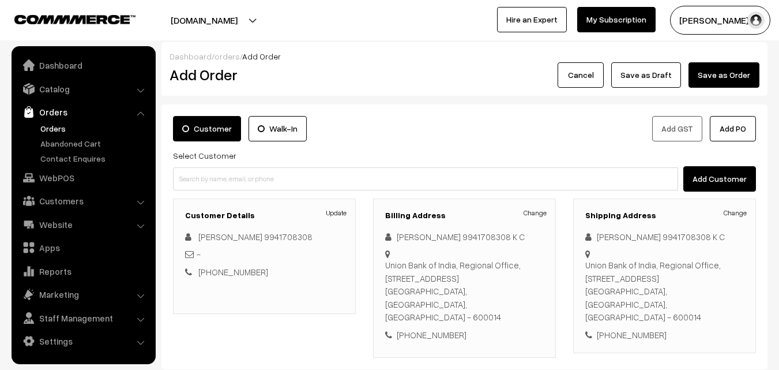
scroll to position [115, 0]
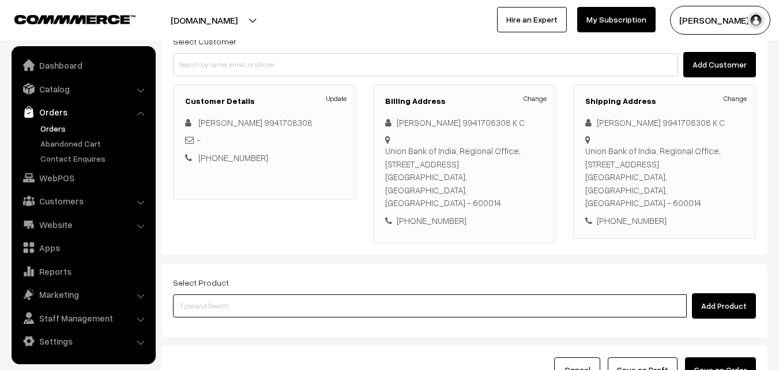
click at [339, 294] on input at bounding box center [430, 305] width 514 height 23
type input "09th Thursday Dr Idly Uppuma"
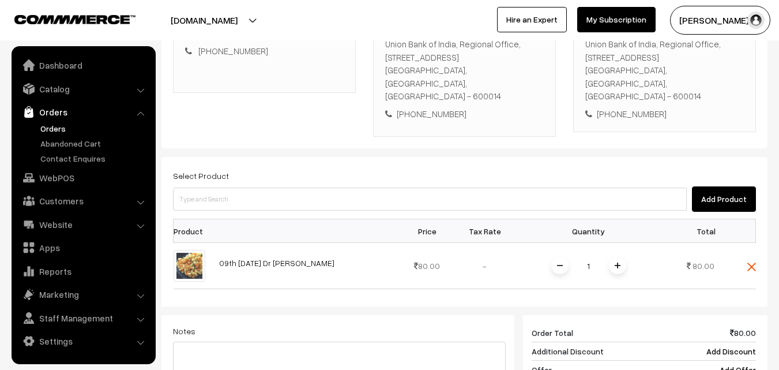
scroll to position [288, 0]
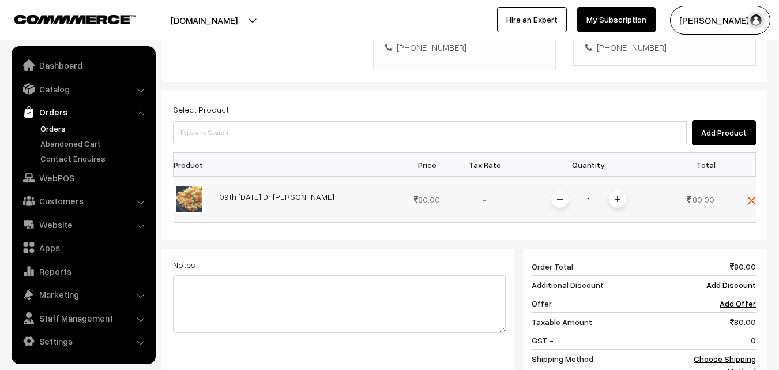
click at [620, 196] on img at bounding box center [618, 199] width 6 height 6
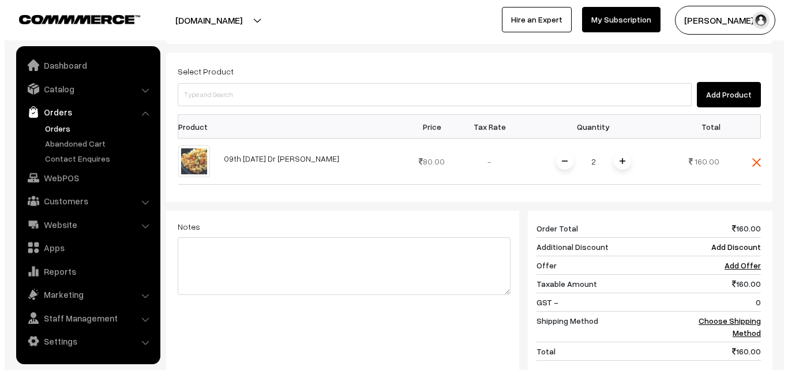
scroll to position [404, 0]
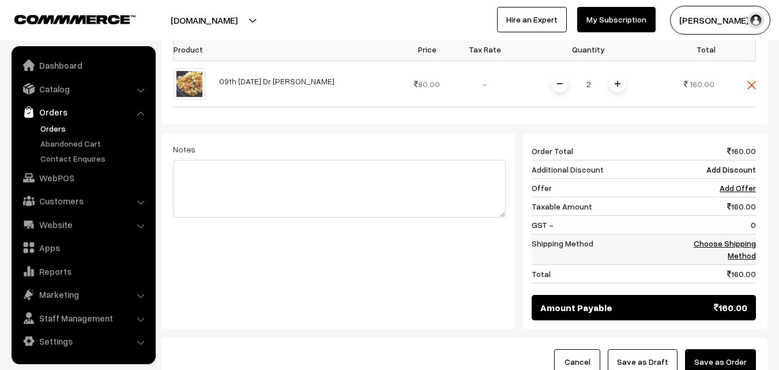
click at [722, 238] on link "Choose Shipping Method" at bounding box center [725, 249] width 62 height 22
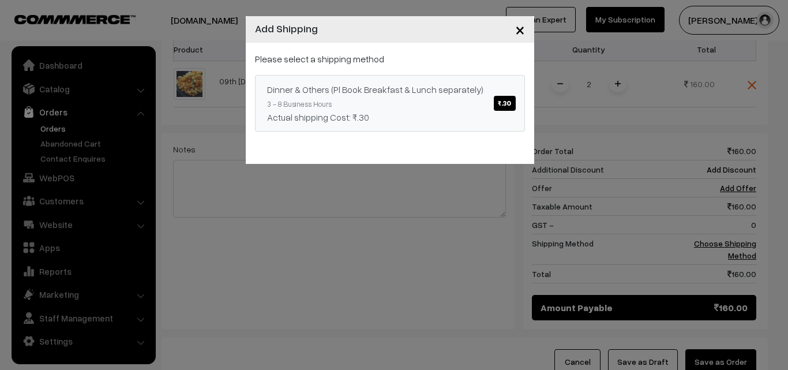
drag, startPoint x: 507, startPoint y: 103, endPoint x: 539, endPoint y: 122, distance: 37.2
click at [505, 103] on span "₹.30" at bounding box center [504, 103] width 21 height 15
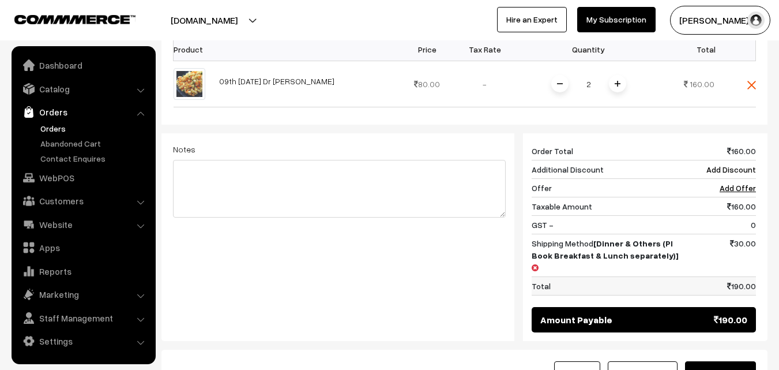
drag, startPoint x: 741, startPoint y: 333, endPoint x: 602, endPoint y: 252, distance: 161.3
click at [740, 361] on button "Save as Order" at bounding box center [720, 373] width 71 height 25
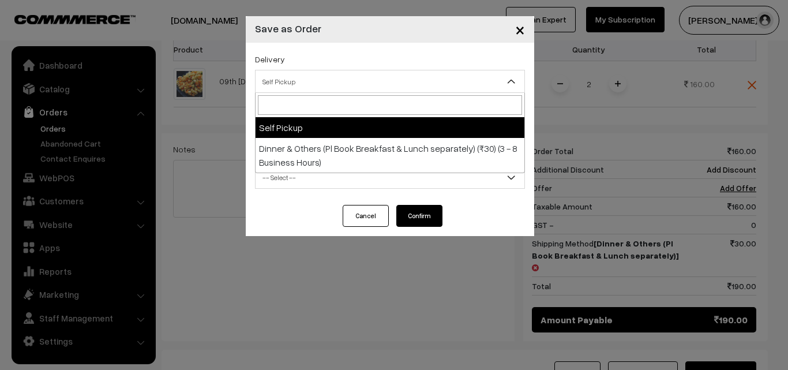
click at [368, 88] on span "Self Pickup" at bounding box center [390, 82] width 269 height 20
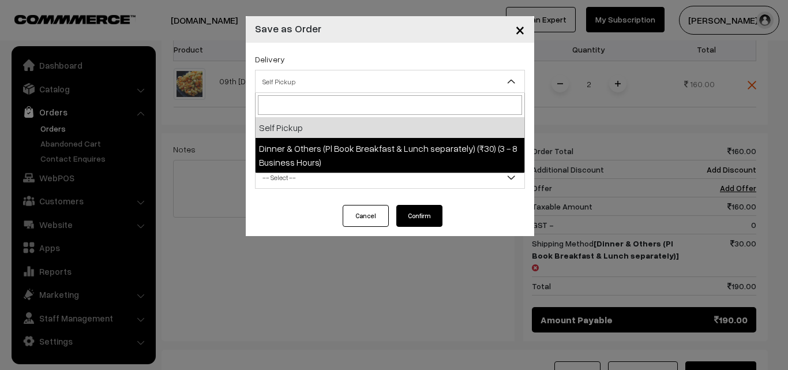
select select "DOP1"
select select "3"
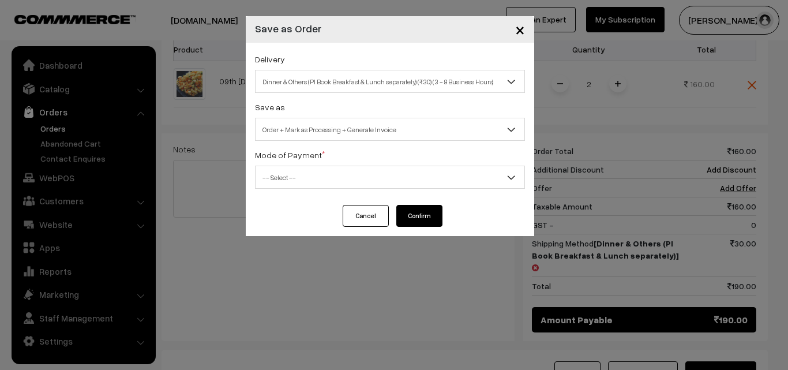
click at [361, 180] on span "-- Select --" at bounding box center [390, 177] width 269 height 20
select select "1"
click at [422, 213] on button "Confirm" at bounding box center [419, 216] width 46 height 22
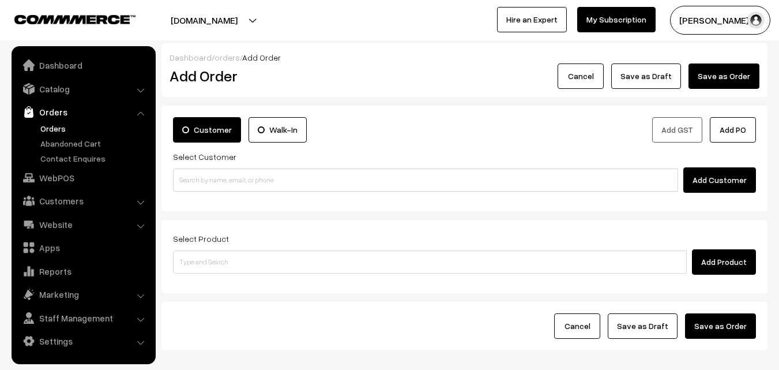
click at [47, 127] on link "Orders" at bounding box center [95, 128] width 114 height 12
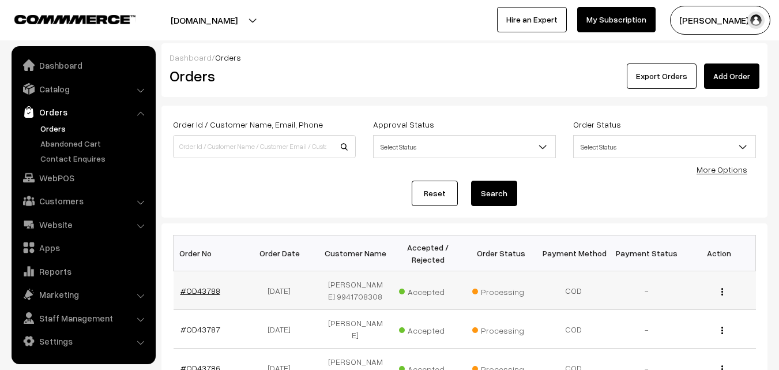
click at [209, 291] on link "#OD43788" at bounding box center [201, 291] width 40 height 10
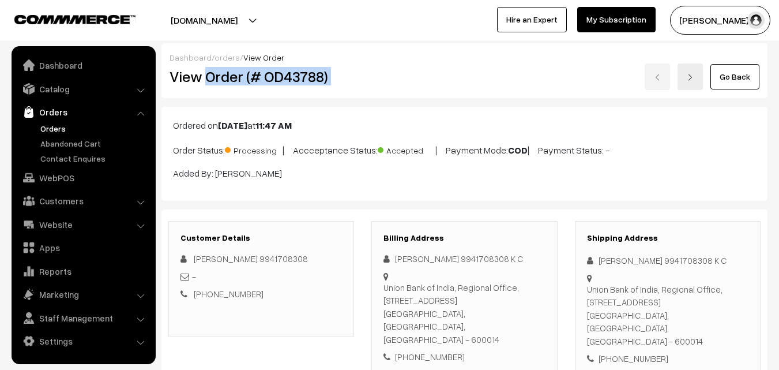
drag, startPoint x: 204, startPoint y: 78, endPoint x: 430, endPoint y: 63, distance: 226.6
click at [430, 63] on div "View Order (# OD43788) Go Back" at bounding box center [465, 76] width 608 height 27
copy div "Order (# OD43788)"
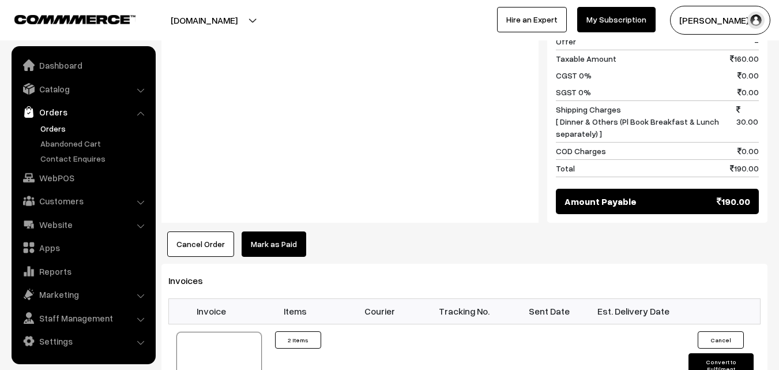
scroll to position [635, 0]
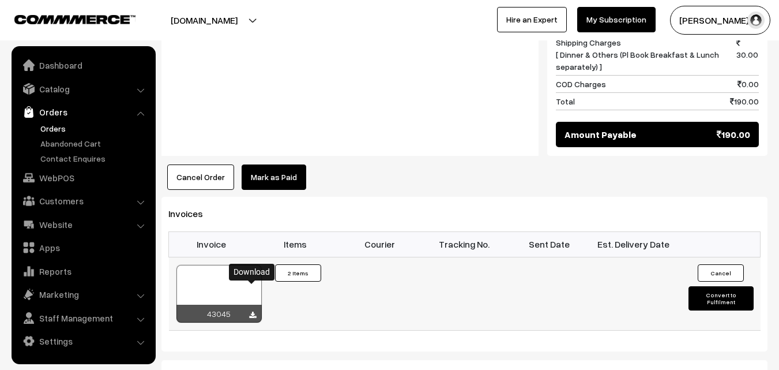
click at [255, 312] on icon at bounding box center [252, 316] width 7 height 8
click at [52, 173] on link "WebPOS" at bounding box center [82, 177] width 137 height 21
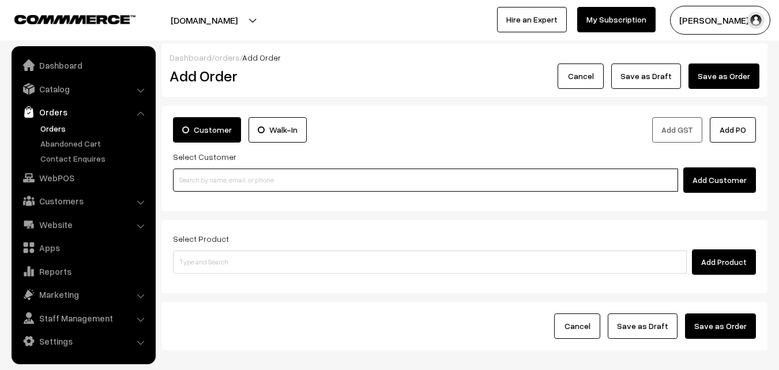
click at [223, 174] on input at bounding box center [425, 179] width 505 height 23
paste input "+91 94449 44483"
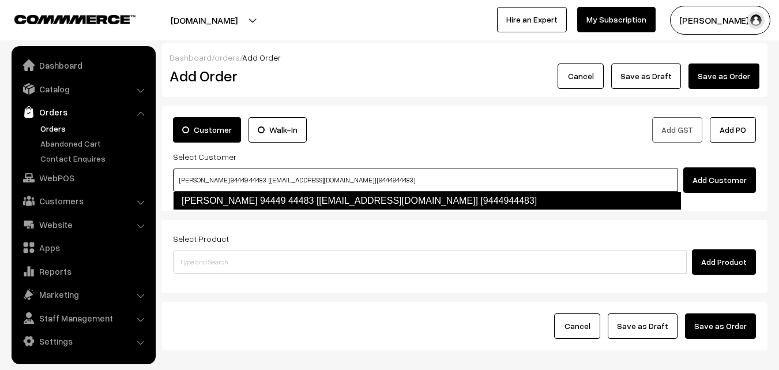
type input "Ranganathan 94449 44483 [Anna30@gmail.com] [9444944483]"
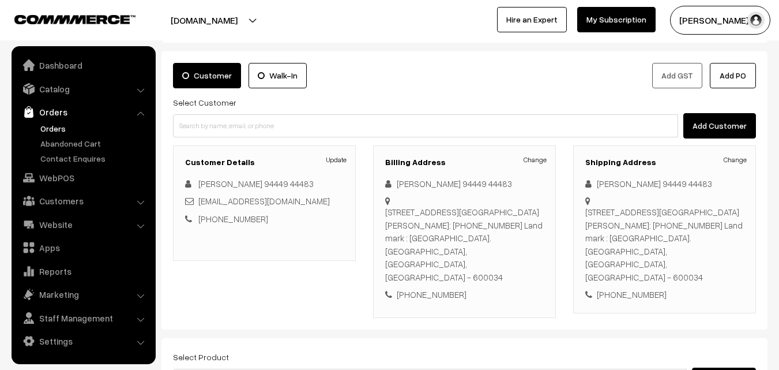
scroll to position [115, 0]
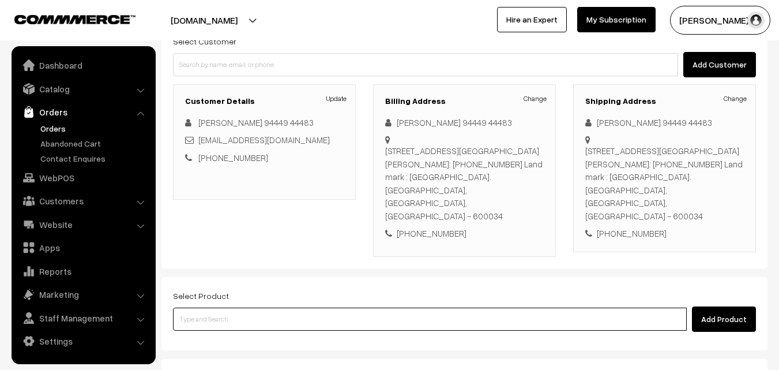
click at [294, 308] on input at bounding box center [430, 319] width 514 height 23
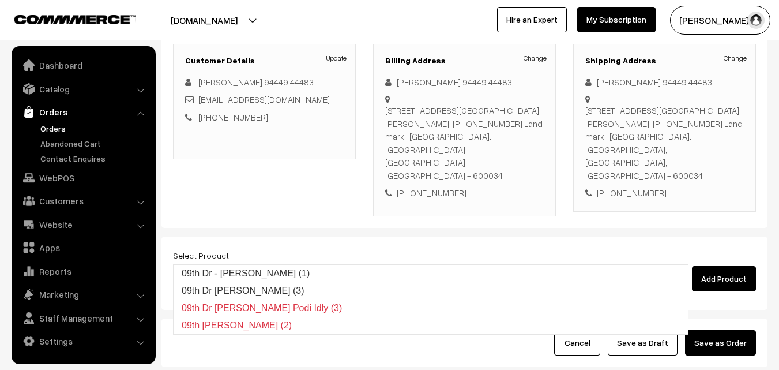
scroll to position [211, 0]
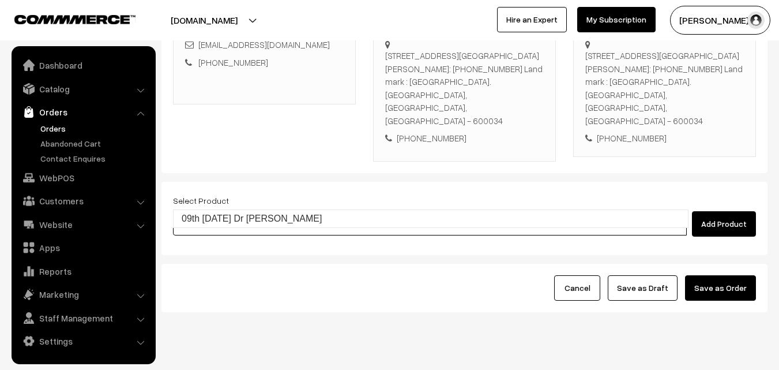
type input "09th [DATE] Dr [PERSON_NAME]"
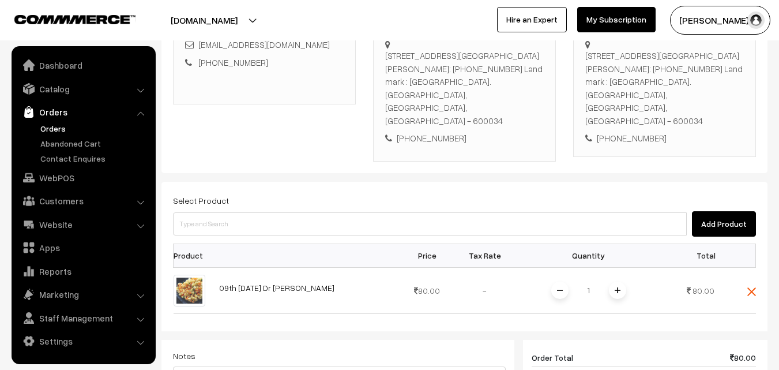
click at [616, 287] on img at bounding box center [618, 290] width 6 height 6
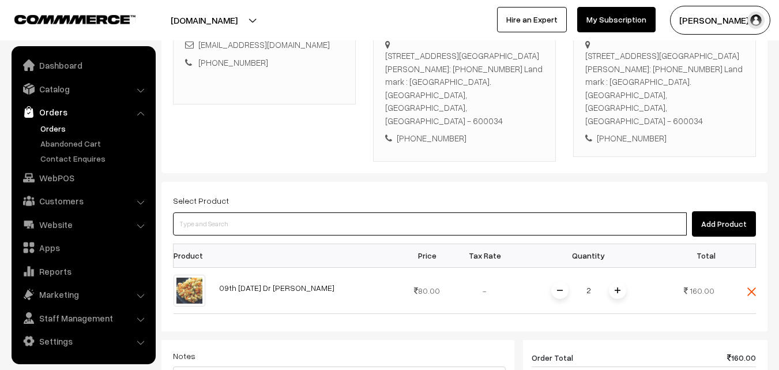
click at [332, 212] on input at bounding box center [430, 223] width 514 height 23
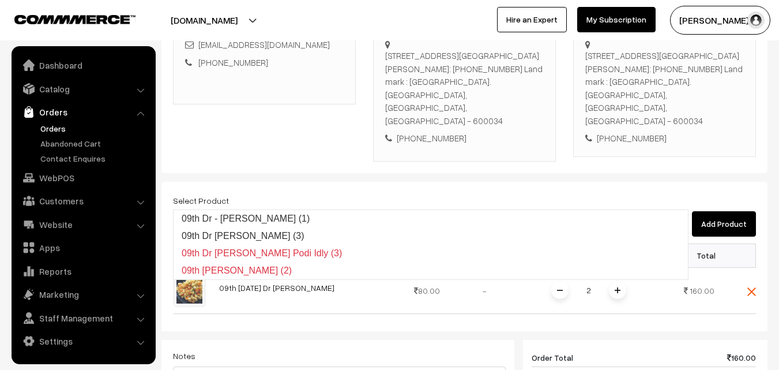
type input "09th Dr Chapathi (3)"
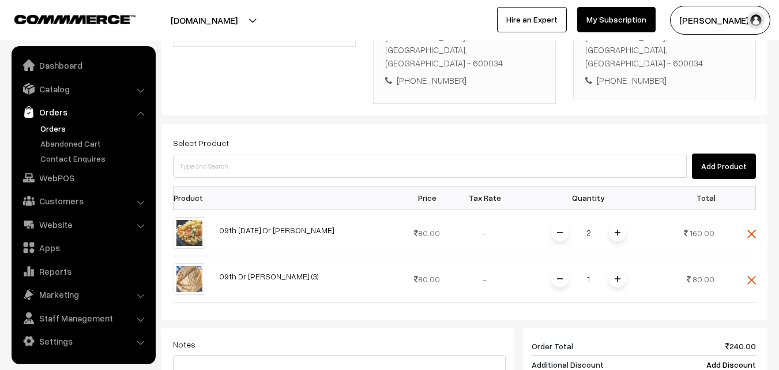
scroll to position [441, 0]
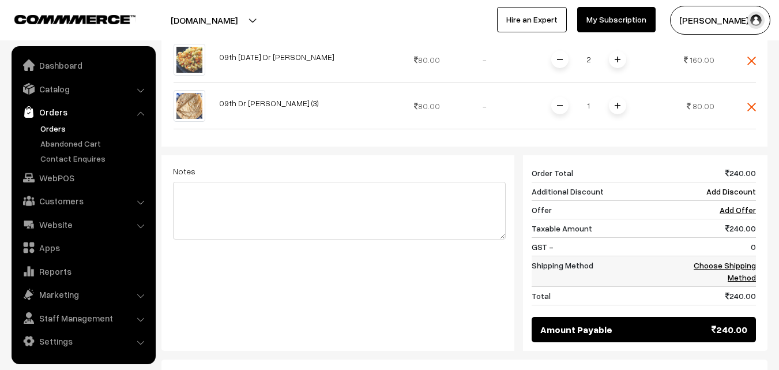
click at [730, 260] on link "Choose Shipping Method" at bounding box center [725, 271] width 62 height 22
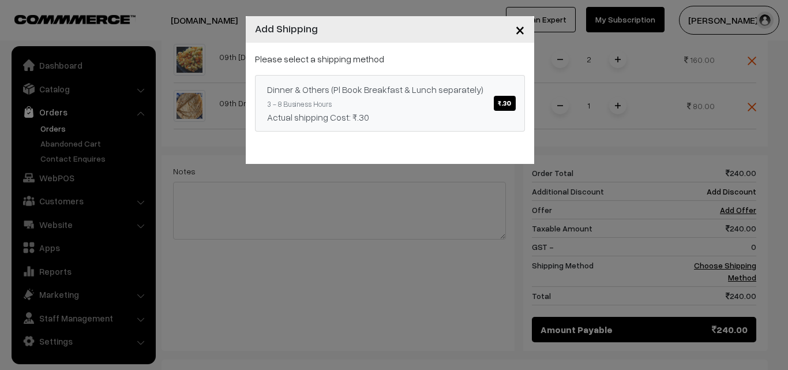
click at [512, 101] on span "₹.30" at bounding box center [504, 103] width 21 height 15
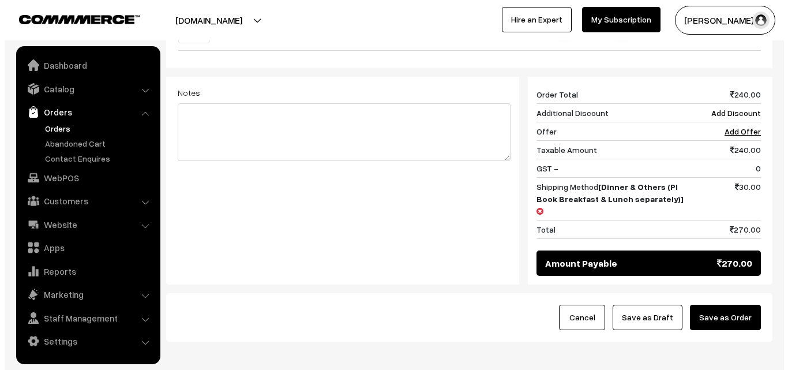
scroll to position [537, 0]
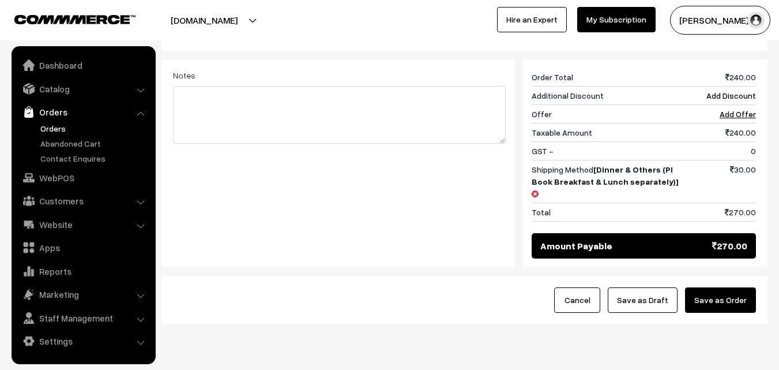
click at [731, 287] on button "Save as Order" at bounding box center [720, 299] width 71 height 25
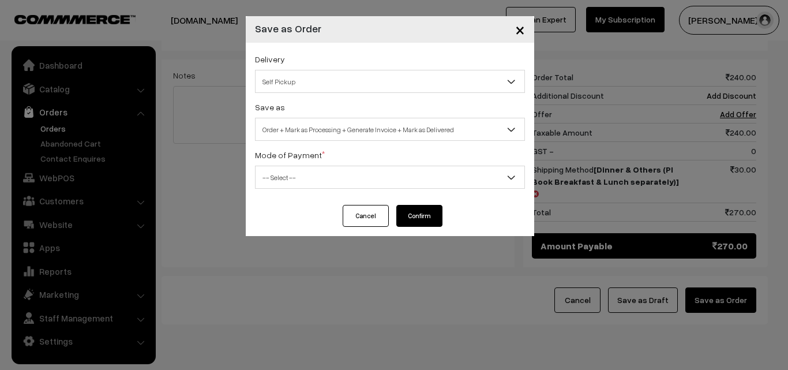
click at [406, 89] on span "Self Pickup" at bounding box center [390, 82] width 269 height 20
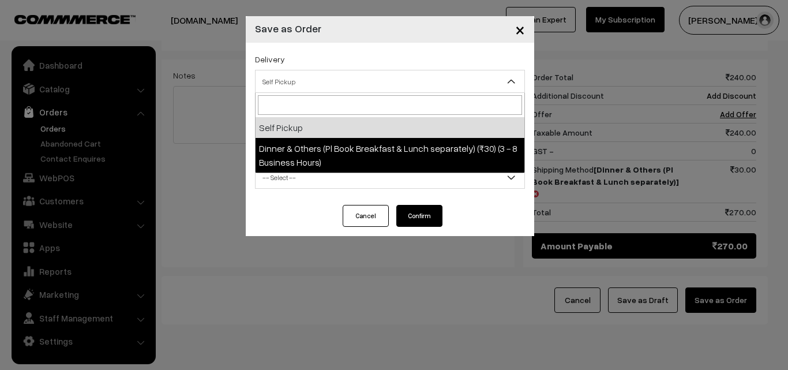
select select "DOP1"
select select "3"
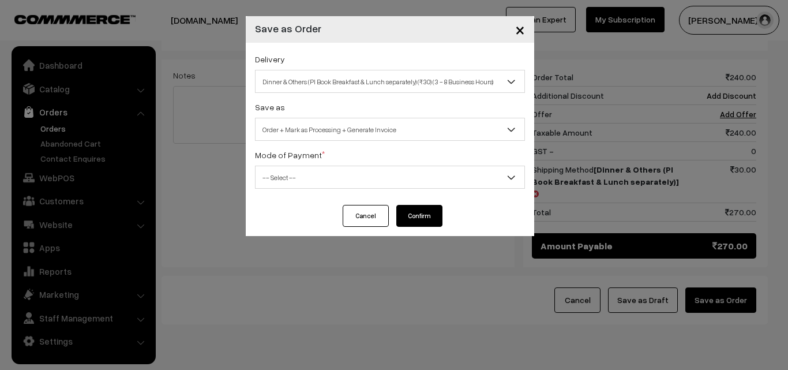
click at [385, 180] on span "-- Select --" at bounding box center [390, 177] width 269 height 20
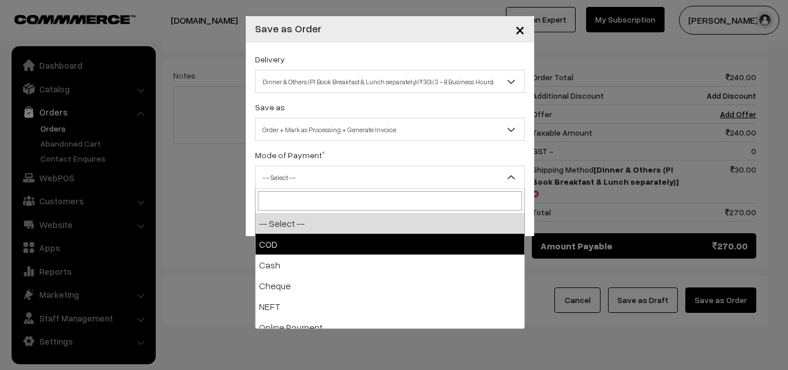
select select "1"
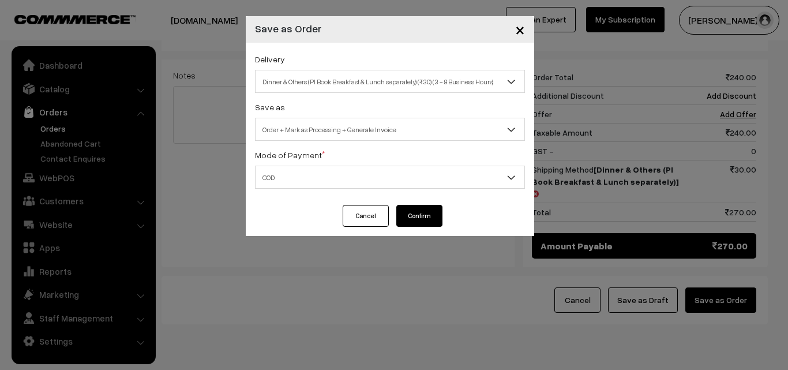
click at [416, 214] on button "Confirm" at bounding box center [419, 216] width 46 height 22
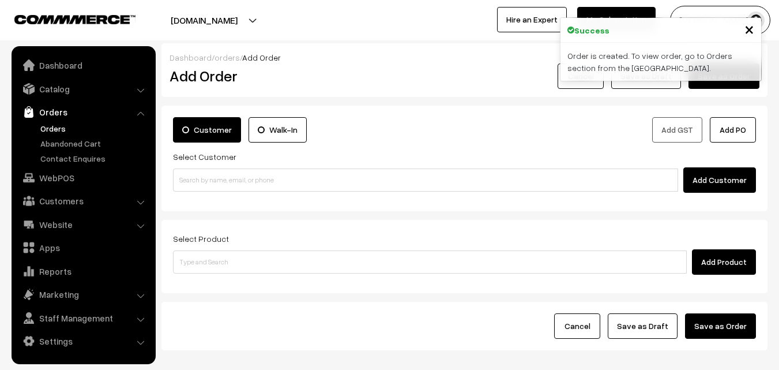
click at [43, 132] on link "Orders" at bounding box center [95, 128] width 114 height 12
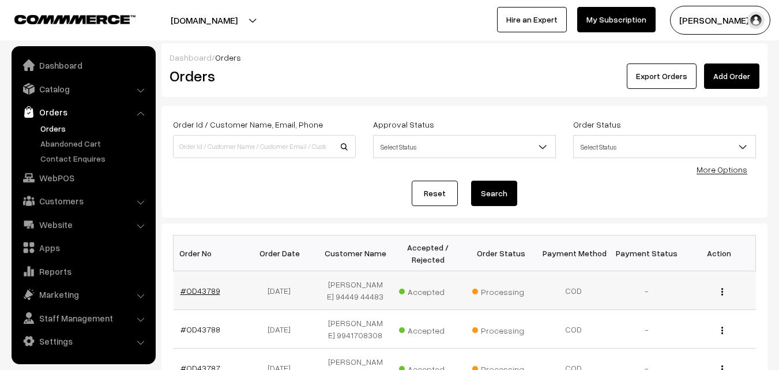
click at [205, 291] on link "#OD43789" at bounding box center [201, 291] width 40 height 10
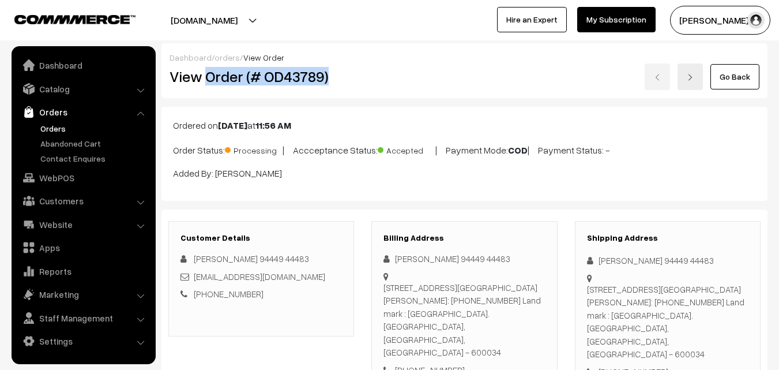
drag, startPoint x: 207, startPoint y: 76, endPoint x: 342, endPoint y: 79, distance: 134.5
click at [342, 79] on h2 "View Order (# OD43789)" at bounding box center [262, 77] width 185 height 18
copy h2 "Order (# OD43789)"
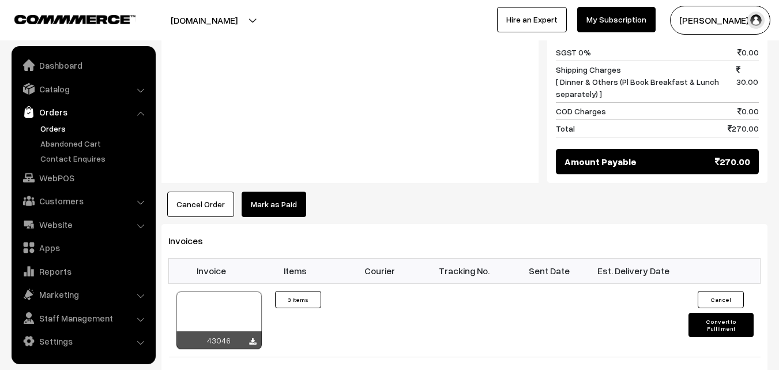
scroll to position [692, 0]
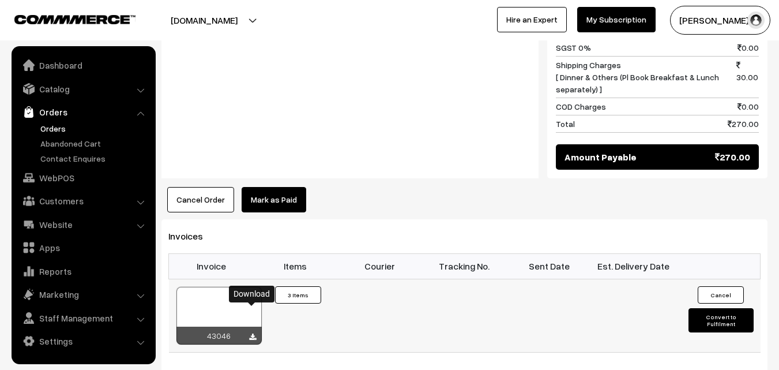
click at [250, 333] on icon at bounding box center [252, 337] width 7 height 8
click at [58, 129] on link "Orders" at bounding box center [95, 128] width 114 height 12
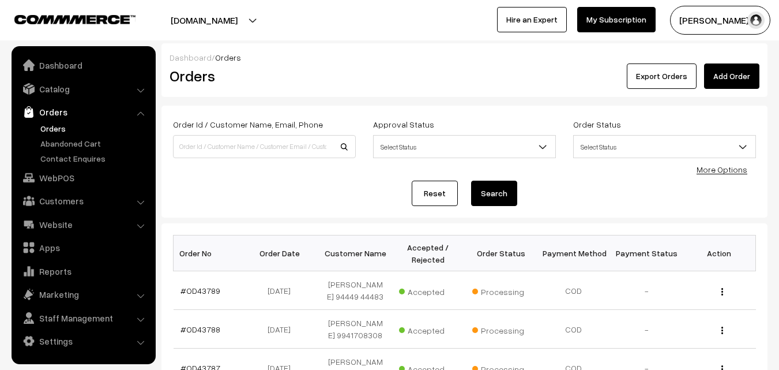
click at [483, 61] on div "Dashboard / Orders" at bounding box center [465, 57] width 590 height 12
click at [68, 175] on link "WebPOS" at bounding box center [82, 177] width 137 height 21
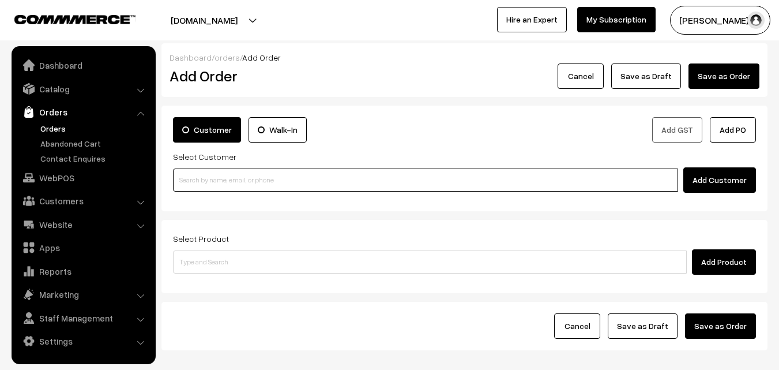
click at [283, 184] on input at bounding box center [425, 179] width 505 height 23
paste input "+91 82200 12111"
type input "Aiswarya 82200 12111 [8220012111]"
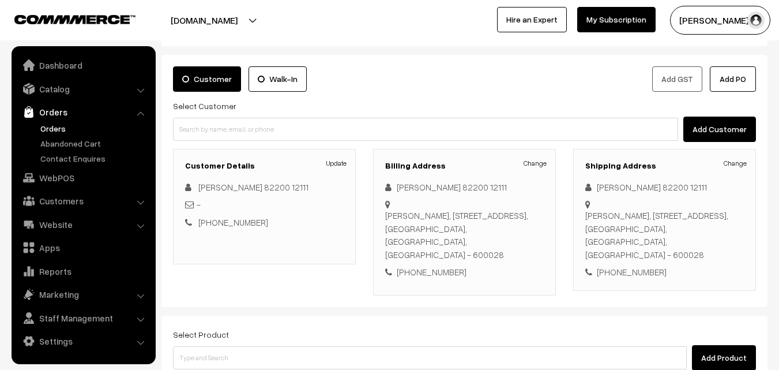
scroll to position [115, 0]
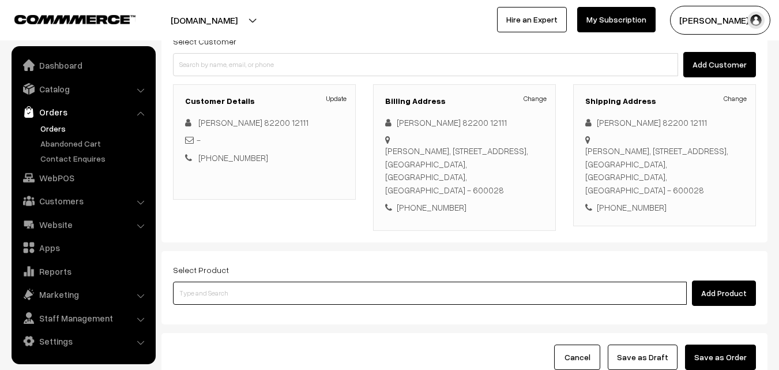
click at [321, 283] on input at bounding box center [430, 293] width 514 height 23
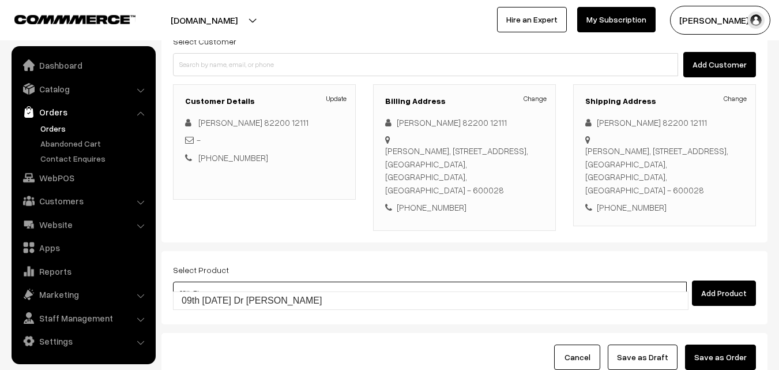
type input "09th Thursday Dr Idly Uppuma"
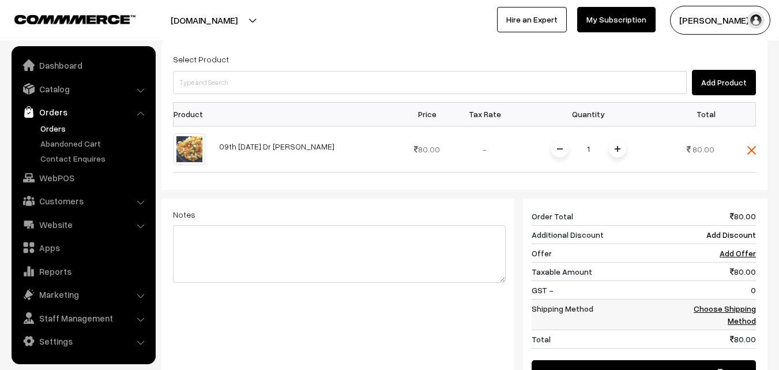
scroll to position [346, 0]
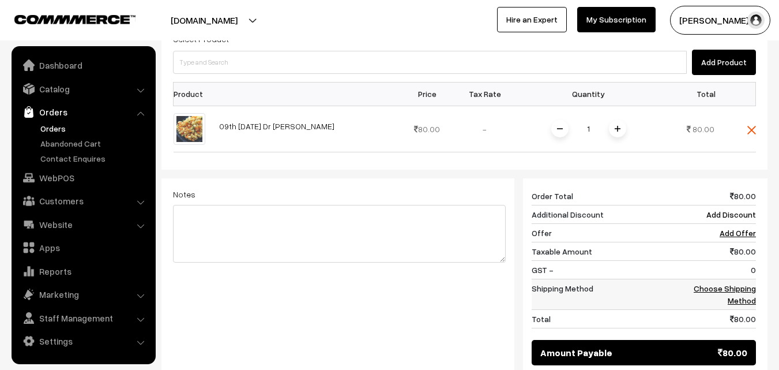
click at [734, 283] on link "Choose Shipping Method" at bounding box center [725, 294] width 62 height 22
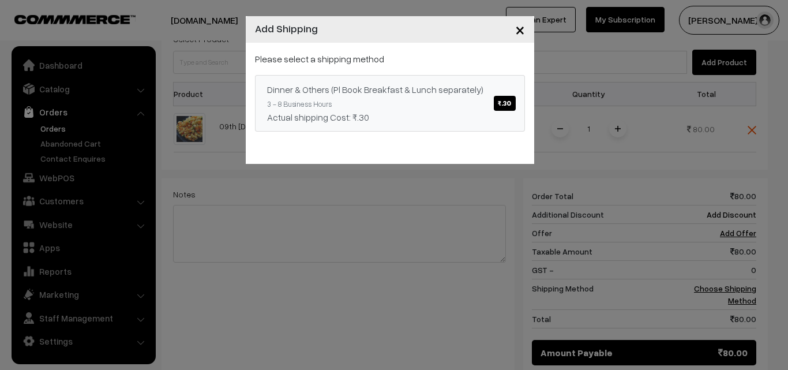
click at [505, 108] on span "₹.30" at bounding box center [504, 103] width 21 height 15
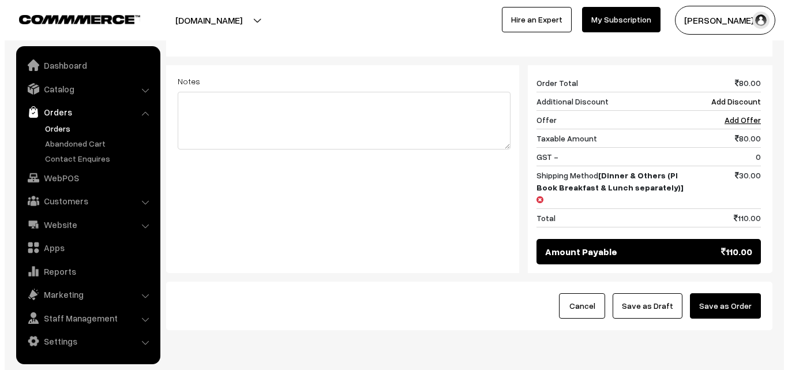
scroll to position [462, 0]
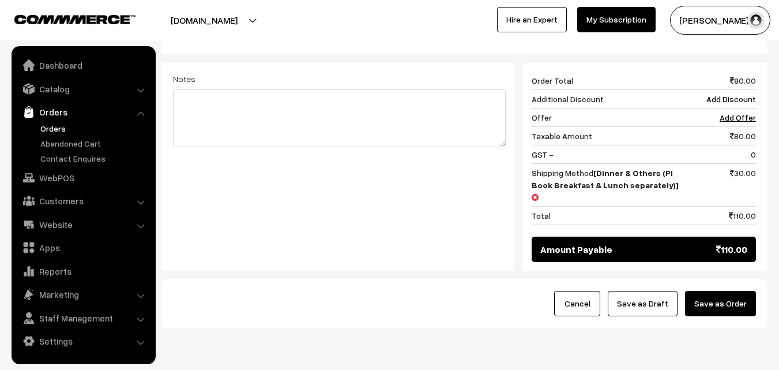
click at [728, 291] on button "Save as Order" at bounding box center [720, 303] width 71 height 25
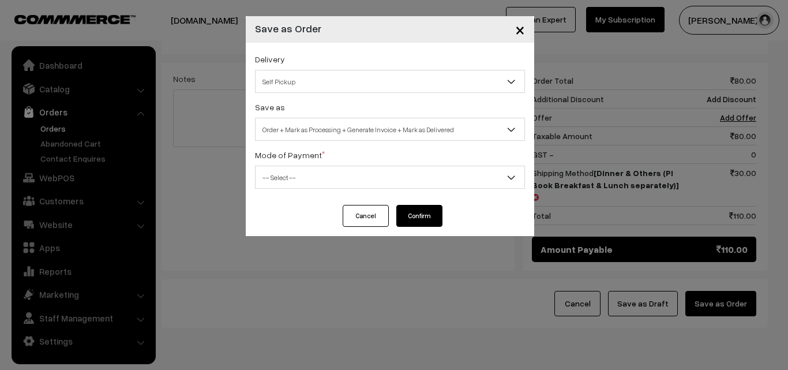
click at [359, 77] on span "Self Pickup" at bounding box center [390, 82] width 269 height 20
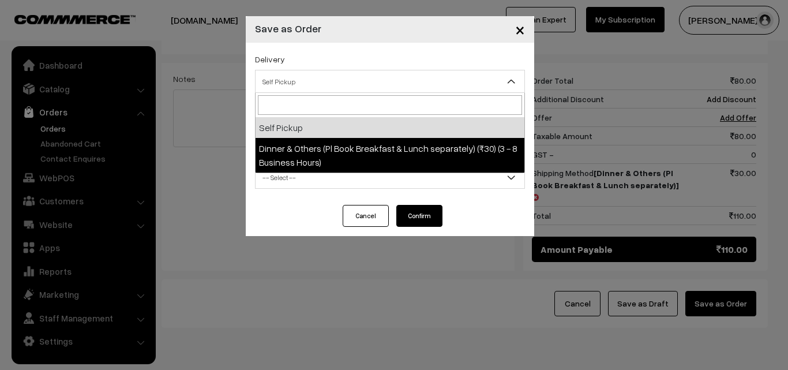
select select "DOP1"
select select "3"
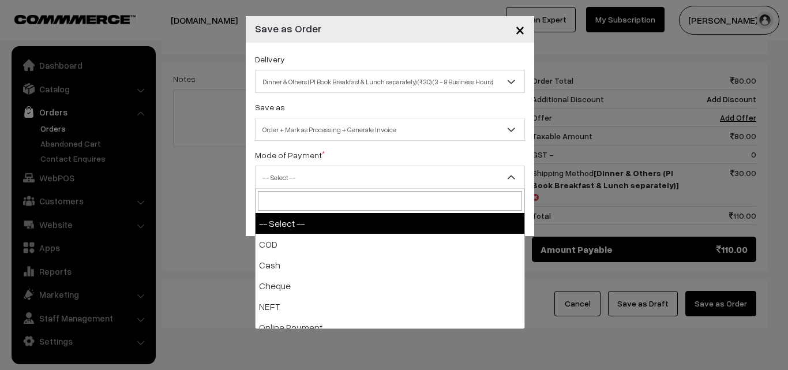
click at [367, 178] on span "-- Select --" at bounding box center [390, 177] width 269 height 20
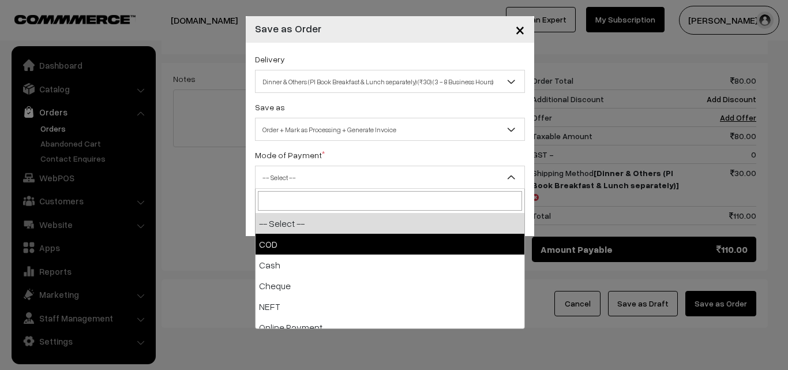
select select "1"
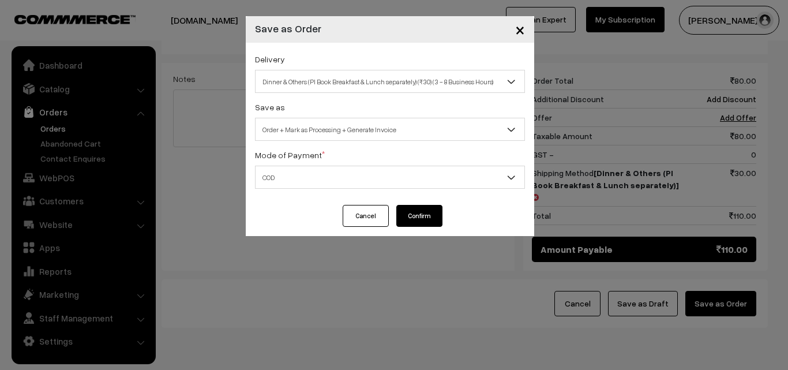
click at [410, 220] on button "Confirm" at bounding box center [419, 216] width 46 height 22
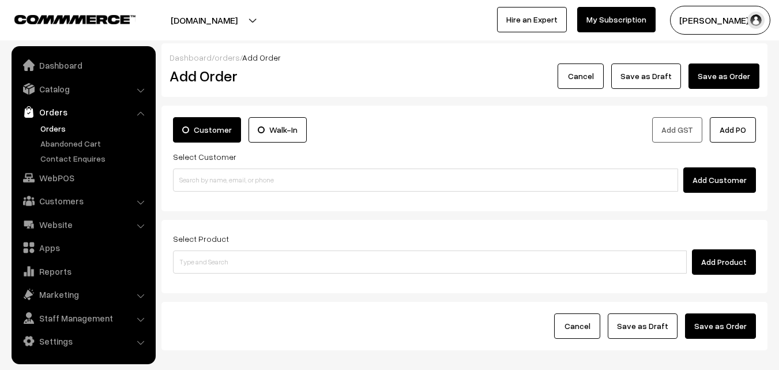
click at [47, 131] on link "Orders" at bounding box center [95, 128] width 114 height 12
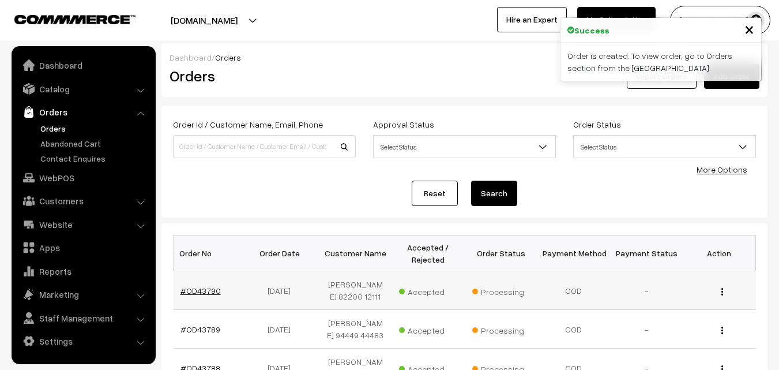
click at [215, 288] on link "#OD43790" at bounding box center [201, 291] width 40 height 10
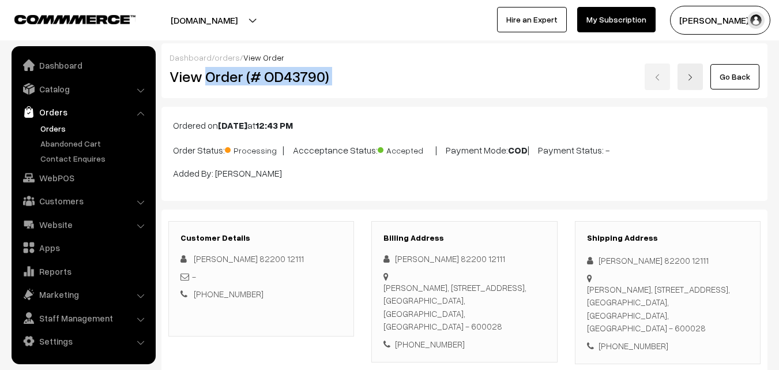
drag, startPoint x: 205, startPoint y: 75, endPoint x: 367, endPoint y: 83, distance: 161.7
click at [367, 83] on div "View Order (# OD43790) Go Back" at bounding box center [465, 76] width 608 height 27
copy div "Order (# OD43790)"
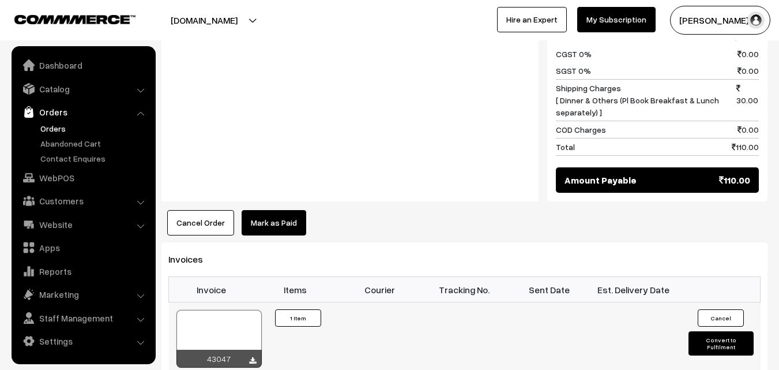
scroll to position [577, 0]
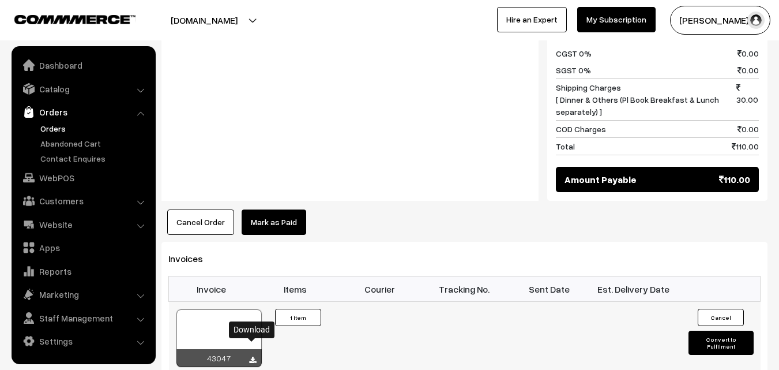
click at [255, 357] on icon at bounding box center [252, 361] width 7 height 8
click at [51, 125] on link "Orders" at bounding box center [95, 128] width 114 height 12
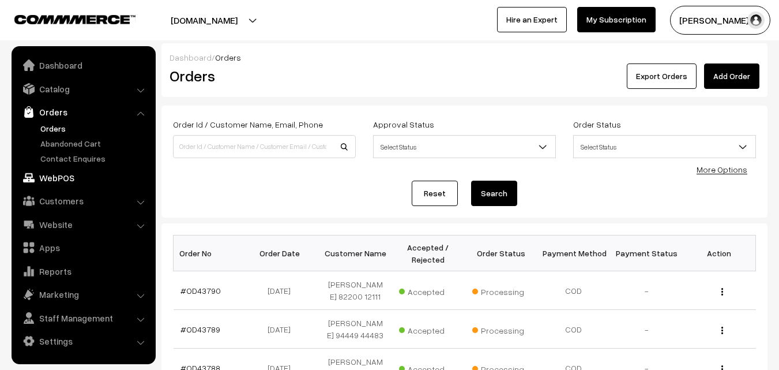
click at [61, 177] on link "WebPOS" at bounding box center [82, 177] width 137 height 21
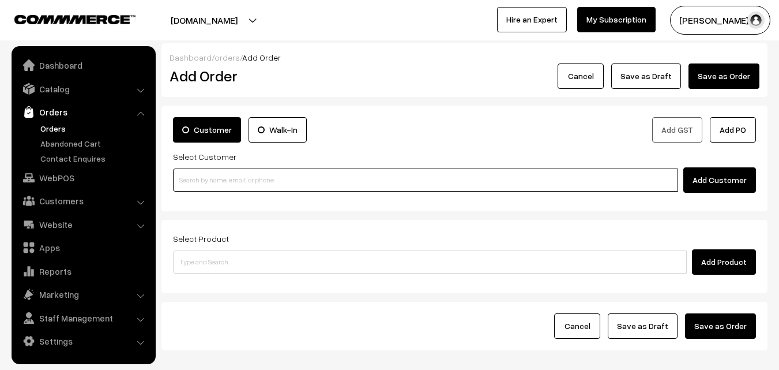
click at [261, 178] on input at bounding box center [425, 179] width 505 height 23
paste input "+91 98105 02067"
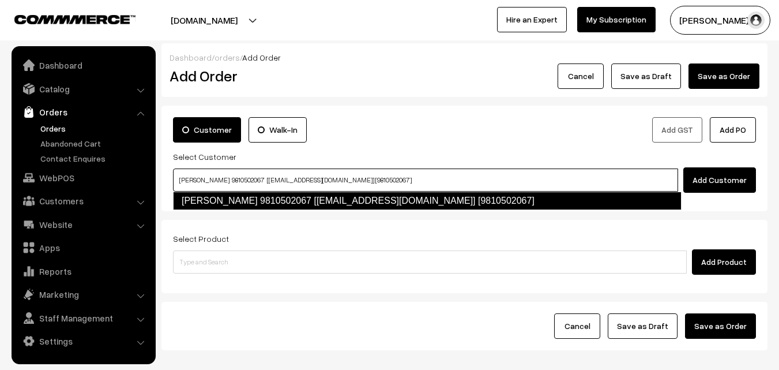
type input "sekar 9810502067 [food4@gmail.com] [9810502067]"
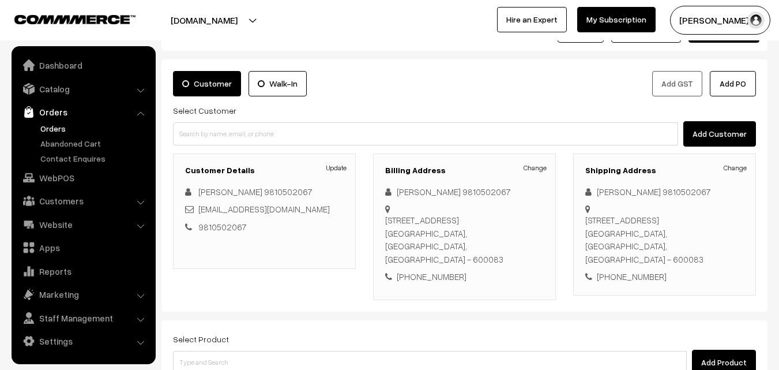
scroll to position [115, 0]
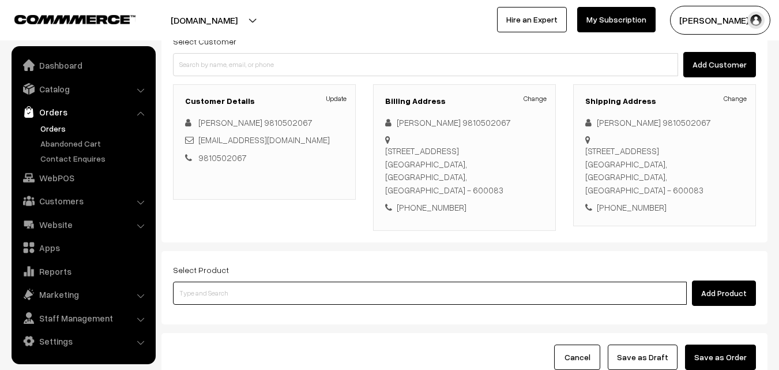
click at [330, 294] on input at bounding box center [430, 293] width 514 height 23
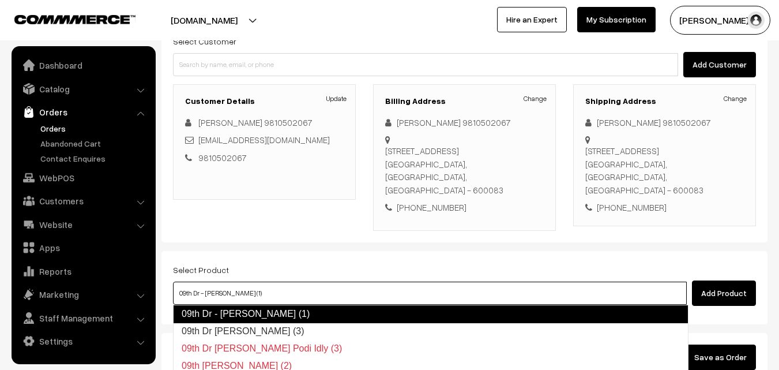
type input "09th Dr Chapathi (3)"
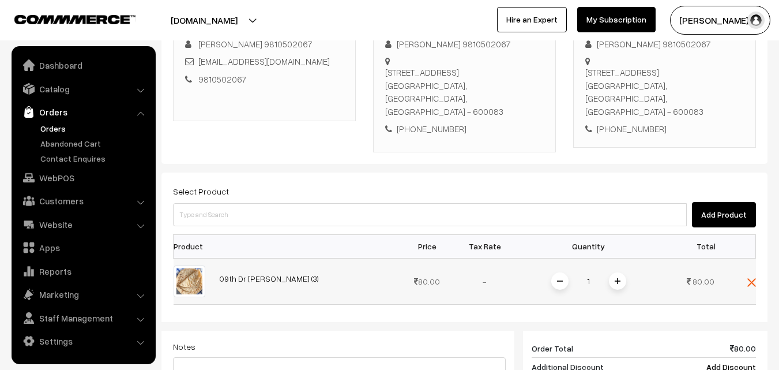
scroll to position [288, 0]
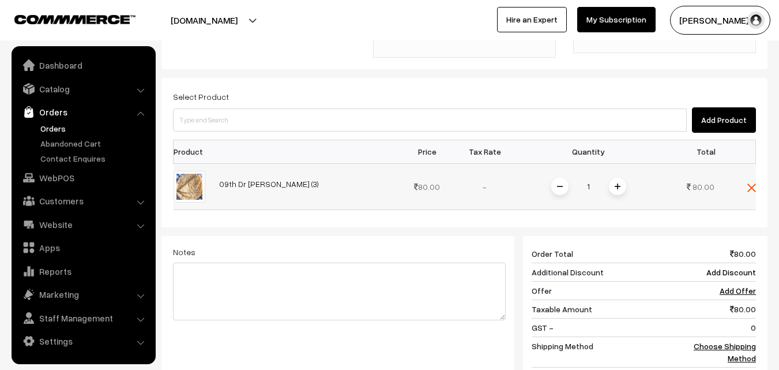
click at [614, 188] on span at bounding box center [617, 186] width 17 height 17
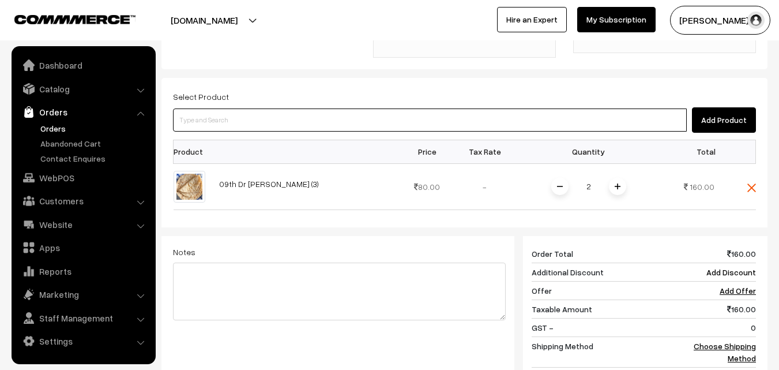
click at [452, 118] on input at bounding box center [430, 119] width 514 height 23
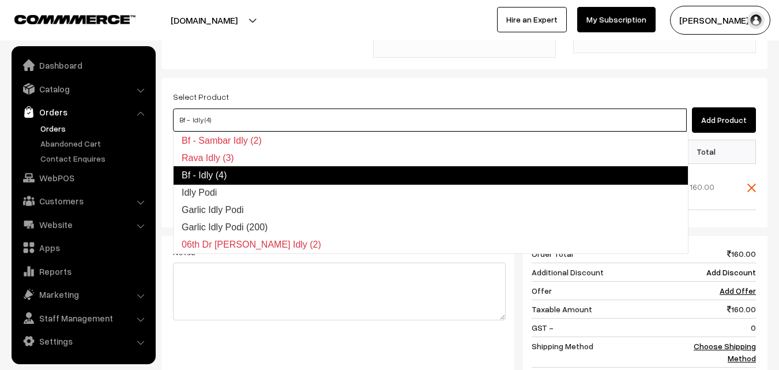
type input "Idly Podi"
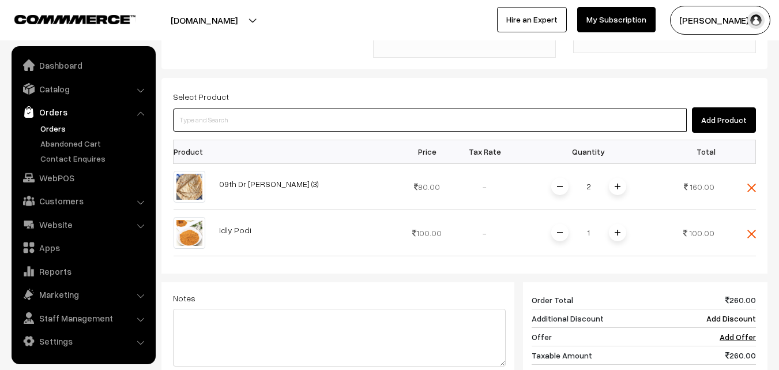
click at [411, 118] on input at bounding box center [430, 119] width 514 height 23
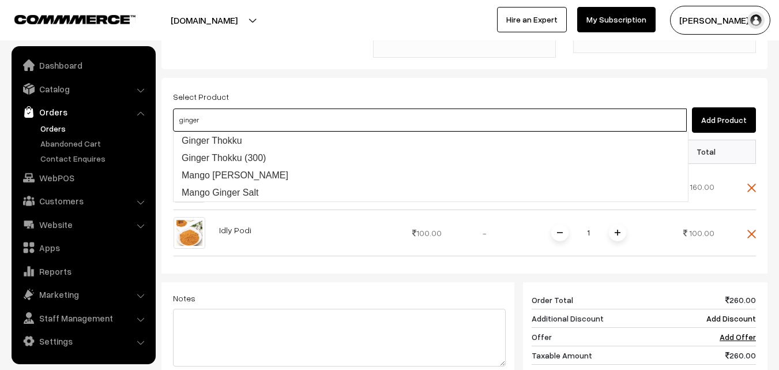
type input "Ginger Thokku"
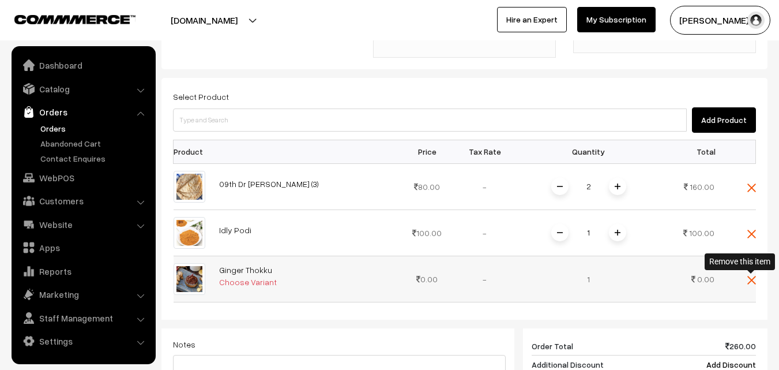
click at [753, 278] on img at bounding box center [752, 280] width 9 height 9
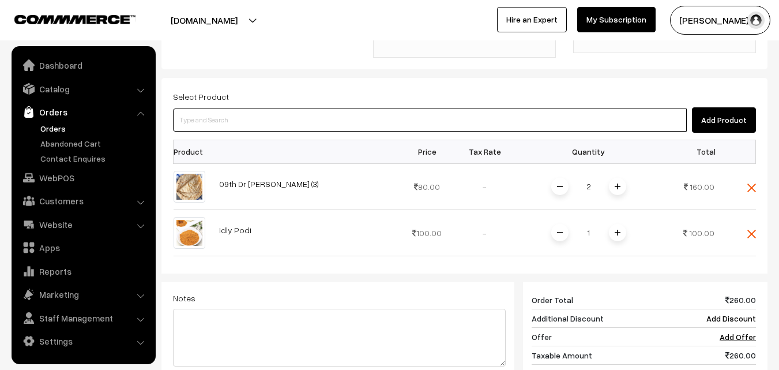
click at [346, 124] on input at bounding box center [430, 119] width 514 height 23
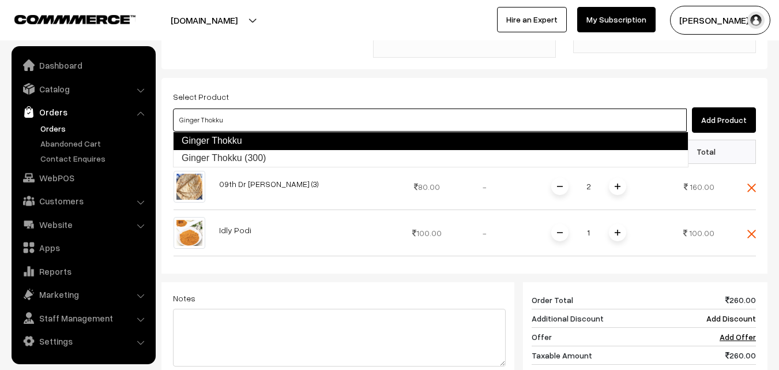
type input "Ginger Thokku (300)"
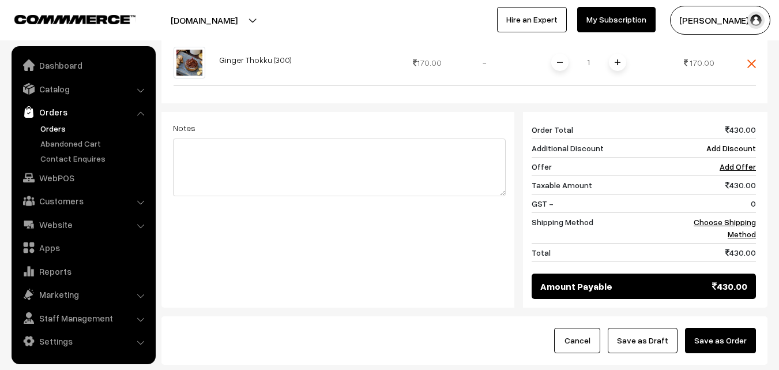
scroll to position [519, 0]
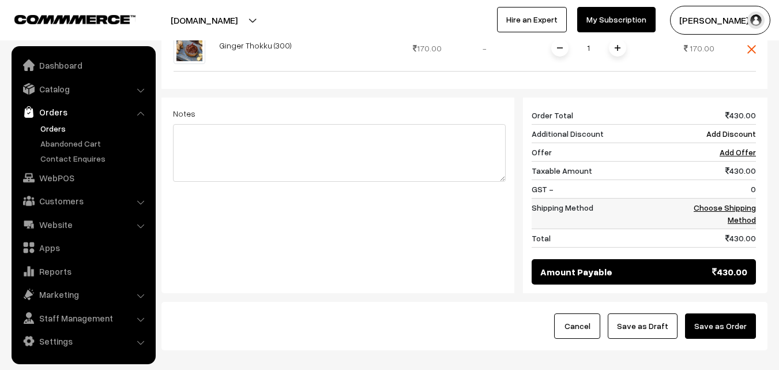
click at [744, 208] on link "Choose Shipping Method" at bounding box center [725, 214] width 62 height 22
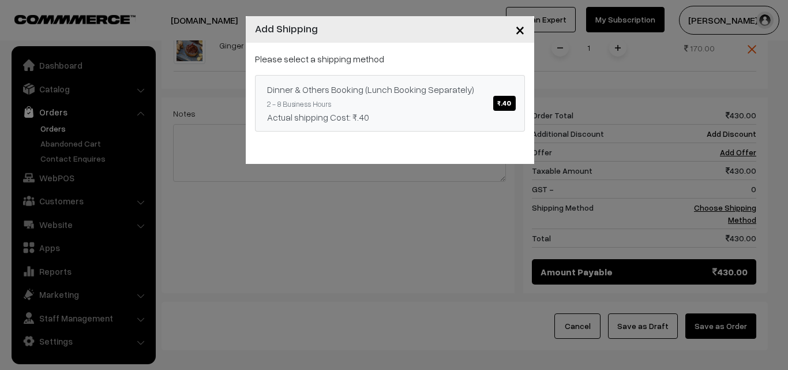
click at [511, 102] on span "₹.40" at bounding box center [504, 103] width 22 height 15
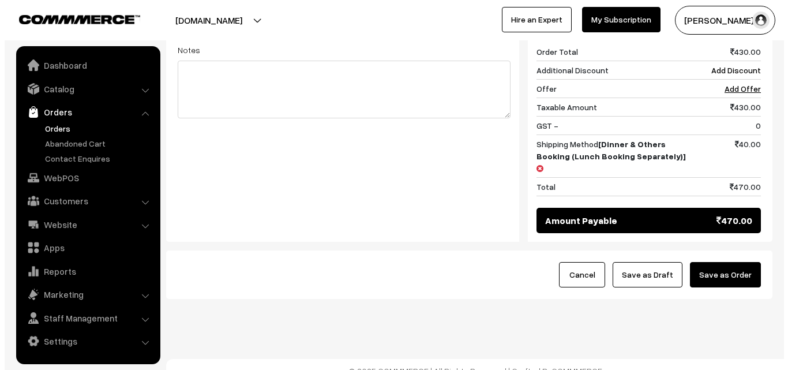
scroll to position [583, 0]
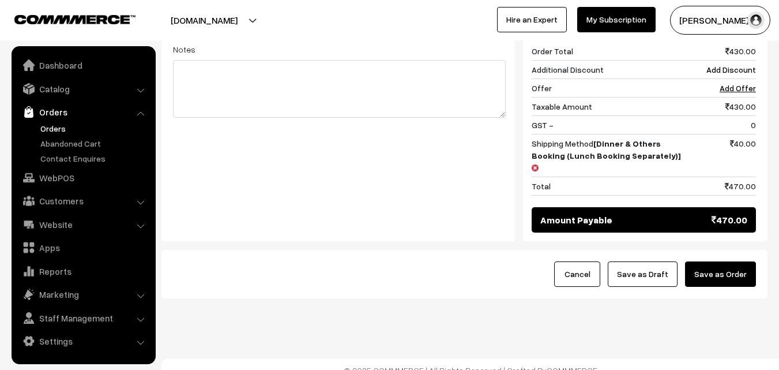
click at [730, 264] on button "Save as Order" at bounding box center [720, 273] width 71 height 25
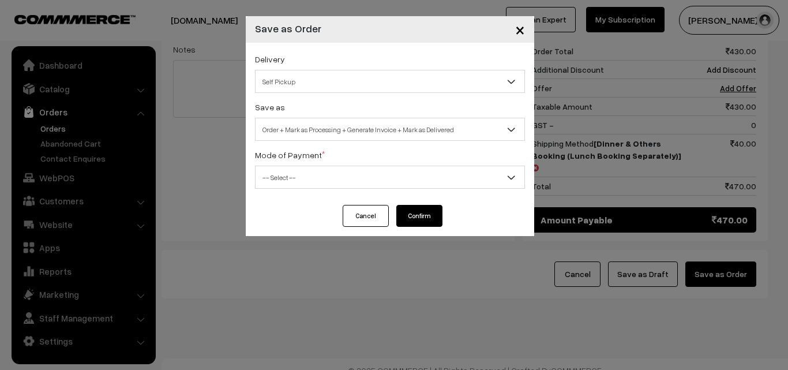
click at [339, 82] on span "Self Pickup" at bounding box center [390, 82] width 269 height 20
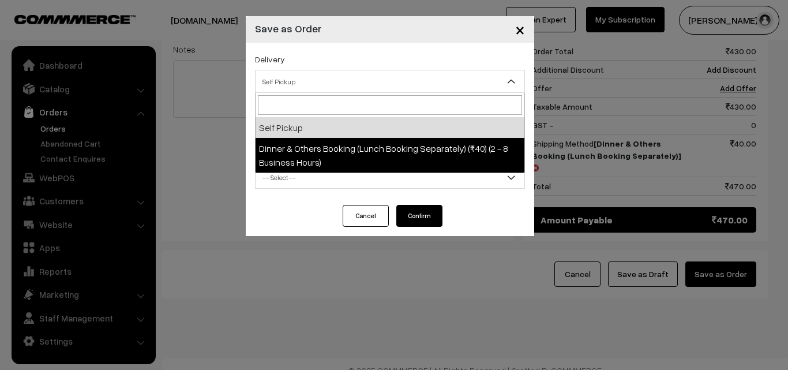
select select "DOB1"
select select "3"
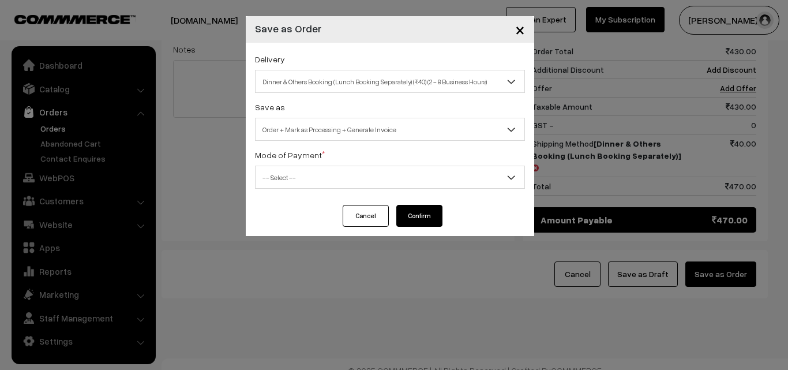
click at [342, 173] on span "-- Select --" at bounding box center [390, 177] width 269 height 20
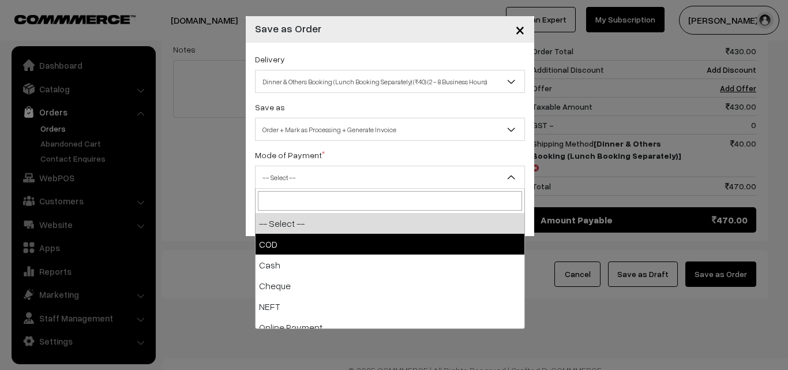
select select "1"
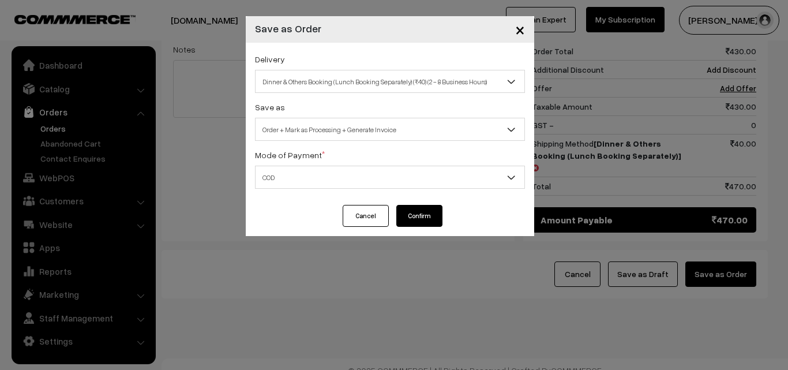
click at [410, 218] on button "Confirm" at bounding box center [419, 216] width 46 height 22
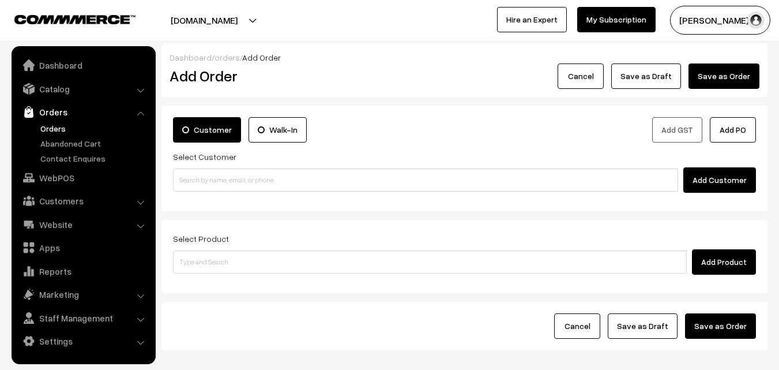
click at [59, 129] on link "Orders" at bounding box center [95, 128] width 114 height 12
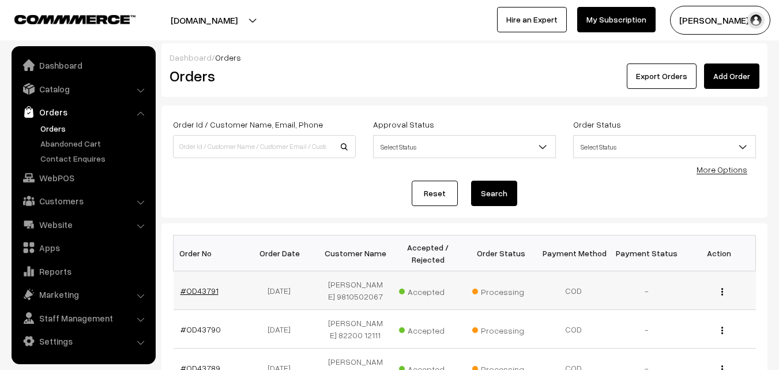
click at [208, 288] on link "#OD43791" at bounding box center [200, 291] width 38 height 10
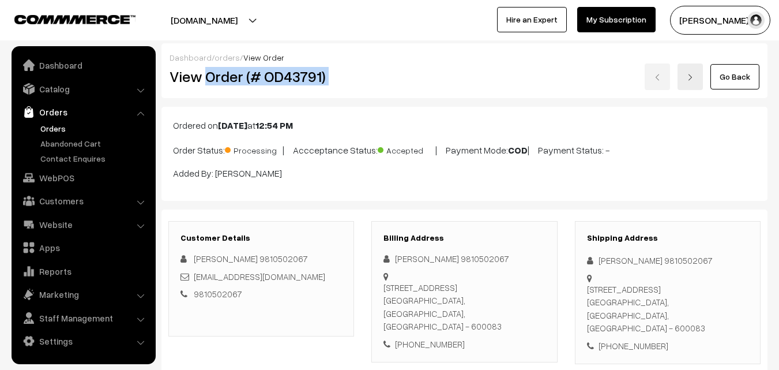
drag, startPoint x: 206, startPoint y: 76, endPoint x: 552, endPoint y: 77, distance: 345.6
click at [552, 77] on div "View Order (# OD43791) Go Back" at bounding box center [465, 76] width 608 height 27
copy div "Order (# OD43791)"
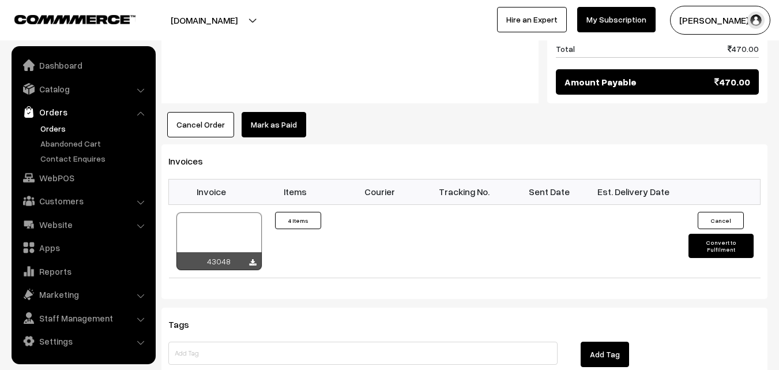
scroll to position [750, 0]
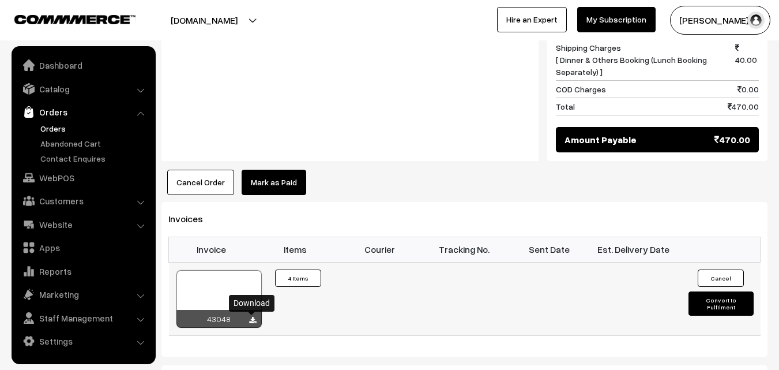
click at [252, 320] on icon at bounding box center [252, 321] width 7 height 8
click at [71, 177] on link "WebPOS" at bounding box center [82, 177] width 137 height 21
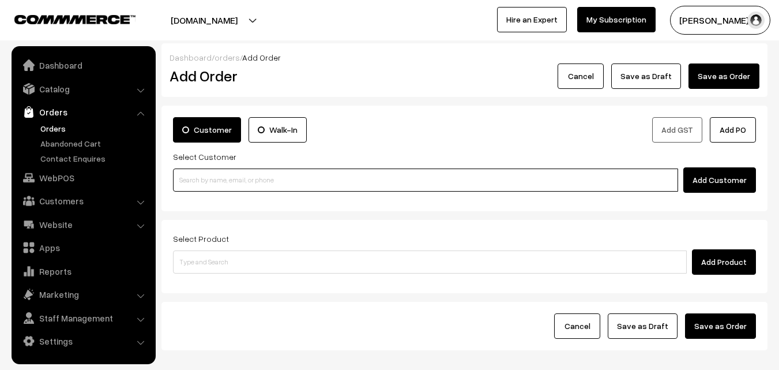
click at [334, 177] on input at bounding box center [425, 179] width 505 height 23
paste input "annamsfoods-5@oksbi"
type input "a"
click at [263, 185] on input at bounding box center [425, 179] width 505 height 23
paste input "+91 98849 44081"
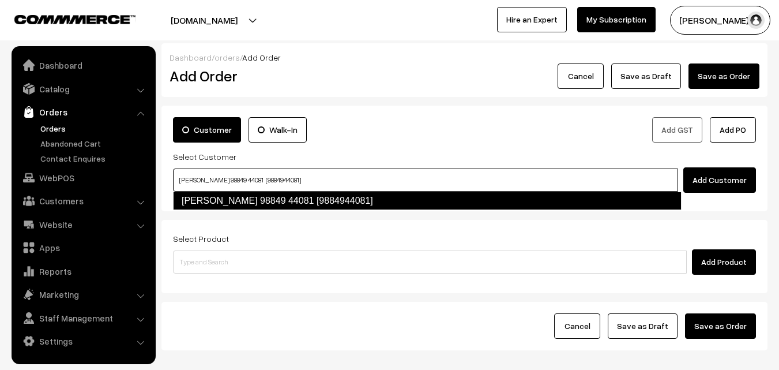
type input "Viji 98849 44081 [9884944081]"
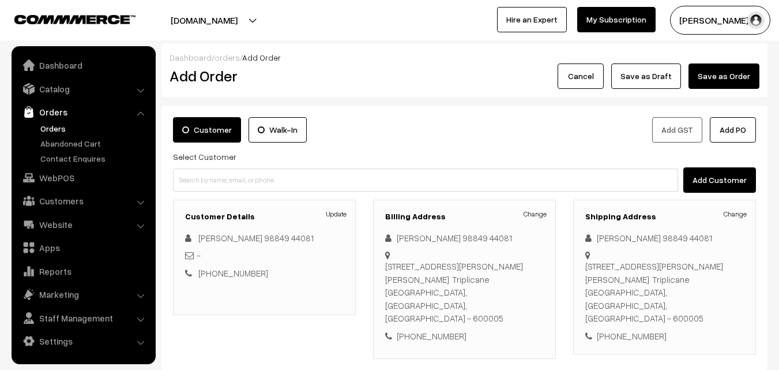
scroll to position [58, 0]
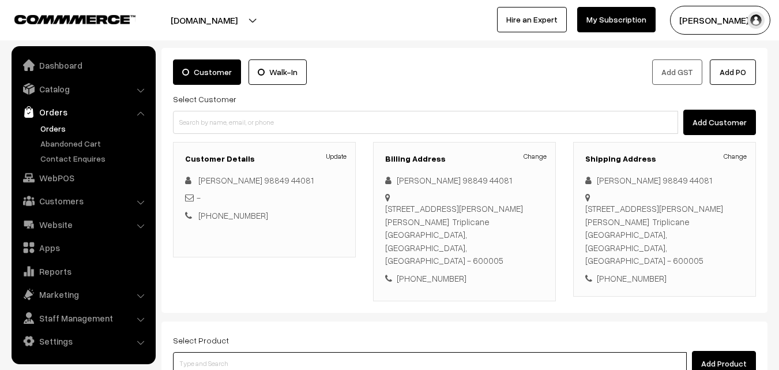
click at [285, 352] on input at bounding box center [430, 363] width 514 height 23
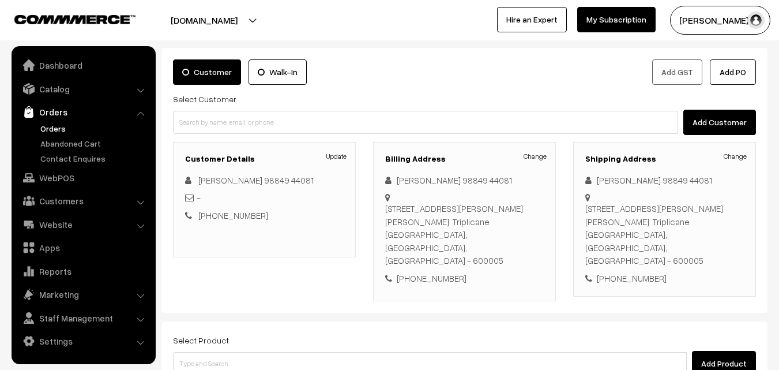
click at [287, 369] on div "Select Product Add Product" at bounding box center [465, 357] width 606 height 73
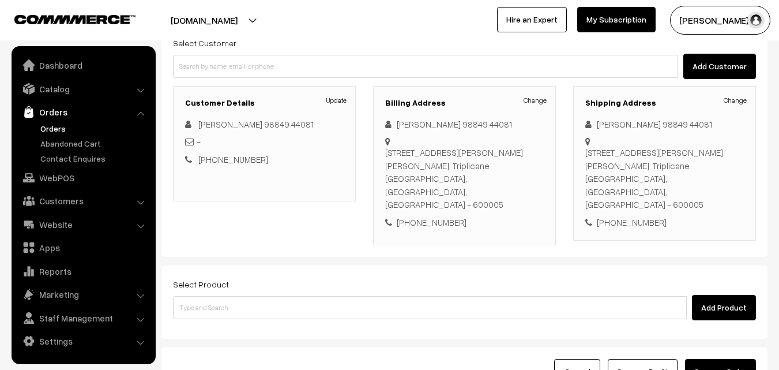
scroll to position [115, 0]
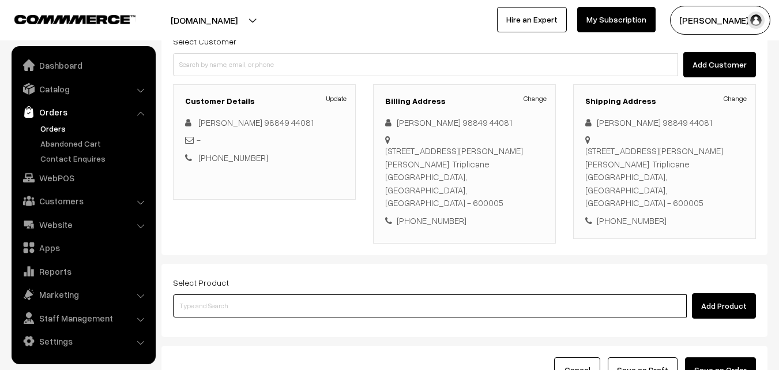
click at [386, 294] on input at bounding box center [430, 305] width 514 height 23
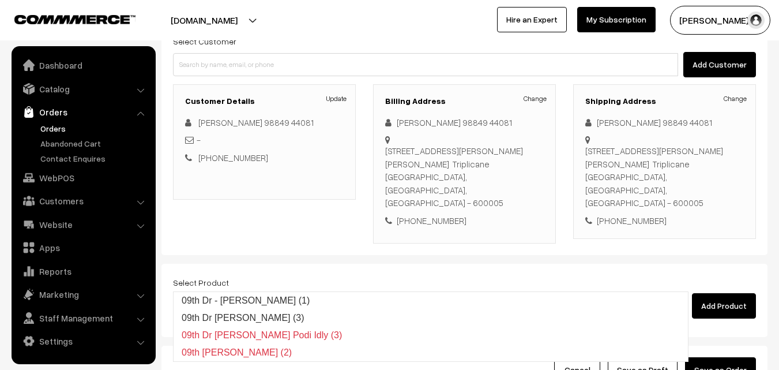
type input "0"
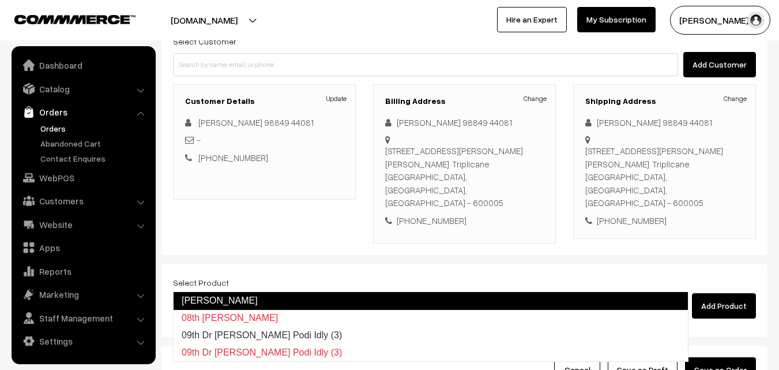
type input "09th Dr [PERSON_NAME] Podi Idly (3)"
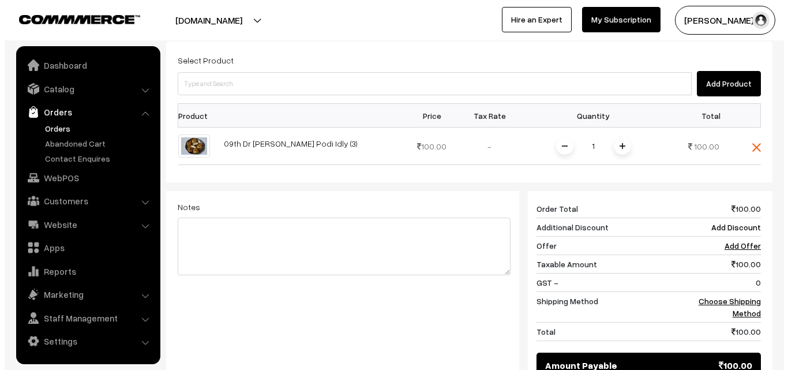
scroll to position [346, 0]
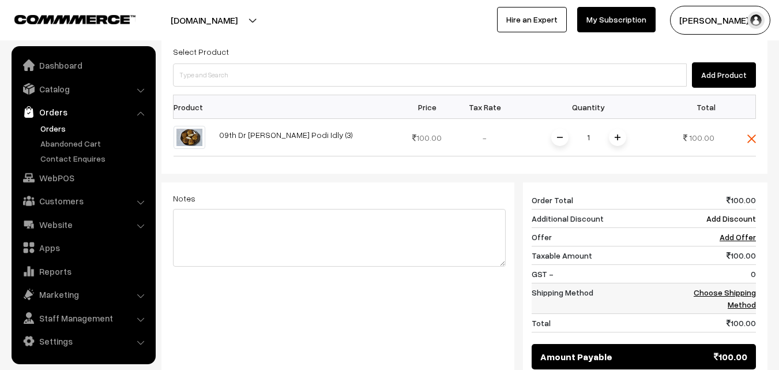
click at [718, 287] on link "Choose Shipping Method" at bounding box center [725, 298] width 62 height 22
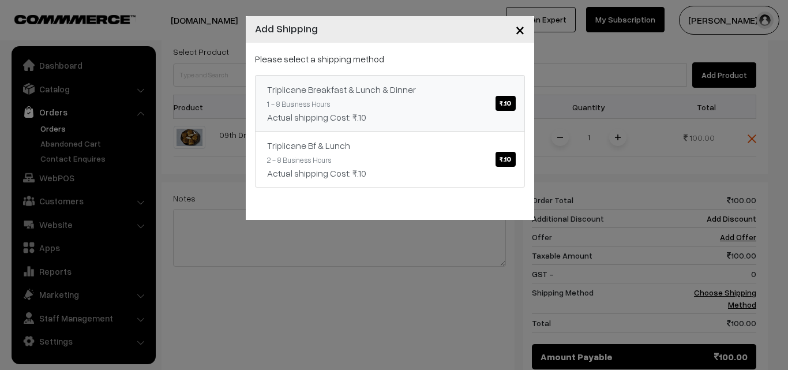
click at [503, 104] on span "₹.10" at bounding box center [506, 103] width 20 height 15
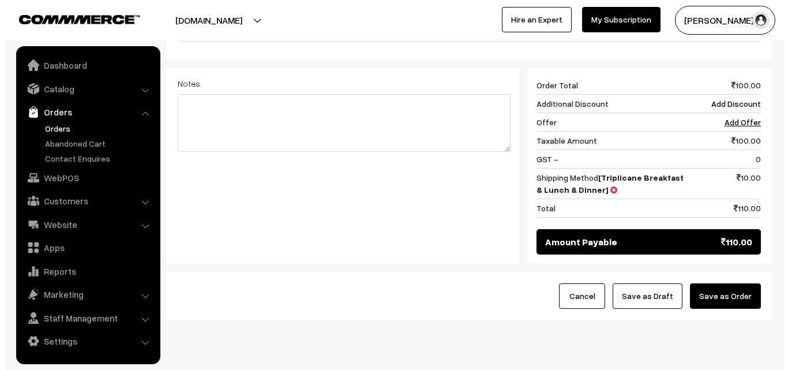
scroll to position [462, 0]
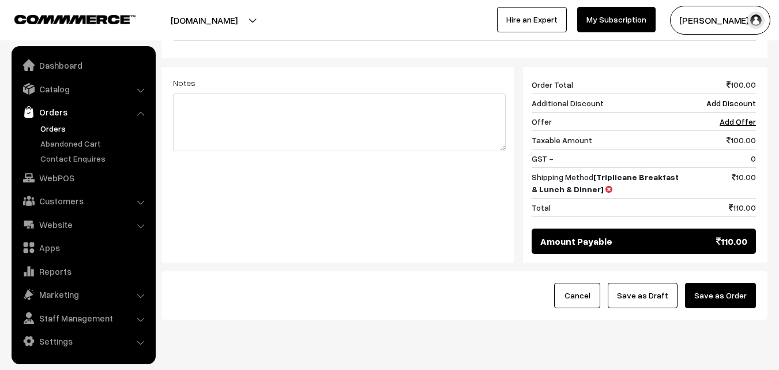
click at [715, 283] on button "Save as Order" at bounding box center [720, 295] width 71 height 25
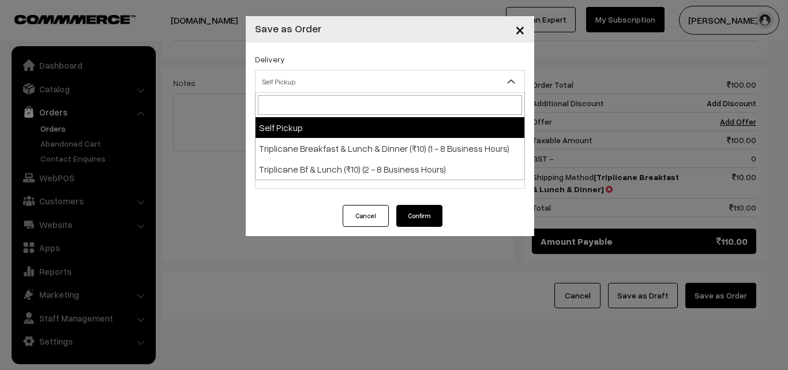
click at [363, 76] on span "Self Pickup" at bounding box center [390, 82] width 269 height 20
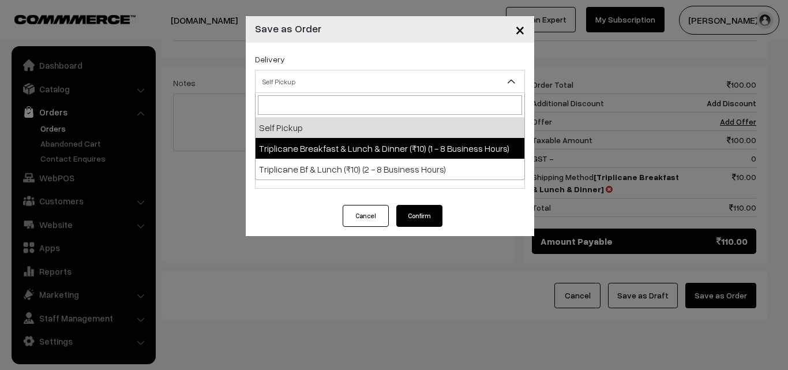
select select "TBL1"
select select "3"
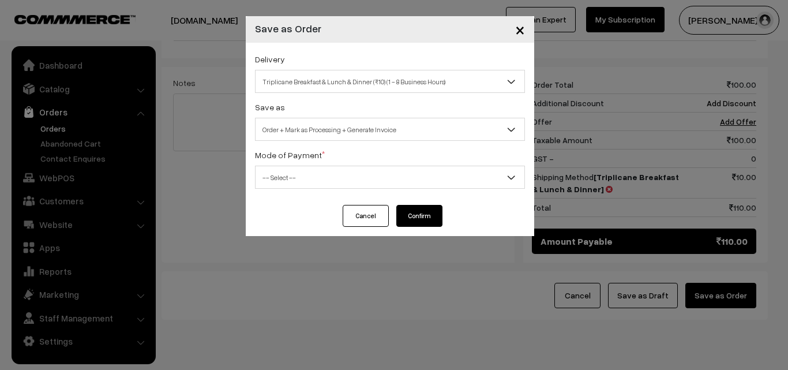
click at [359, 175] on span "-- Select --" at bounding box center [390, 177] width 269 height 20
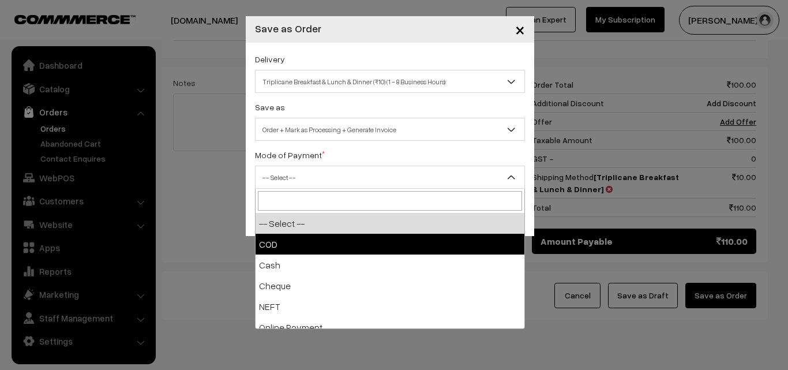
select select "1"
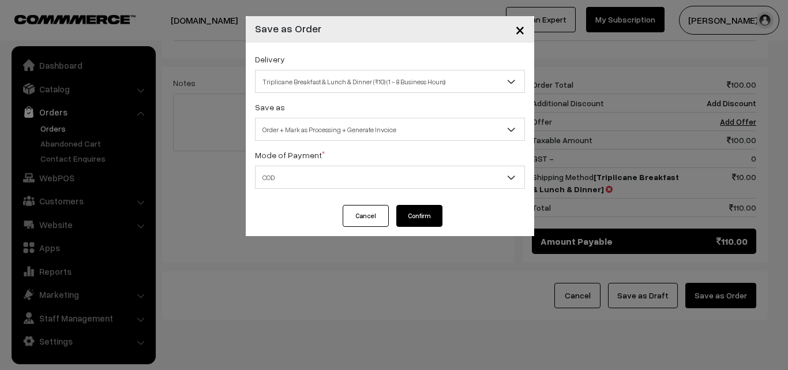
click at [423, 208] on button "Confirm" at bounding box center [419, 216] width 46 height 22
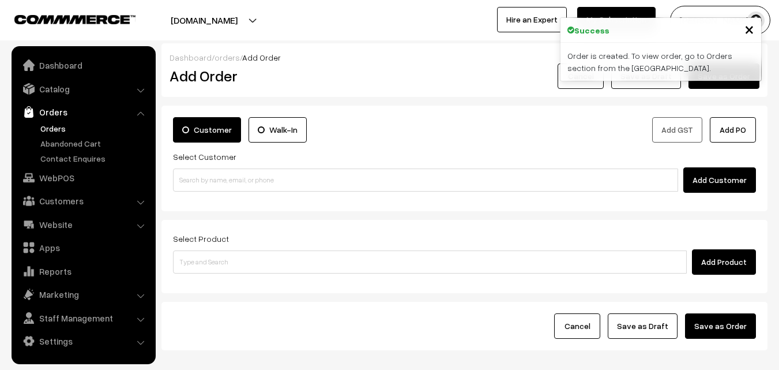
click at [57, 125] on link "Orders" at bounding box center [95, 128] width 114 height 12
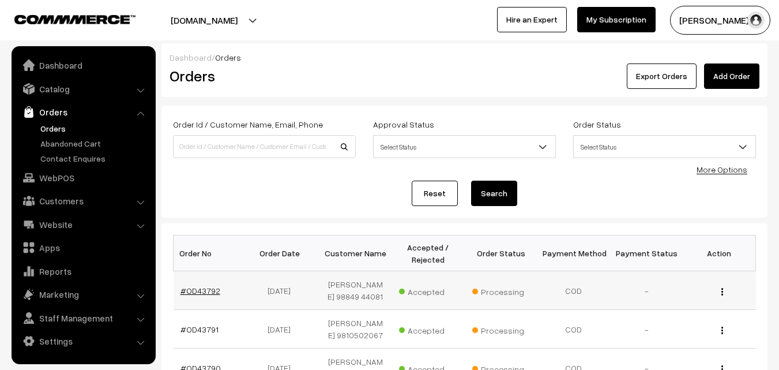
click at [210, 287] on link "#OD43792" at bounding box center [201, 291] width 40 height 10
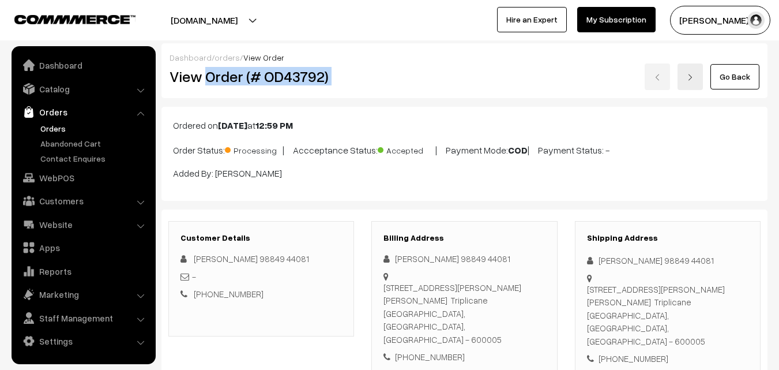
drag, startPoint x: 207, startPoint y: 78, endPoint x: 434, endPoint y: 77, distance: 227.3
click at [434, 77] on div "View Order (# OD43792) Go Back" at bounding box center [465, 76] width 608 height 27
copy div "Order (# OD43792)"
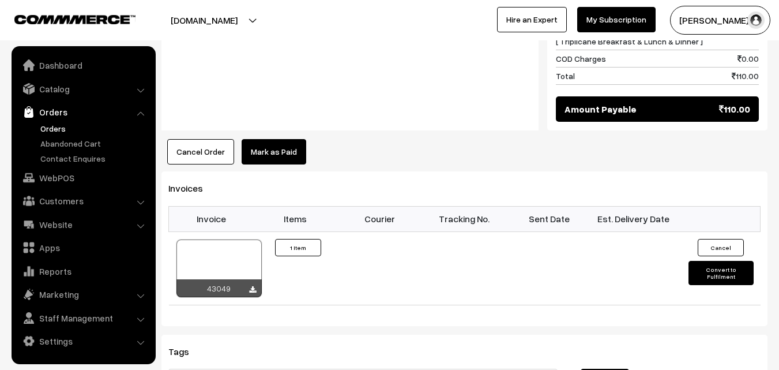
scroll to position [635, 0]
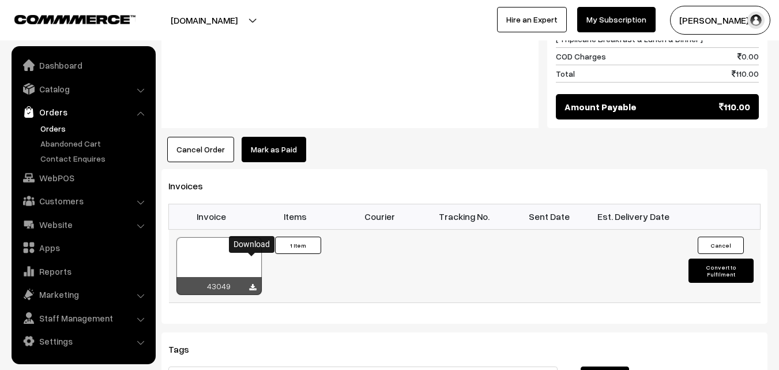
click at [253, 284] on icon at bounding box center [252, 288] width 7 height 8
click at [46, 182] on link "WebPOS" at bounding box center [82, 177] width 137 height 21
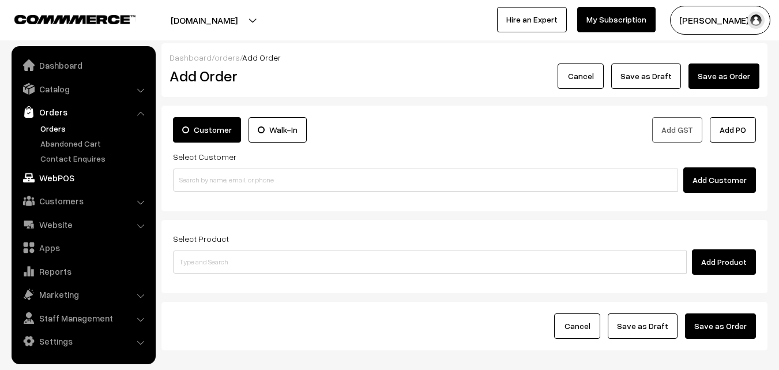
click at [63, 175] on link "WebPOS" at bounding box center [82, 177] width 137 height 21
click at [66, 177] on link "WebPOS" at bounding box center [82, 177] width 137 height 21
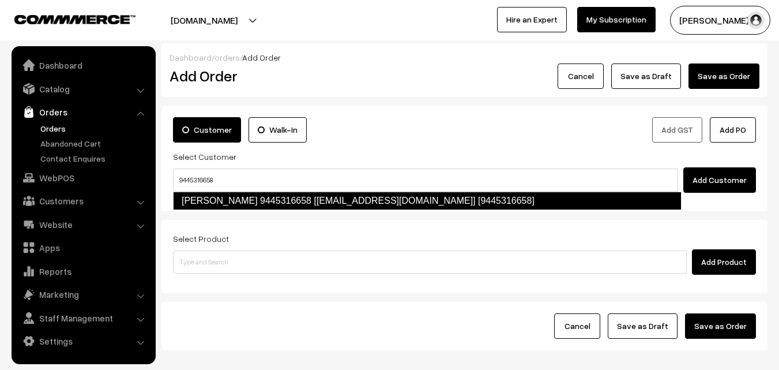
click at [486, 205] on link "[PERSON_NAME] 9445316658 [[EMAIL_ADDRESS][DOMAIN_NAME]] [9445316658]" at bounding box center [427, 201] width 509 height 18
type input "9445316658"
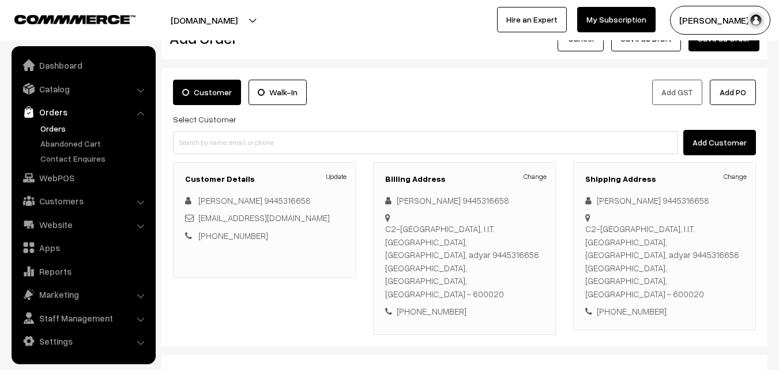
scroll to position [58, 0]
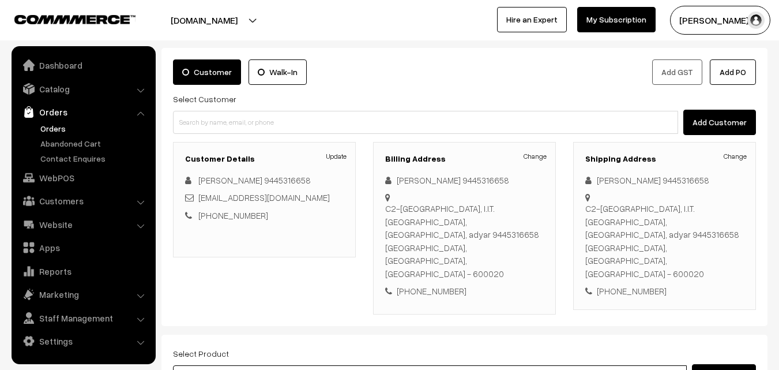
click at [455, 365] on input at bounding box center [430, 376] width 514 height 23
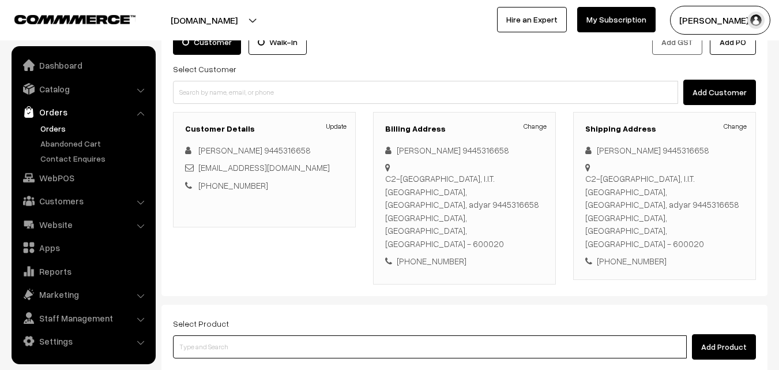
scroll to position [115, 0]
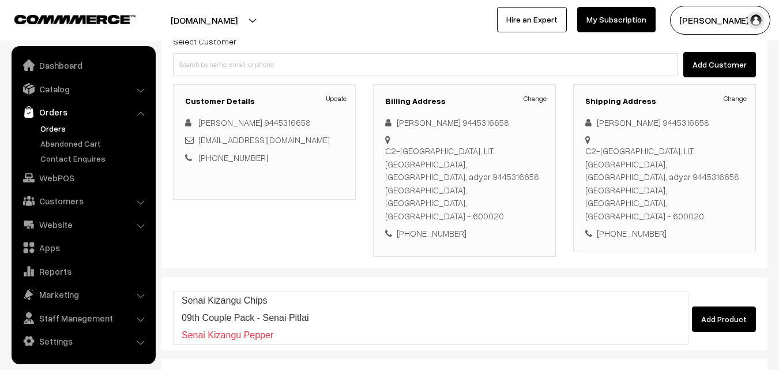
type input "Senai Kizangu Chips"
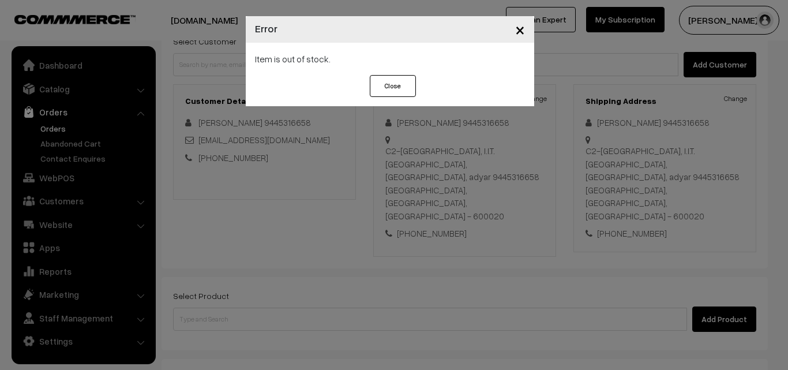
click at [519, 33] on span "×" at bounding box center [520, 28] width 10 height 21
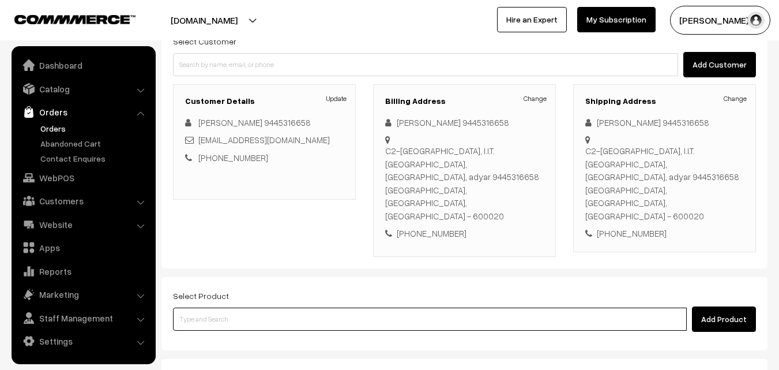
click at [290, 308] on input at bounding box center [430, 319] width 514 height 23
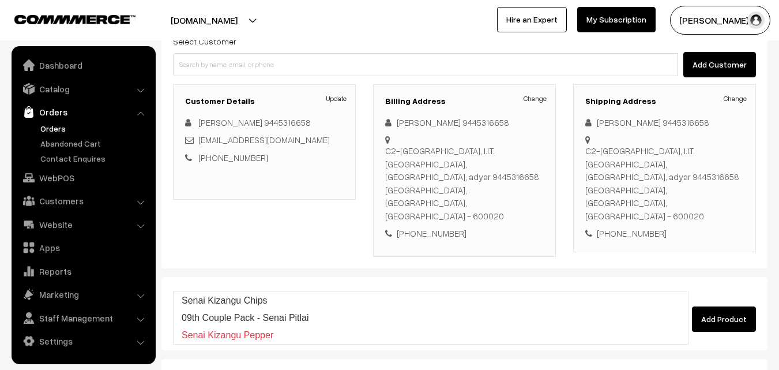
type input "s"
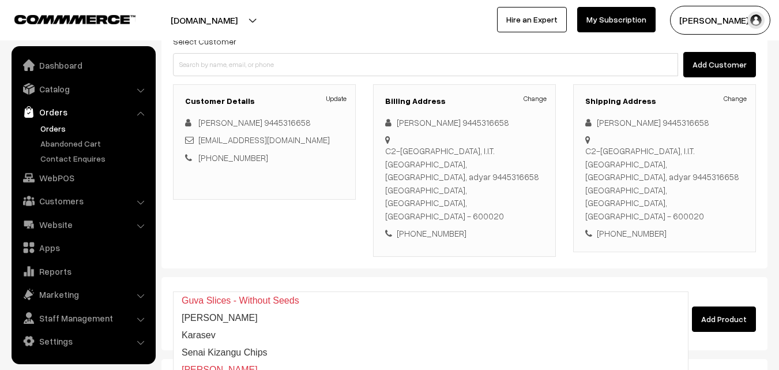
type input "s"
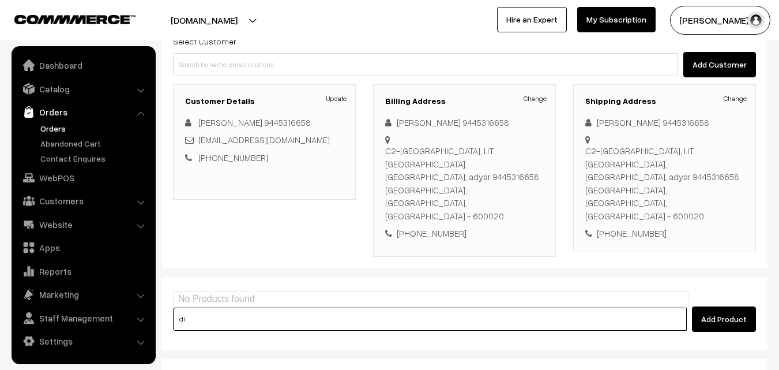
type input "d"
type input "chips"
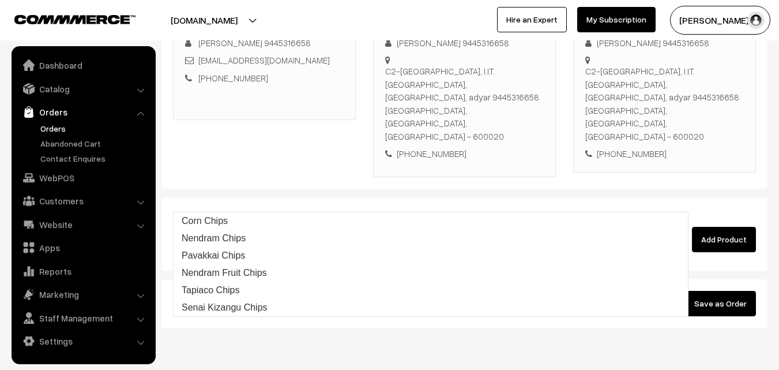
scroll to position [197, 0]
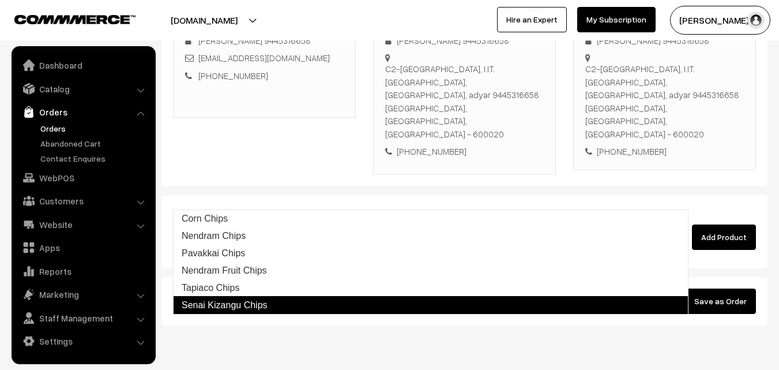
click at [285, 308] on link "Senai Kizangu Chips" at bounding box center [431, 305] width 516 height 18
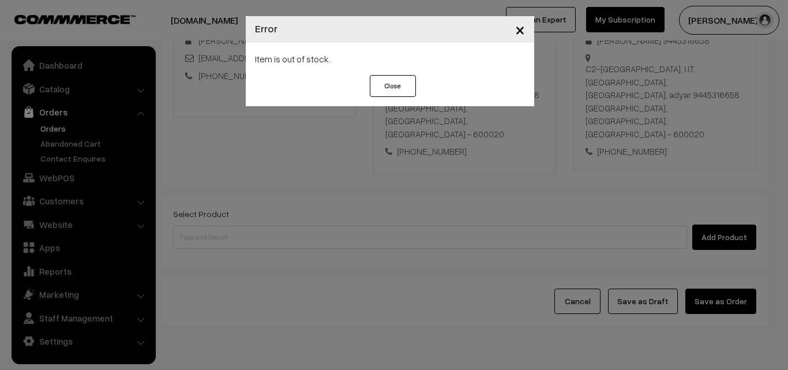
click at [521, 34] on span "×" at bounding box center [520, 28] width 10 height 21
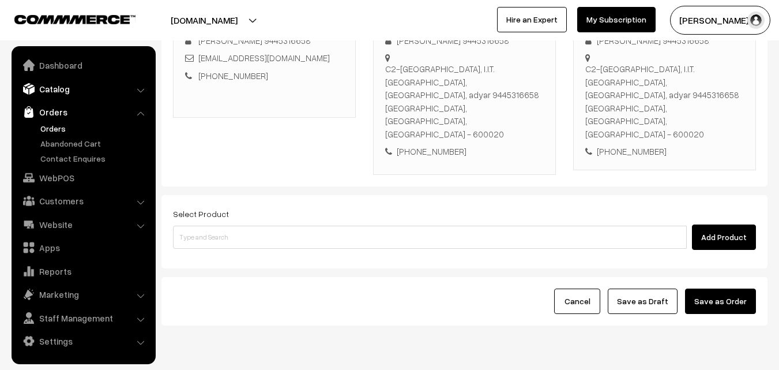
click at [58, 91] on link "Catalog" at bounding box center [82, 88] width 137 height 21
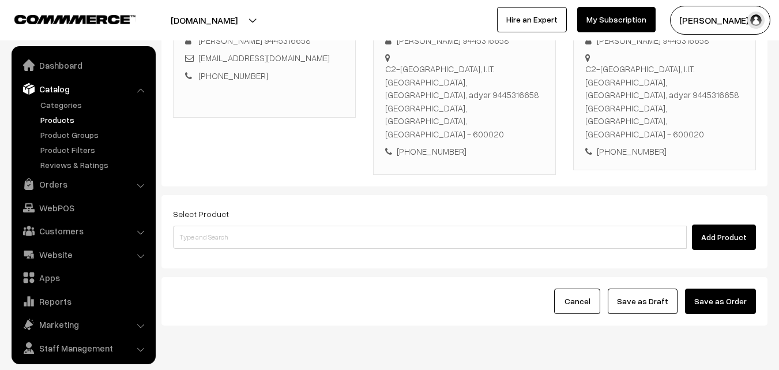
click at [72, 118] on link "Products" at bounding box center [95, 120] width 114 height 12
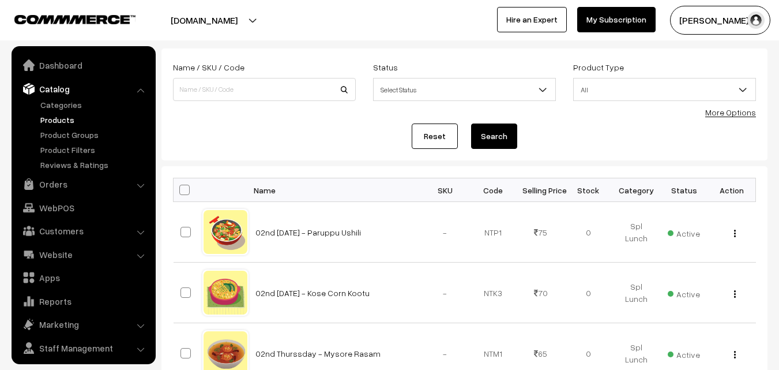
scroll to position [29, 0]
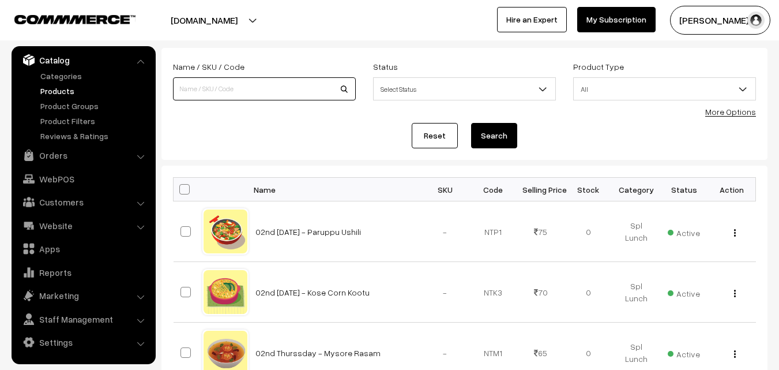
click at [262, 84] on input at bounding box center [264, 88] width 183 height 23
type input "senai kizhangu chips"
click at [471, 123] on button "Search" at bounding box center [494, 135] width 46 height 25
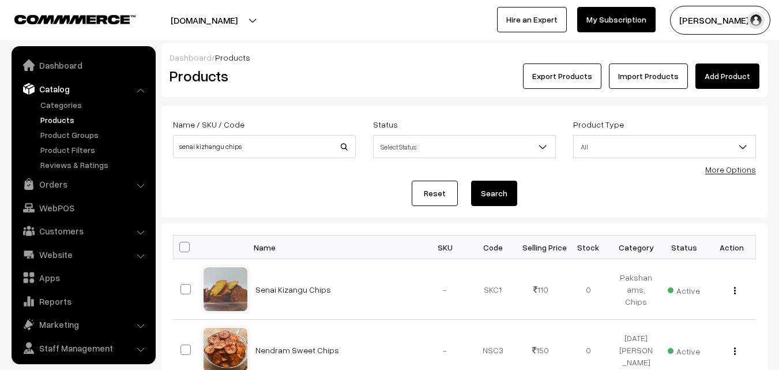
scroll to position [29, 0]
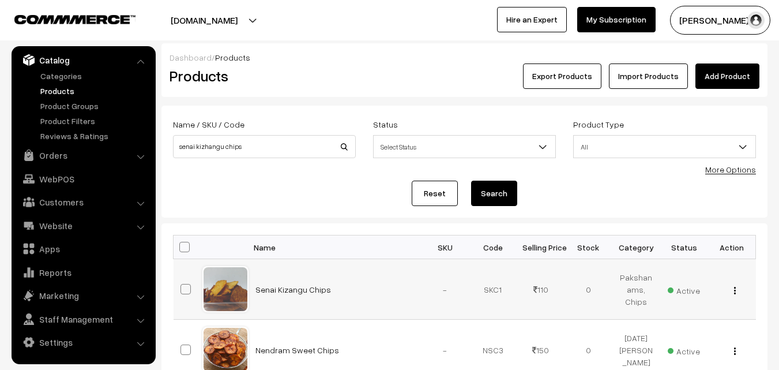
click at [734, 291] on img "button" at bounding box center [735, 291] width 2 height 8
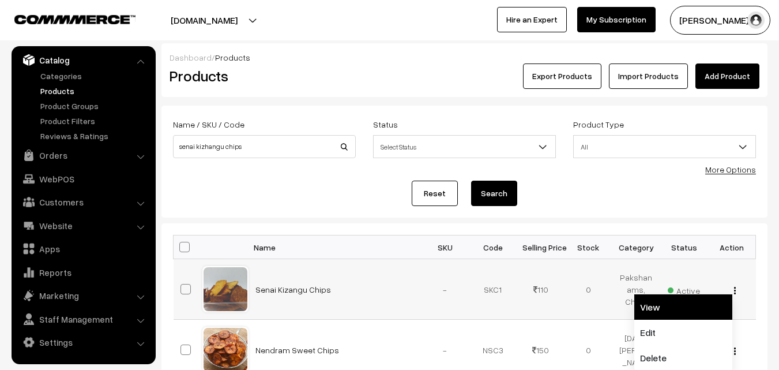
click at [660, 312] on link "View" at bounding box center [684, 306] width 98 height 25
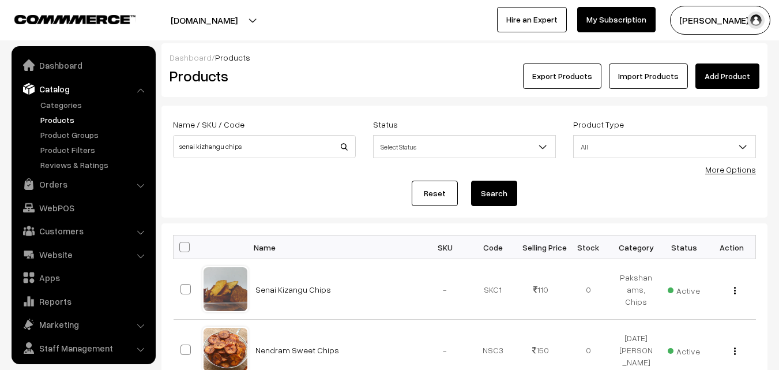
scroll to position [29, 0]
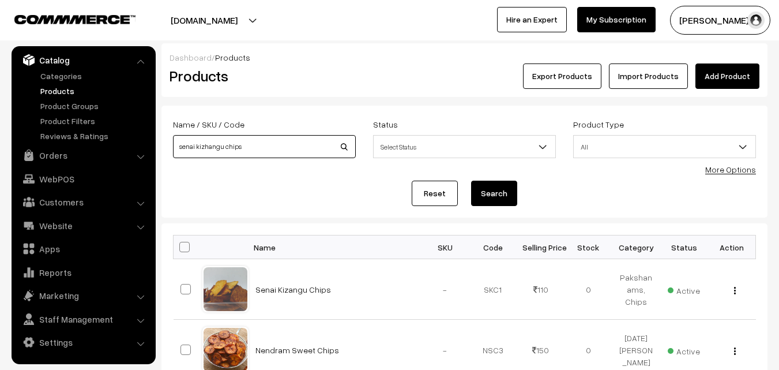
click at [279, 152] on input "senai kizhangu chips" at bounding box center [264, 146] width 183 height 23
type input "senai kizhangu chips karam"
click at [471, 181] on button "Search" at bounding box center [494, 193] width 46 height 25
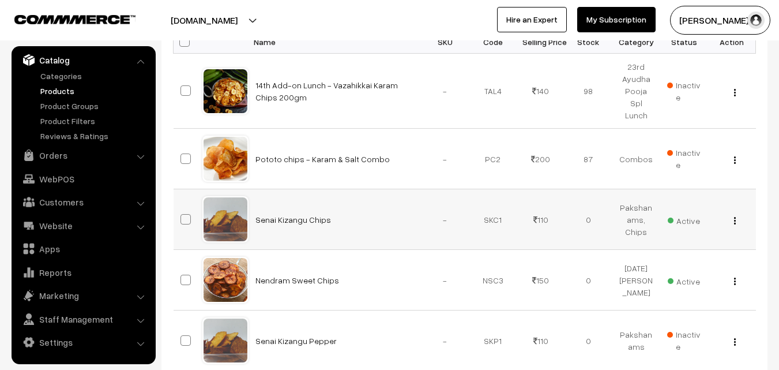
scroll to position [231, 0]
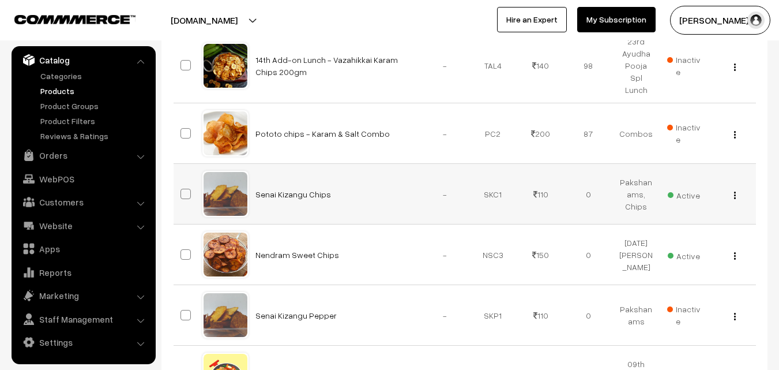
click at [735, 192] on img "button" at bounding box center [735, 196] width 2 height 8
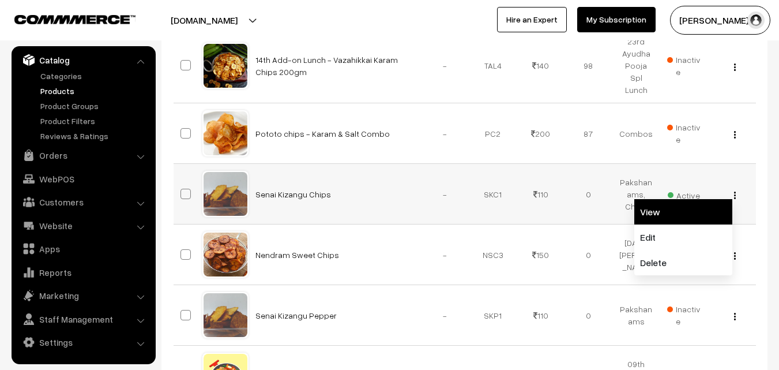
click at [669, 199] on link "View" at bounding box center [684, 211] width 98 height 25
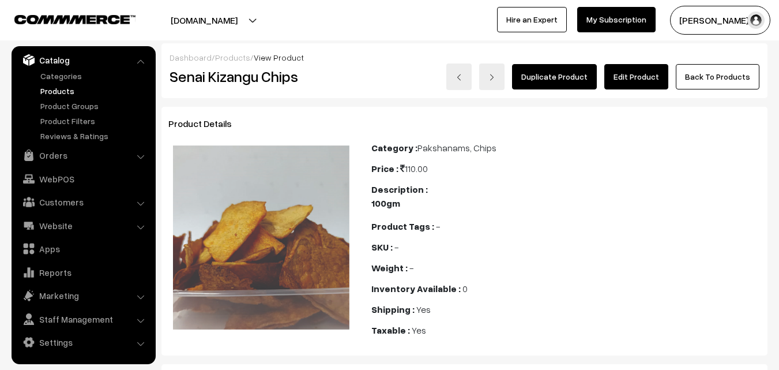
click at [627, 78] on link "Edit Product" at bounding box center [637, 76] width 64 height 25
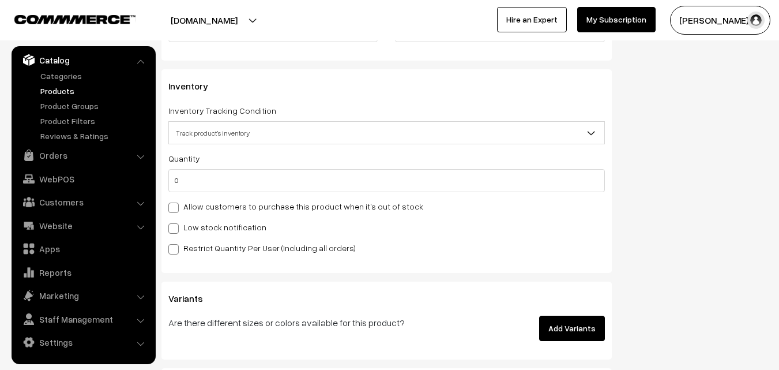
scroll to position [1123, 0]
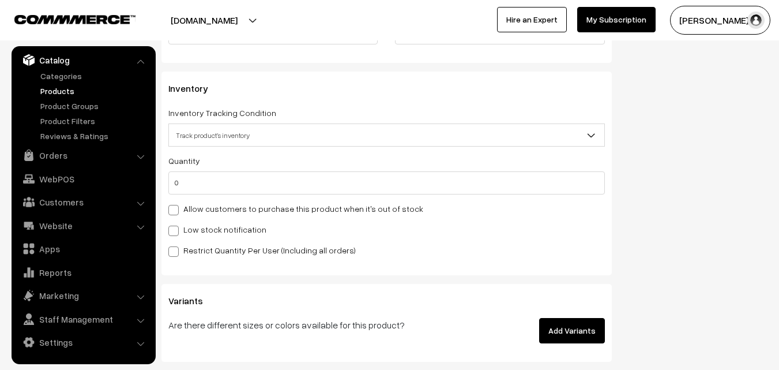
click at [172, 209] on span at bounding box center [173, 210] width 10 height 10
click at [172, 209] on input "Allow customers to purchase this product when it's out of stock" at bounding box center [172, 208] width 8 height 8
checkbox input "true"
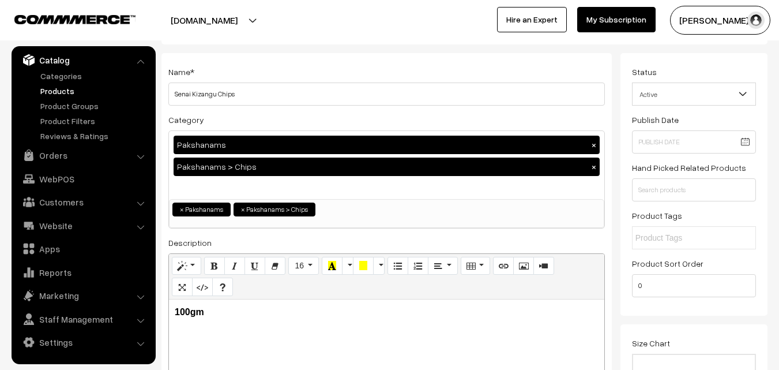
scroll to position [0, 0]
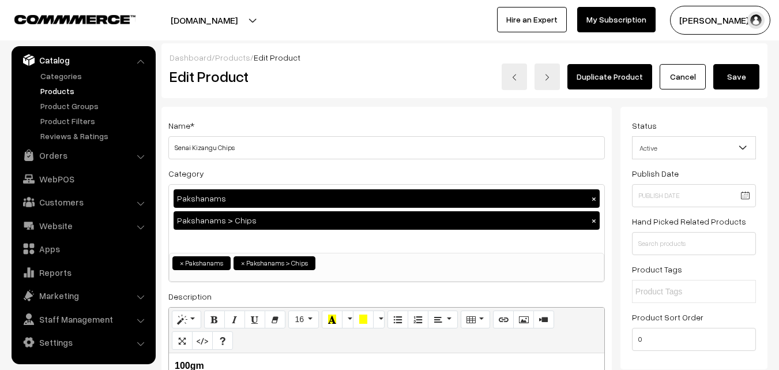
click at [736, 78] on button "Save" at bounding box center [737, 76] width 46 height 25
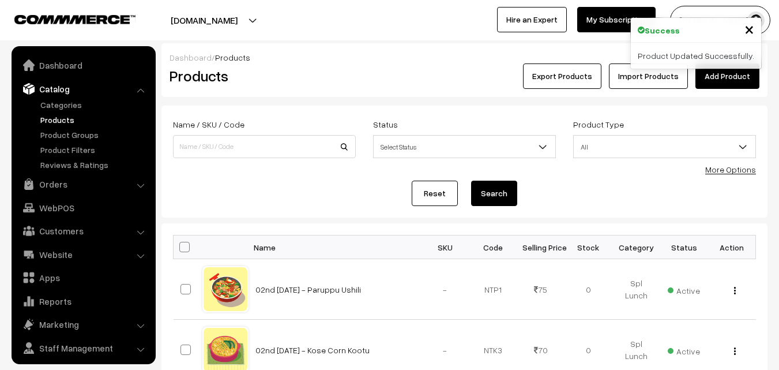
scroll to position [29, 0]
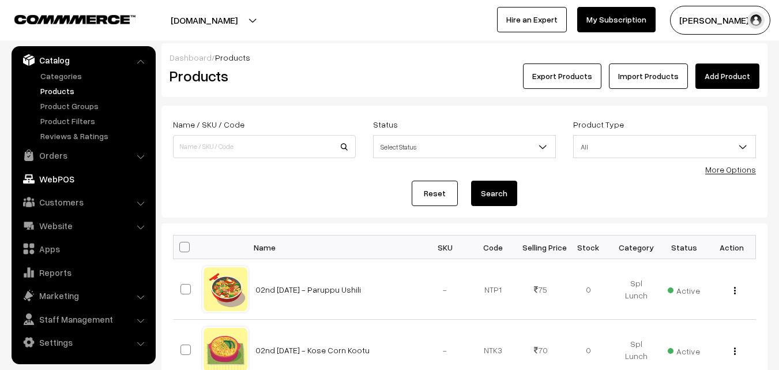
click at [44, 178] on link "WebPOS" at bounding box center [82, 178] width 137 height 21
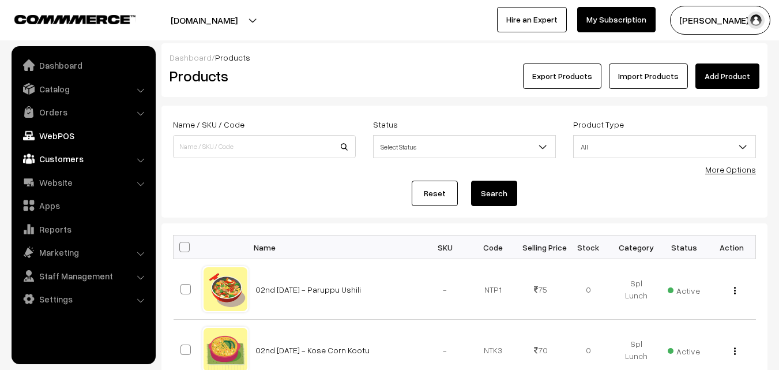
scroll to position [0, 0]
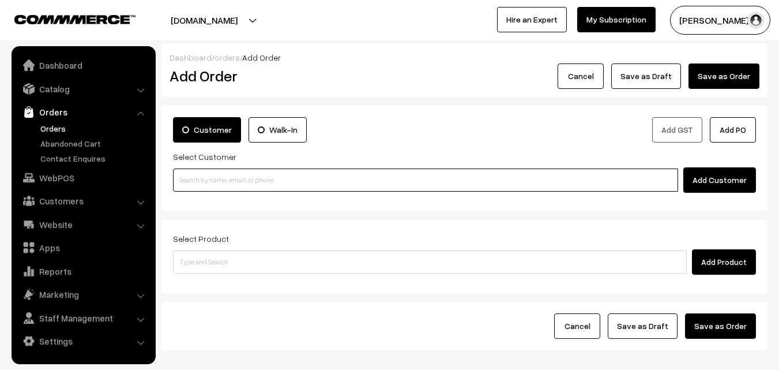
click at [257, 186] on input at bounding box center [425, 179] width 505 height 23
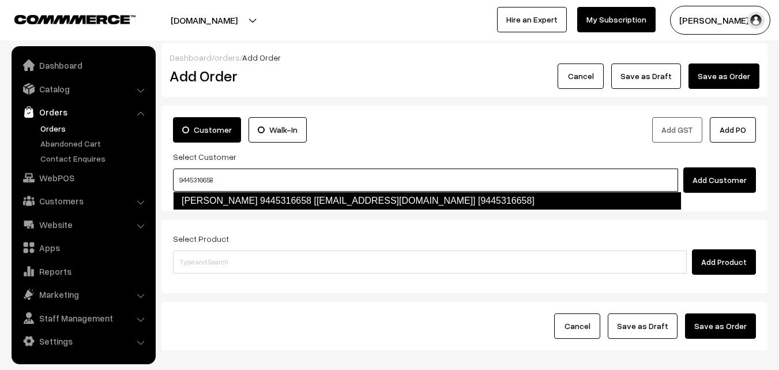
click at [314, 201] on link "[PERSON_NAME] 9445316658 [[EMAIL_ADDRESS][DOMAIN_NAME]] [9445316658]" at bounding box center [427, 201] width 509 height 18
type input "9445316658"
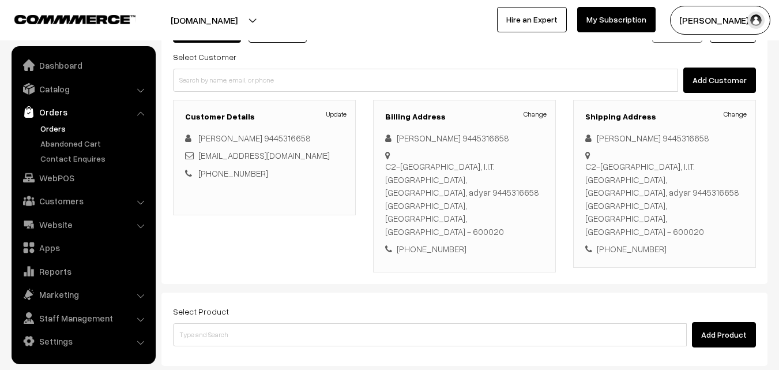
scroll to position [115, 0]
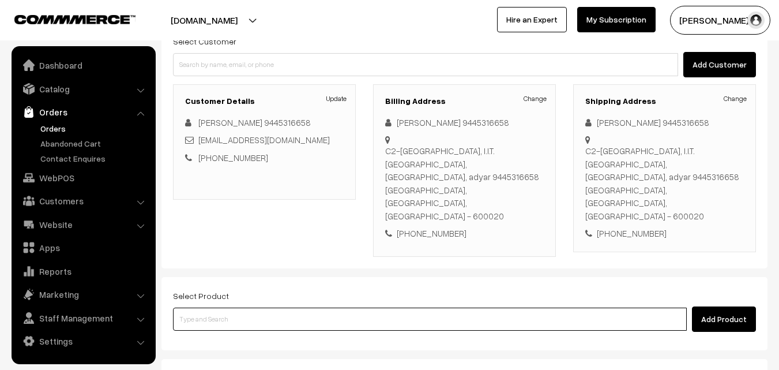
click at [301, 308] on input at bounding box center [430, 319] width 514 height 23
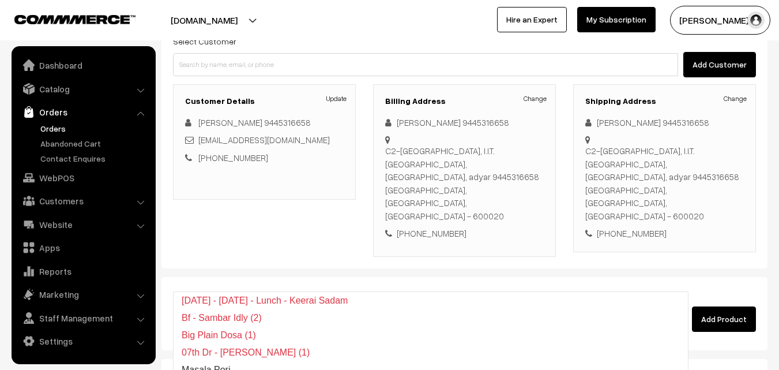
type input "senai"
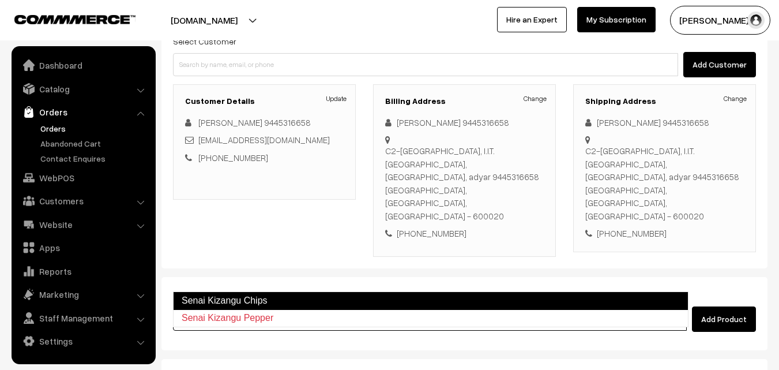
click at [295, 296] on link "Senai Kizangu Chips" at bounding box center [431, 300] width 516 height 18
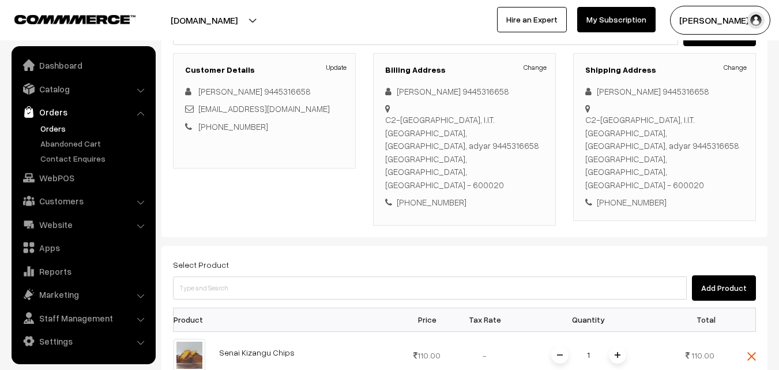
scroll to position [173, 0]
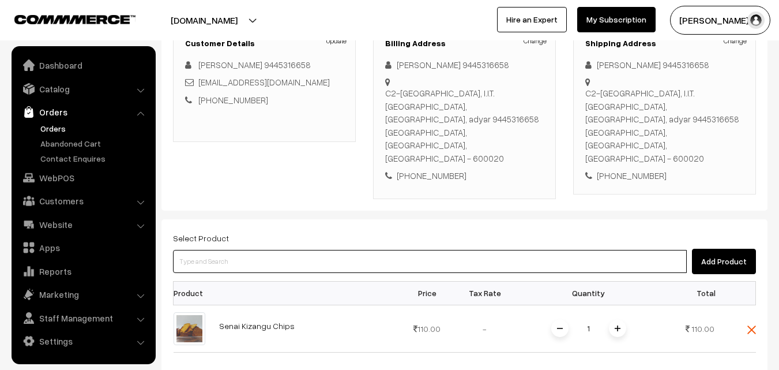
click at [278, 250] on input at bounding box center [430, 261] width 514 height 23
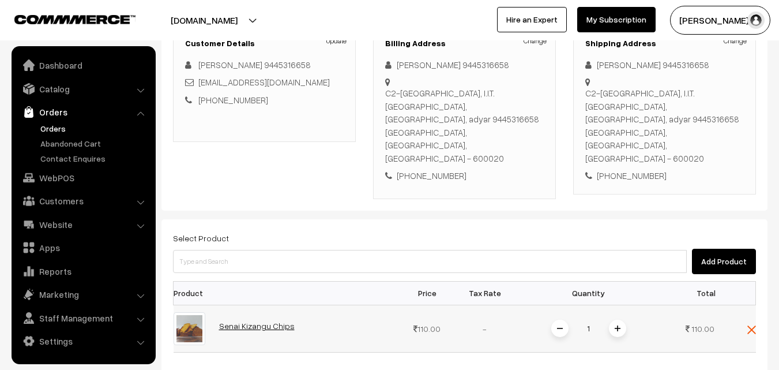
click at [244, 321] on link "Senai Kizangu Chips" at bounding box center [257, 326] width 76 height 10
click at [618, 325] on img at bounding box center [618, 328] width 6 height 6
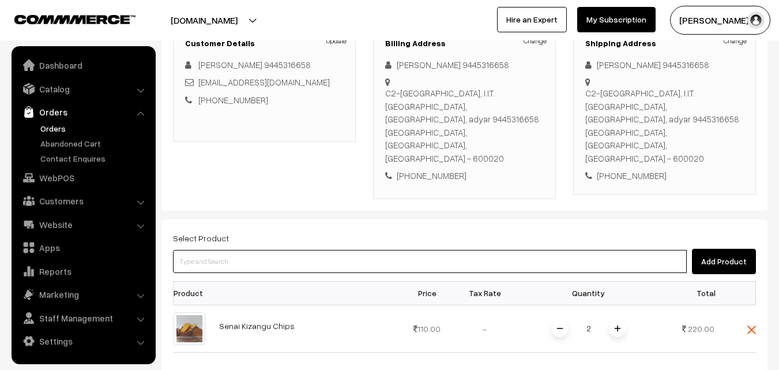
click at [439, 250] on input at bounding box center [430, 261] width 514 height 23
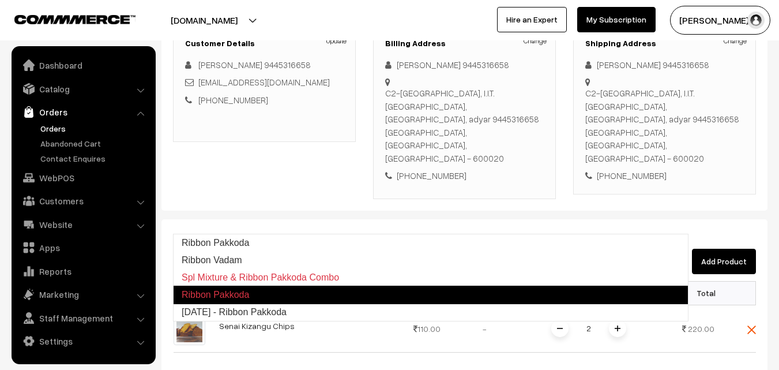
type input "Diwali - Ribbon Pakkoda"
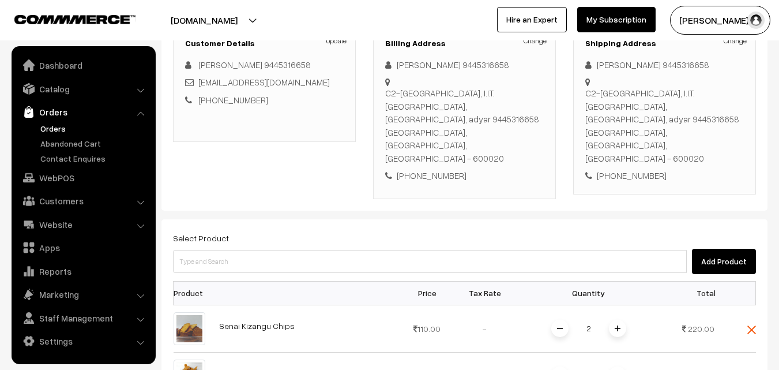
scroll to position [231, 0]
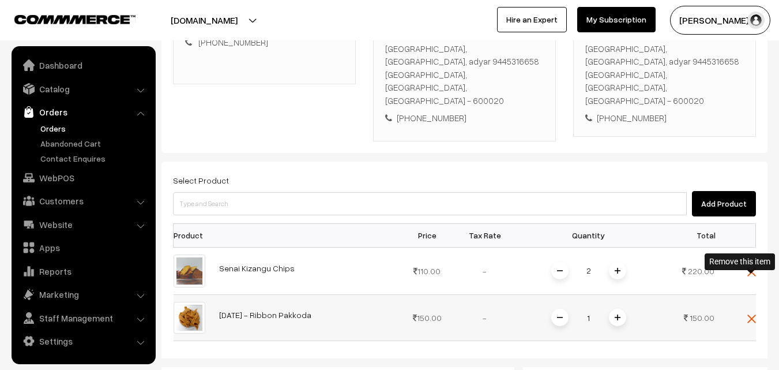
click at [749, 314] on img at bounding box center [752, 318] width 9 height 9
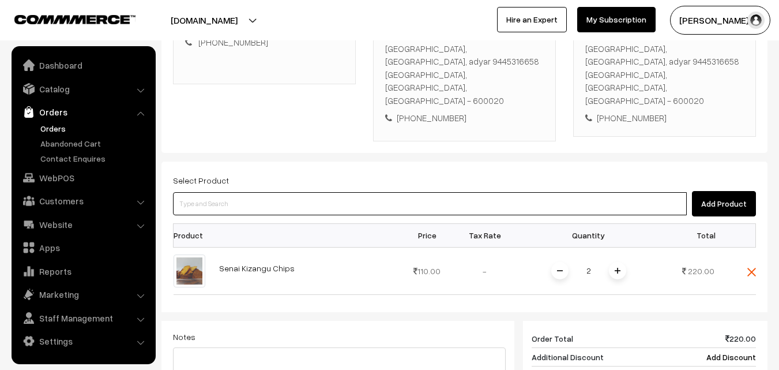
click at [365, 192] on input at bounding box center [430, 203] width 514 height 23
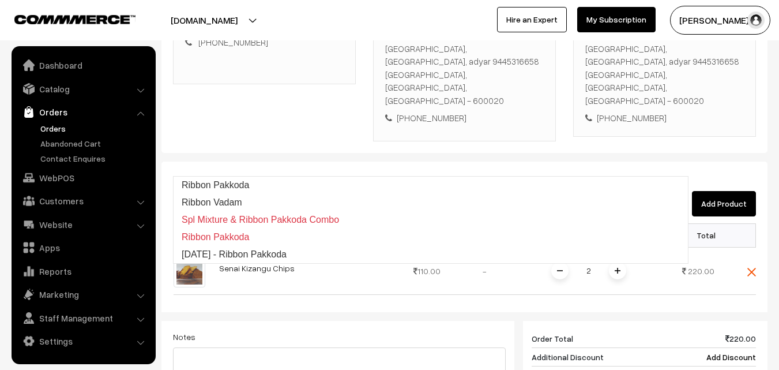
type input "Ribbon Pakkoda"
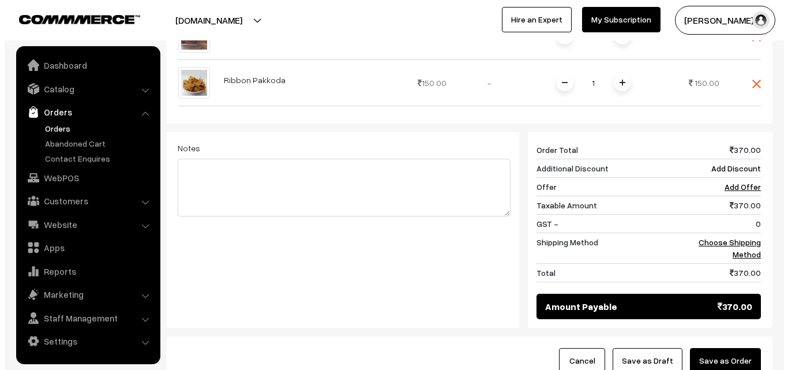
scroll to position [519, 0]
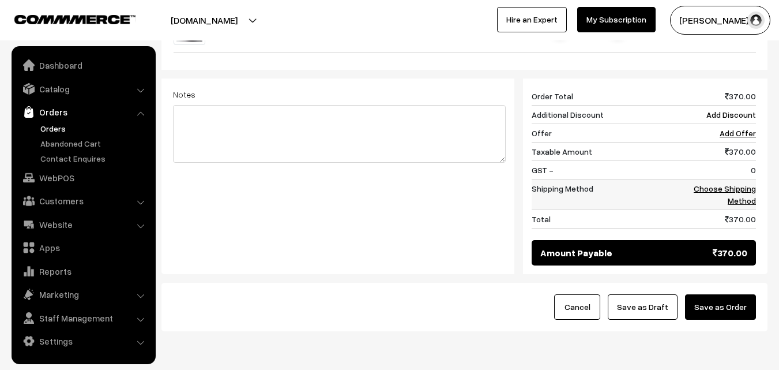
click at [726, 183] on link "Choose Shipping Method" at bounding box center [725, 194] width 62 height 22
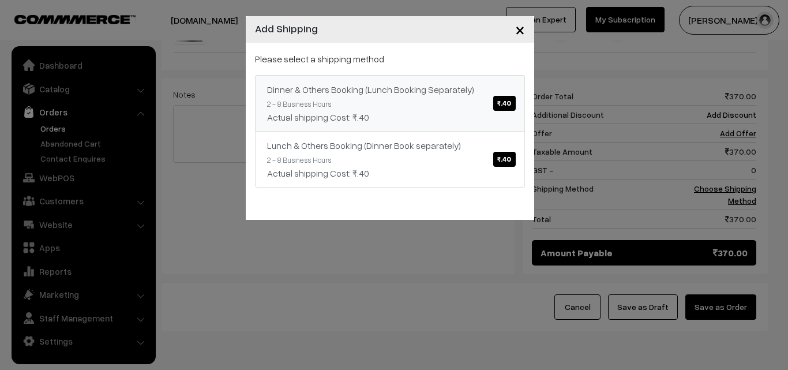
click at [508, 103] on span "₹.40" at bounding box center [504, 103] width 22 height 15
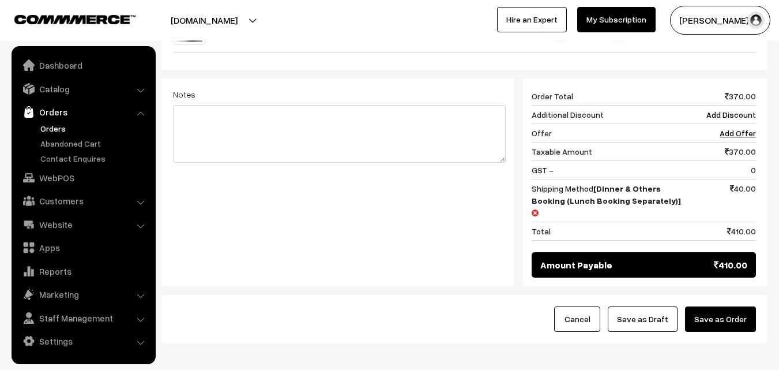
click at [736, 306] on button "Save as Order" at bounding box center [720, 318] width 71 height 25
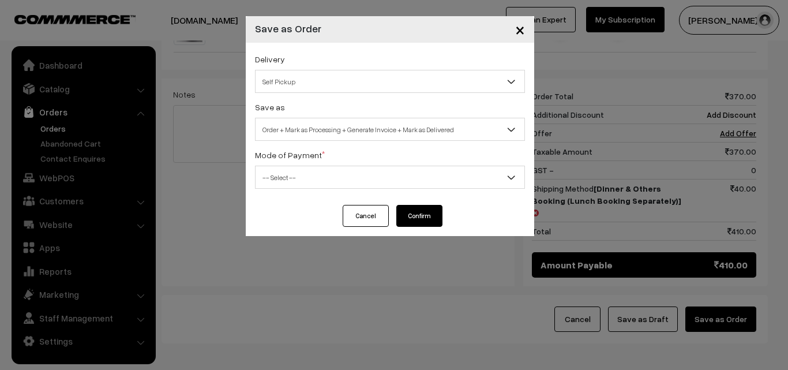
click at [316, 83] on span "Self Pickup" at bounding box center [390, 82] width 269 height 20
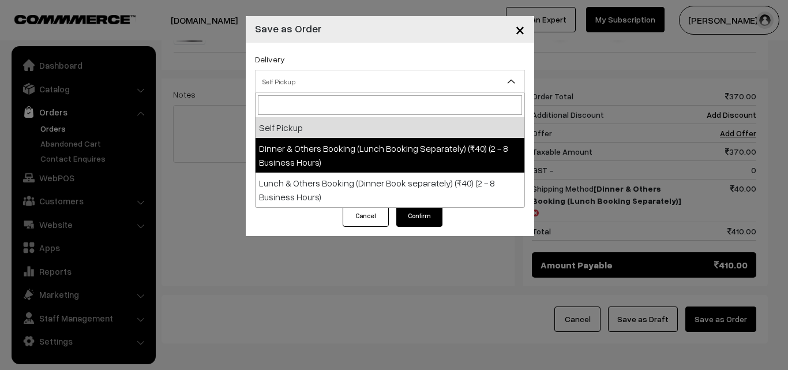
select select "DOB1"
select select "3"
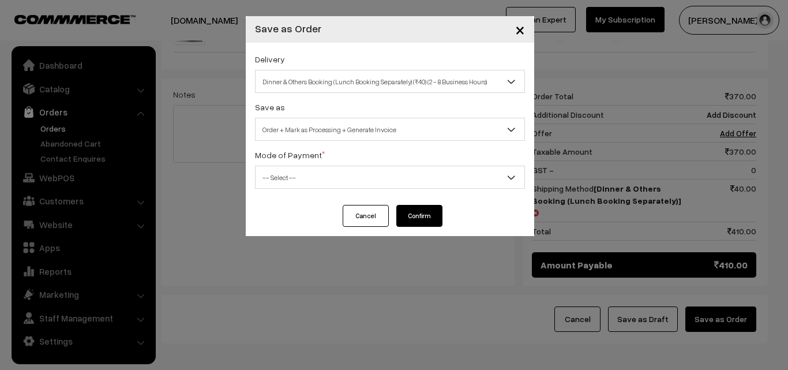
click at [333, 177] on span "-- Select --" at bounding box center [390, 177] width 269 height 20
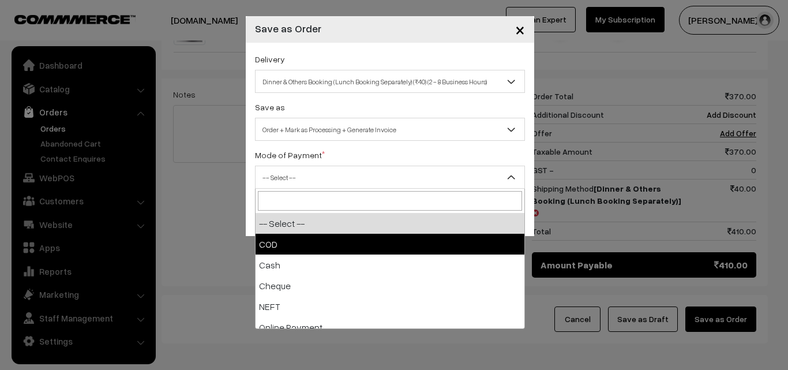
select select "1"
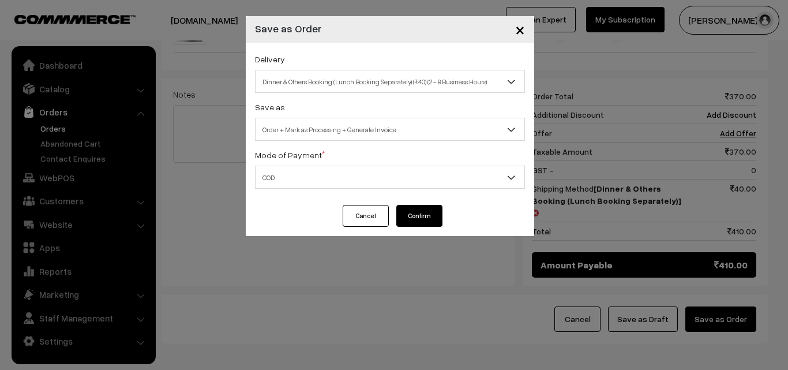
click at [408, 213] on button "Confirm" at bounding box center [419, 216] width 46 height 22
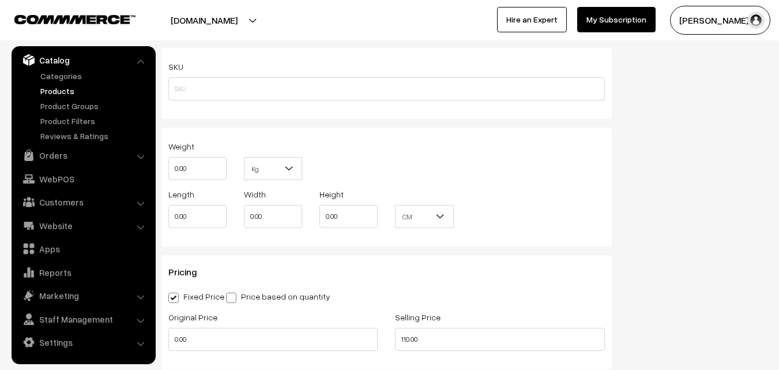
scroll to position [808, 0]
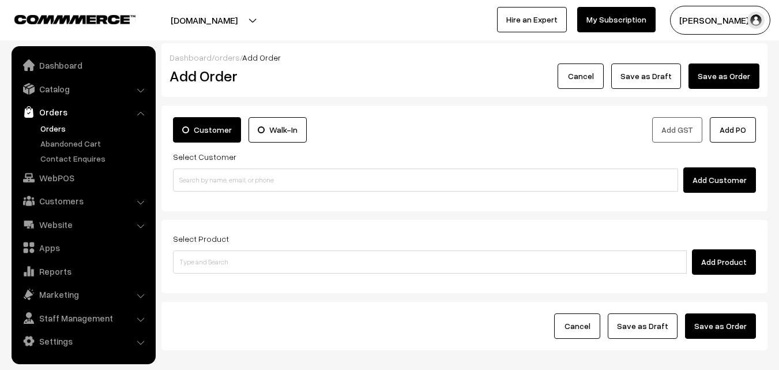
click at [53, 126] on link "Orders" at bounding box center [95, 128] width 114 height 12
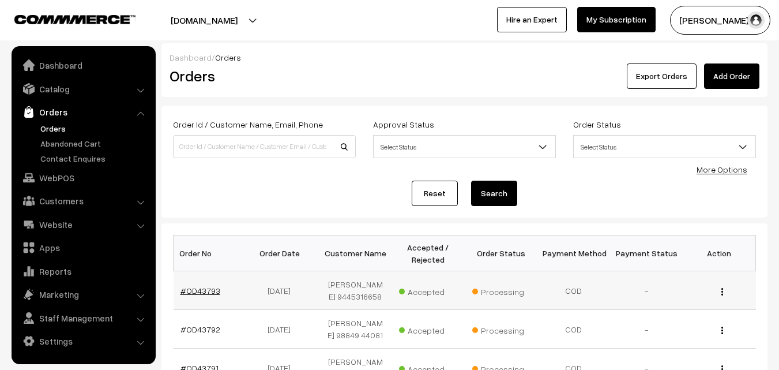
click at [201, 291] on link "#OD43793" at bounding box center [201, 291] width 40 height 10
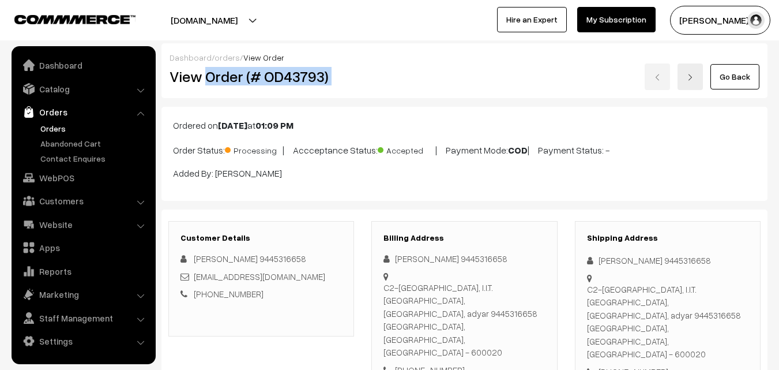
drag, startPoint x: 206, startPoint y: 77, endPoint x: 488, endPoint y: 97, distance: 282.2
click at [488, 97] on div "Dashboard / orders / View Order View Order (# OD43793) Go Back" at bounding box center [465, 70] width 606 height 55
copy div "Order (# OD43793)"
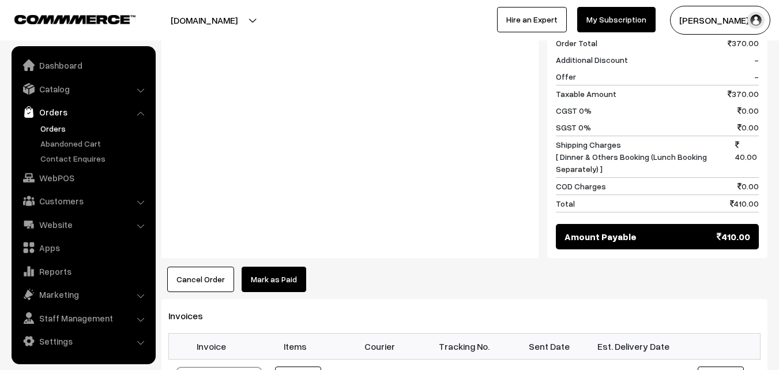
scroll to position [635, 0]
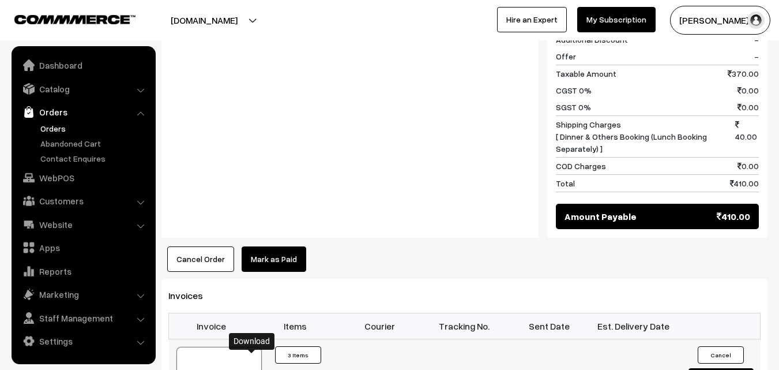
click at [36, 174] on link "WebPOS" at bounding box center [82, 177] width 137 height 21
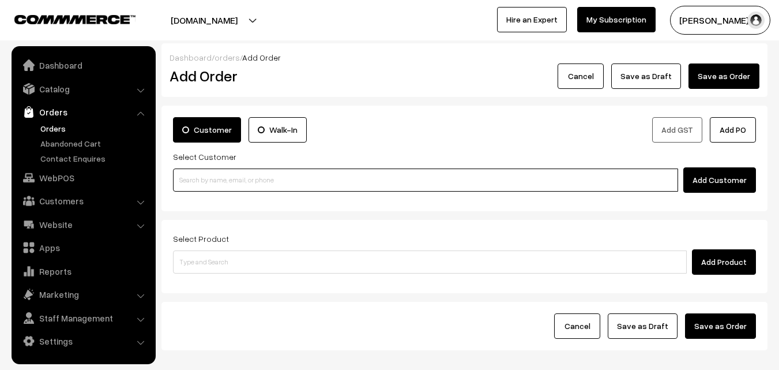
click at [500, 188] on input at bounding box center [425, 179] width 505 height 23
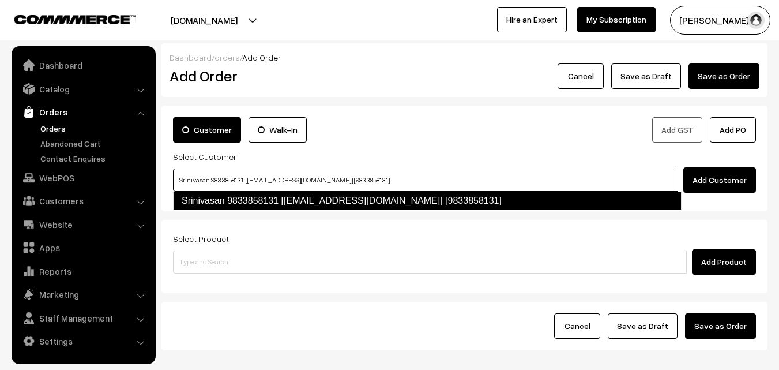
type input "Srinivasan 9833858131 [test637@gmail.com] [9833858131]"
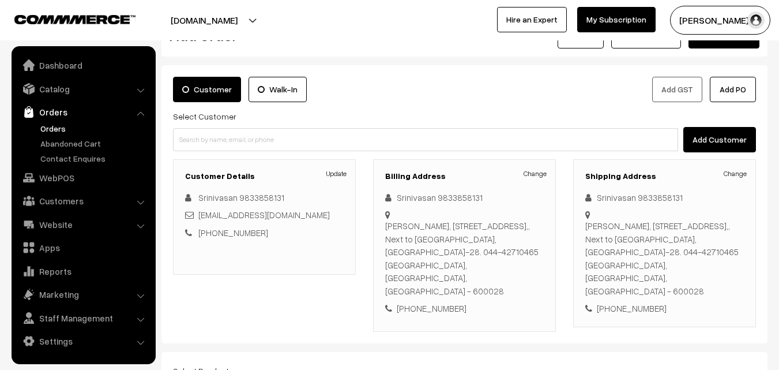
scroll to position [58, 0]
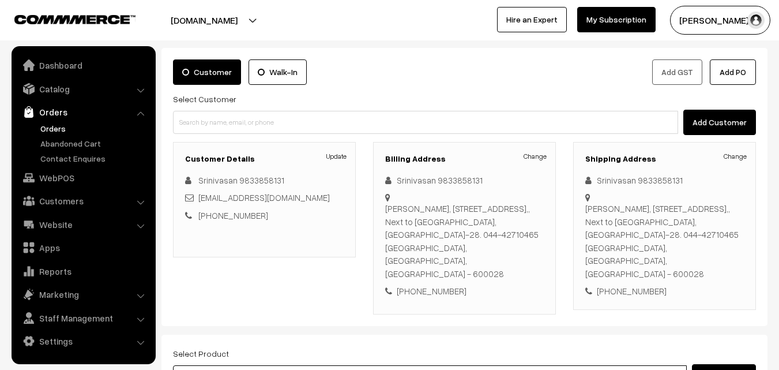
click at [383, 365] on input at bounding box center [430, 376] width 514 height 23
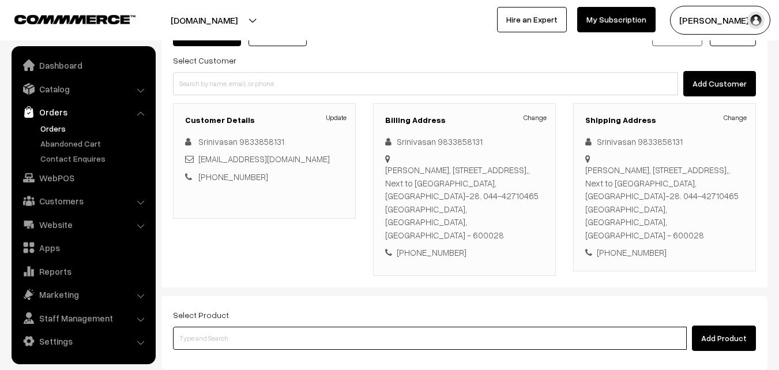
scroll to position [115, 0]
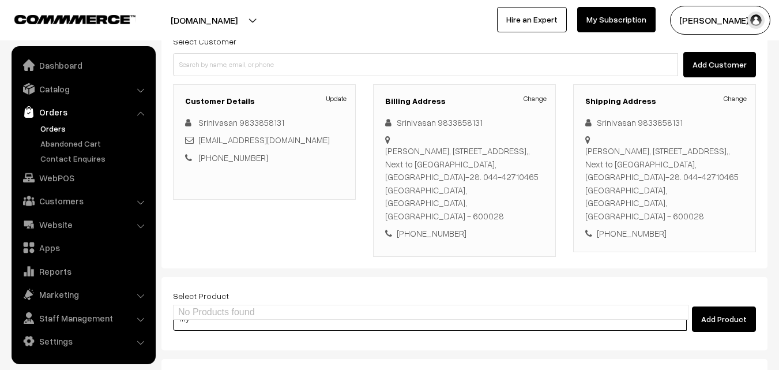
type input "m"
type input "D"
type input "my"
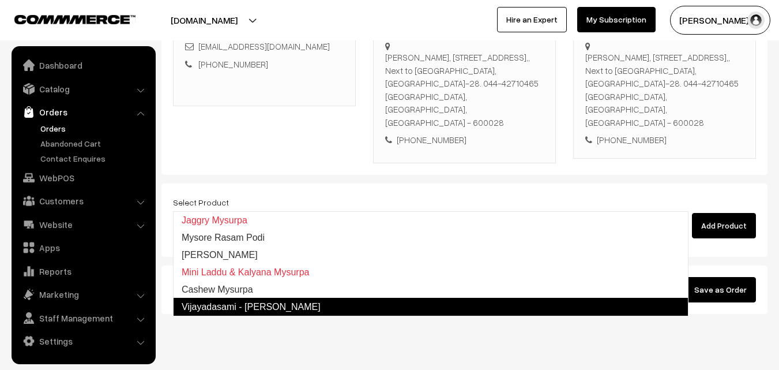
scroll to position [211, 0]
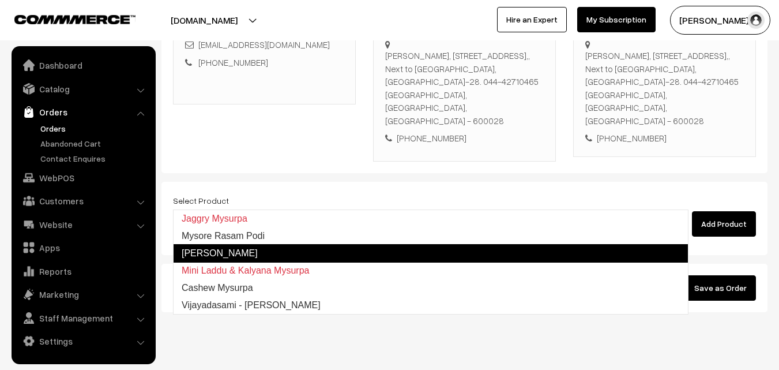
click at [241, 251] on link "[PERSON_NAME]" at bounding box center [431, 253] width 516 height 18
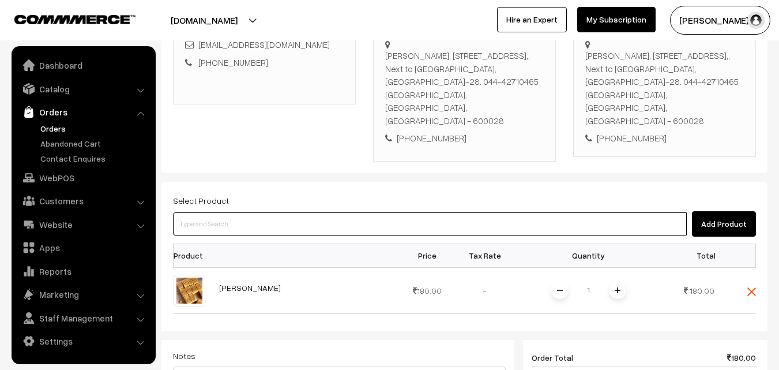
click at [307, 212] on input at bounding box center [430, 223] width 514 height 23
click at [503, 212] on input at bounding box center [430, 223] width 514 height 23
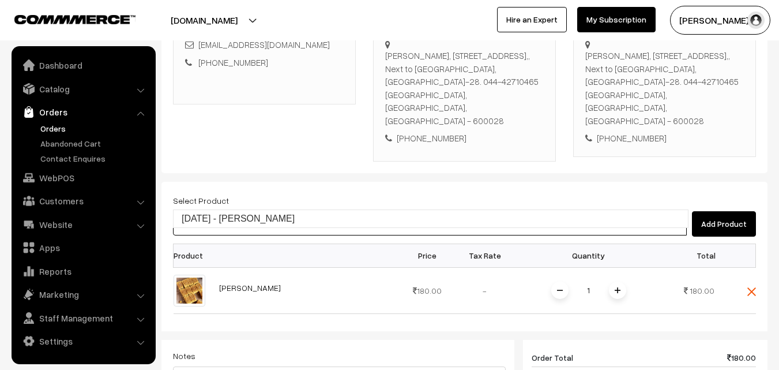
type input "Diwali - Kalyana Mysurpa"
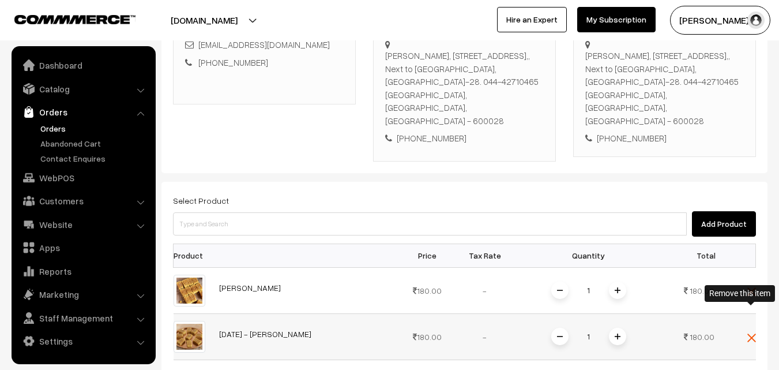
drag, startPoint x: 752, startPoint y: 309, endPoint x: 553, endPoint y: 167, distance: 244.8
click at [752, 333] on img at bounding box center [752, 337] width 9 height 9
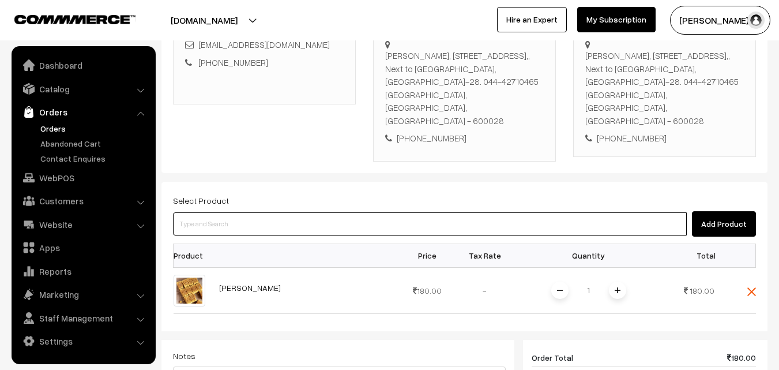
click at [282, 212] on input at bounding box center [430, 223] width 514 height 23
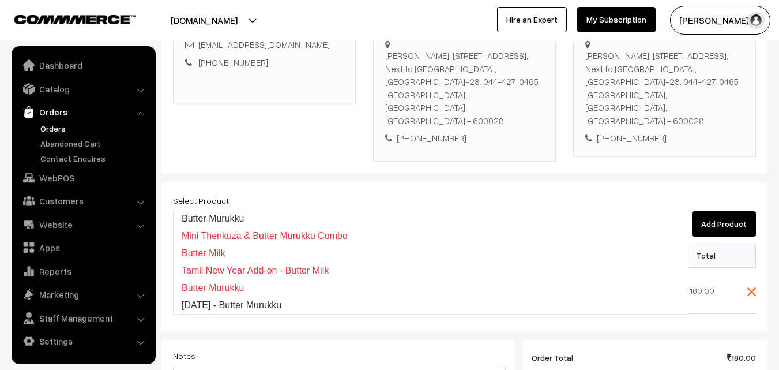
type input "Butter Murukku"
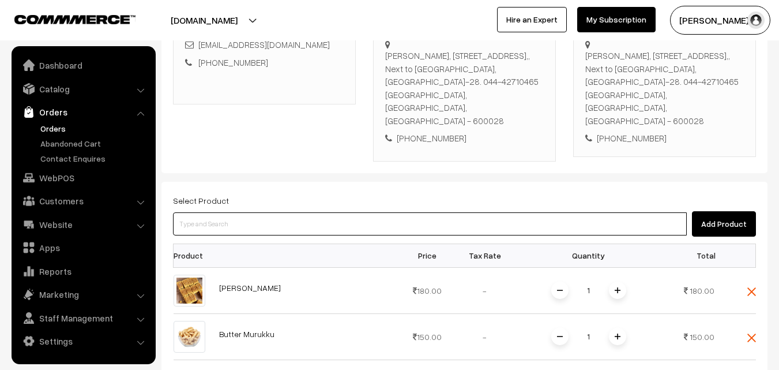
click at [226, 212] on input at bounding box center [430, 223] width 514 height 23
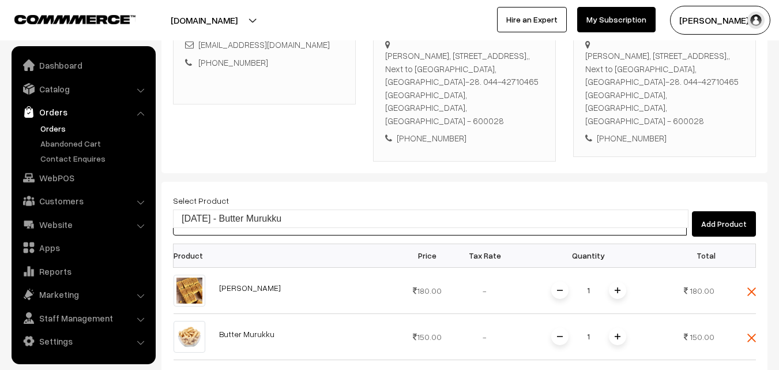
type input "Diwali - Butter Murukku"
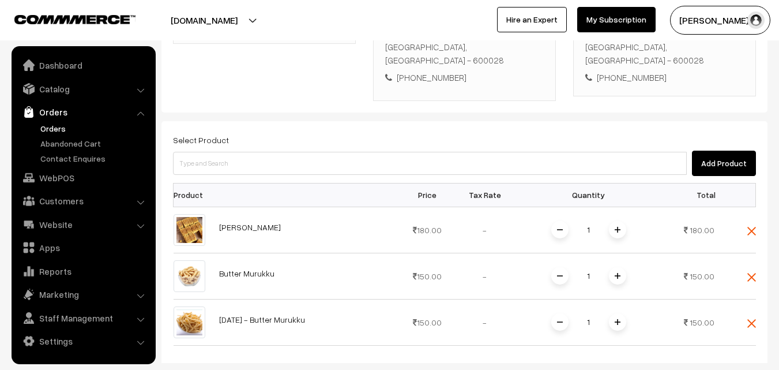
scroll to position [326, 0]
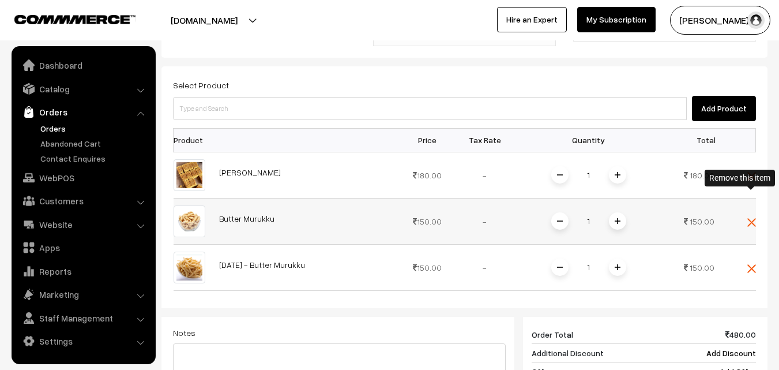
click at [755, 218] on img at bounding box center [752, 222] width 9 height 9
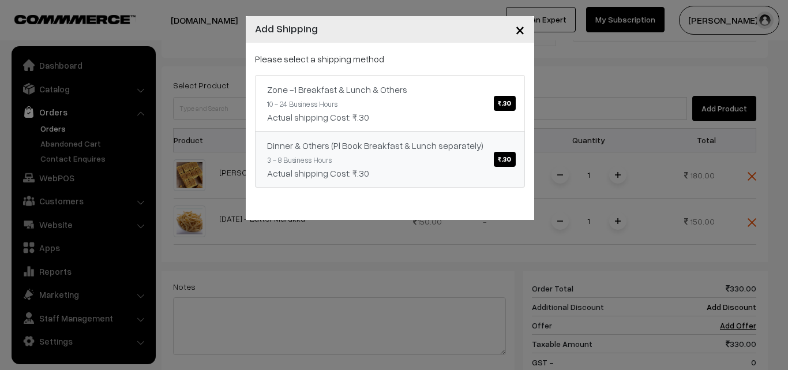
click at [509, 156] on span "₹.30" at bounding box center [504, 159] width 21 height 15
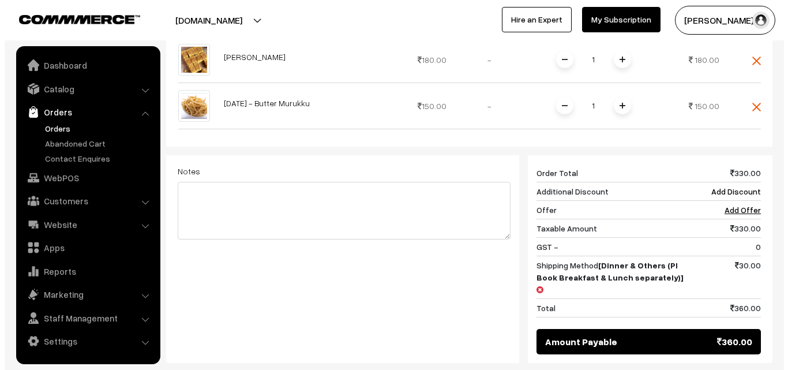
scroll to position [499, 0]
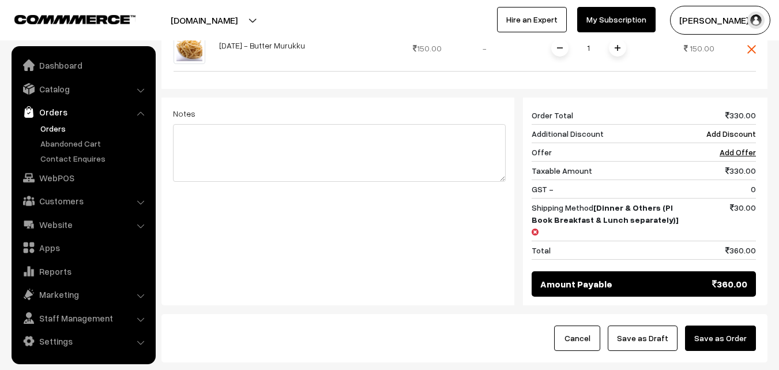
click at [721, 325] on button "Save as Order" at bounding box center [720, 337] width 71 height 25
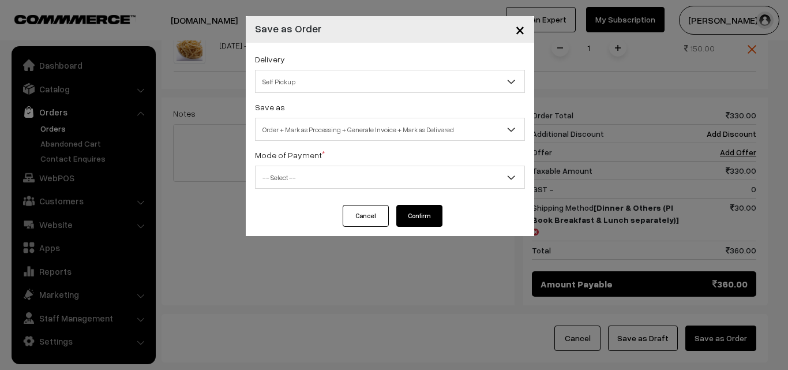
click at [414, 83] on span "Self Pickup" at bounding box center [390, 82] width 269 height 20
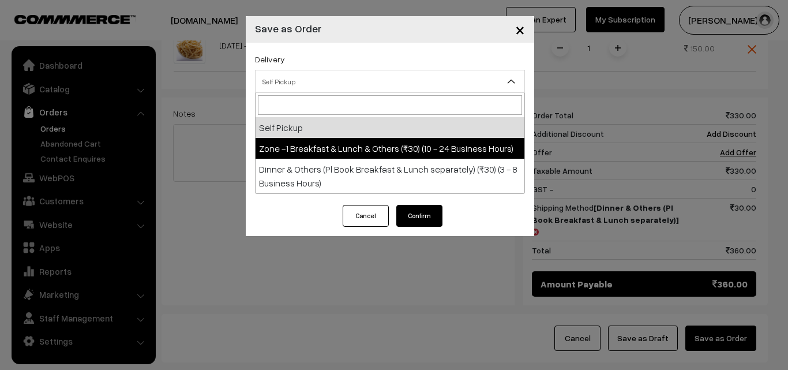
select select "ZON1"
select select "3"
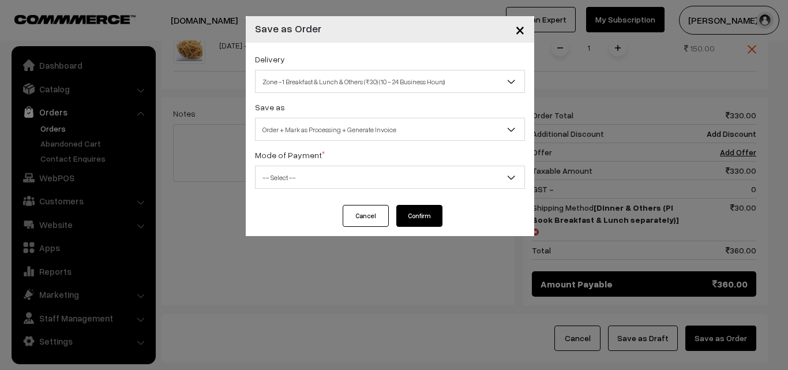
click at [373, 83] on span "Zone -1 Breakfast & Lunch & Others (₹30) (10 - 24 Business Hours)" at bounding box center [390, 82] width 269 height 20
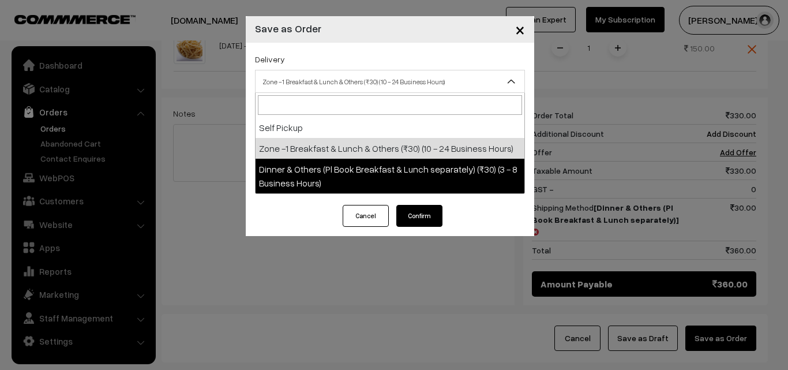
select select "DOP1"
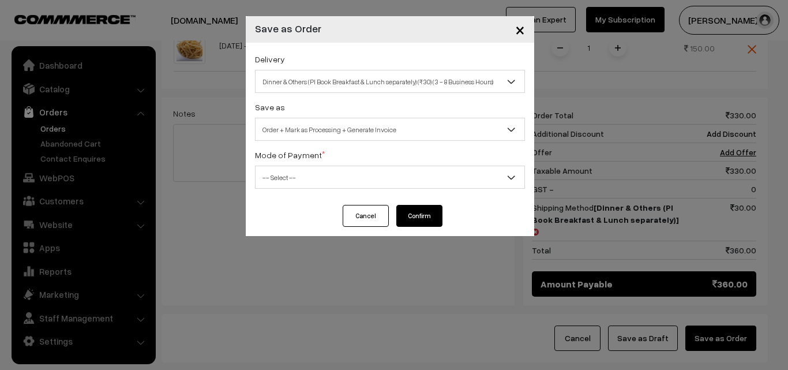
click at [388, 170] on span "-- Select --" at bounding box center [390, 177] width 269 height 20
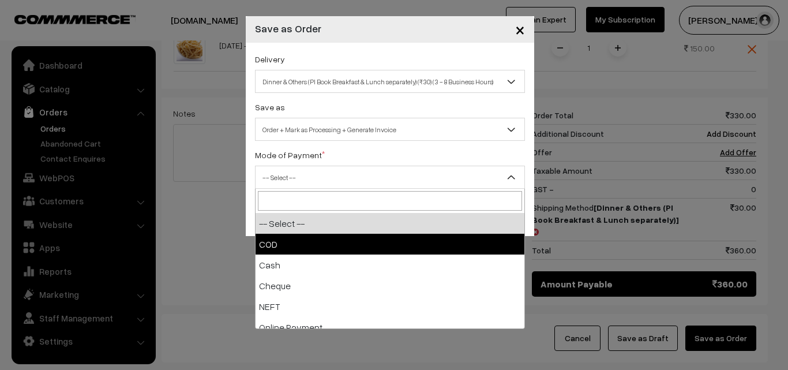
select select "1"
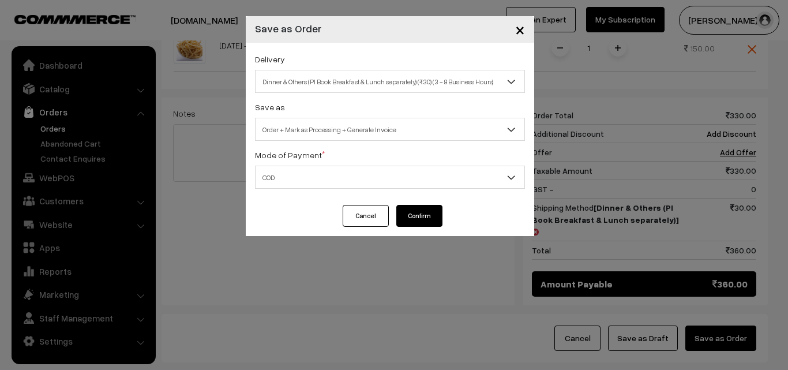
click at [431, 213] on button "Confirm" at bounding box center [419, 216] width 46 height 22
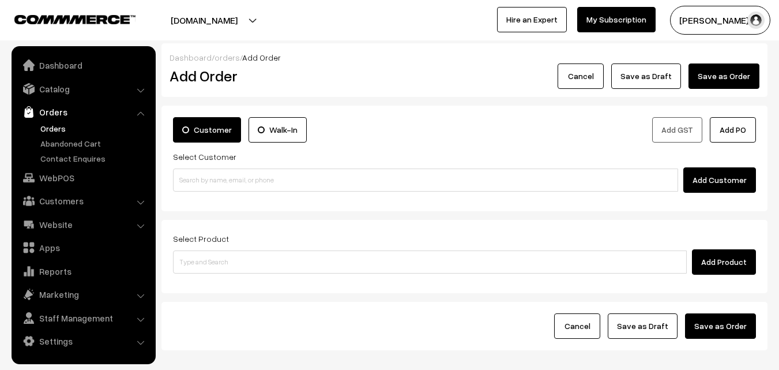
click at [53, 126] on link "Orders" at bounding box center [95, 128] width 114 height 12
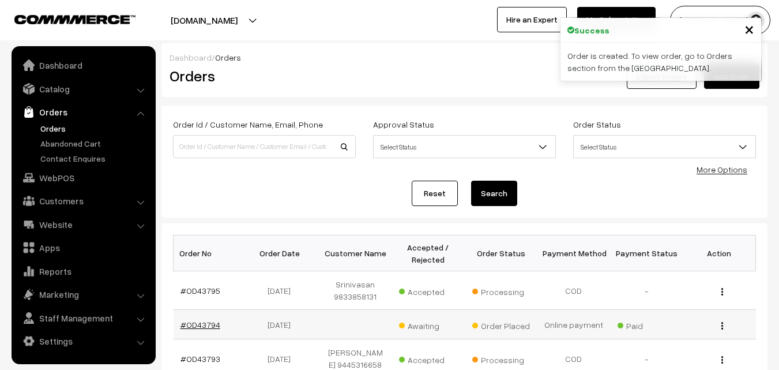
click at [204, 323] on link "#OD43794" at bounding box center [201, 325] width 40 height 10
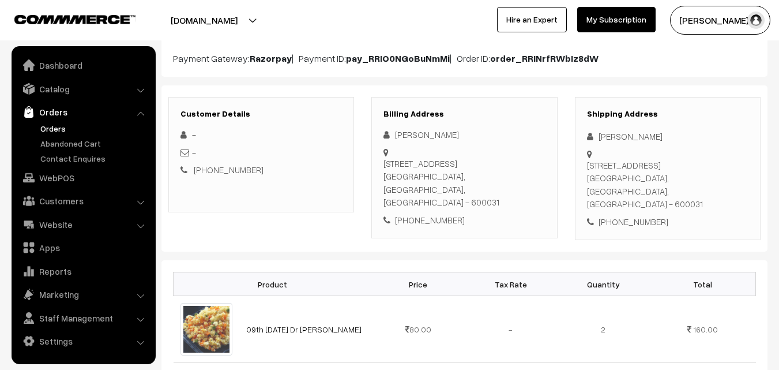
scroll to position [115, 0]
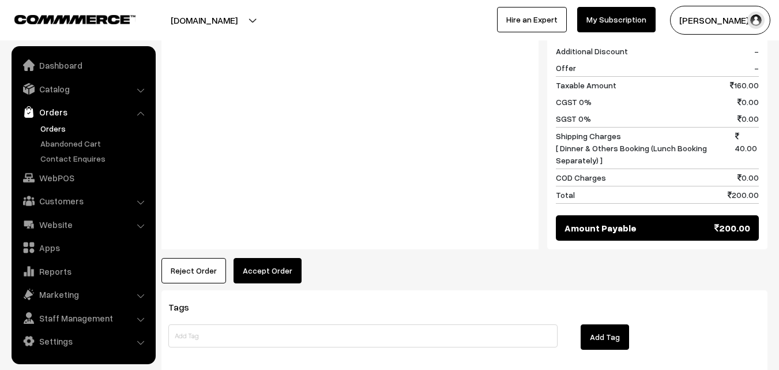
click at [271, 258] on button "Accept Order" at bounding box center [268, 270] width 68 height 25
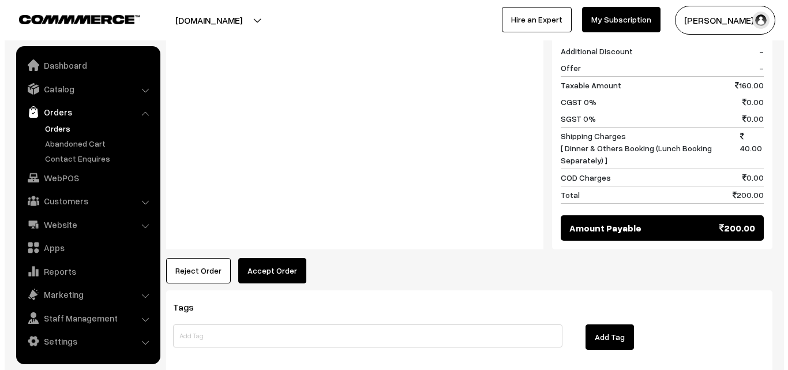
scroll to position [520, 0]
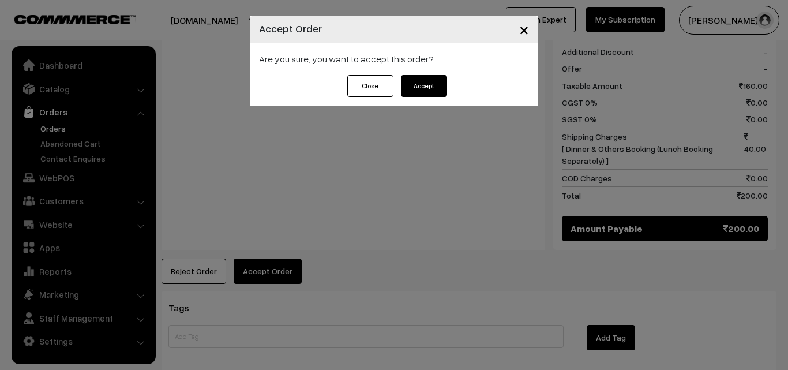
click at [434, 87] on button "Accept" at bounding box center [424, 86] width 46 height 22
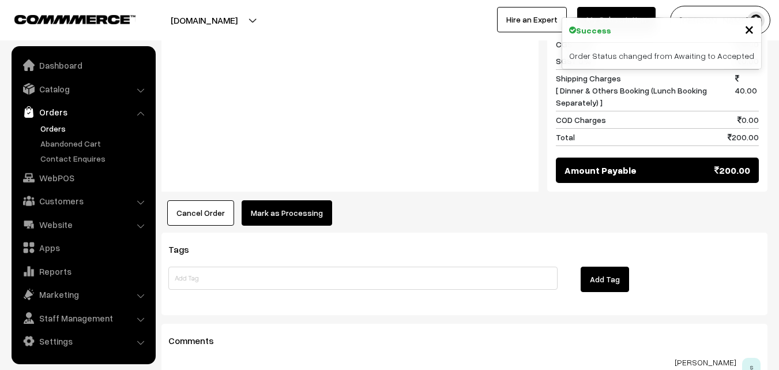
click at [278, 200] on button "Mark as Processing" at bounding box center [287, 212] width 91 height 25
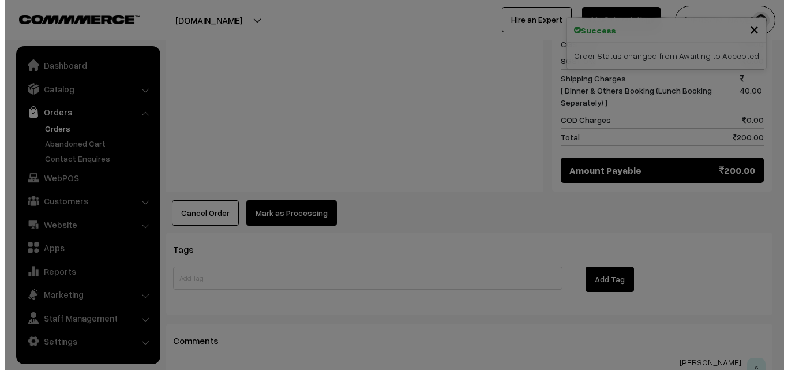
scroll to position [578, 0]
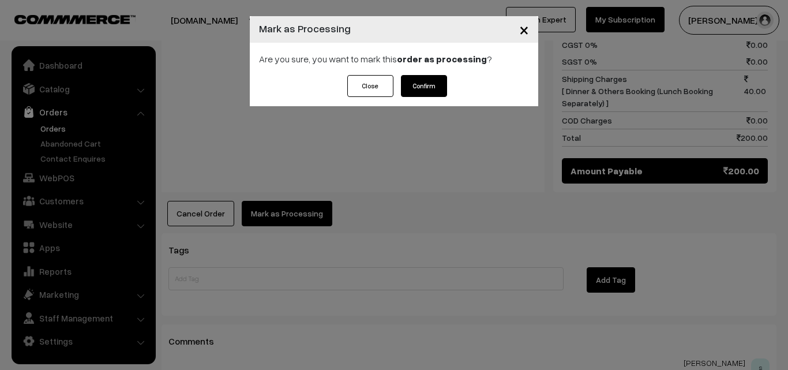
click at [436, 76] on button "Confirm" at bounding box center [424, 86] width 46 height 22
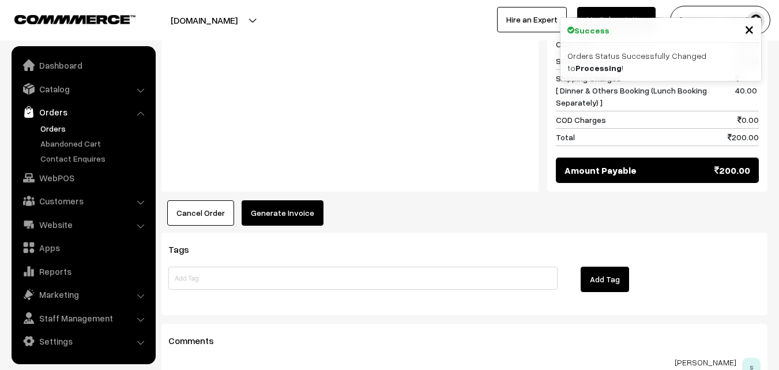
click at [301, 200] on button "Generate Invoice" at bounding box center [283, 212] width 82 height 25
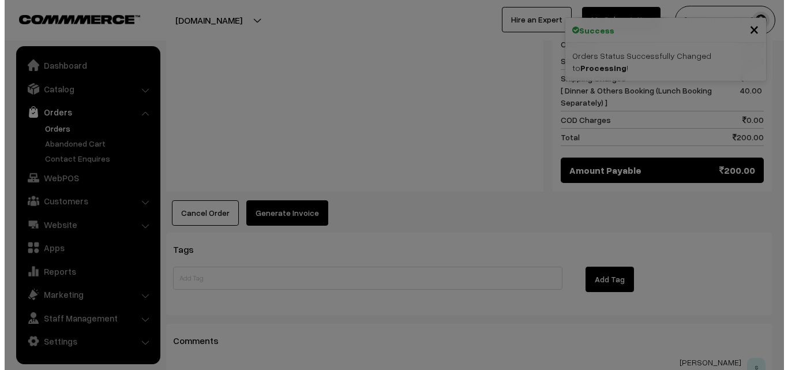
scroll to position [578, 0]
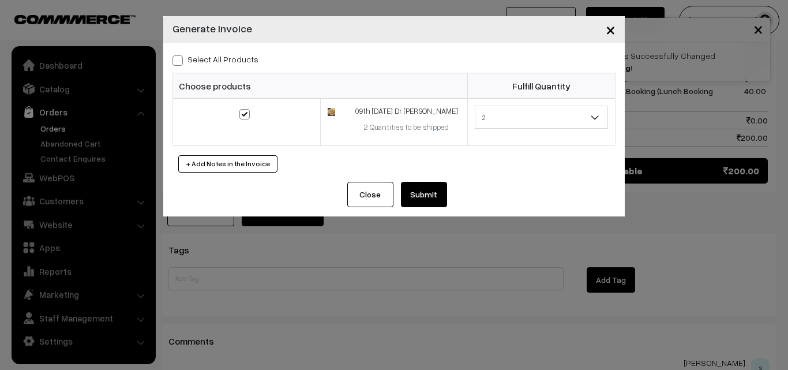
click at [180, 63] on span at bounding box center [178, 60] width 10 height 10
click at [180, 62] on input "Select All Products" at bounding box center [177, 59] width 8 height 8
checkbox input "true"
click at [435, 197] on button "Submit" at bounding box center [424, 194] width 46 height 25
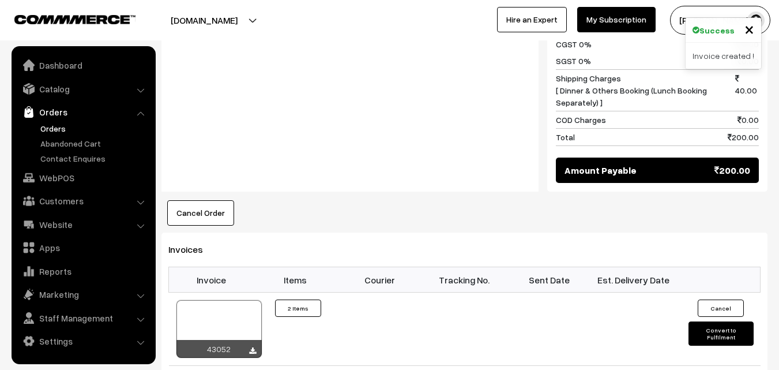
scroll to position [577, 0]
click at [252, 347] on icon at bounding box center [252, 351] width 7 height 8
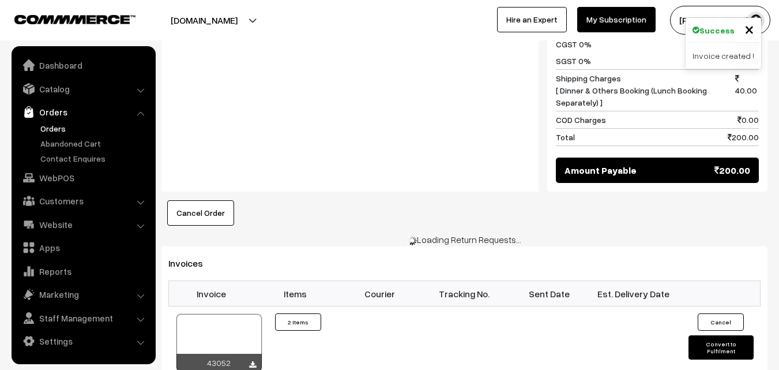
scroll to position [578, 0]
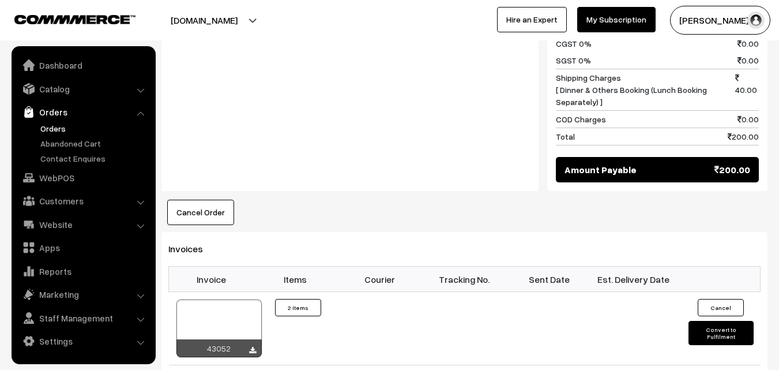
click at [55, 128] on link "Orders" at bounding box center [95, 128] width 114 height 12
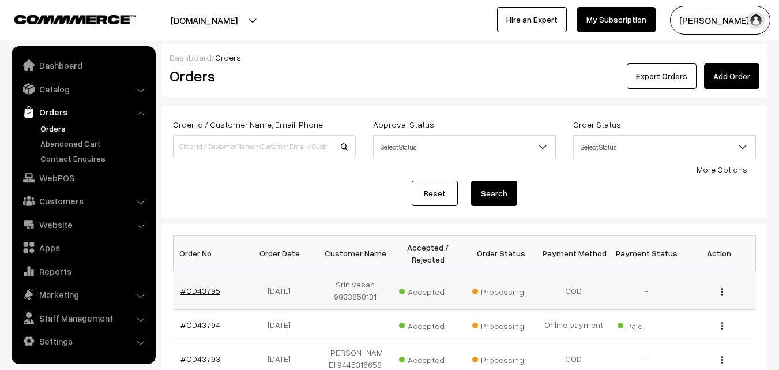
click at [206, 293] on link "#OD43795" at bounding box center [201, 291] width 40 height 10
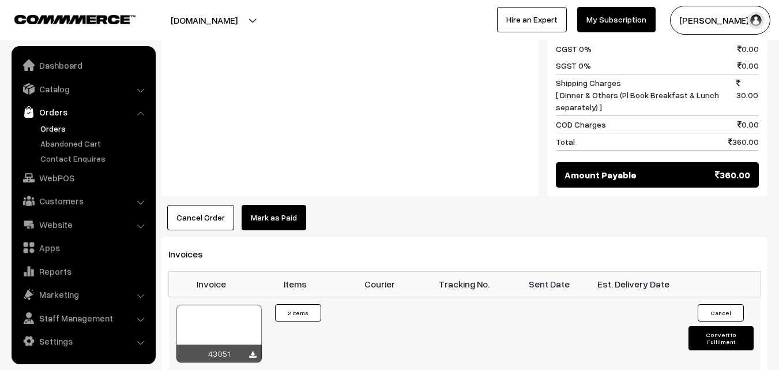
scroll to position [692, 0]
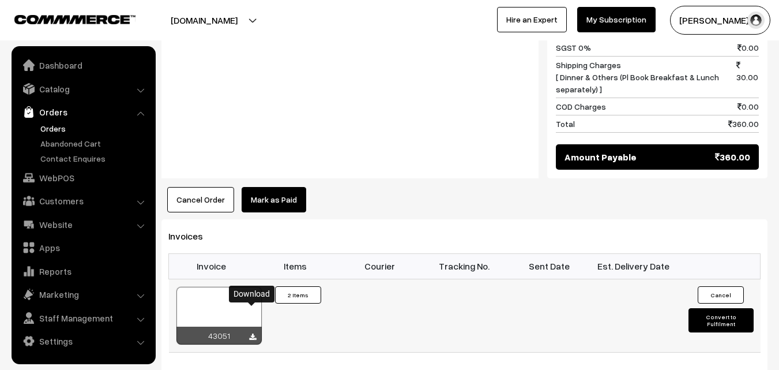
click at [251, 333] on icon at bounding box center [252, 337] width 7 height 8
click at [69, 179] on link "WebPOS" at bounding box center [82, 177] width 137 height 21
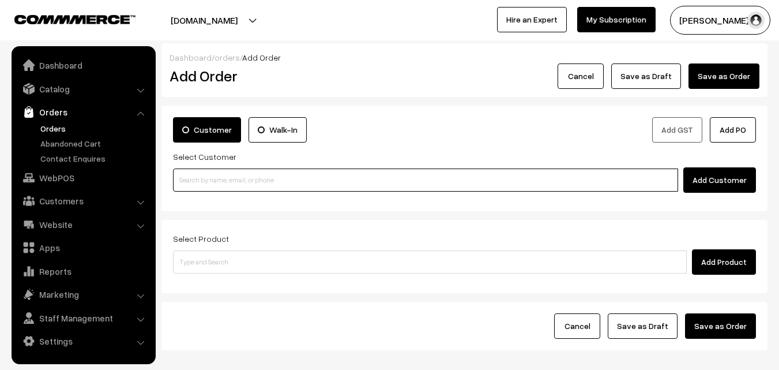
click at [300, 171] on input at bounding box center [425, 179] width 505 height 23
paste input "9840314287"
type input "Rajan 98403 14287 [9840314287]"
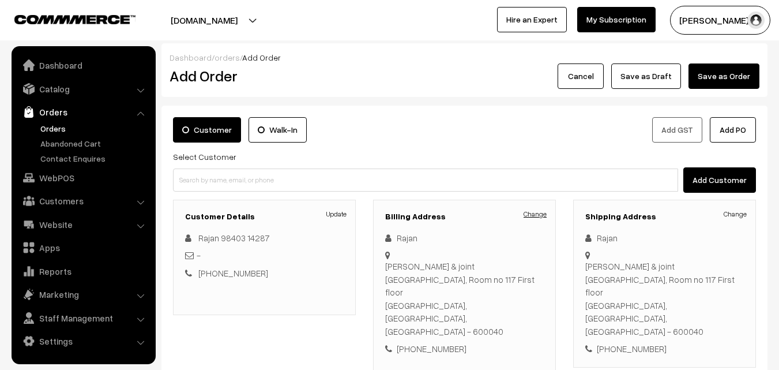
click at [528, 213] on link "Change" at bounding box center [535, 214] width 23 height 10
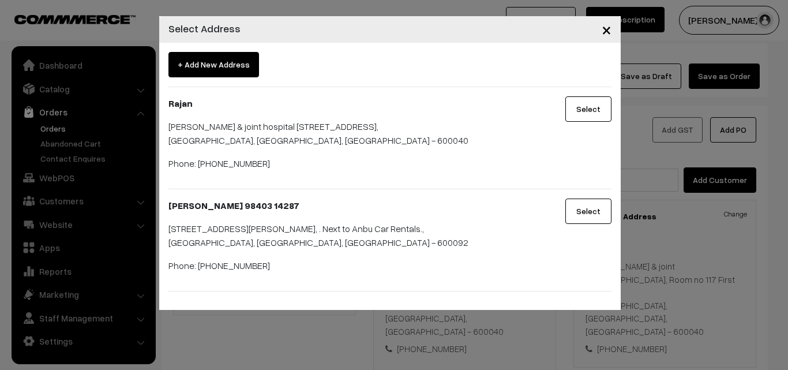
click at [597, 217] on button "Select" at bounding box center [588, 210] width 46 height 25
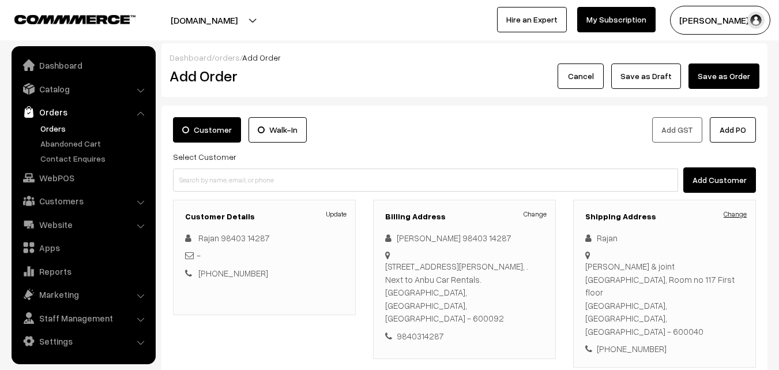
click at [732, 216] on link "Change" at bounding box center [735, 214] width 23 height 10
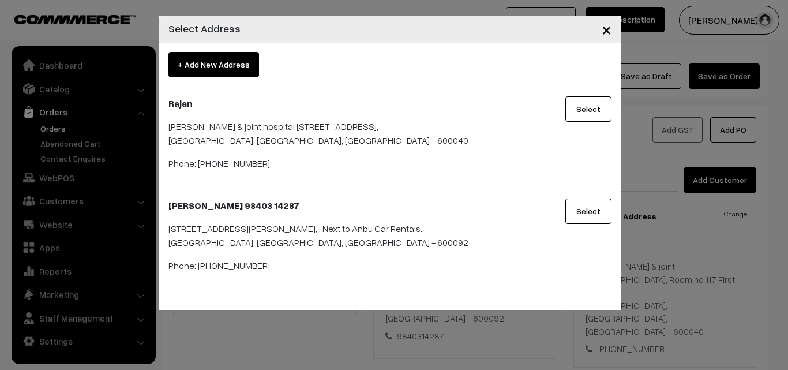
click at [586, 205] on button "Select" at bounding box center [588, 210] width 46 height 25
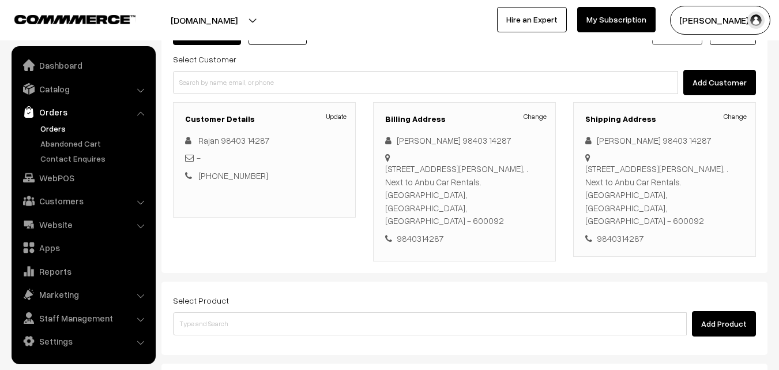
scroll to position [115, 0]
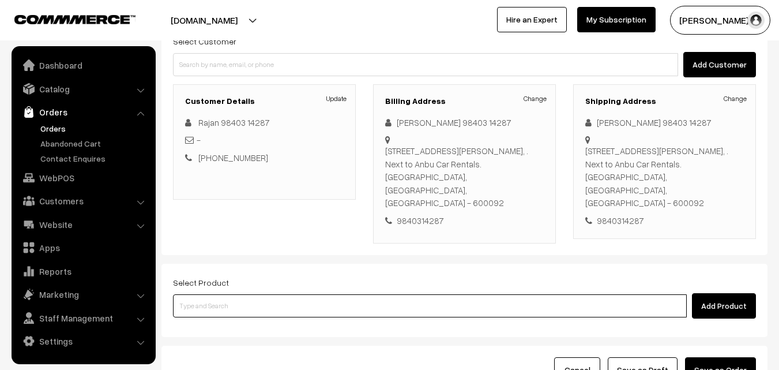
click at [383, 299] on input at bounding box center [430, 305] width 514 height 23
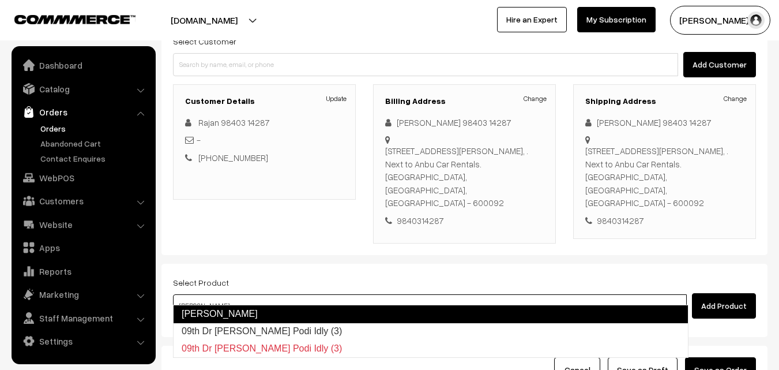
type input "09th Dr [PERSON_NAME] Podi Idly (3)"
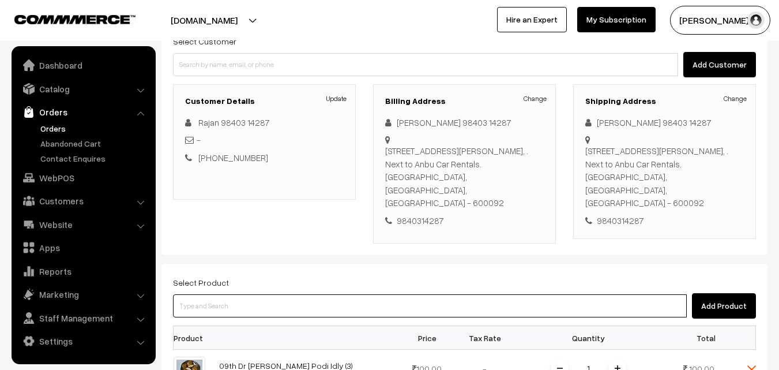
click at [314, 294] on input at bounding box center [430, 305] width 514 height 23
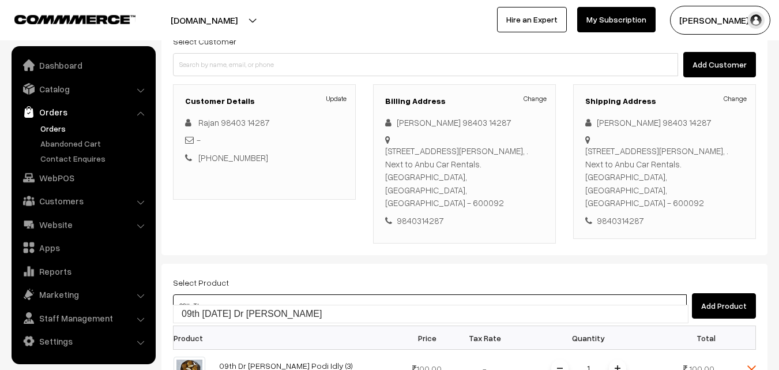
type input "09th [DATE] Dr [PERSON_NAME]"
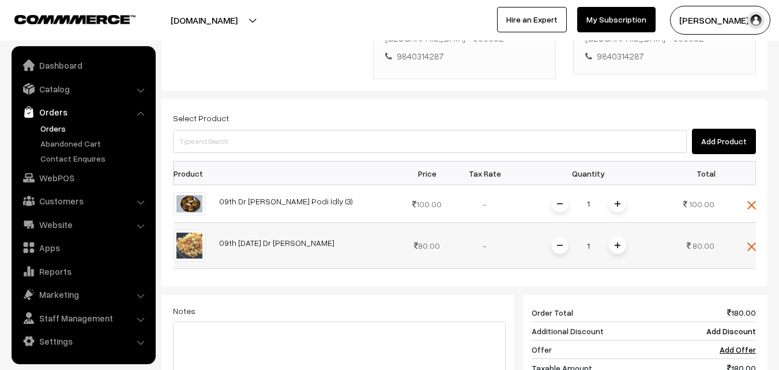
scroll to position [346, 0]
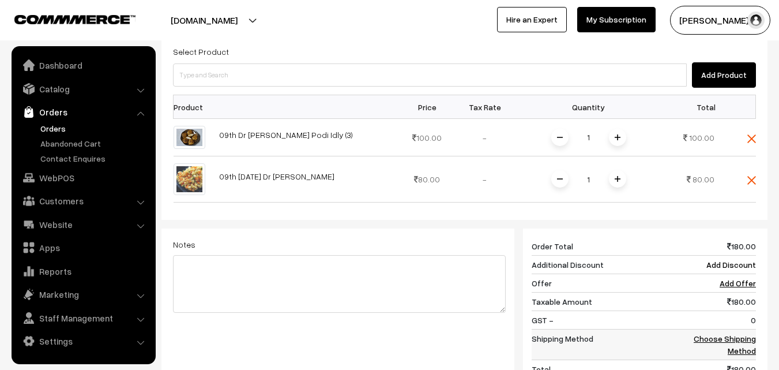
click at [714, 333] on link "Choose Shipping Method" at bounding box center [725, 344] width 62 height 22
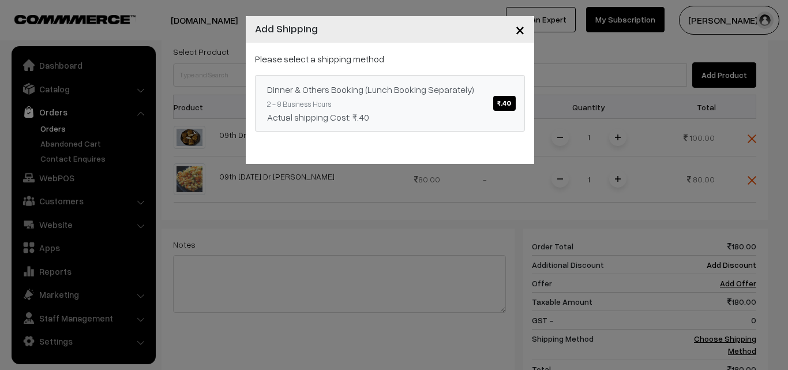
click at [511, 100] on span "₹.40" at bounding box center [504, 103] width 22 height 15
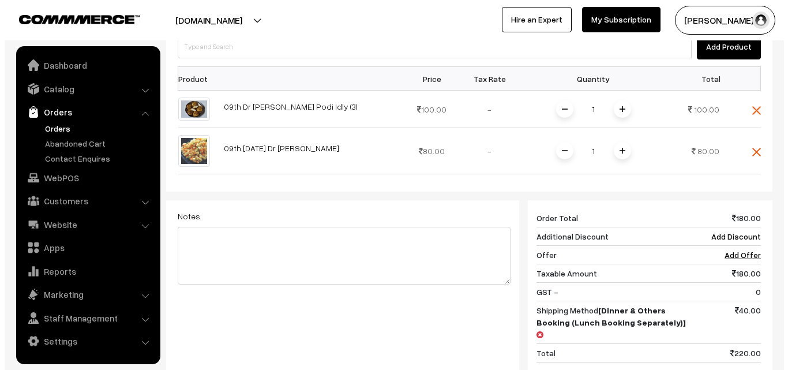
scroll to position [462, 0]
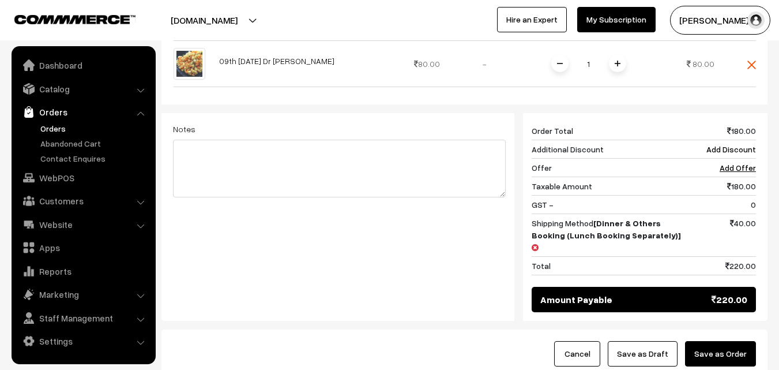
click at [733, 341] on button "Save as Order" at bounding box center [720, 353] width 71 height 25
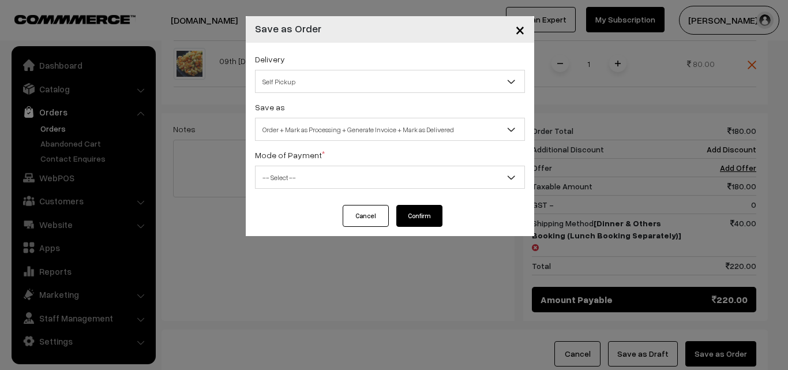
click at [413, 83] on span "Self Pickup" at bounding box center [390, 82] width 269 height 20
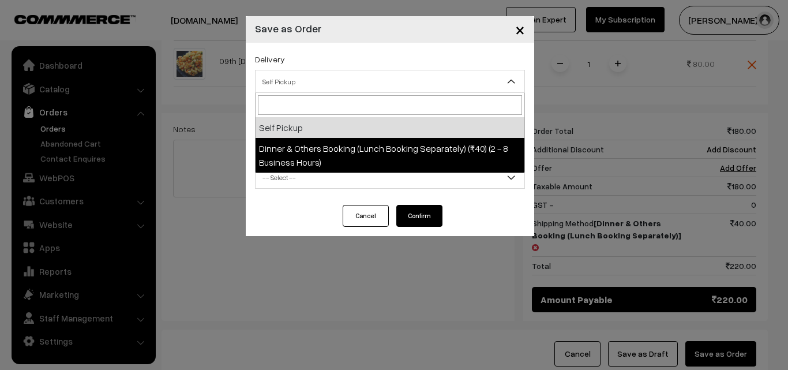
select select "DOB1"
select select "3"
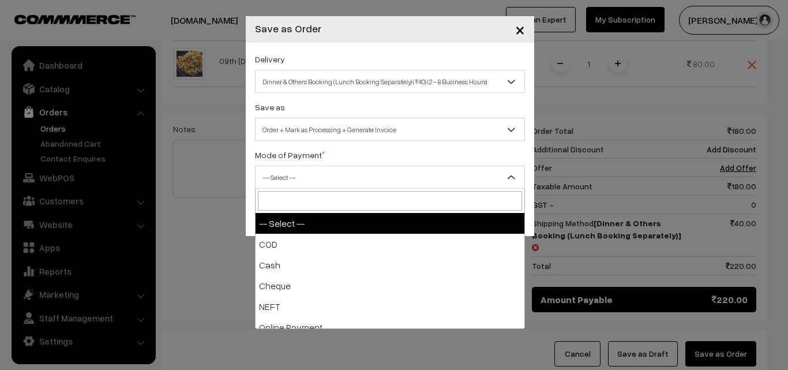
click at [406, 178] on span "-- Select --" at bounding box center [390, 177] width 269 height 20
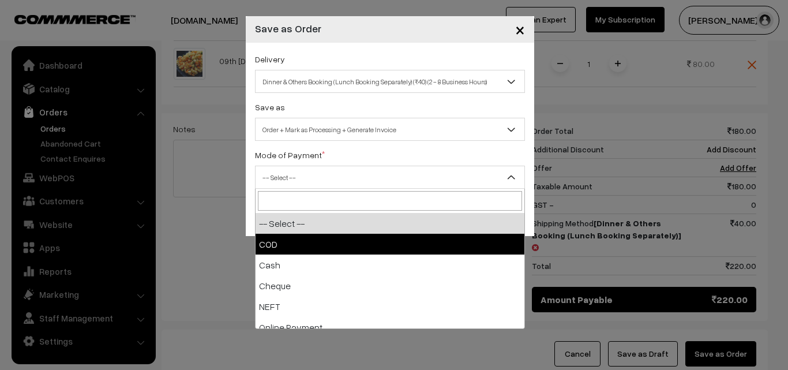
select select "1"
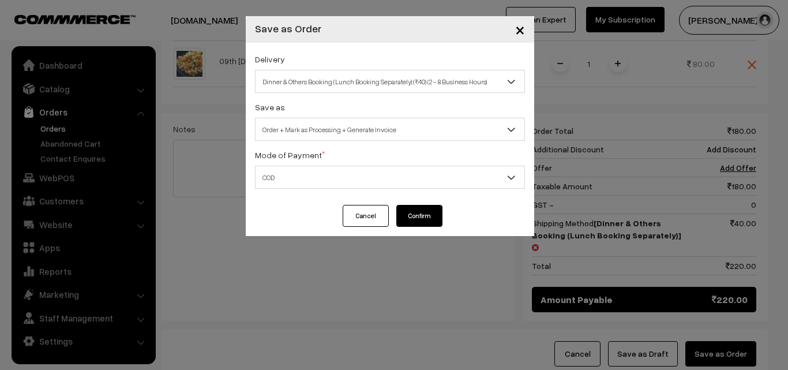
click at [415, 222] on button "Confirm" at bounding box center [419, 216] width 46 height 22
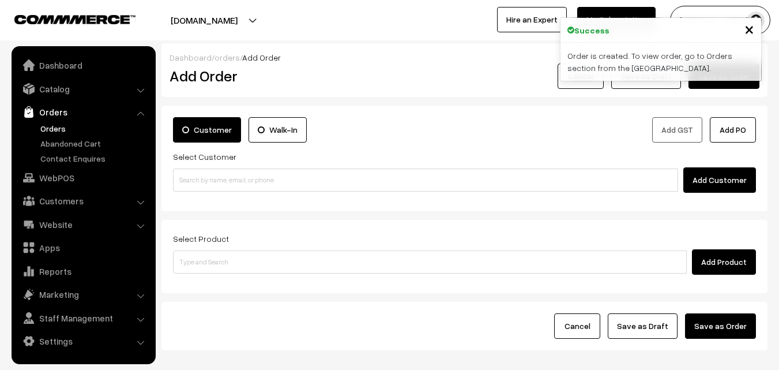
click at [58, 128] on link "Orders" at bounding box center [95, 128] width 114 height 12
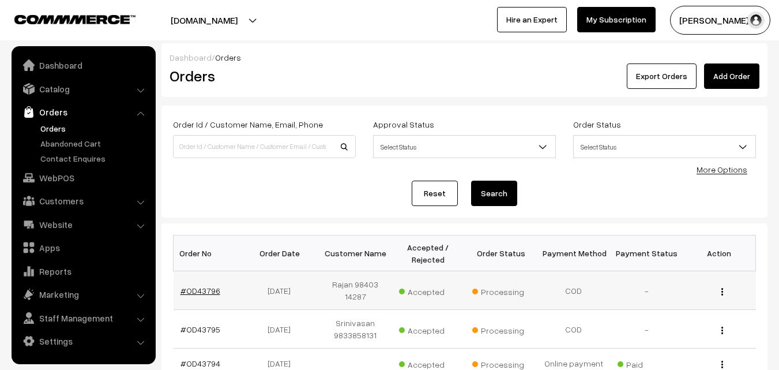
click at [190, 293] on link "#OD43796" at bounding box center [201, 291] width 40 height 10
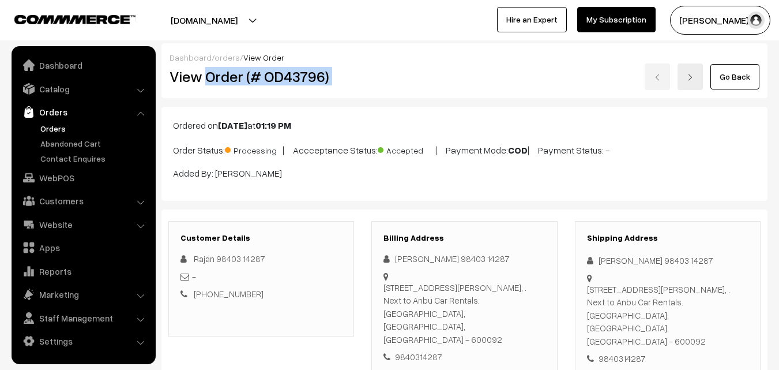
drag, startPoint x: 206, startPoint y: 76, endPoint x: 449, endPoint y: 82, distance: 243.0
click at [449, 82] on div "View Order (# OD43796) Go Back" at bounding box center [465, 76] width 608 height 27
copy div "Order (# OD43796)"
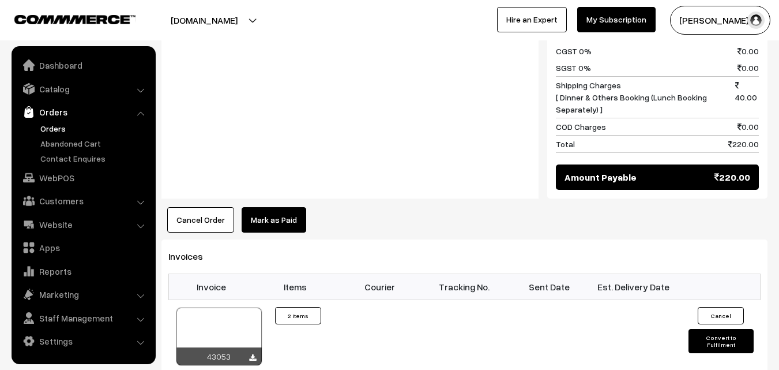
scroll to position [750, 0]
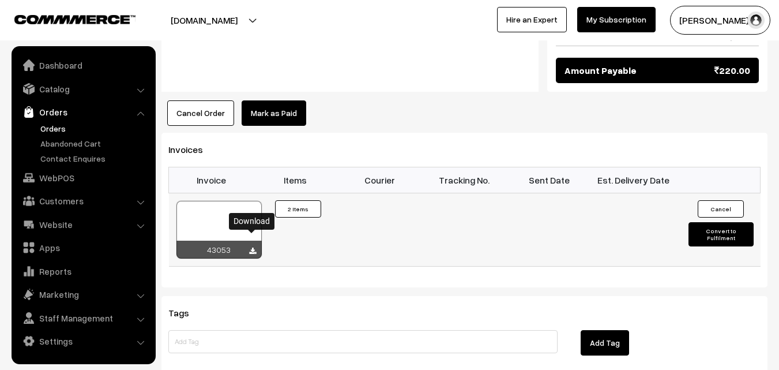
click at [253, 246] on link at bounding box center [252, 250] width 7 height 9
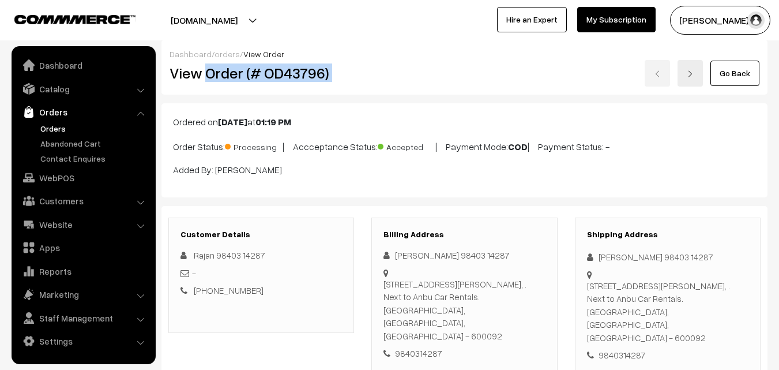
scroll to position [0, 0]
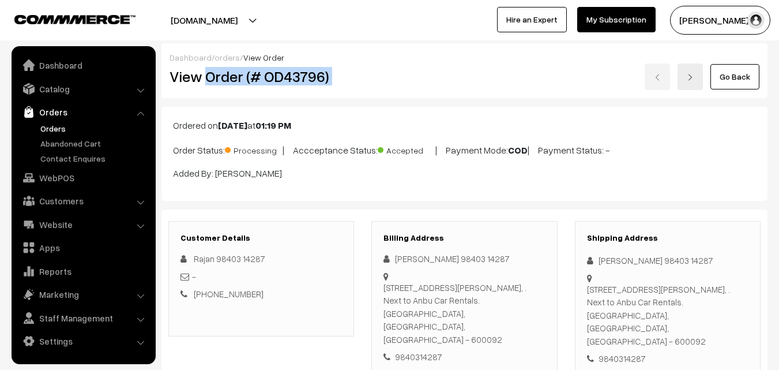
click at [387, 90] on div "Dashboard / orders / View Order View Order (# OD43796) Go Back" at bounding box center [465, 70] width 606 height 55
